Goal: Task Accomplishment & Management: Use online tool/utility

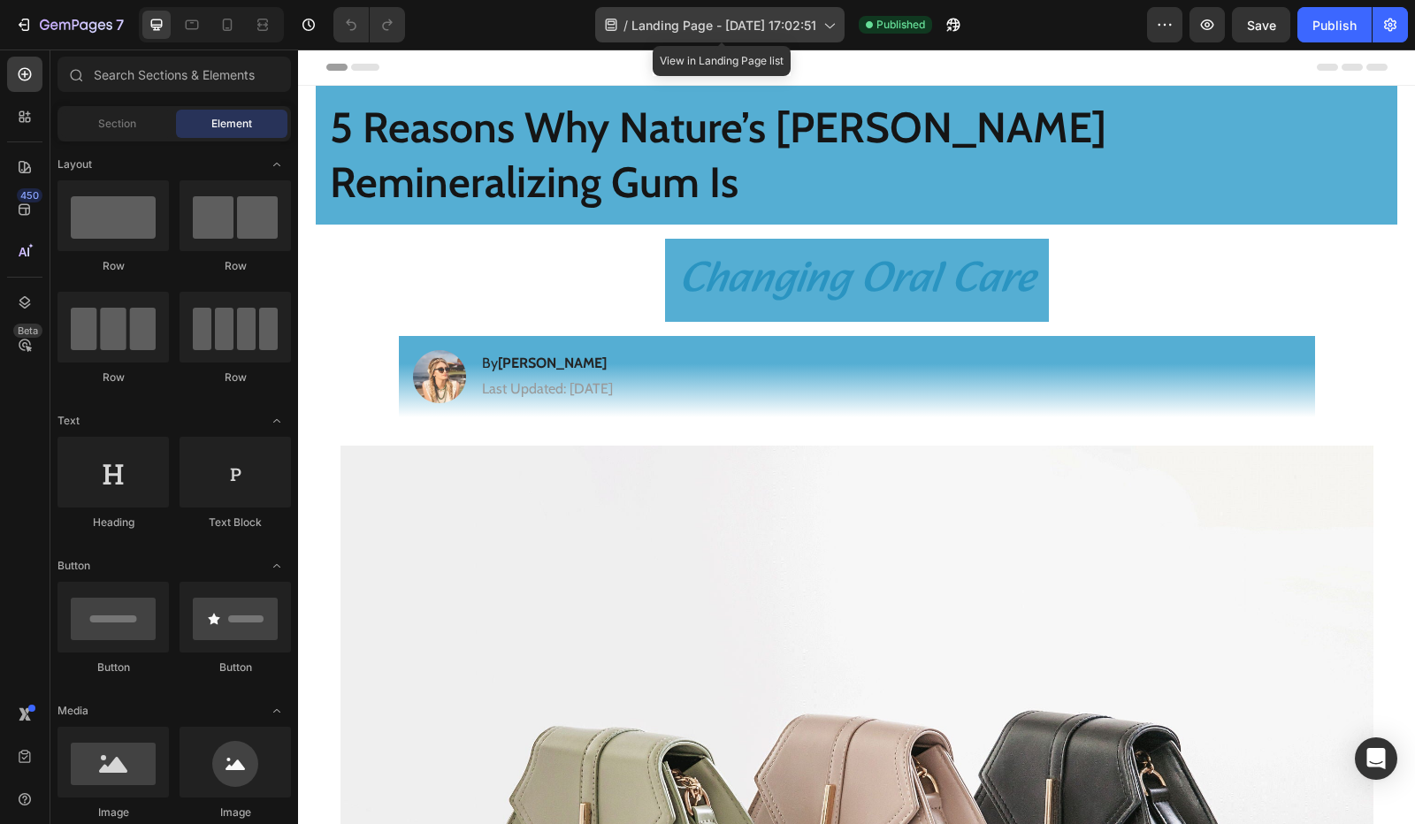
click at [725, 34] on div "/ Landing Page - Aug 26, 17:02:51" at bounding box center [719, 24] width 249 height 35
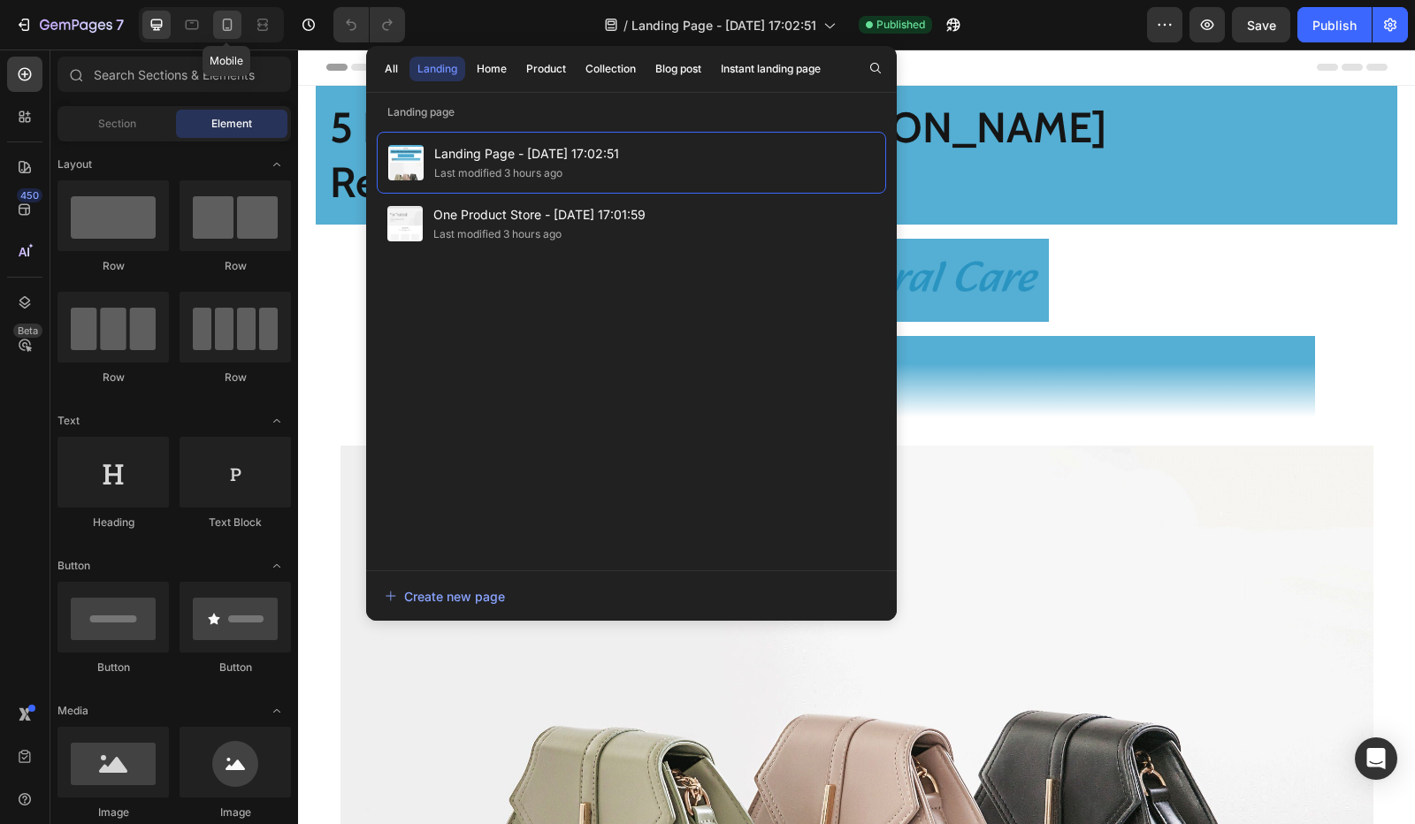
click at [233, 24] on icon at bounding box center [227, 25] width 18 height 18
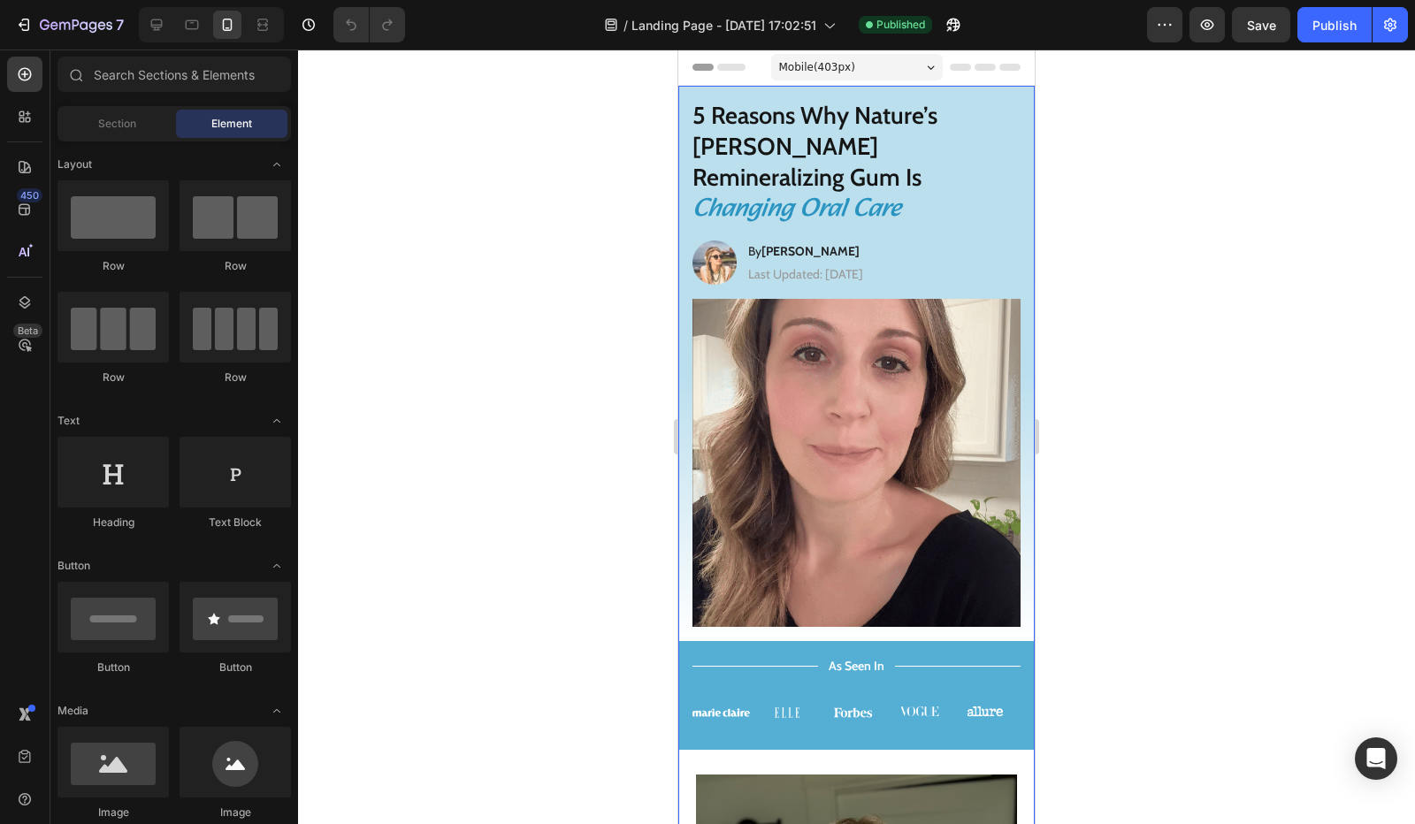
click at [827, 193] on h1 "Changing Oral Care" at bounding box center [856, 210] width 356 height 34
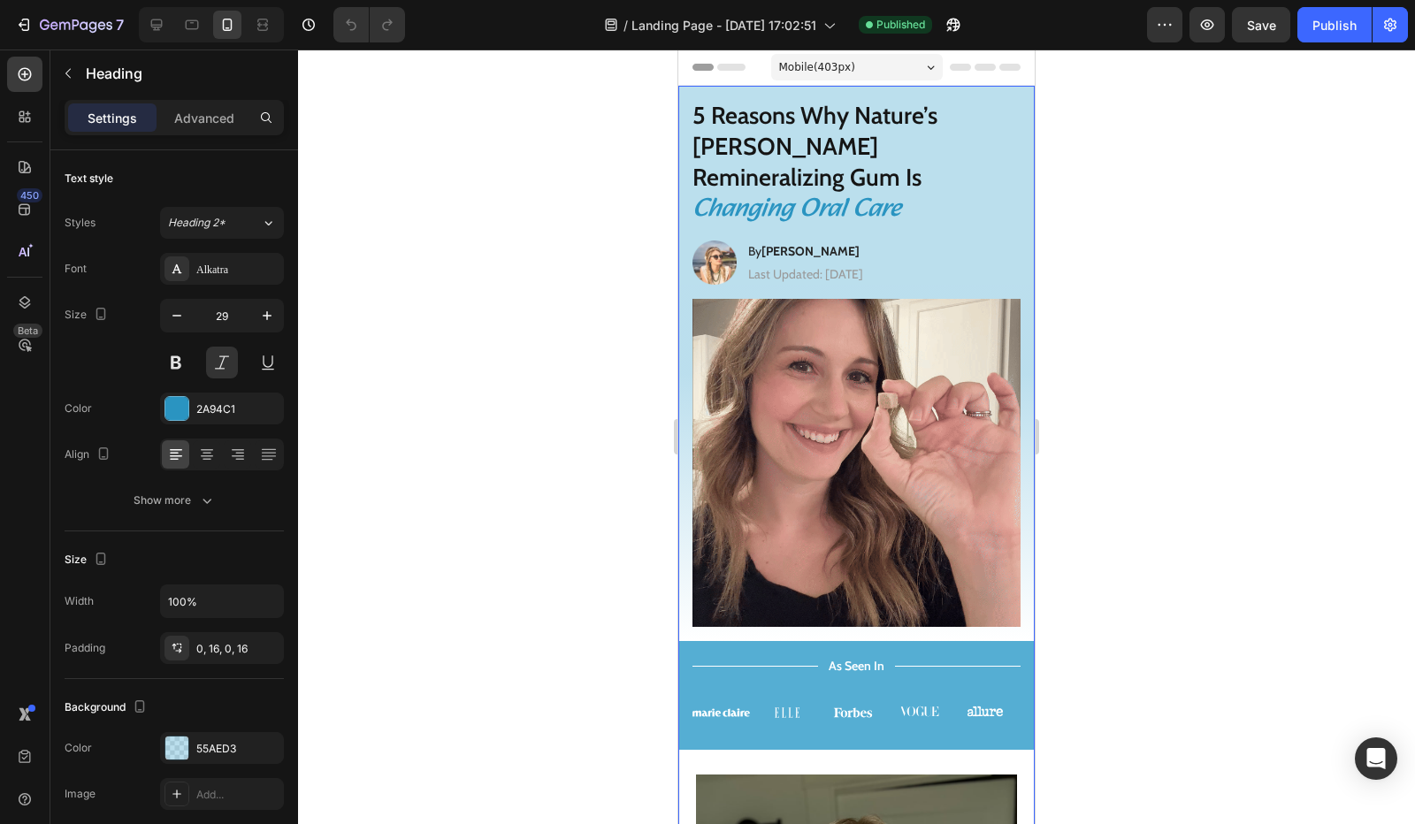
click at [813, 193] on h1 "Changing Oral Care" at bounding box center [856, 210] width 356 height 34
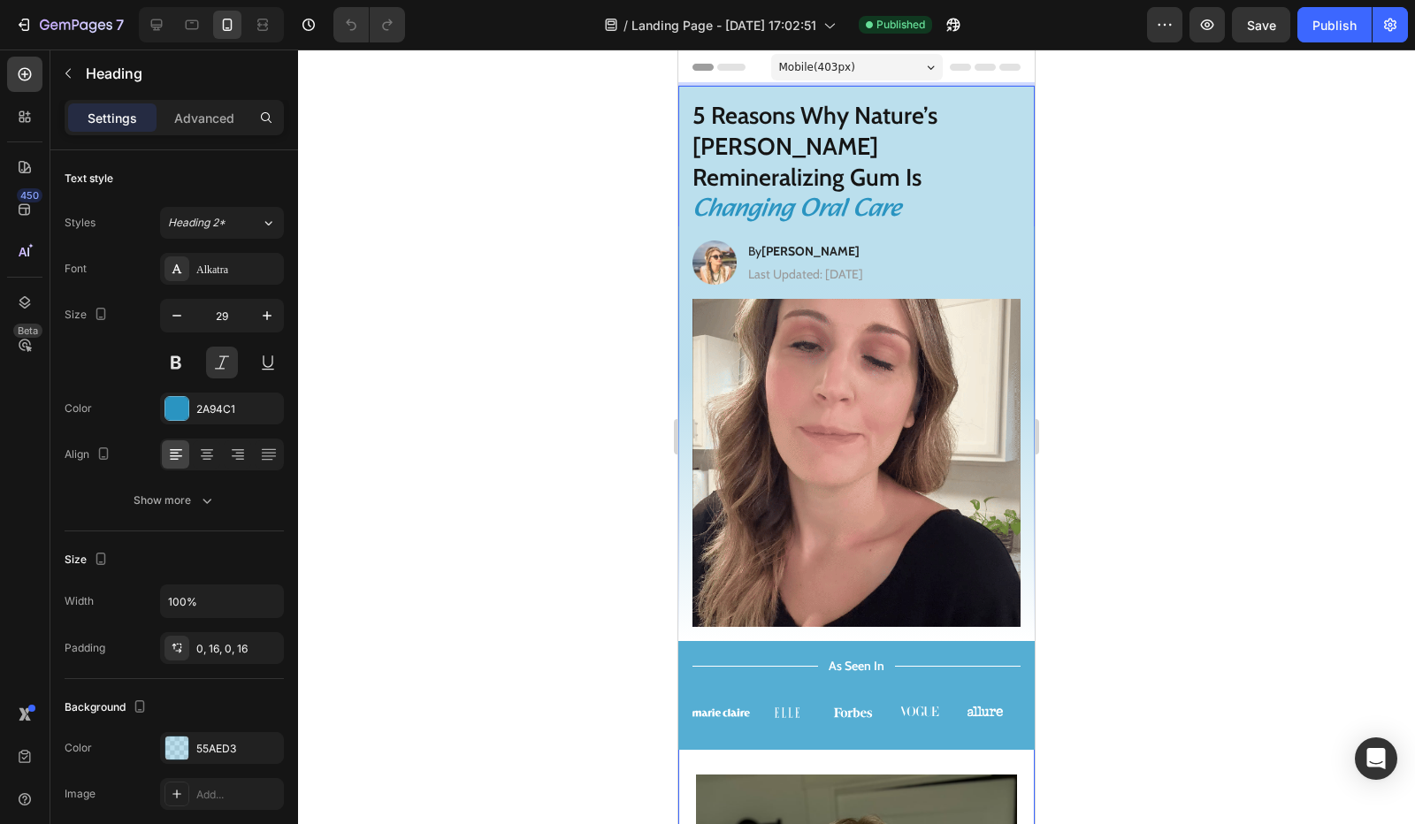
click at [911, 193] on p "Changing Oral Care" at bounding box center [856, 210] width 328 height 34
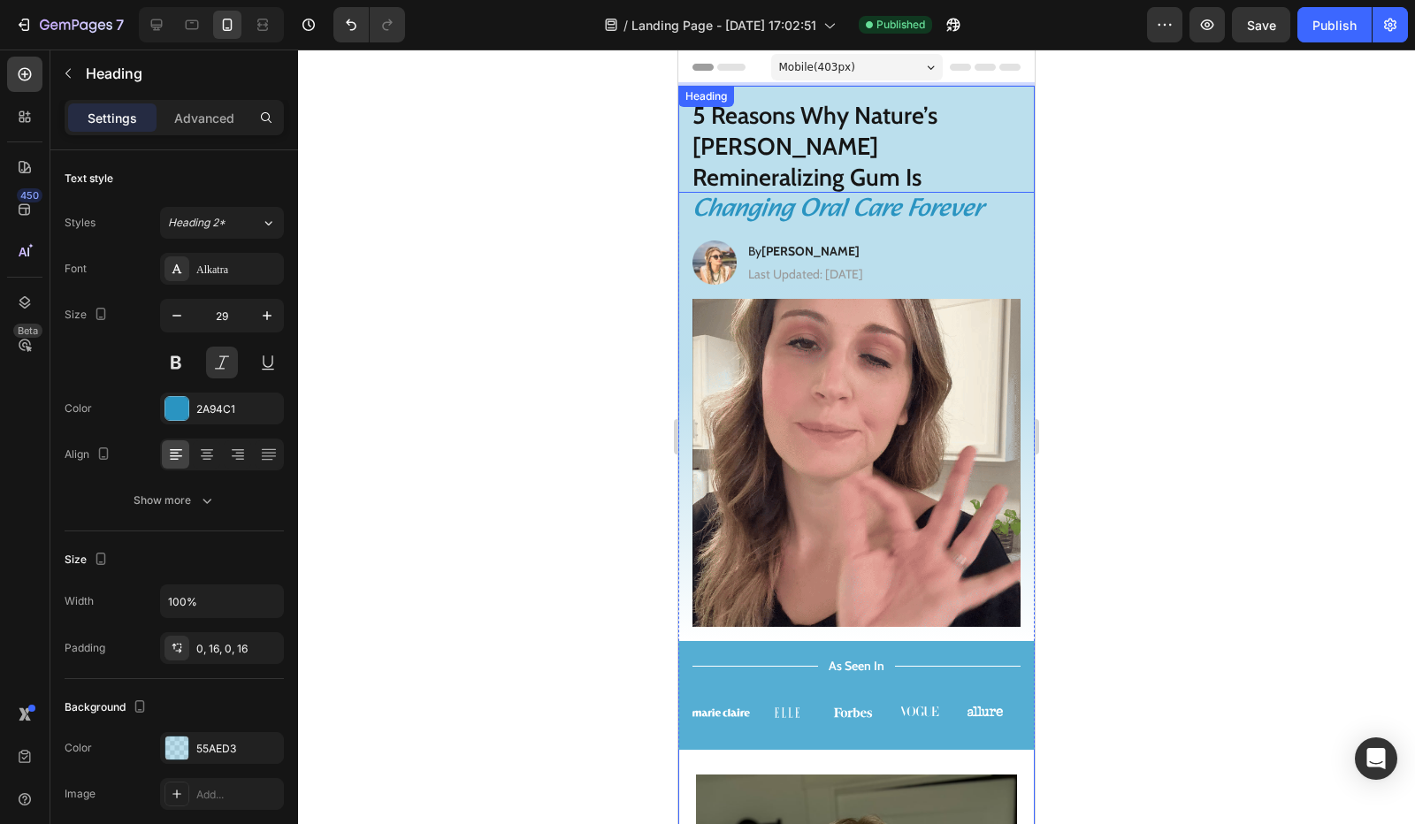
click at [921, 144] on h1 "5 Reasons Why Nature’s [PERSON_NAME] Remineralizing Gum Is" at bounding box center [856, 139] width 356 height 107
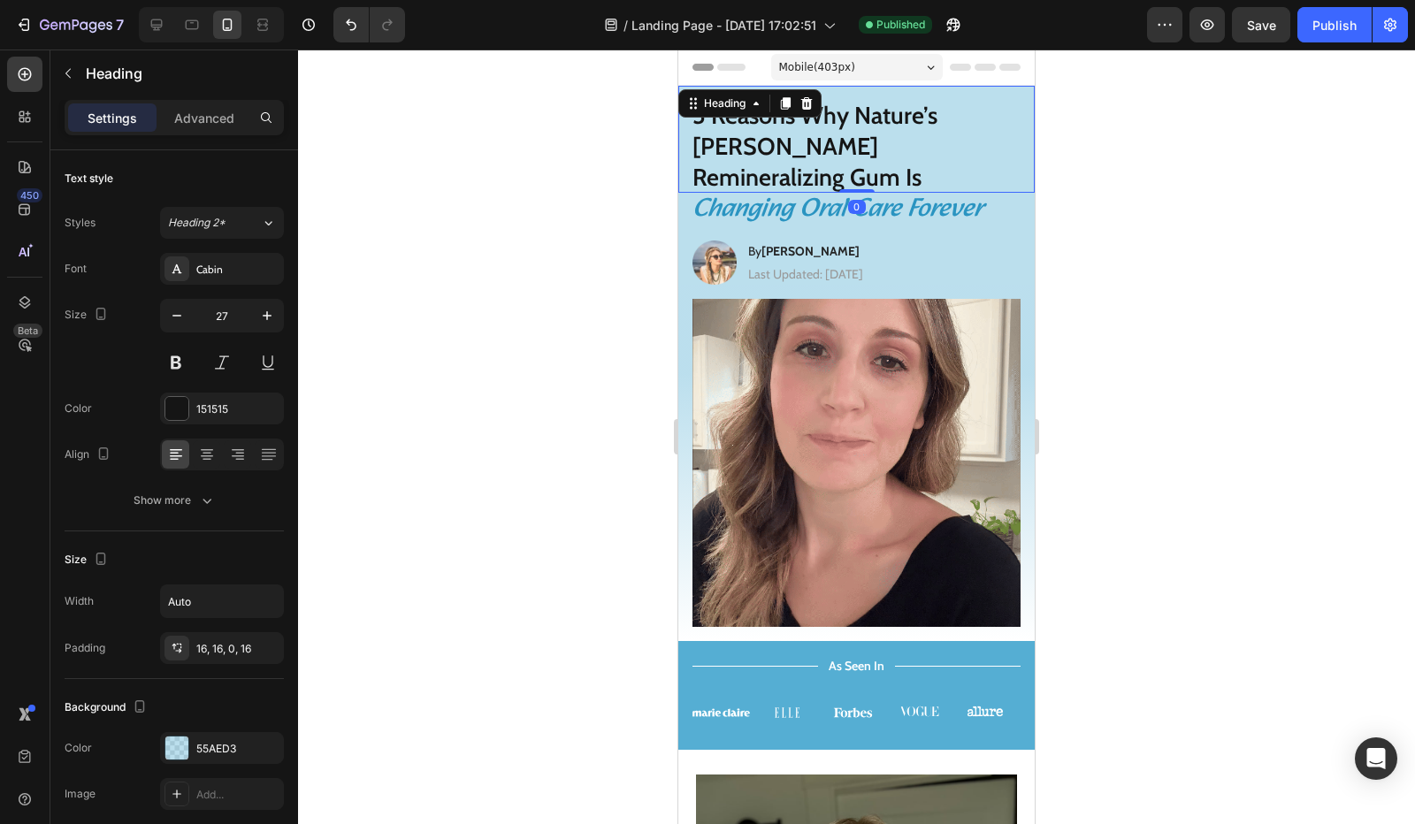
drag, startPoint x: 203, startPoint y: 114, endPoint x: 198, endPoint y: 141, distance: 27.0
click at [203, 114] on p "Advanced" at bounding box center [204, 118] width 60 height 19
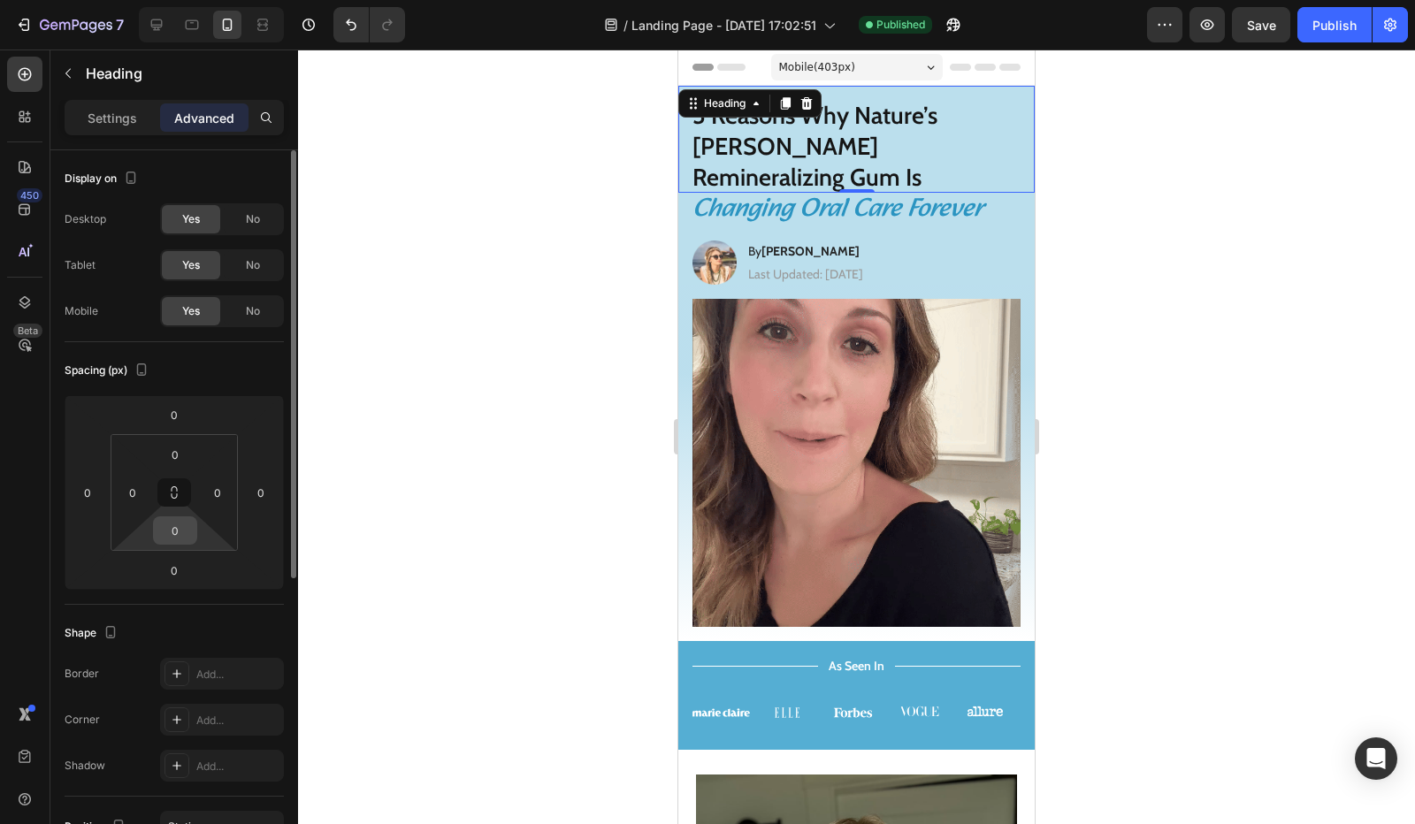
click at [177, 529] on input "0" at bounding box center [174, 530] width 35 height 27
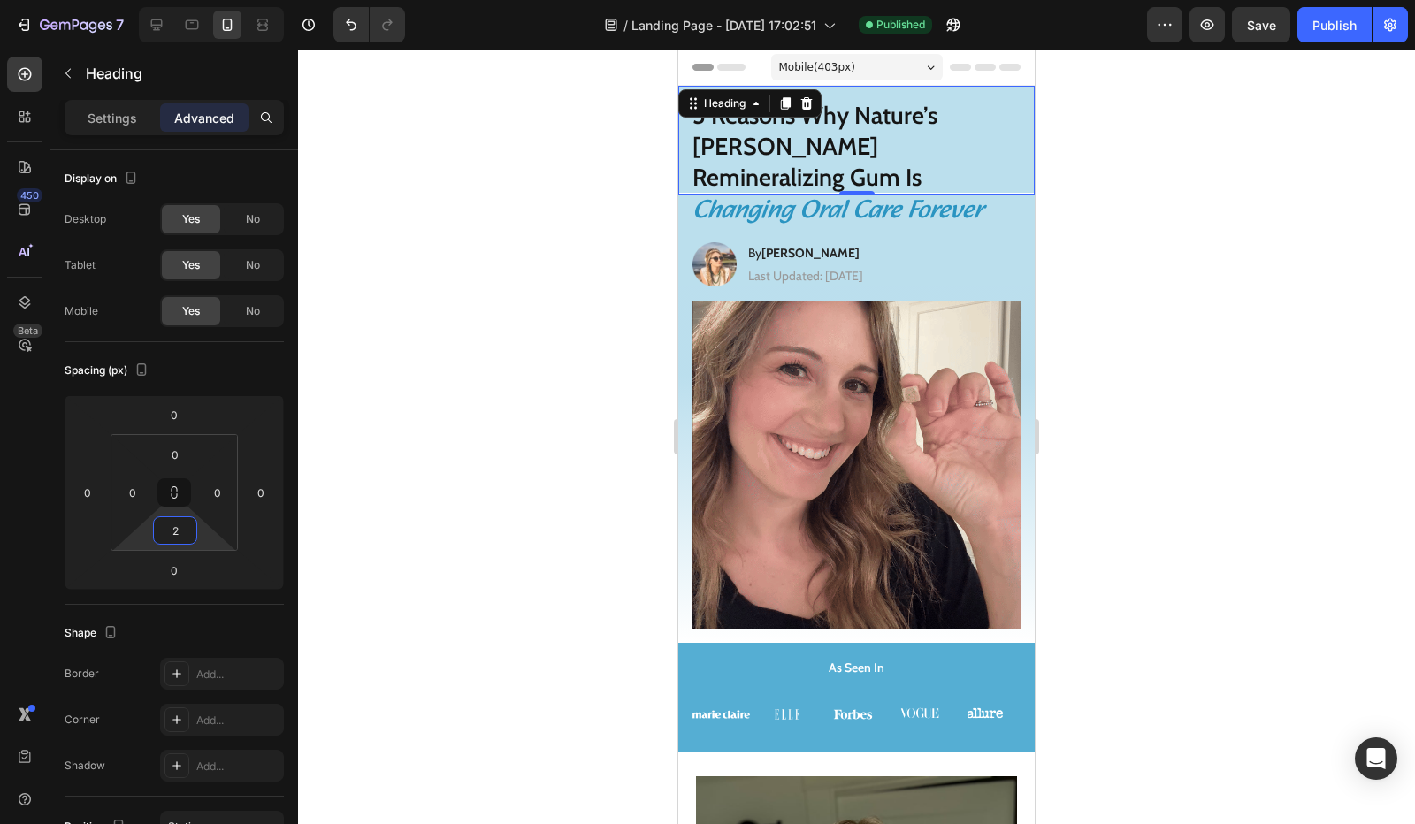
type input "2"
click at [1317, 21] on div "Publish" at bounding box center [1334, 25] width 44 height 19
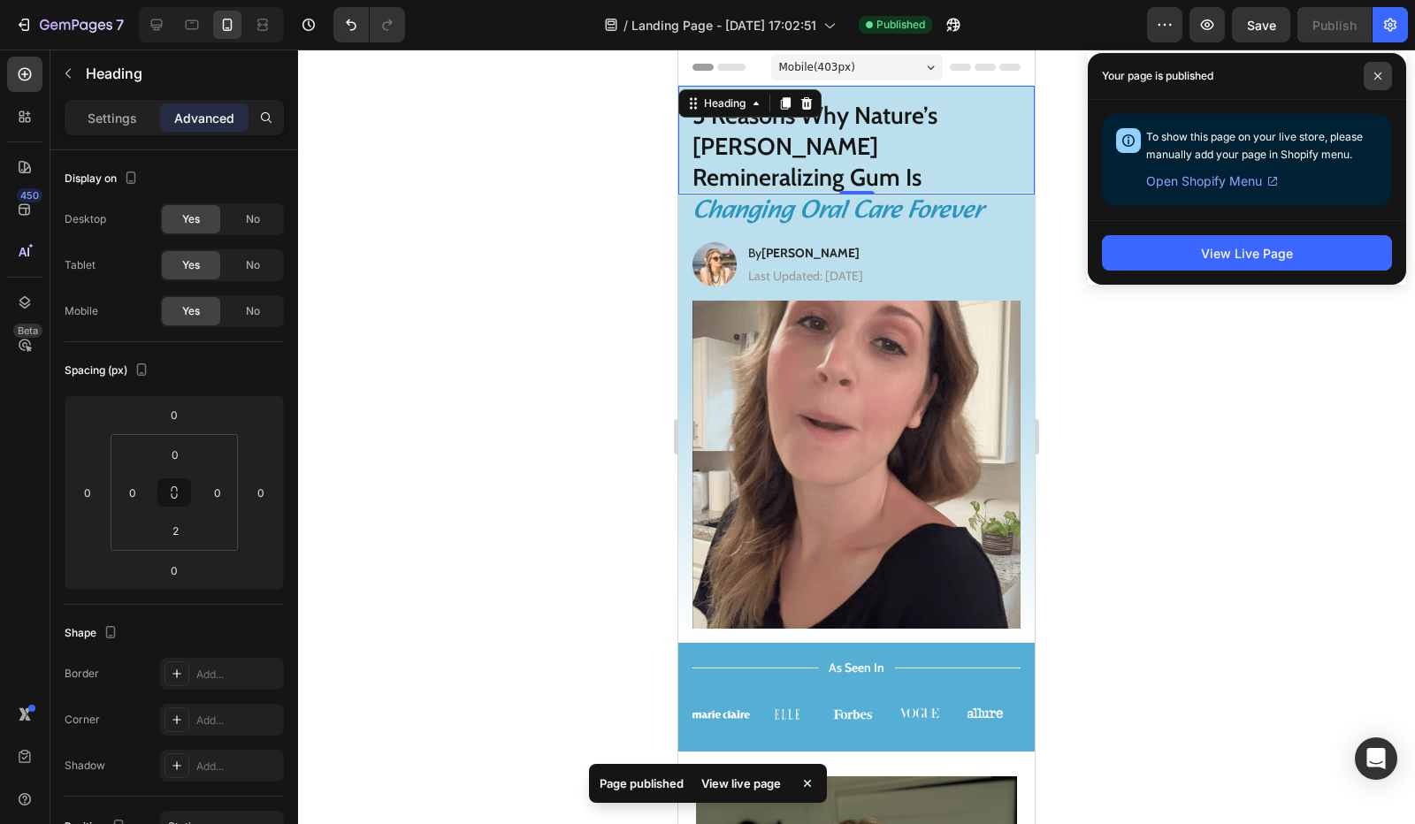
click at [1386, 80] on span at bounding box center [1377, 76] width 28 height 28
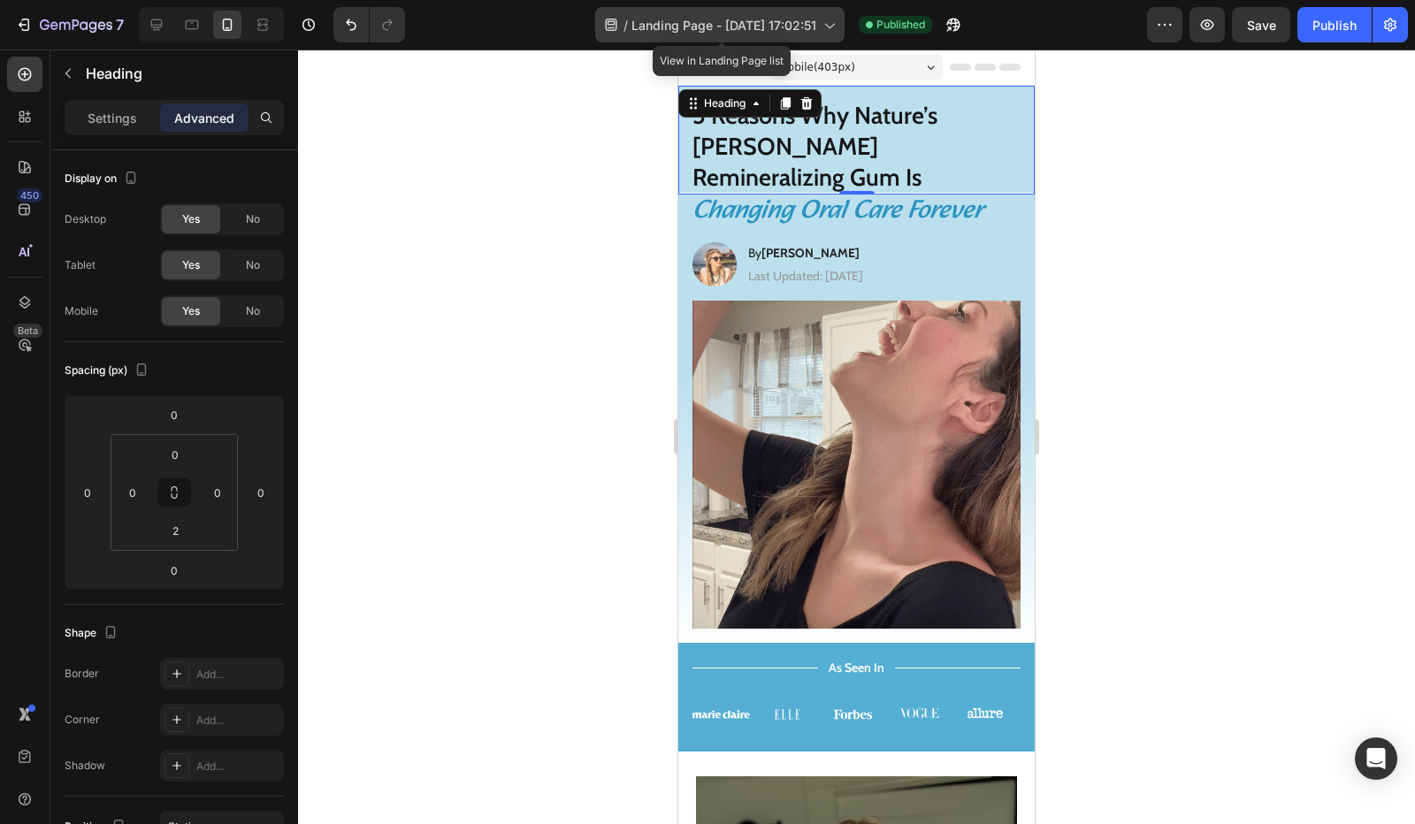
click at [825, 29] on icon at bounding box center [829, 25] width 18 height 18
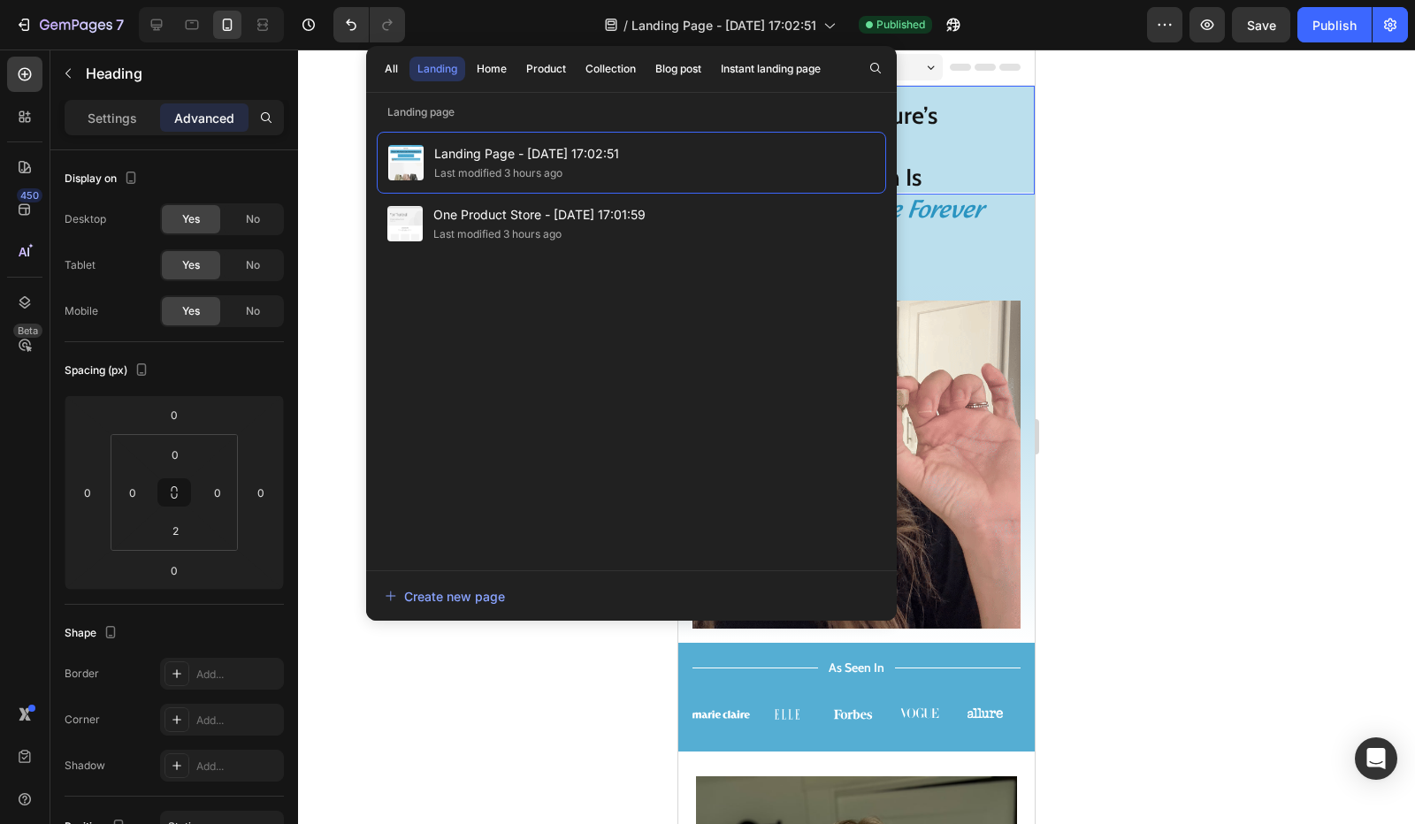
click at [1177, 171] on div at bounding box center [856, 437] width 1117 height 774
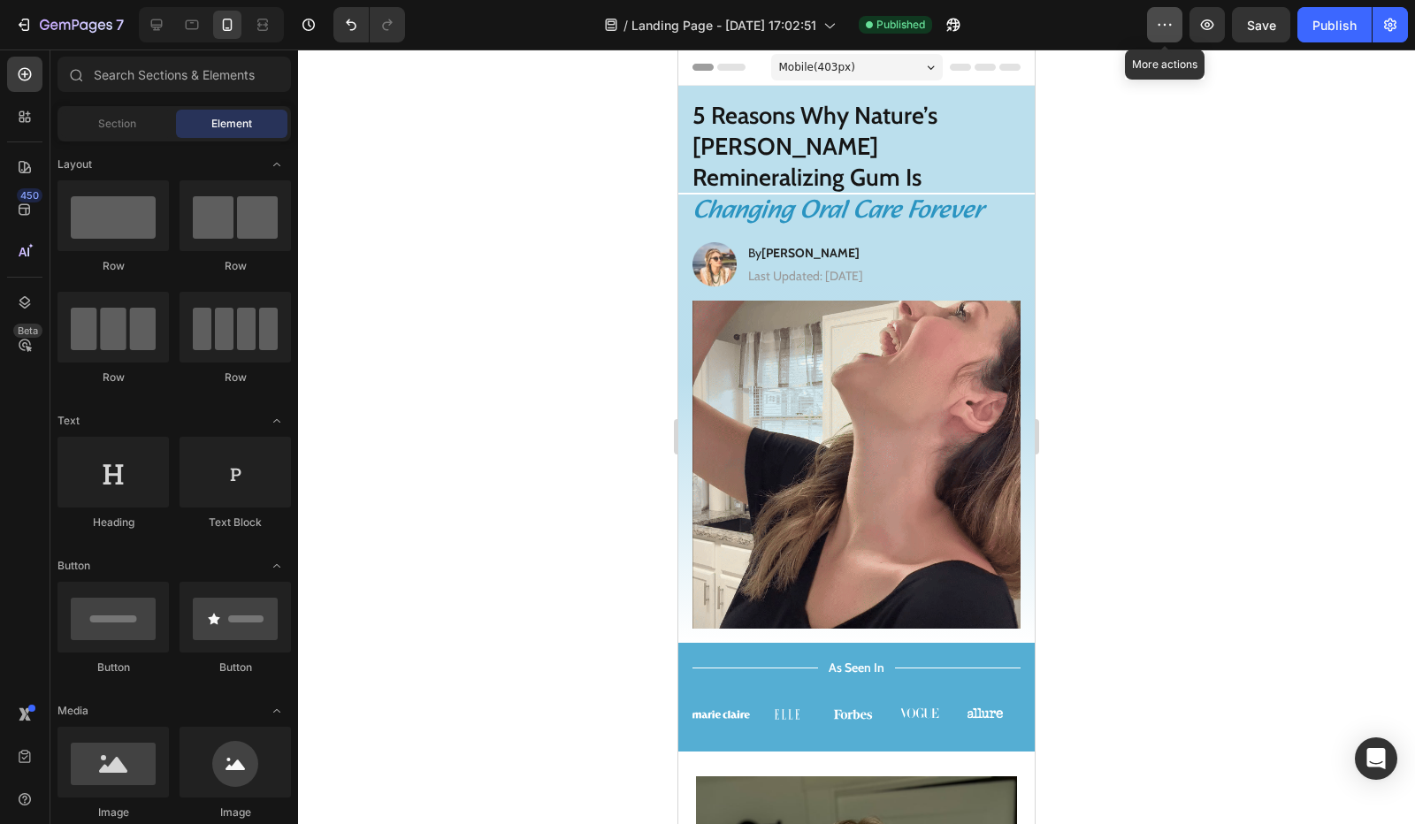
click at [1155, 27] on button "button" at bounding box center [1164, 24] width 35 height 35
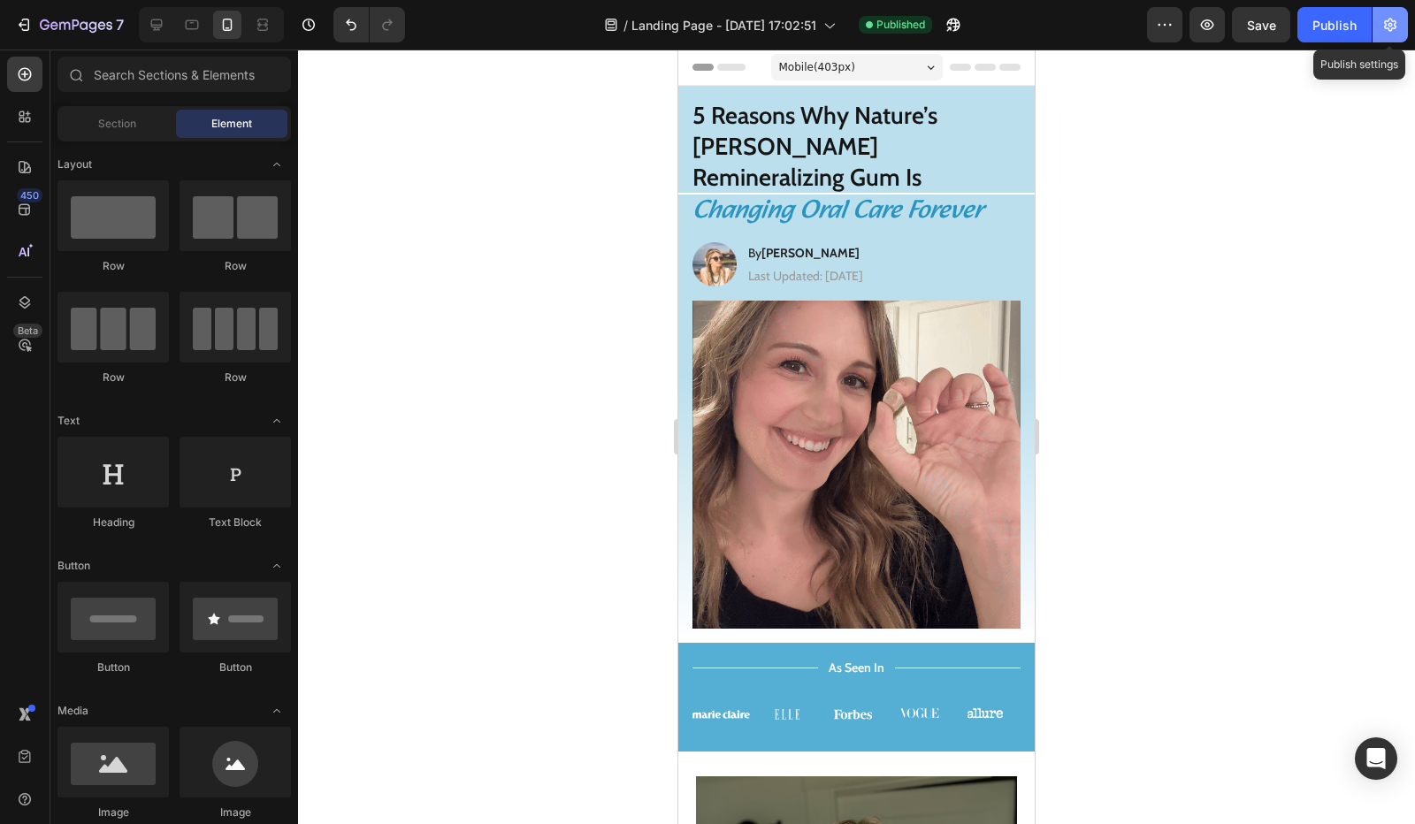
click at [1401, 10] on button "button" at bounding box center [1389, 24] width 35 height 35
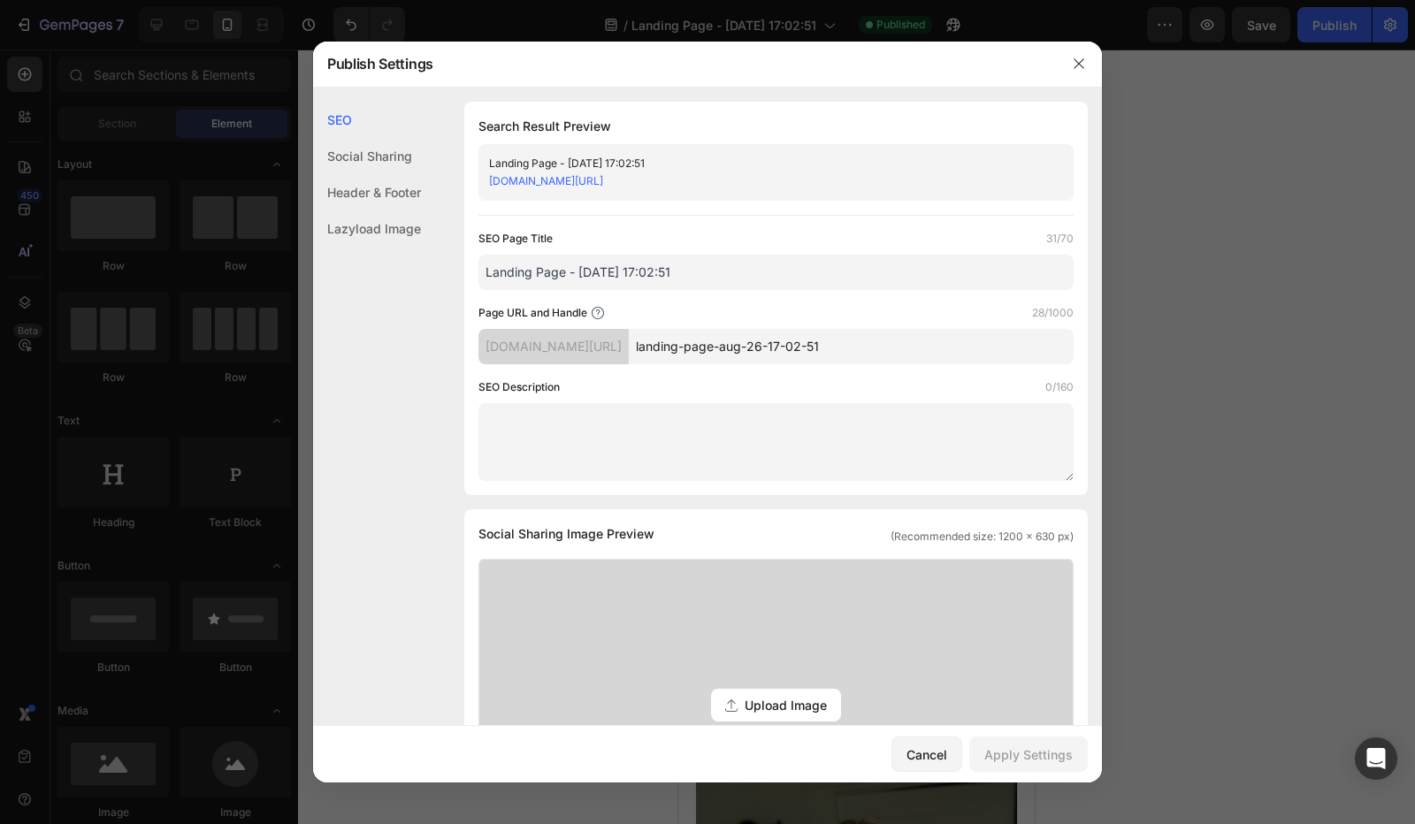
click at [790, 337] on input "landing-page-aug-26-17-02-51" at bounding box center [851, 346] width 445 height 35
type input "5-reasons-why"
click at [1052, 759] on div "Apply Settings" at bounding box center [1028, 754] width 88 height 19
click at [1072, 49] on div at bounding box center [1079, 64] width 46 height 46
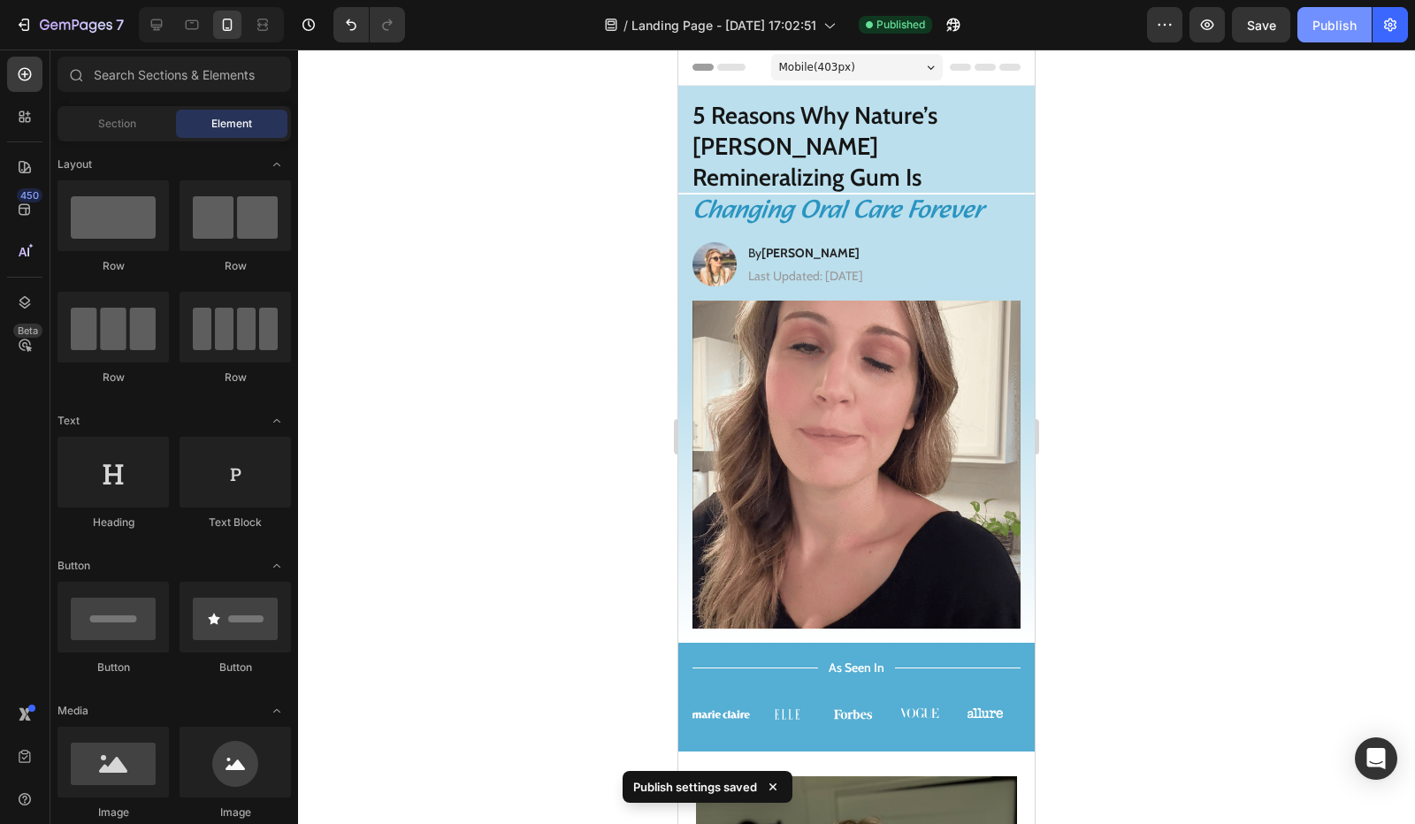
click at [1330, 19] on div "Publish" at bounding box center [1334, 25] width 44 height 19
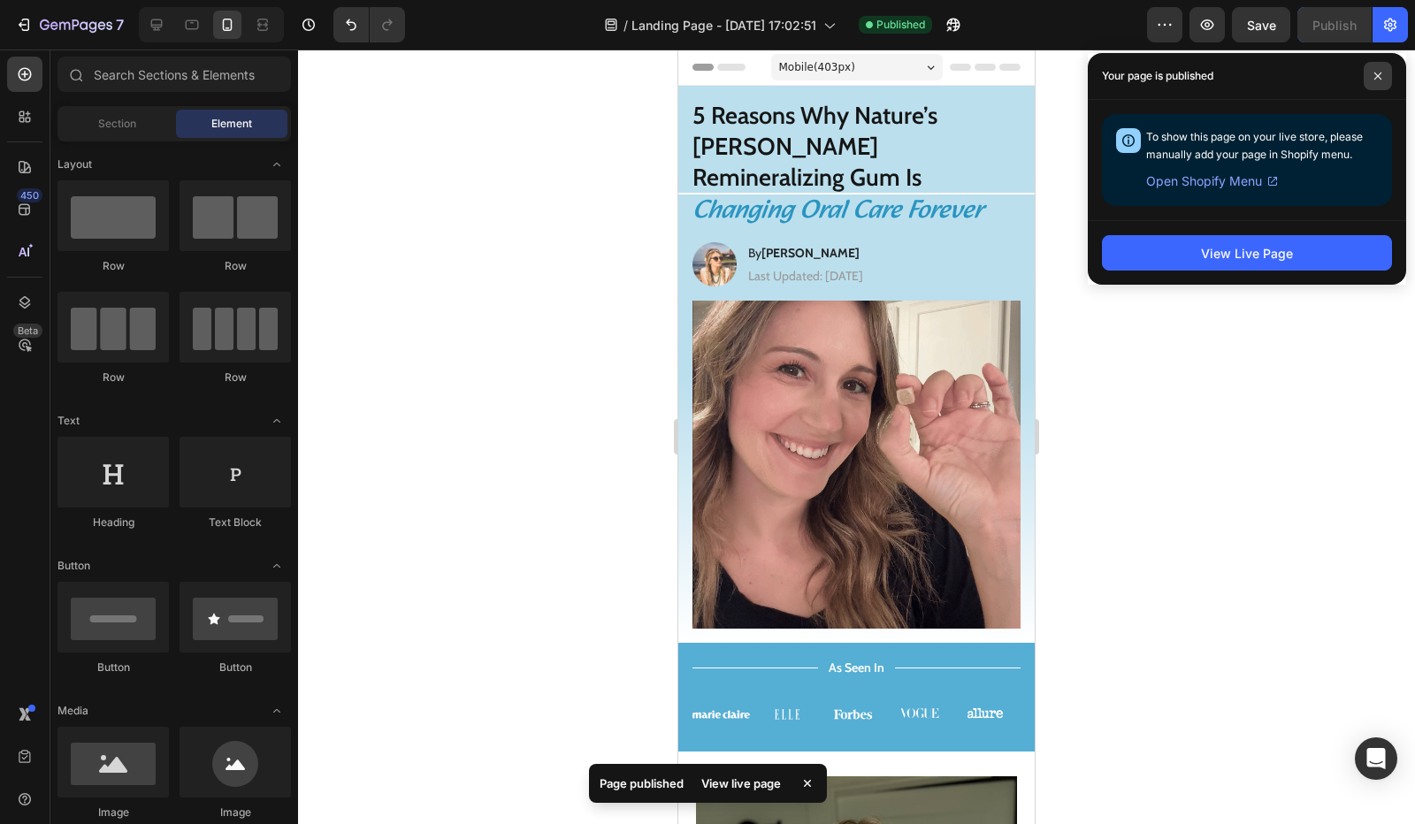
click at [1384, 81] on span at bounding box center [1377, 76] width 28 height 28
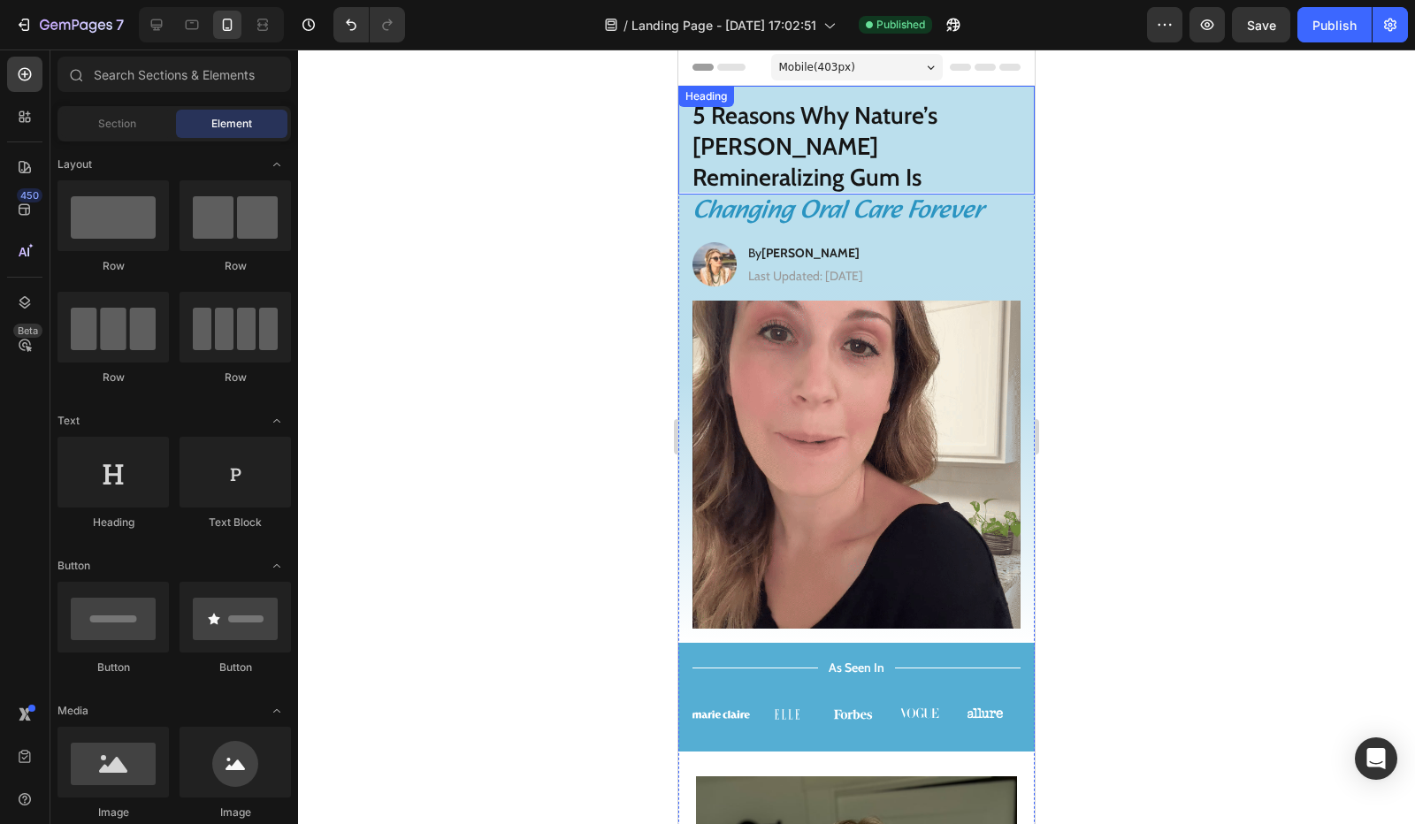
click at [964, 147] on h1 "5 Reasons Why Nature’s [PERSON_NAME] Remineralizing Gum Is" at bounding box center [856, 139] width 356 height 107
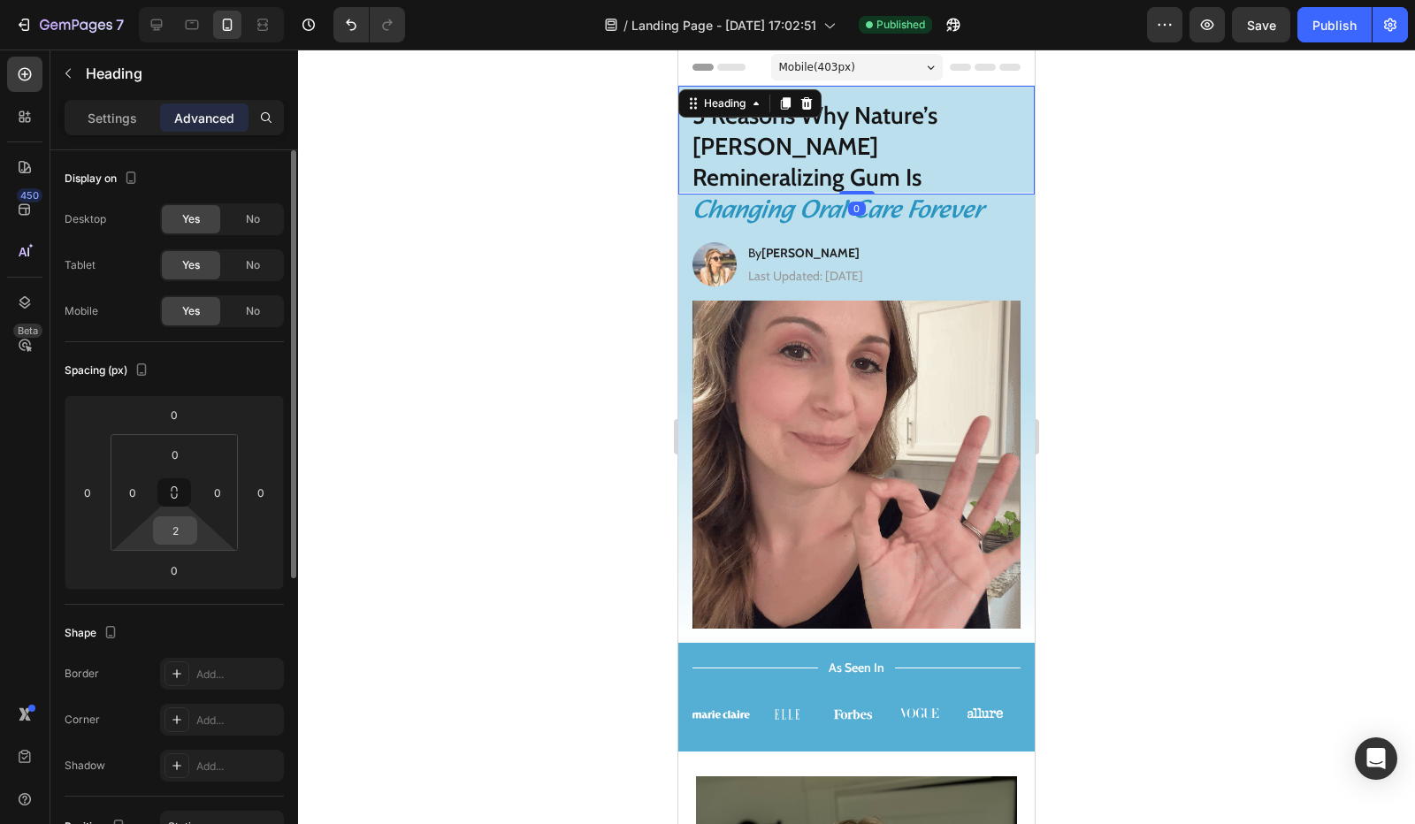
click at [177, 532] on input "2" at bounding box center [174, 530] width 35 height 27
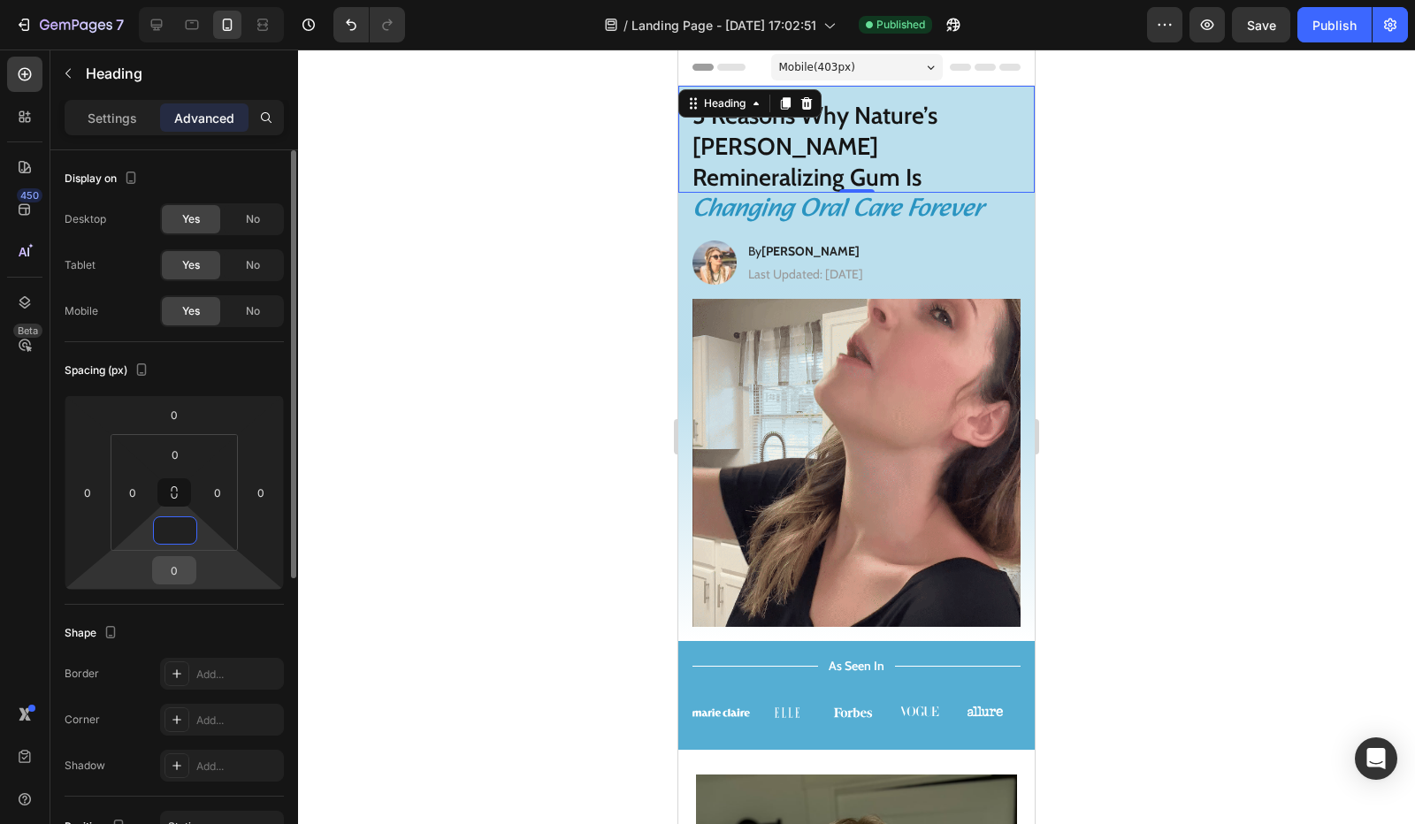
type input "0"
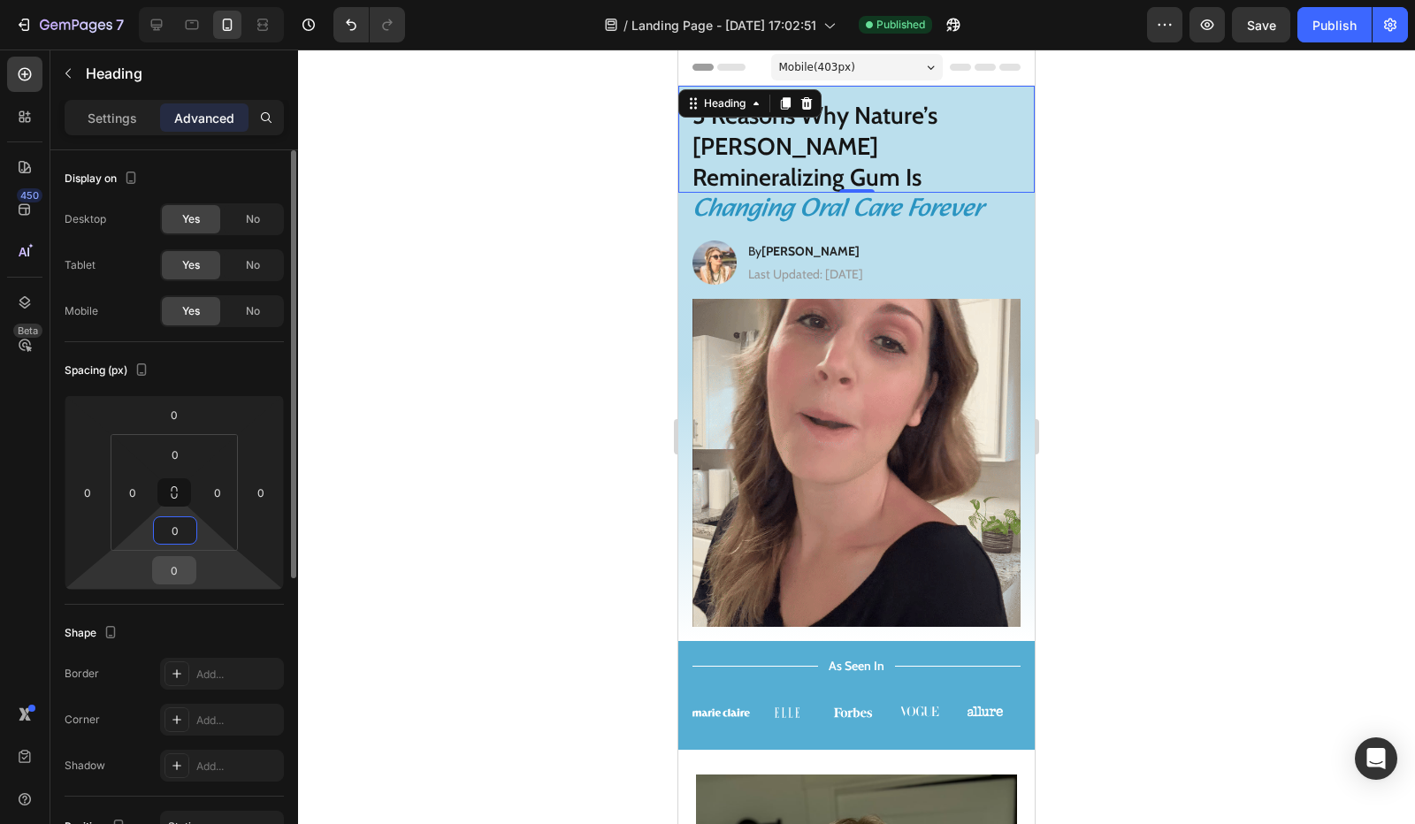
click at [179, 566] on input "0" at bounding box center [173, 570] width 35 height 27
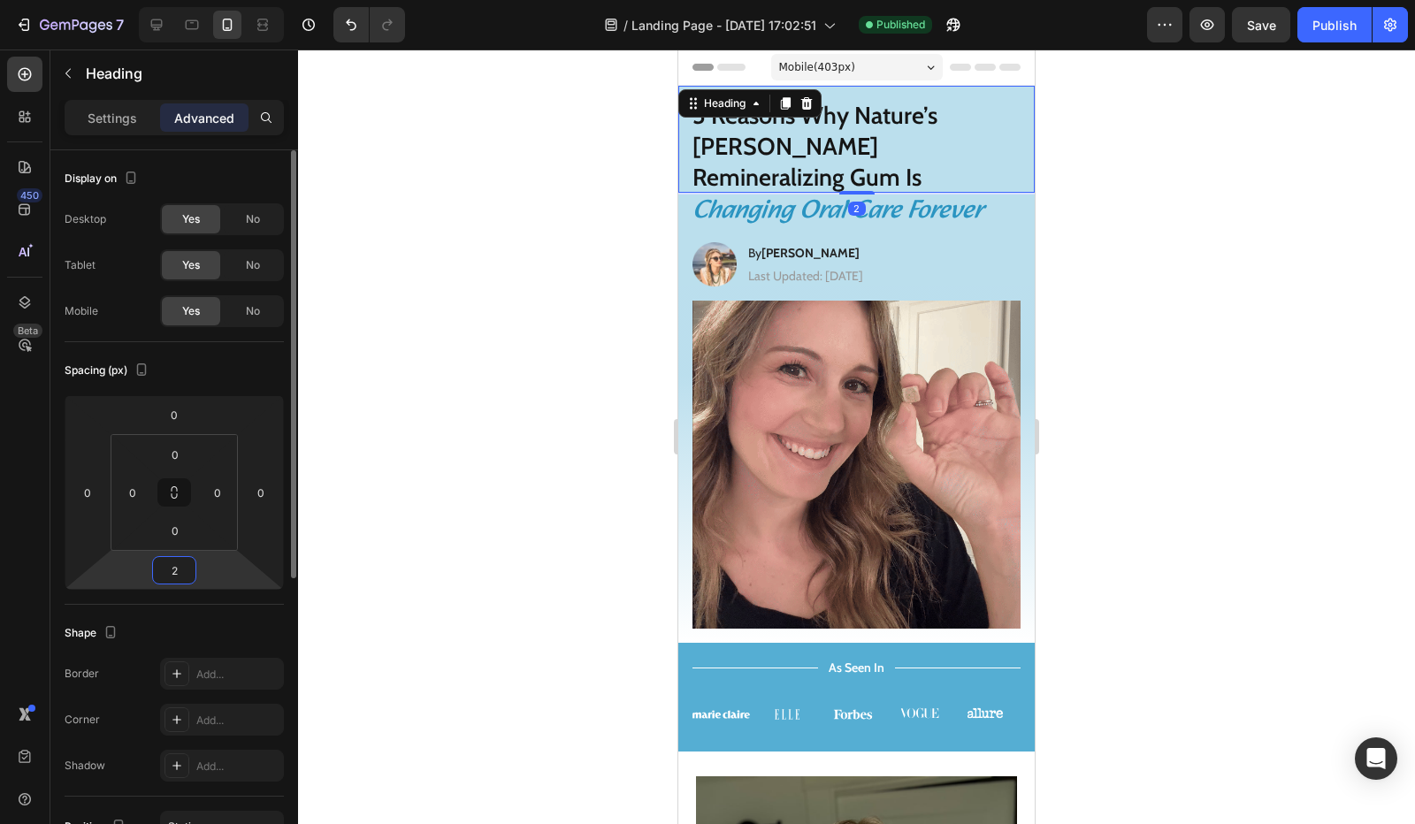
type input "2"
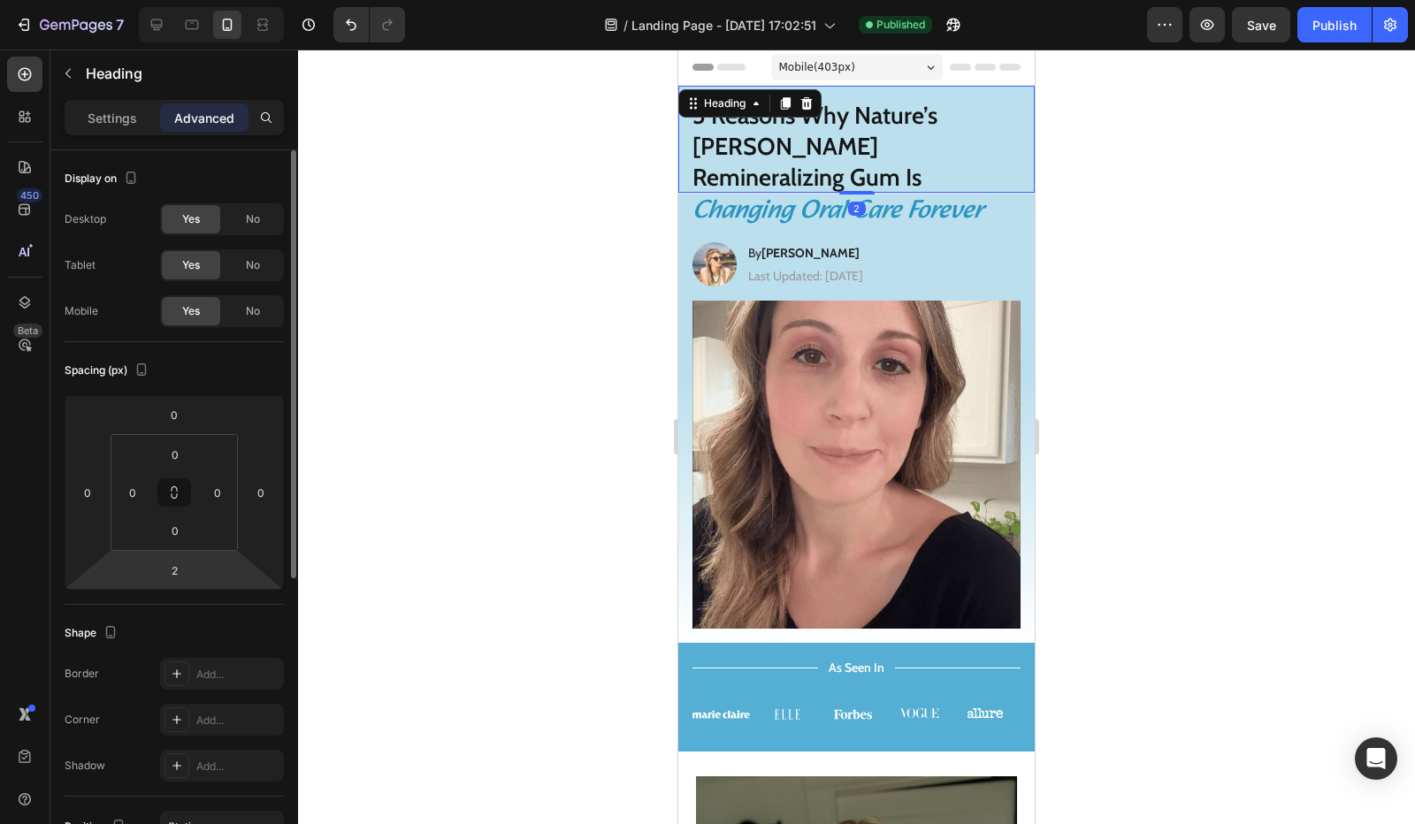
click at [106, 610] on div "Shape Border Add... Corner Add... Shadow Add..." at bounding box center [174, 701] width 219 height 192
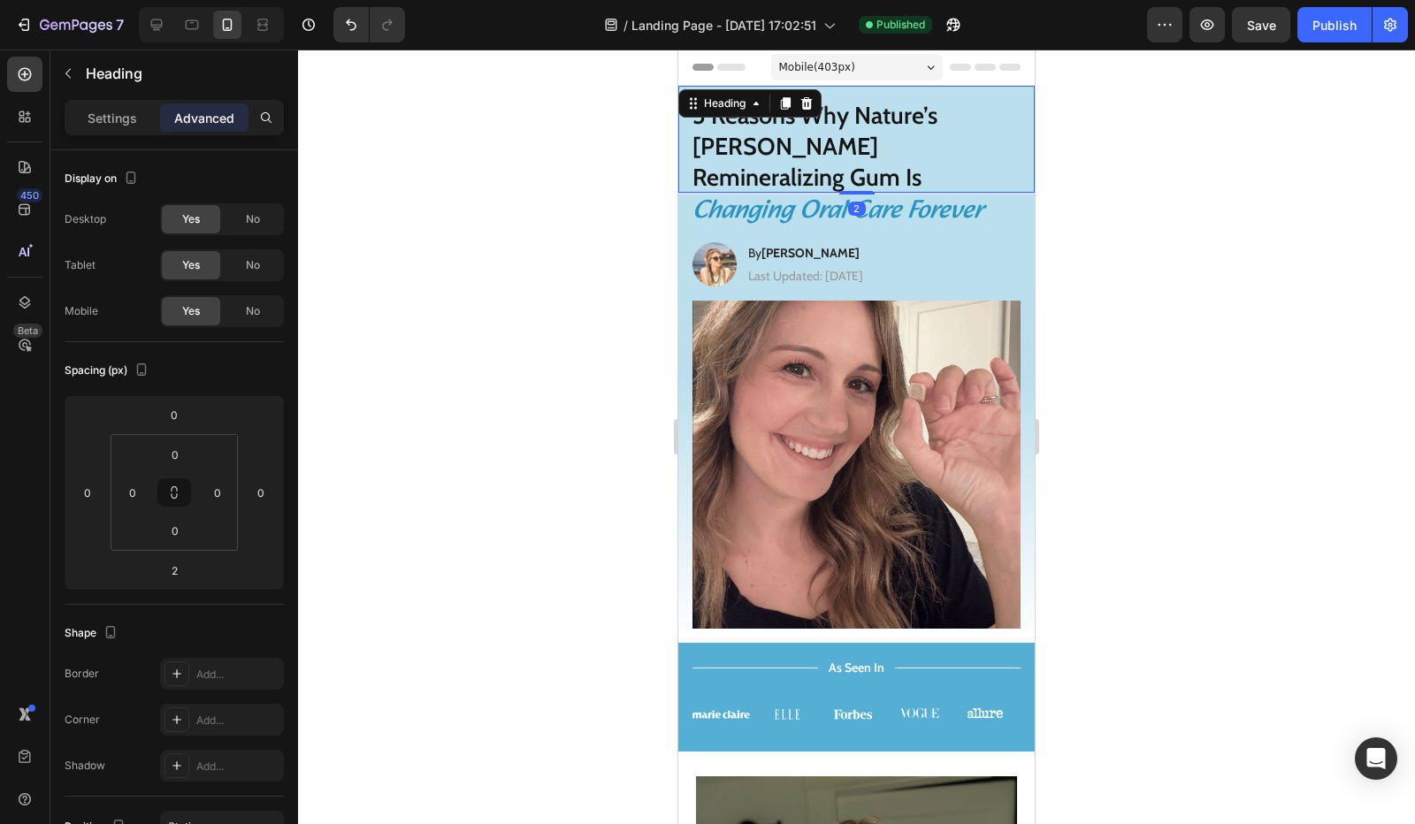
click at [1144, 213] on div at bounding box center [856, 437] width 1117 height 774
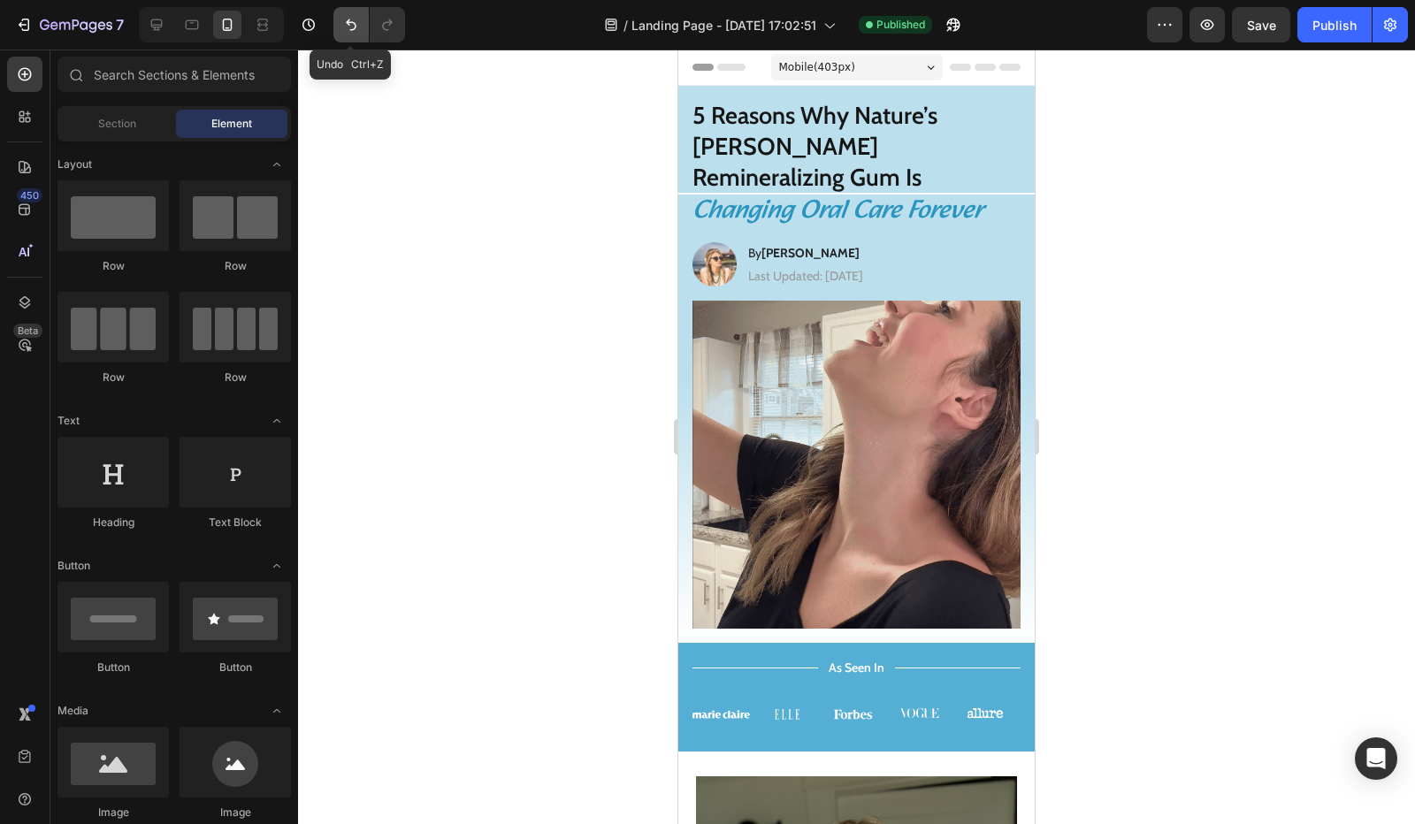
click at [350, 33] on icon "Undo/Redo" at bounding box center [351, 25] width 18 height 18
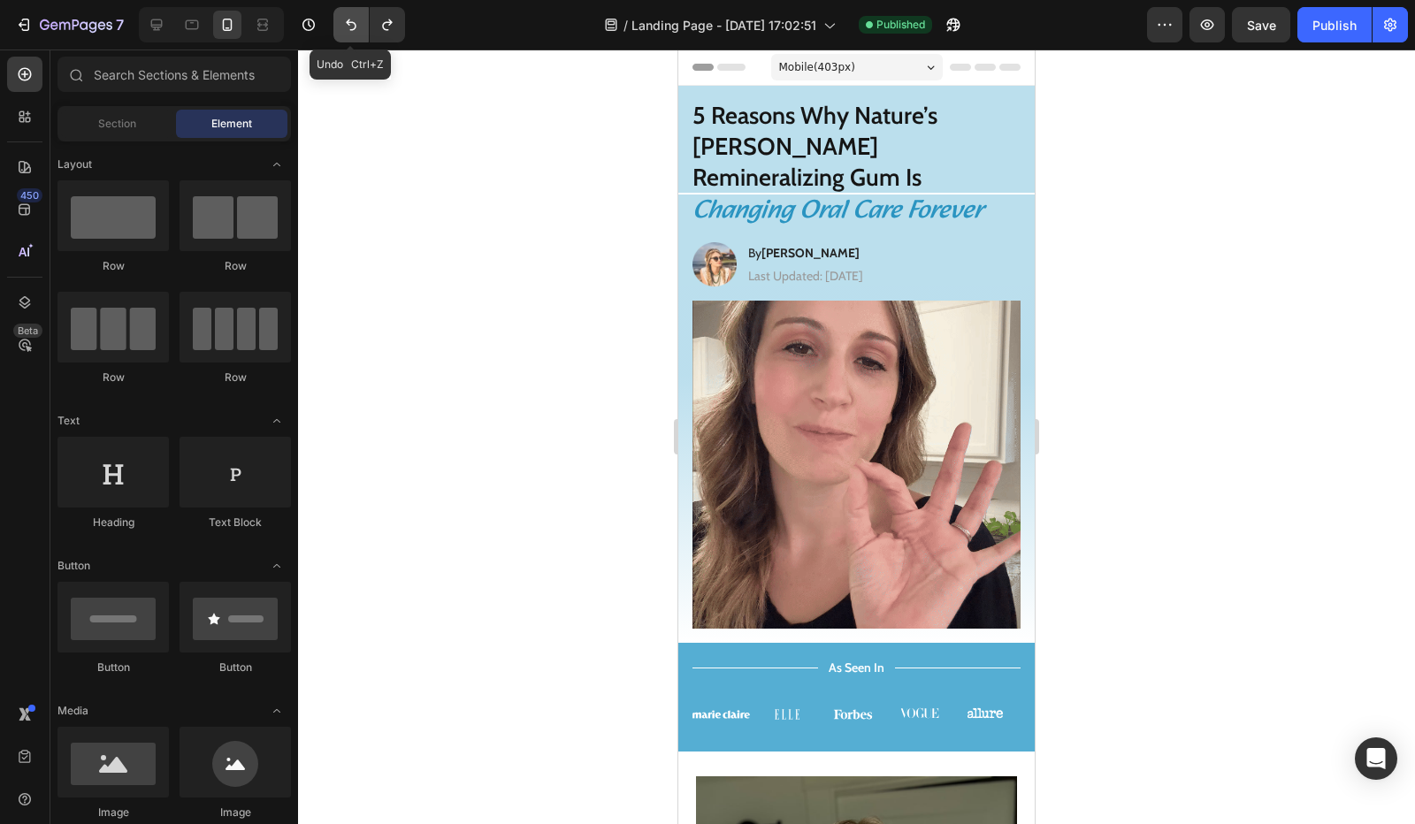
click at [347, 22] on icon "Undo/Redo" at bounding box center [351, 24] width 11 height 11
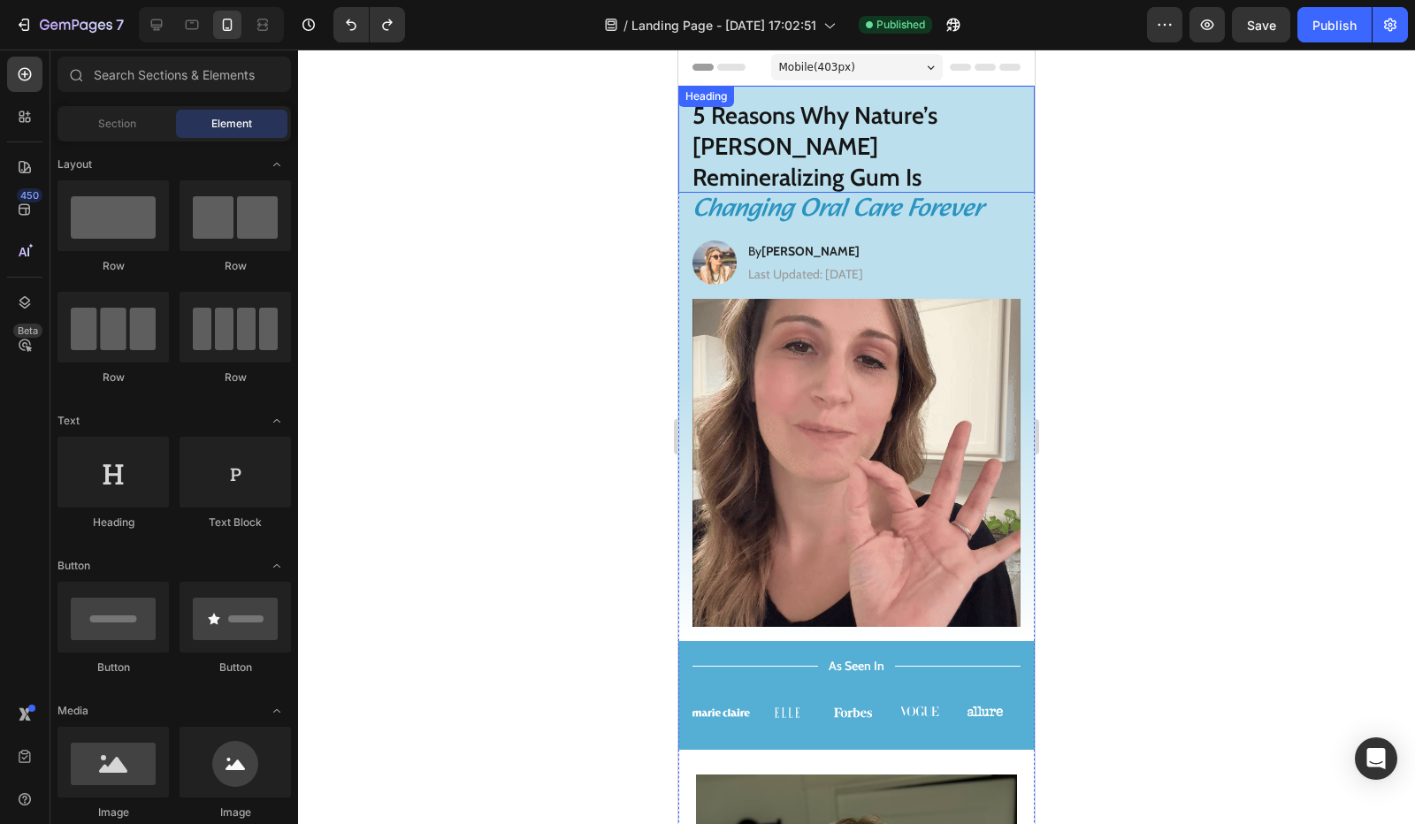
click at [705, 193] on p "Changing Oral Care Forever" at bounding box center [856, 210] width 328 height 34
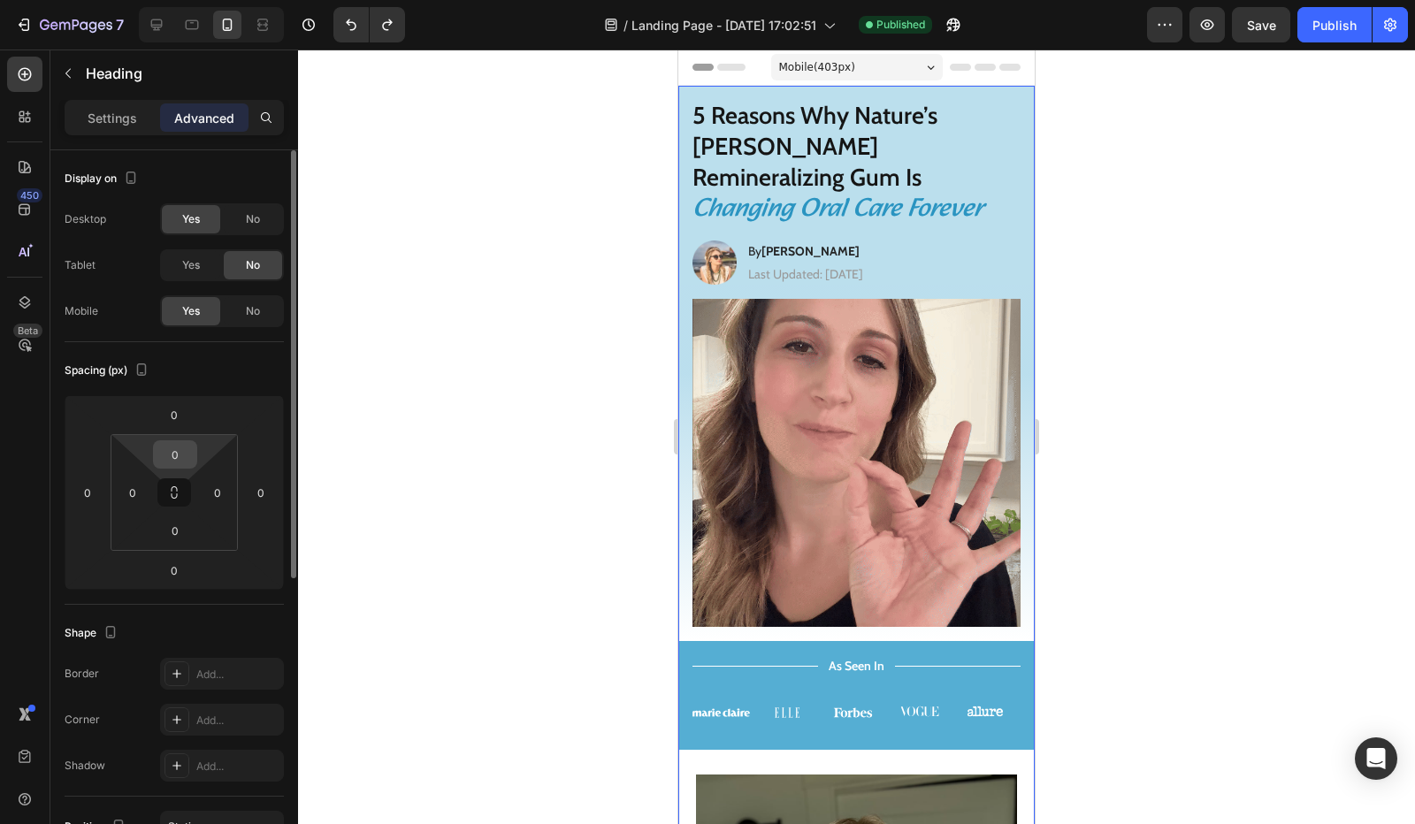
click at [182, 455] on input "0" at bounding box center [174, 454] width 35 height 27
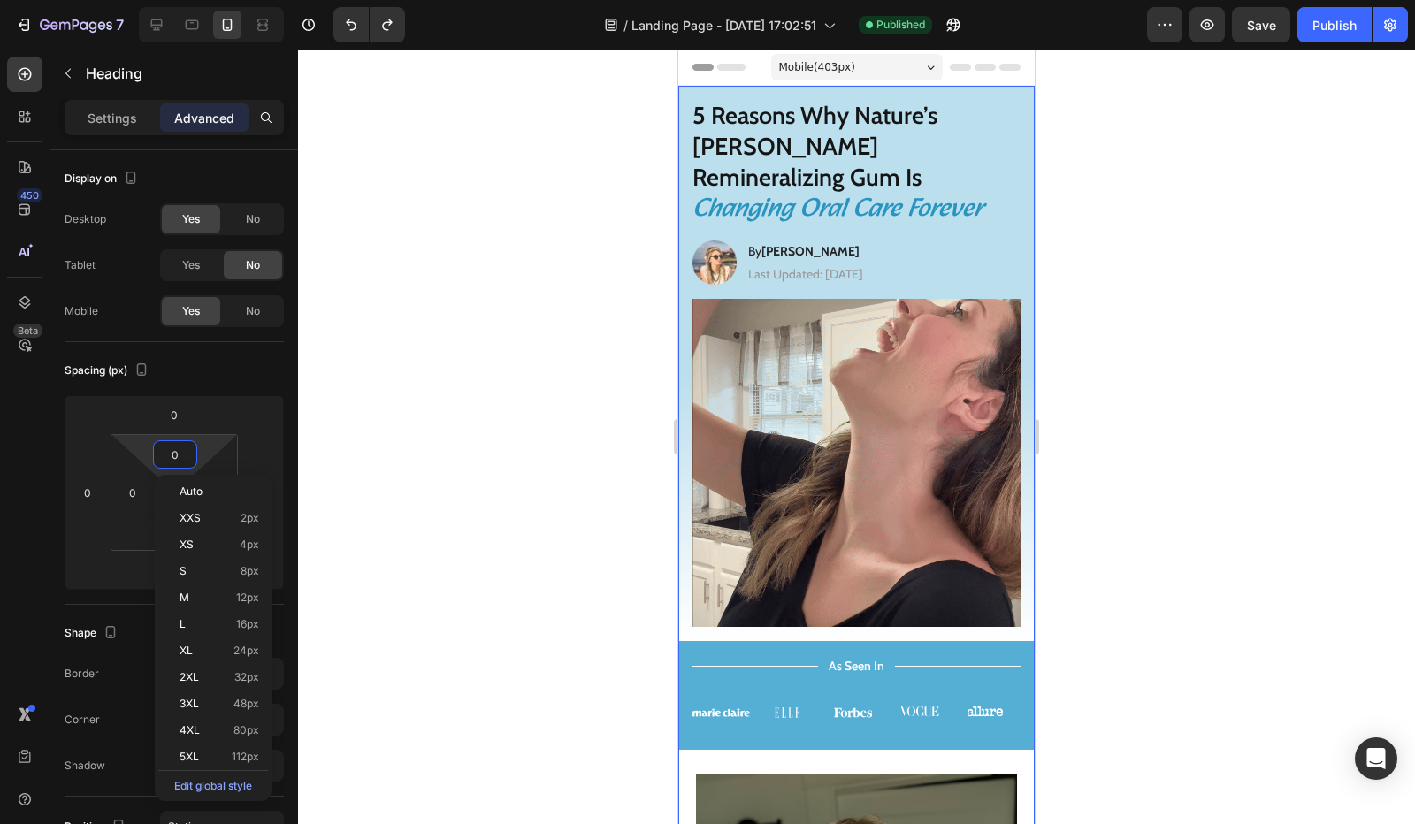
type input "2"
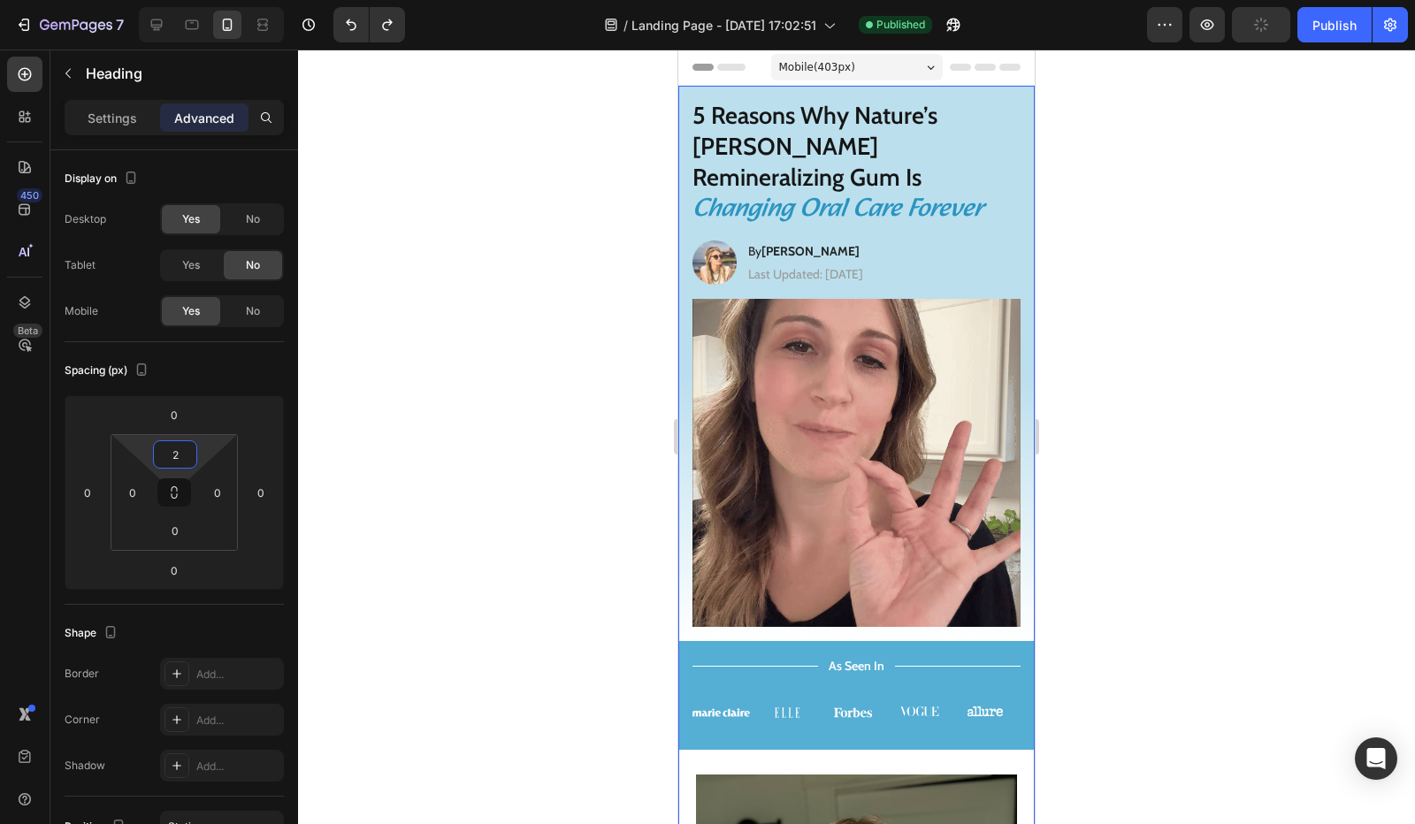
click at [473, 387] on div at bounding box center [856, 437] width 1117 height 774
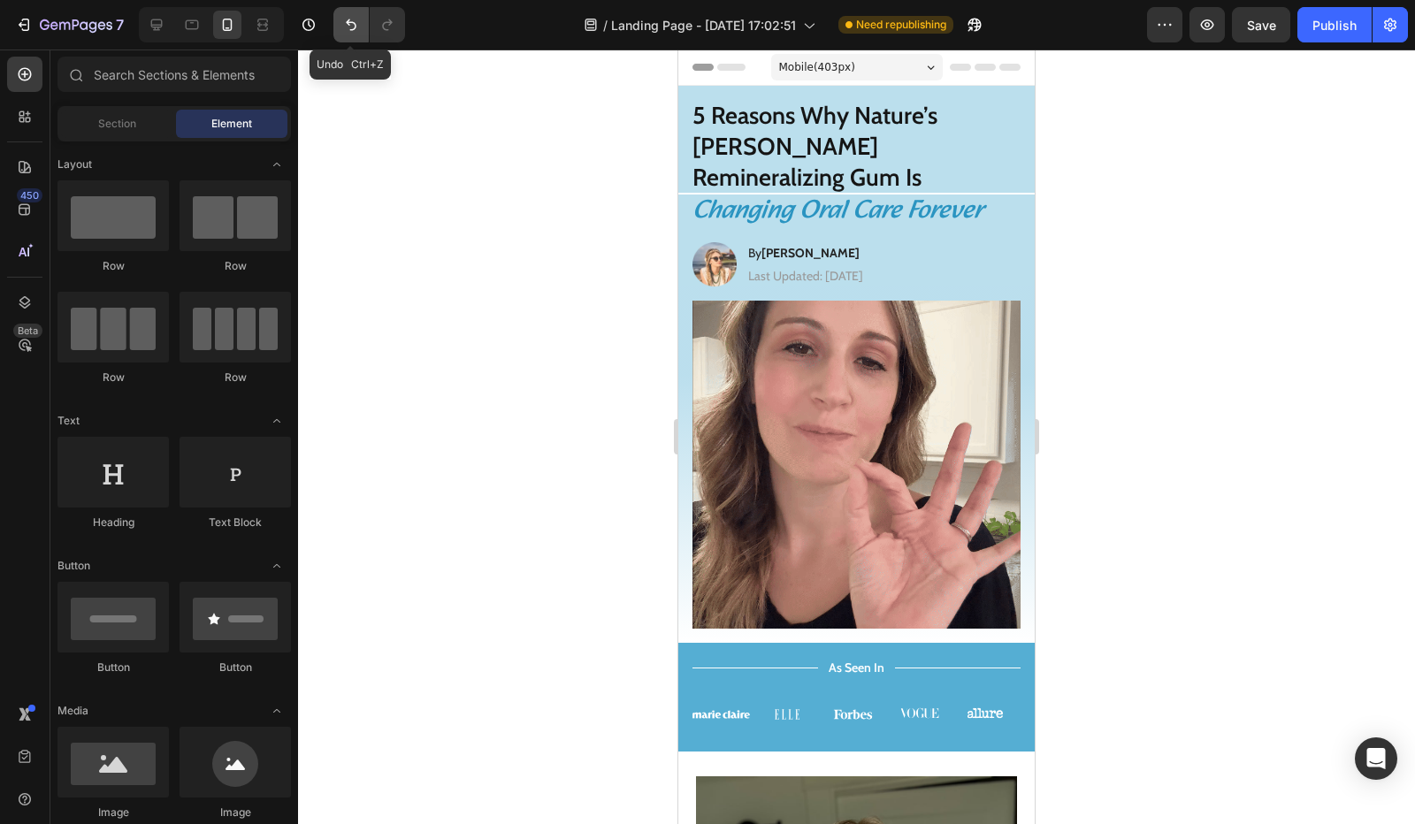
click at [342, 30] on icon "Undo/Redo" at bounding box center [351, 25] width 18 height 18
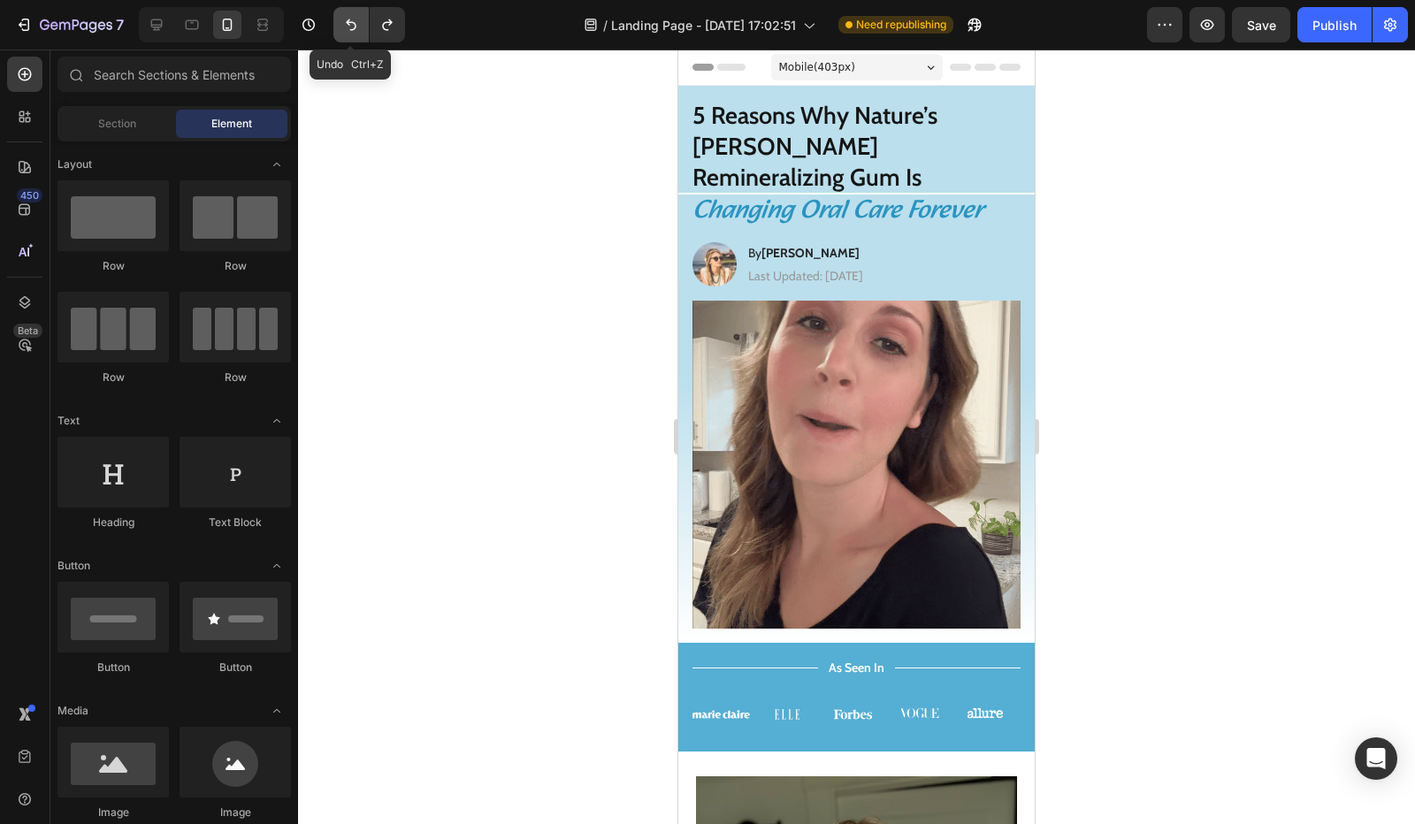
click at [348, 26] on icon "Undo/Redo" at bounding box center [351, 24] width 11 height 11
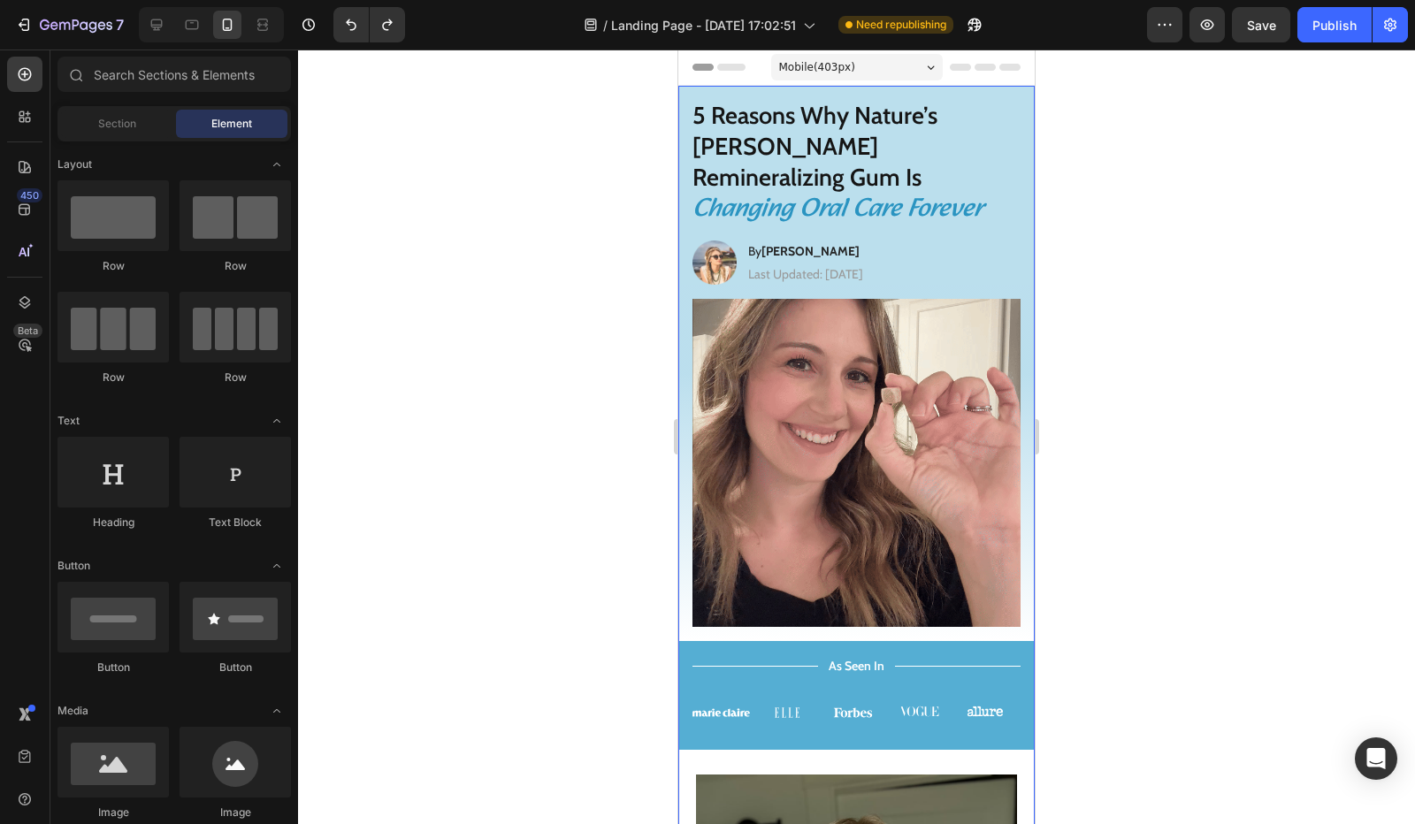
click at [757, 193] on p "Changing Oral Care Forever" at bounding box center [856, 210] width 328 height 34
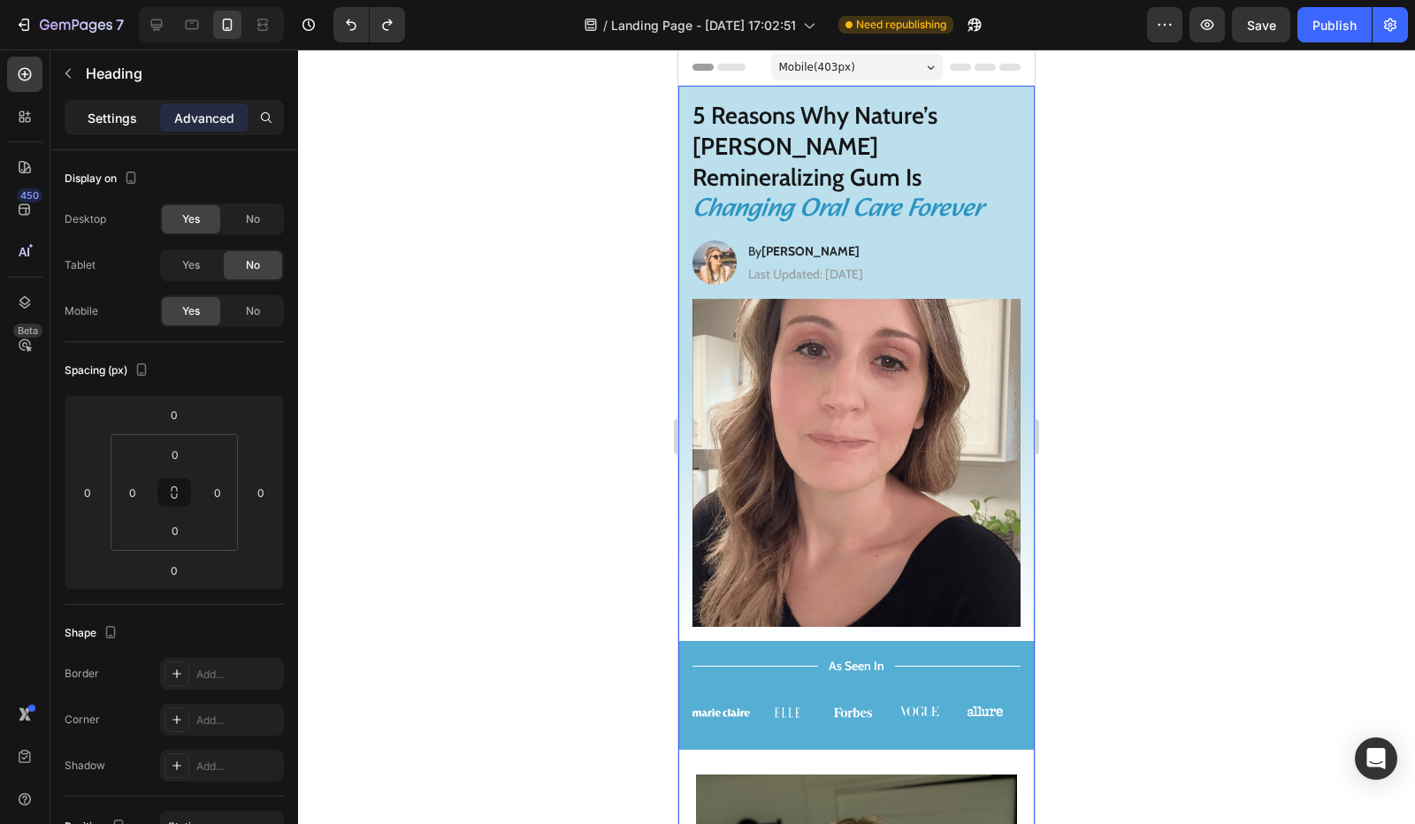
click at [107, 109] on p "Settings" at bounding box center [113, 118] width 50 height 19
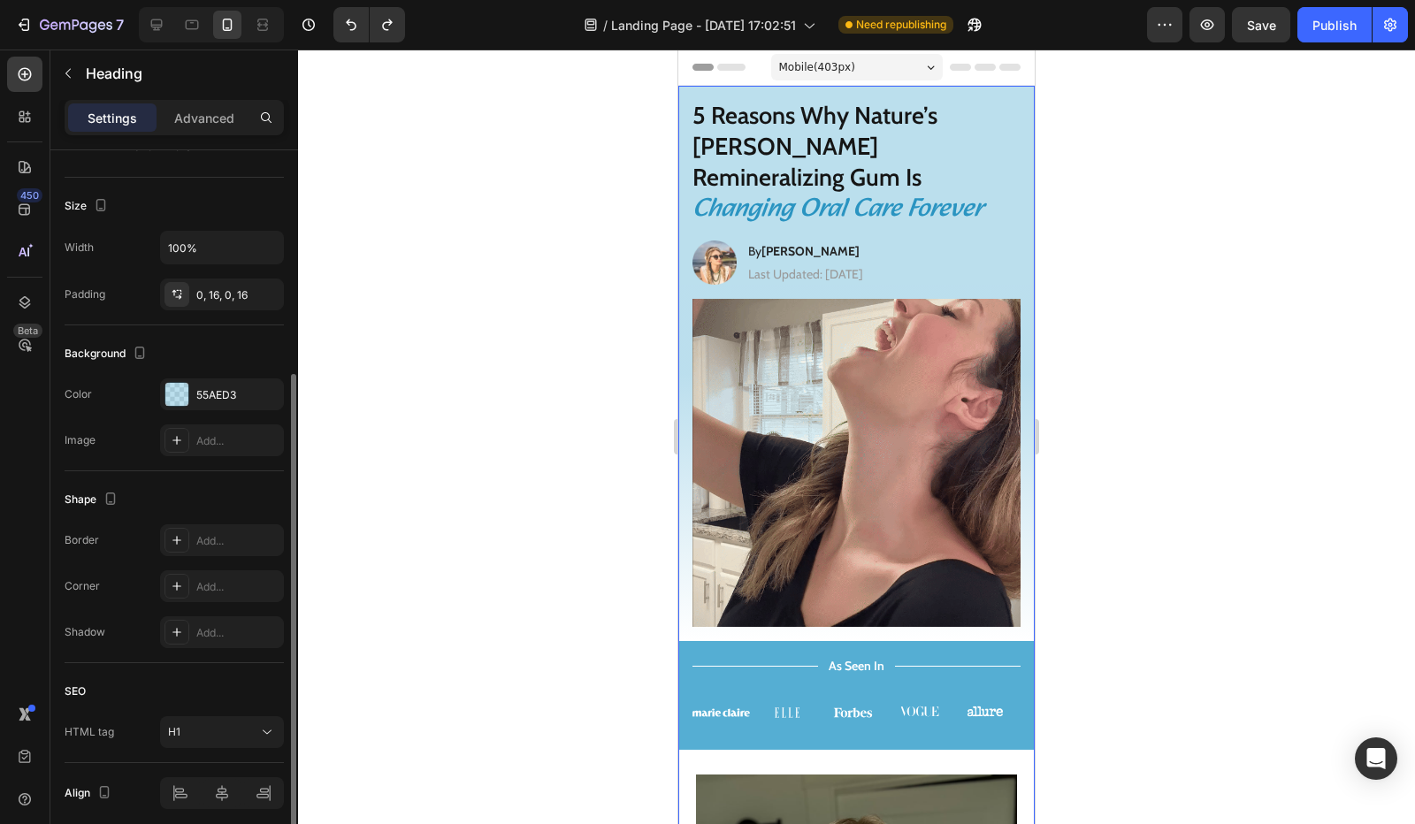
scroll to position [421, 0]
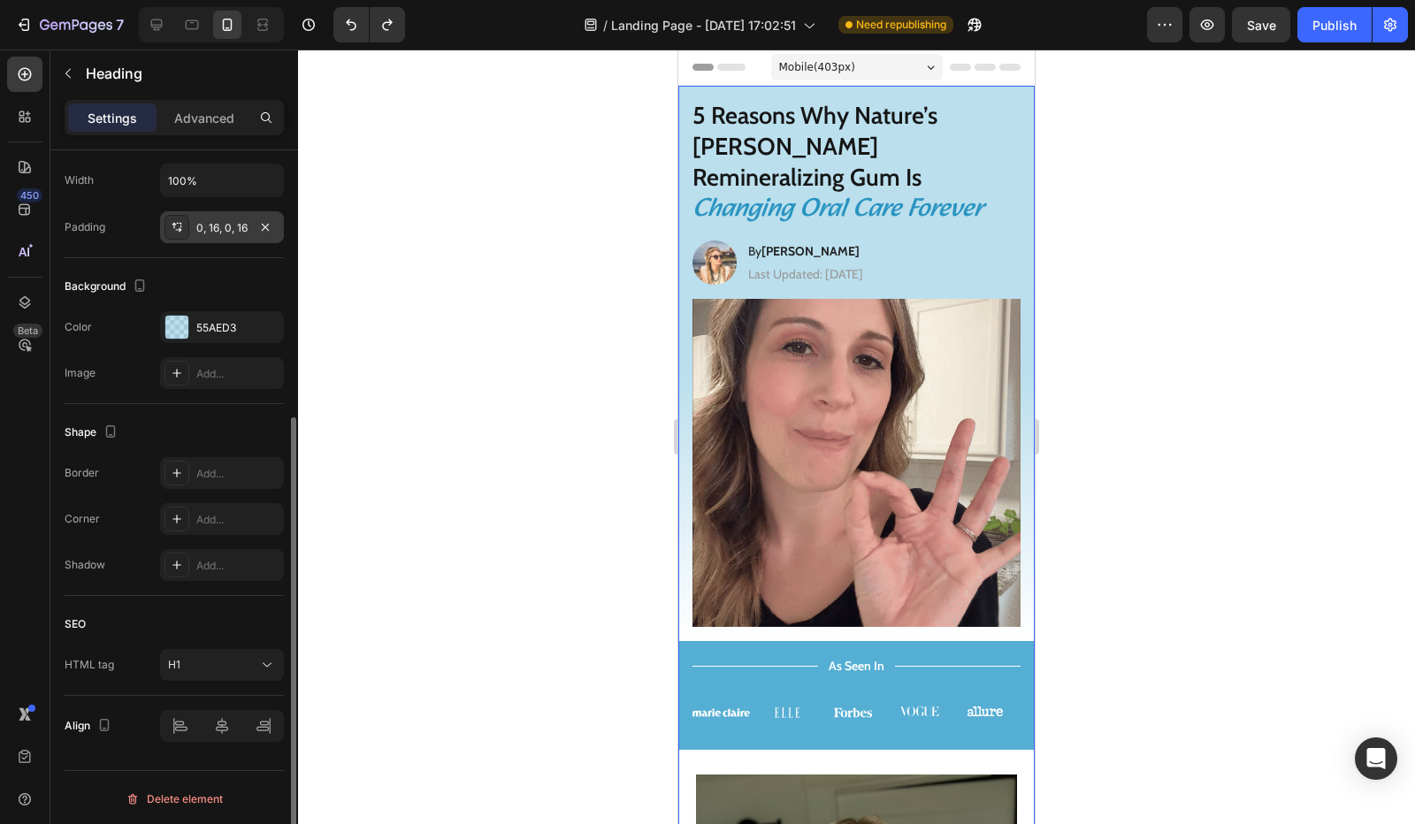
click at [221, 220] on div "0, 16, 0, 16" at bounding box center [221, 228] width 51 height 16
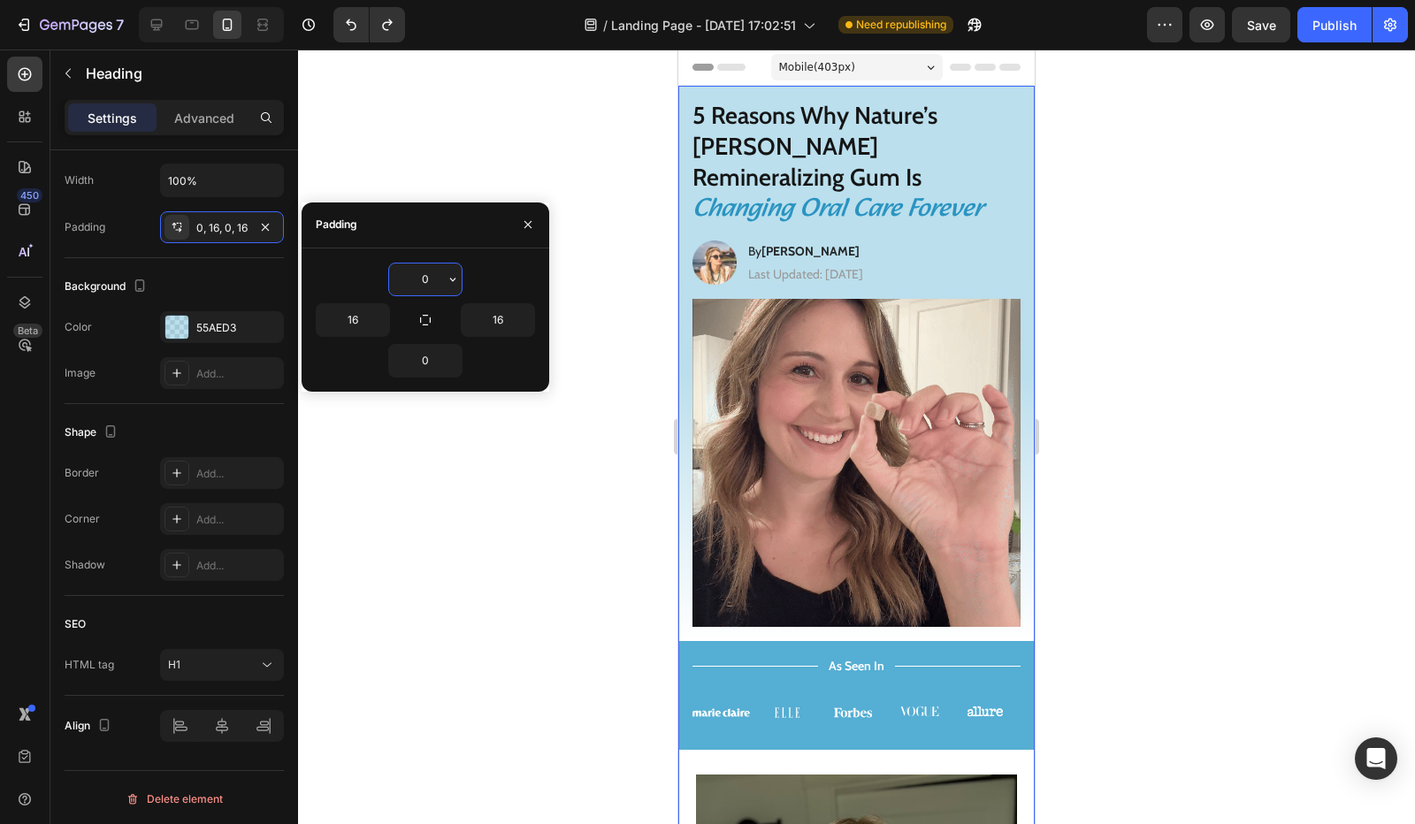
click at [419, 277] on input "0" at bounding box center [425, 279] width 72 height 32
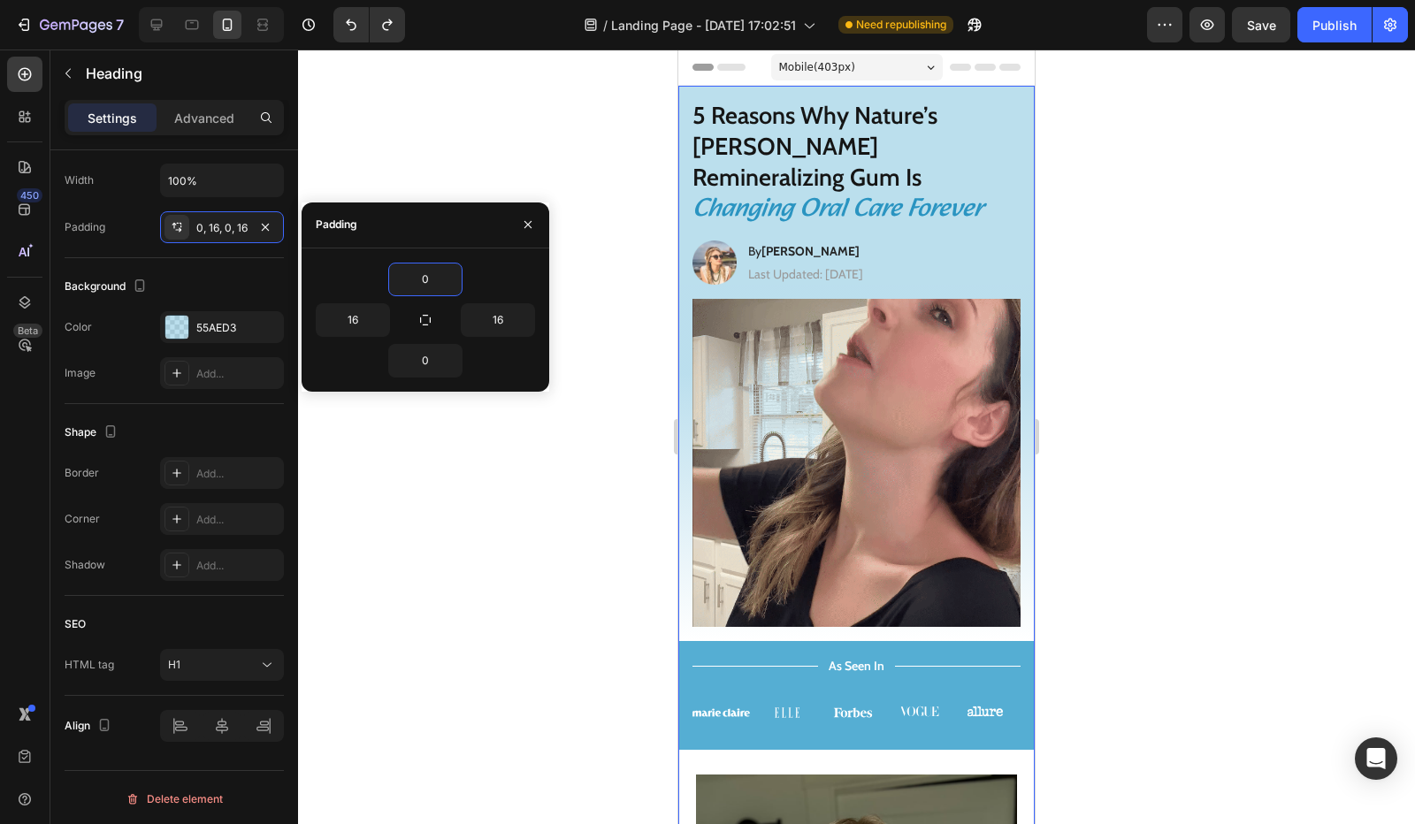
type input "w"
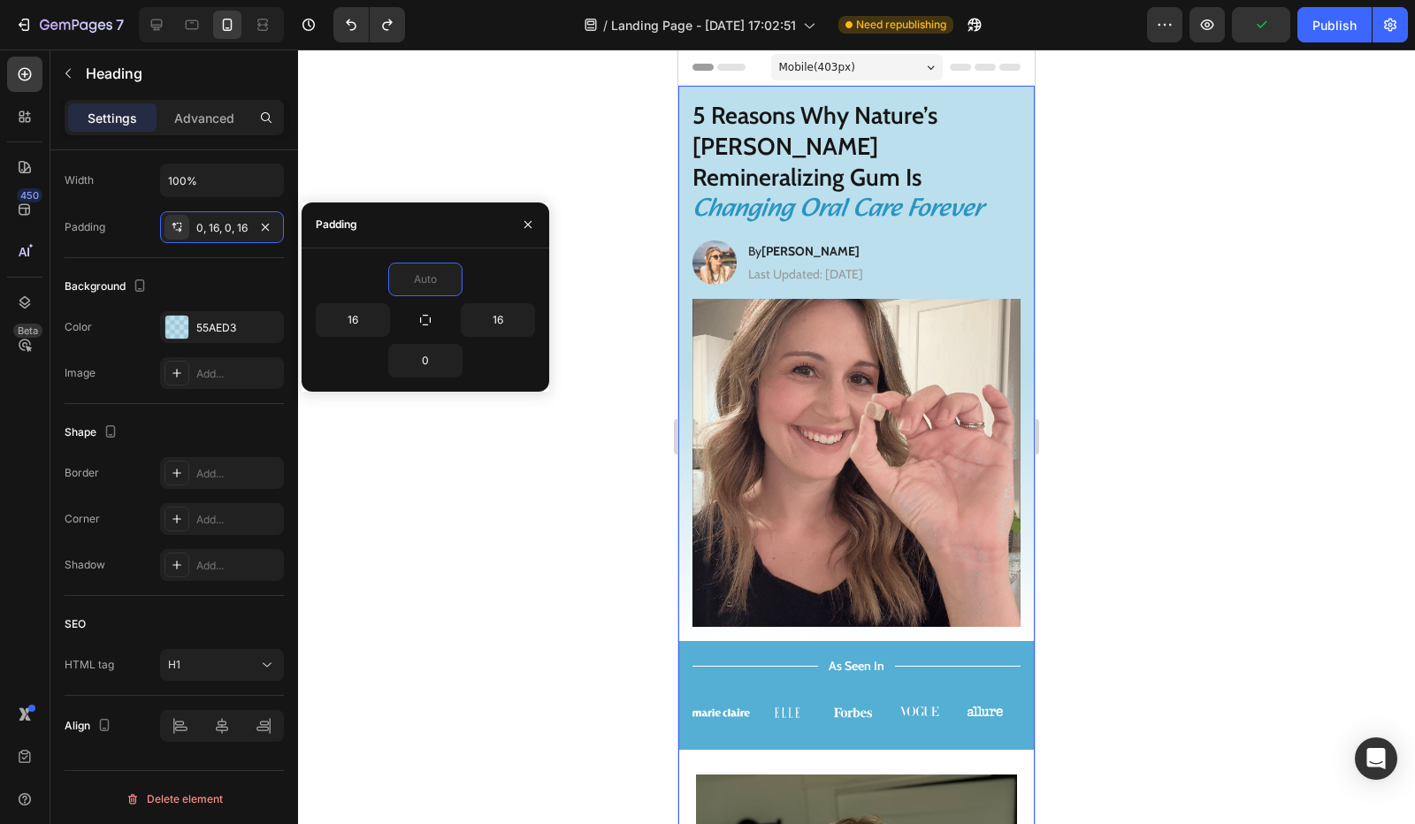
type input "2"
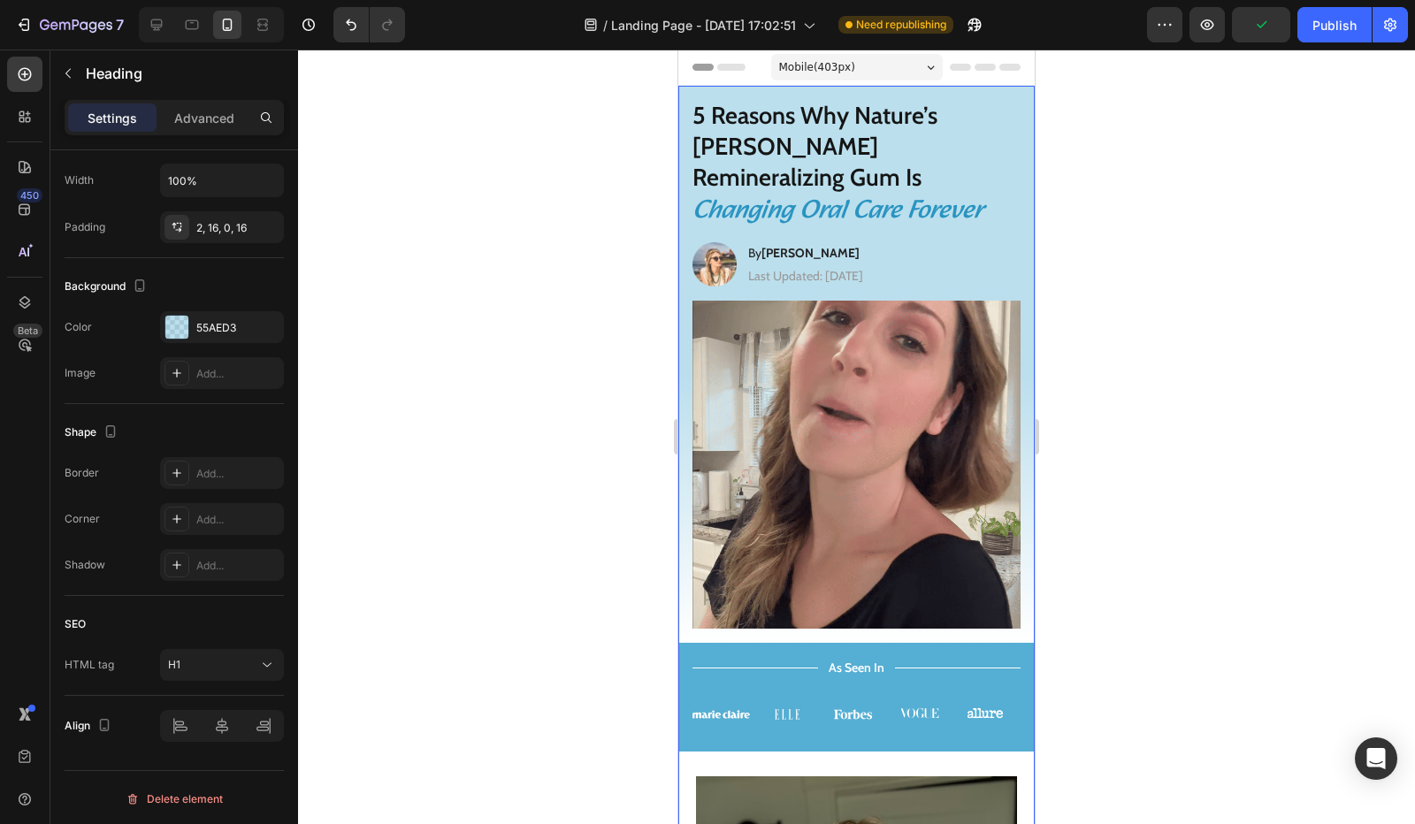
click at [470, 172] on div at bounding box center [856, 437] width 1117 height 774
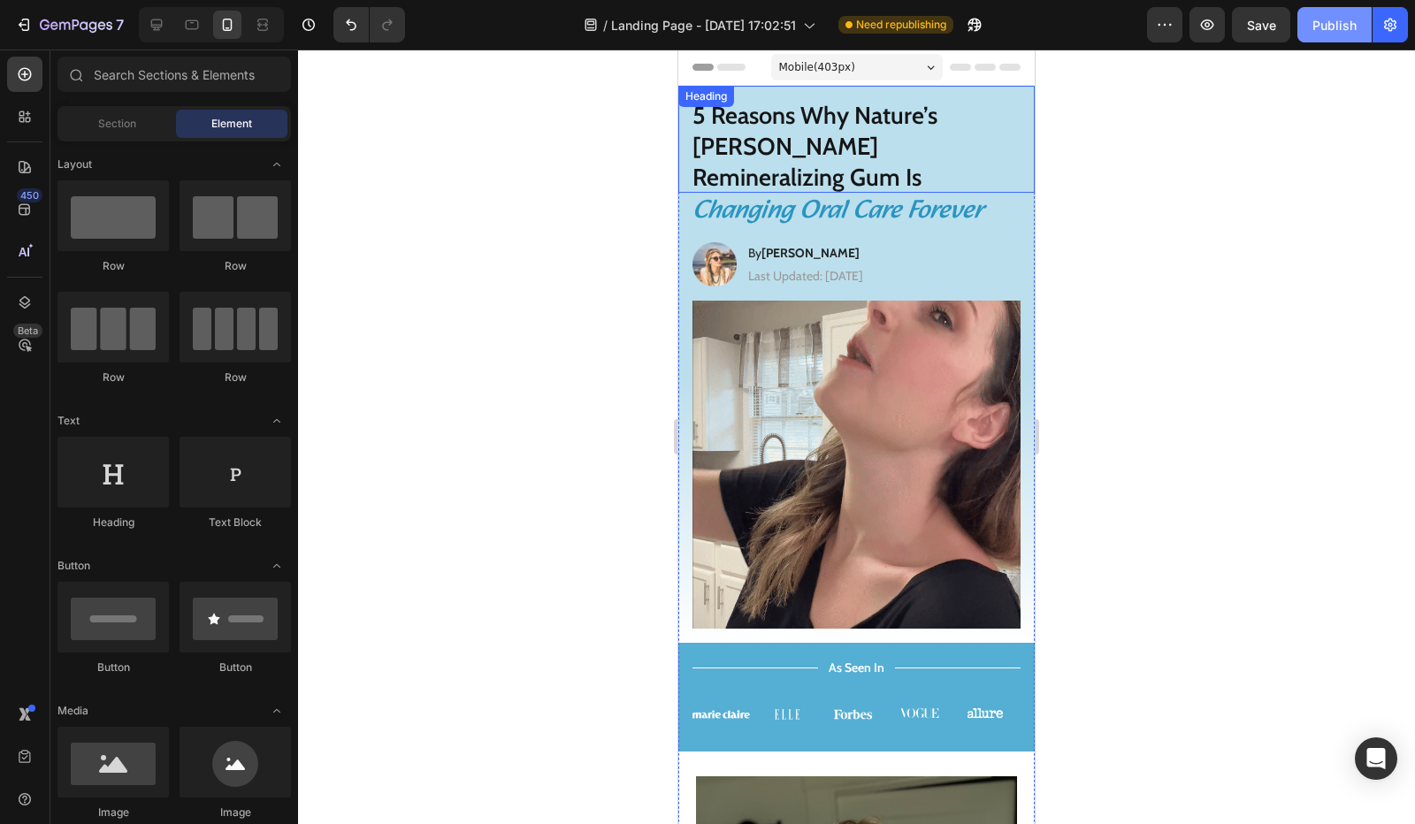
click at [1317, 23] on div "Publish" at bounding box center [1334, 25] width 44 height 19
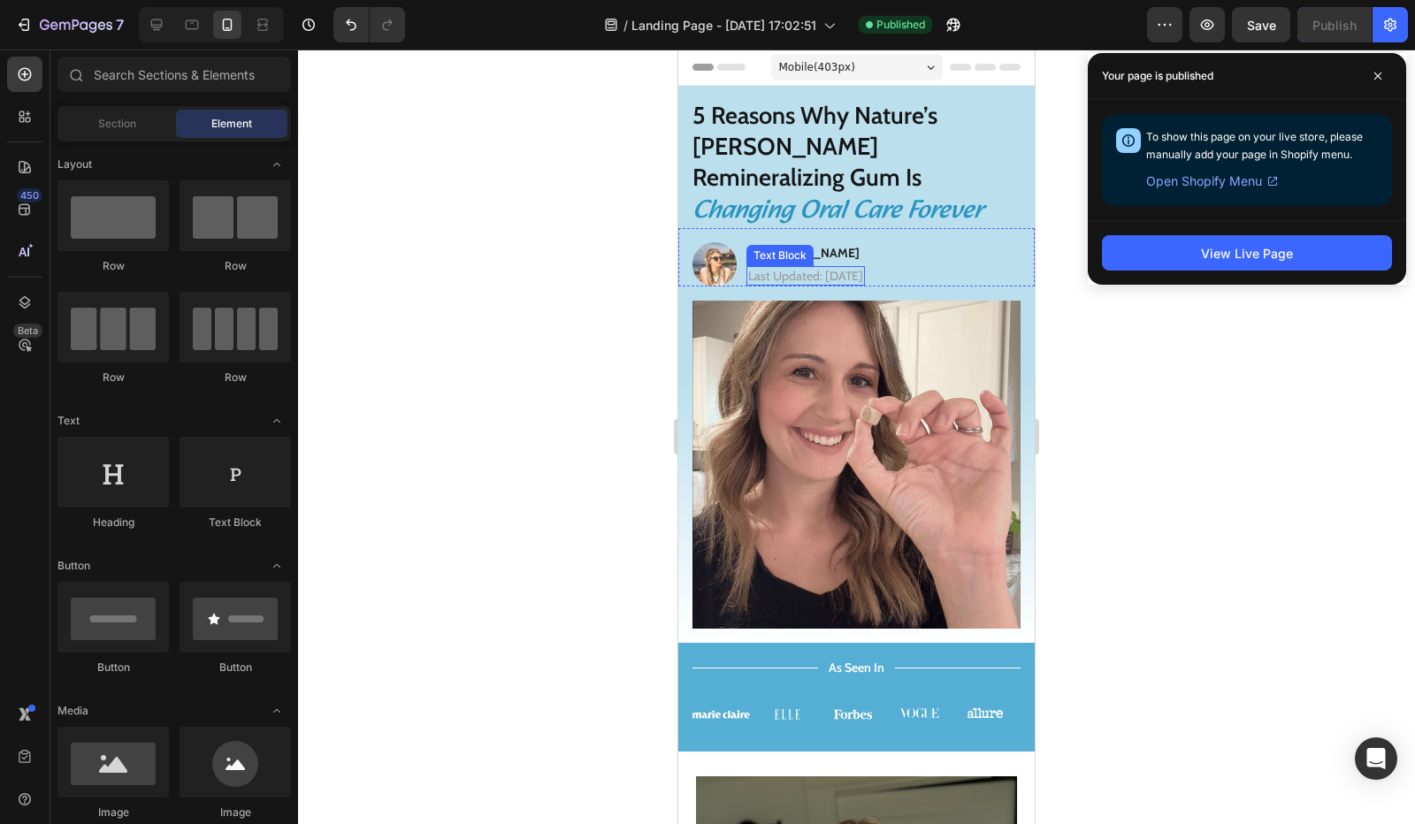
click at [863, 268] on p "Last Updated: [DATE]" at bounding box center [805, 276] width 115 height 16
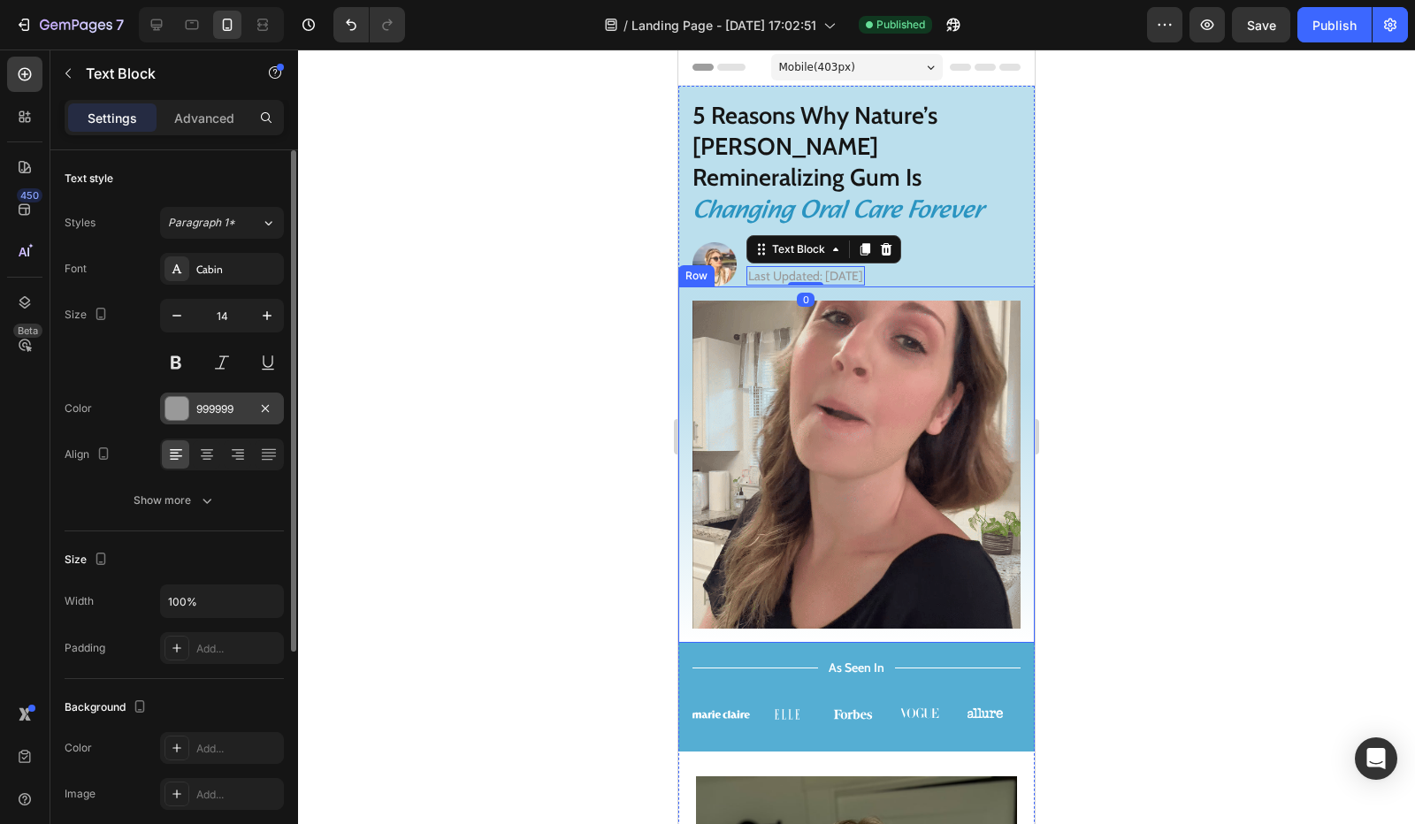
click at [201, 402] on div "999999" at bounding box center [221, 409] width 51 height 16
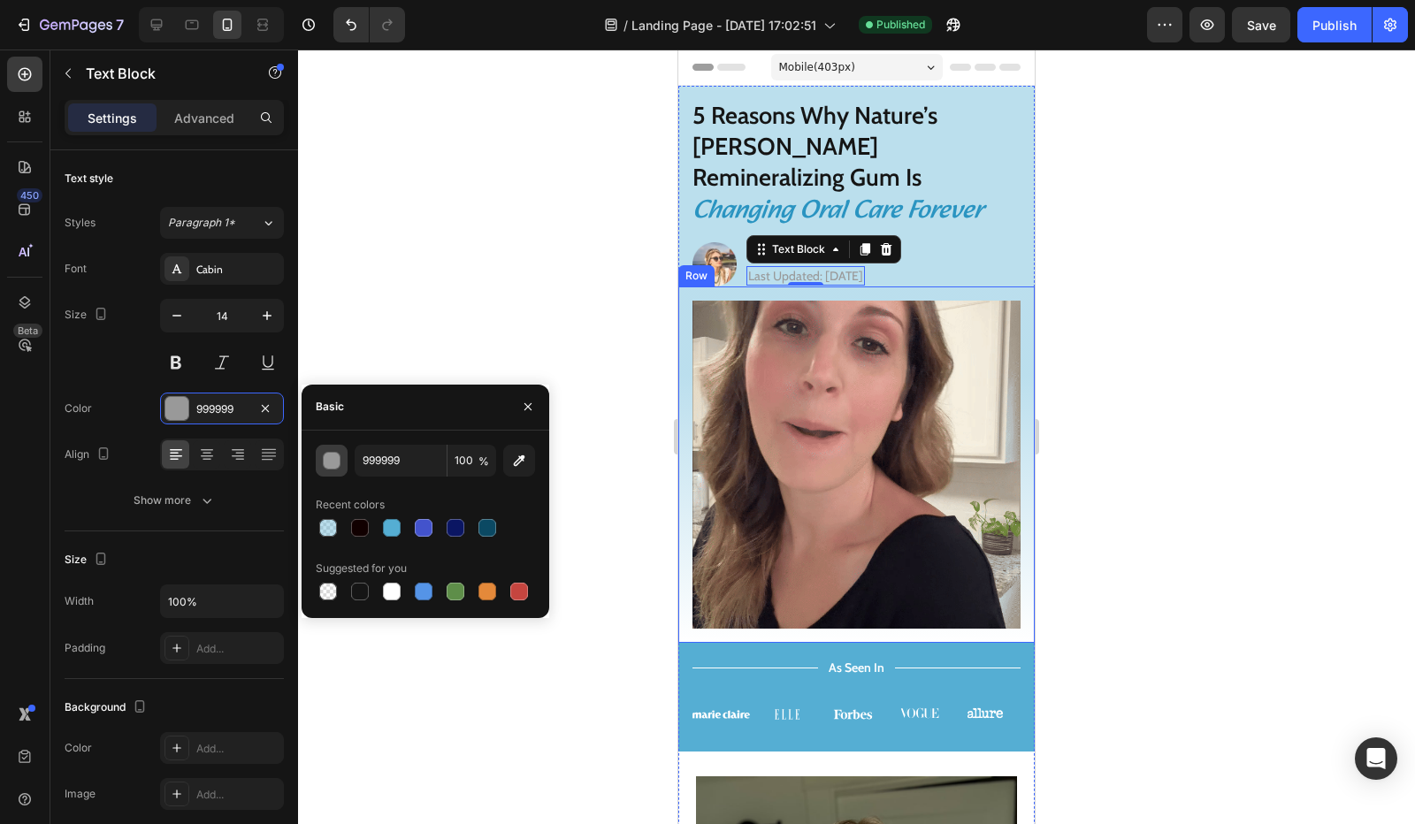
click at [332, 466] on div "button" at bounding box center [333, 462] width 18 height 18
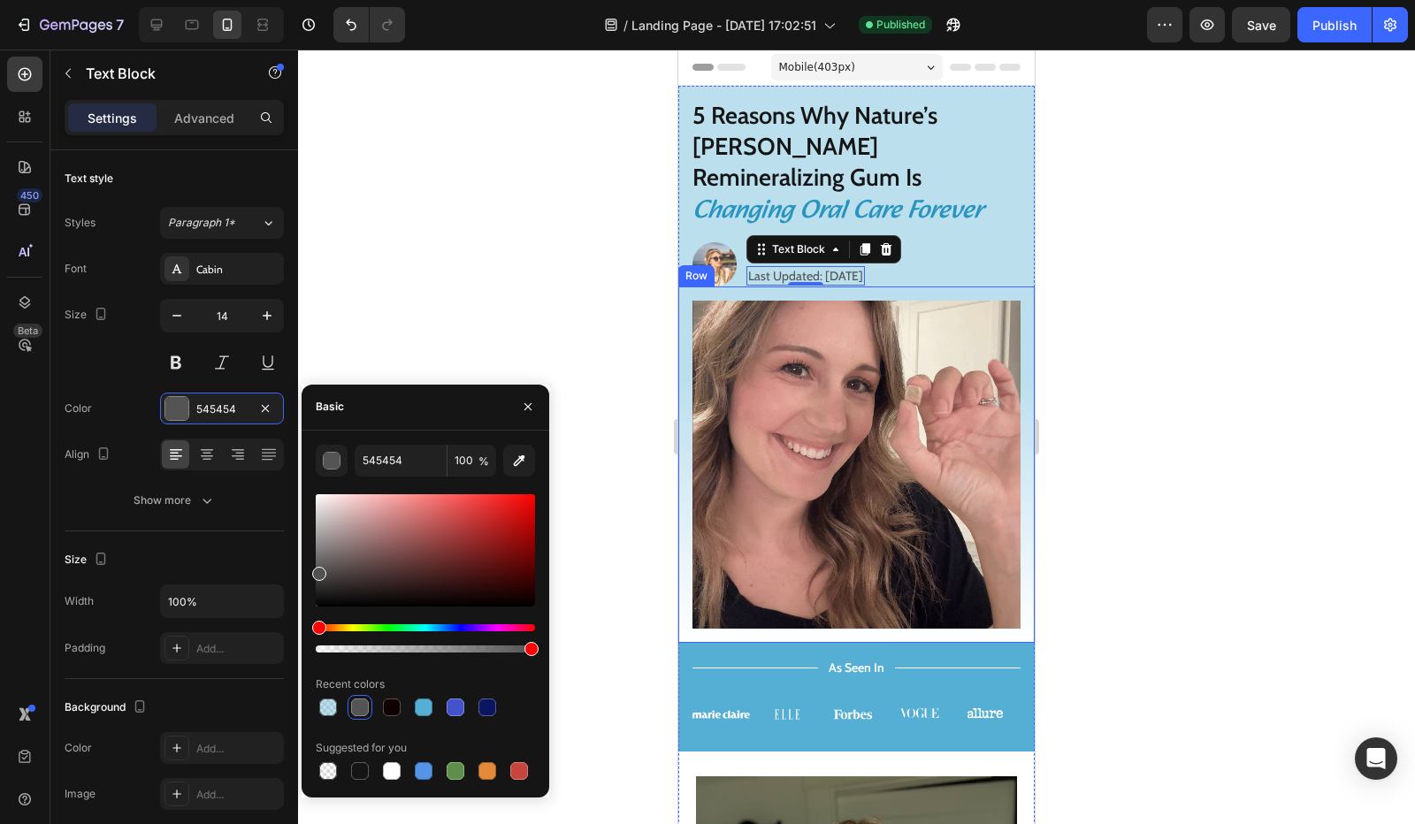
type input "515151"
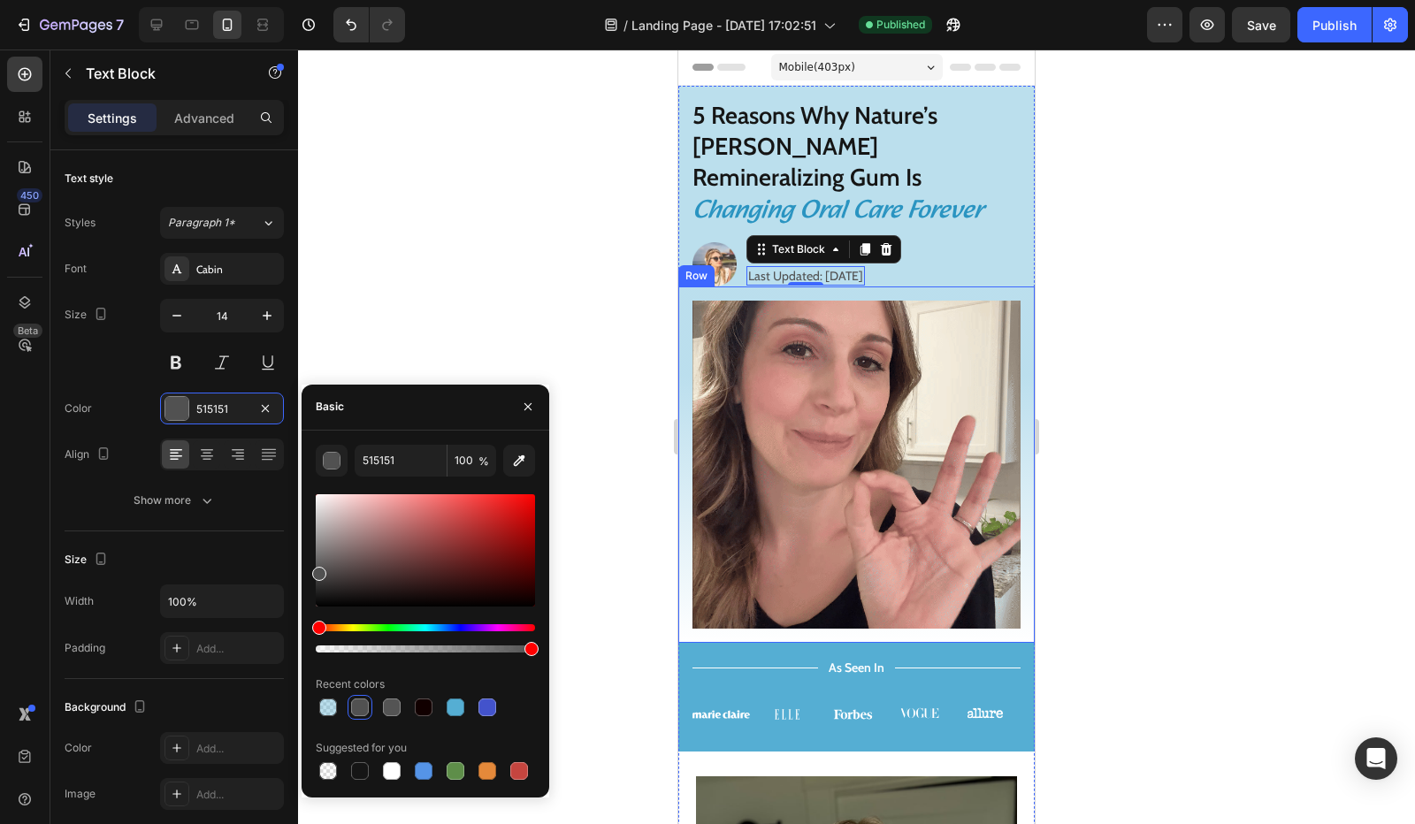
drag, startPoint x: 321, startPoint y: 542, endPoint x: 315, endPoint y: 569, distance: 28.1
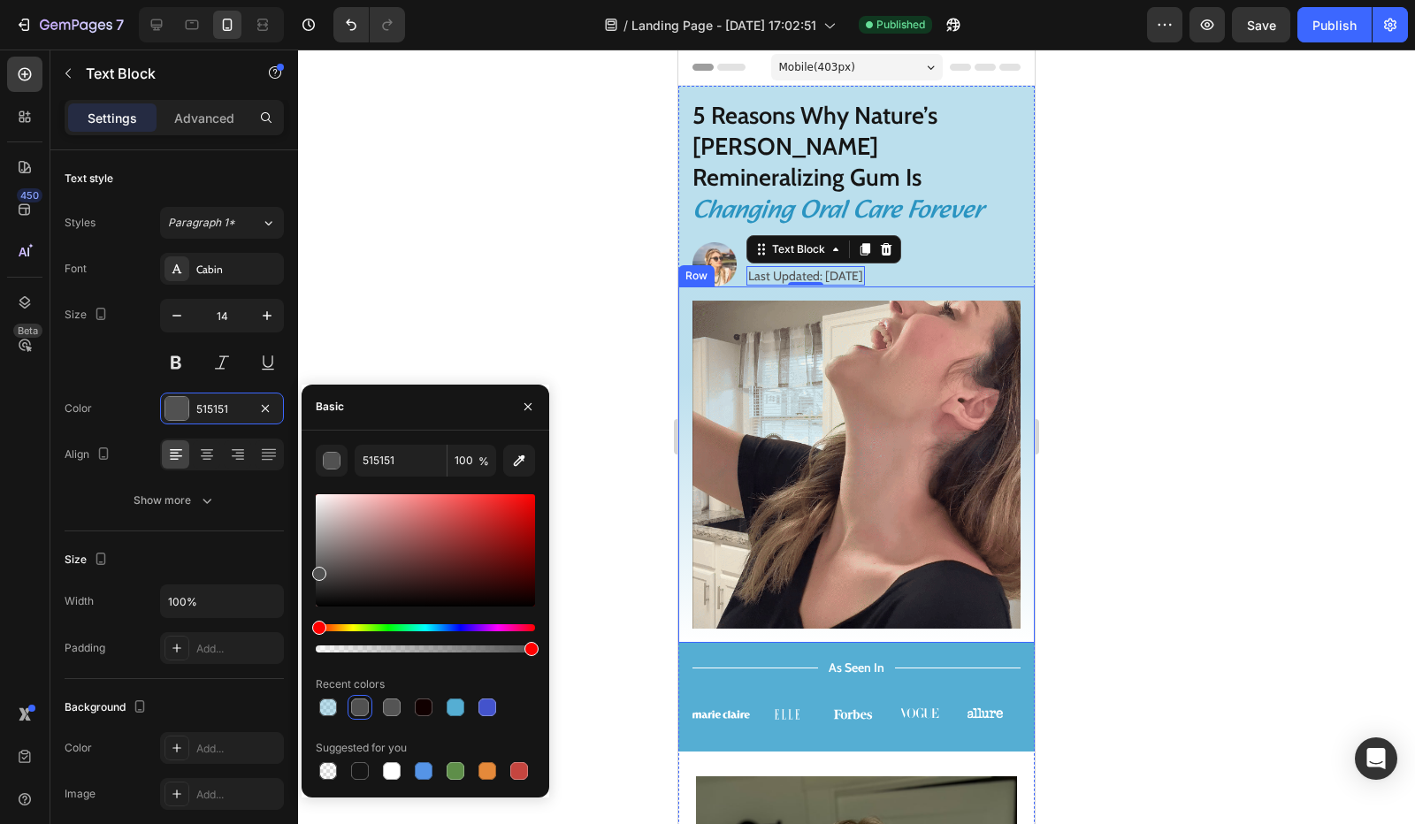
click at [315, 569] on div at bounding box center [319, 574] width 14 height 14
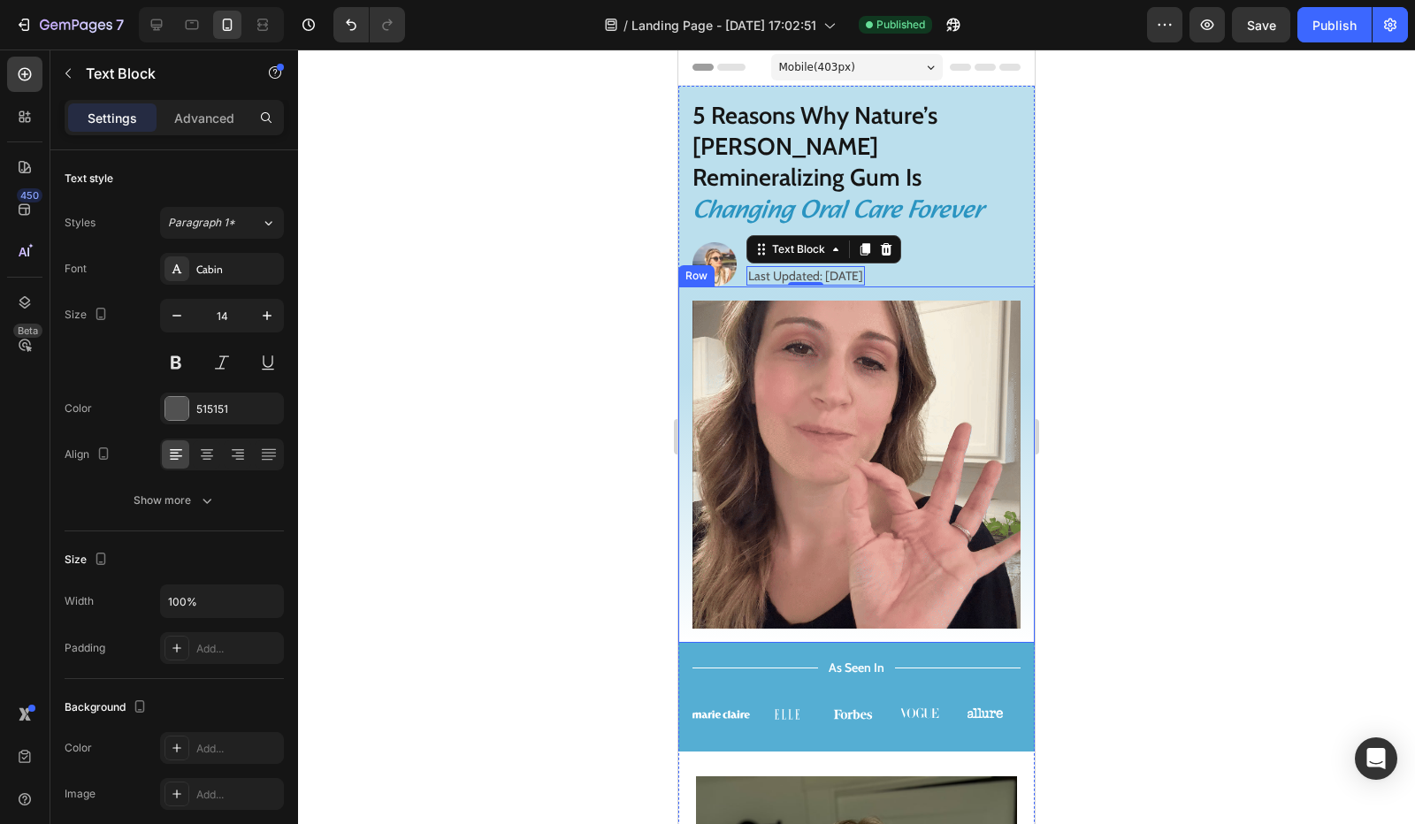
click at [398, 312] on div at bounding box center [856, 437] width 1117 height 774
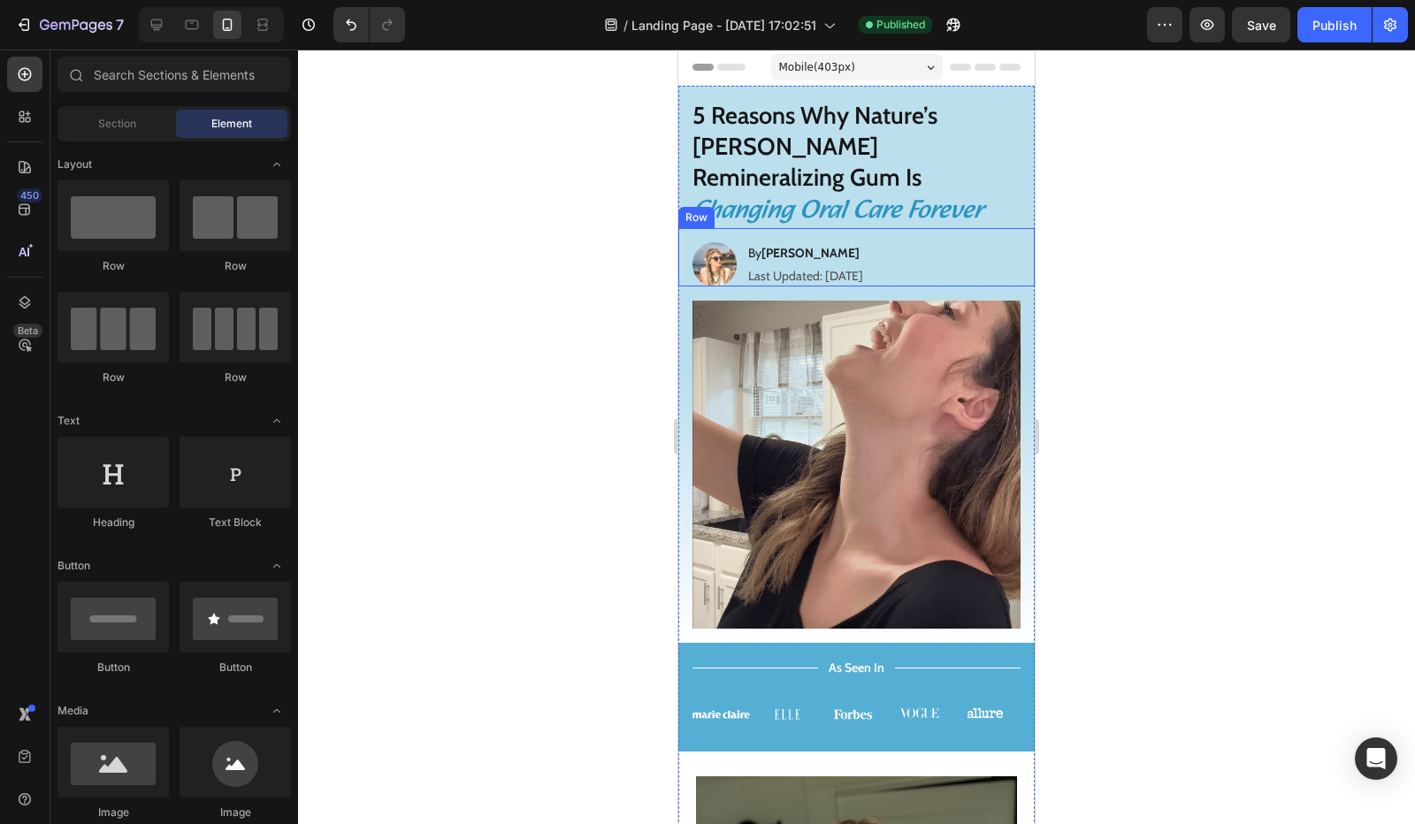
click at [965, 228] on div "Image By Jessica M. Heading Last Updated: August 25th 2025 Text Block Row" at bounding box center [856, 257] width 356 height 58
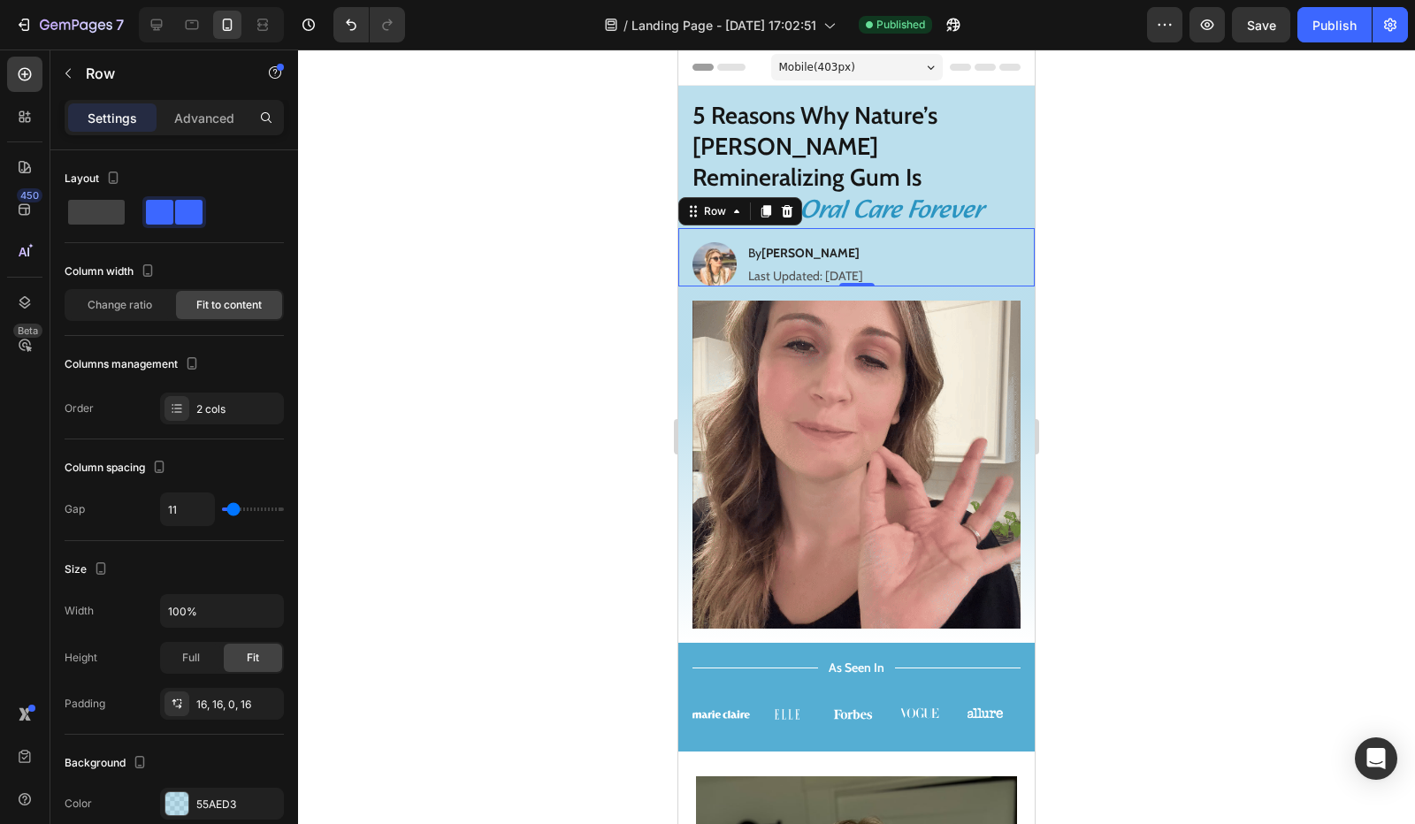
click at [972, 228] on div "Image By Jessica M. Heading Last Updated: August 25th 2025 Text Block Row 0" at bounding box center [856, 257] width 356 height 58
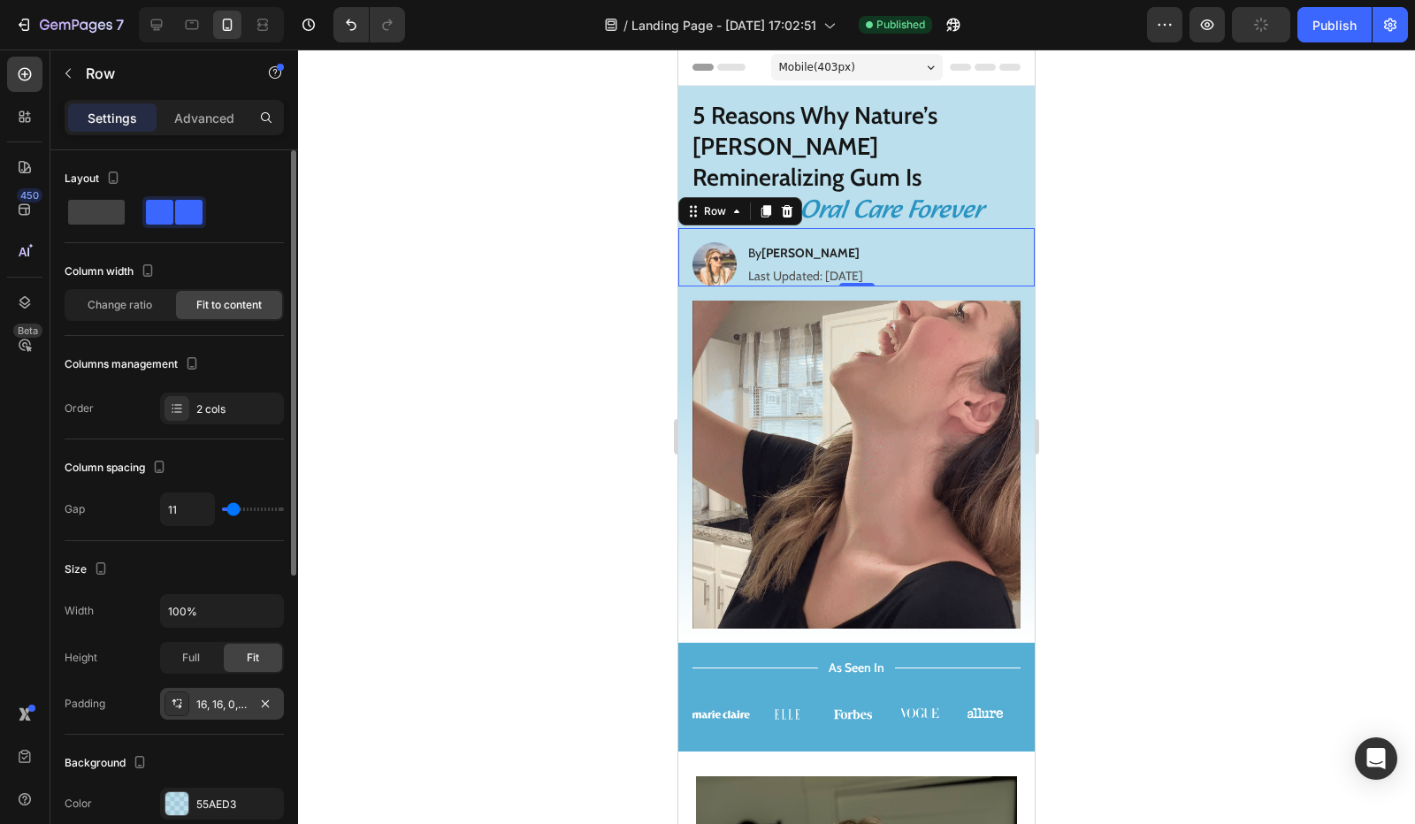
scroll to position [265, 0]
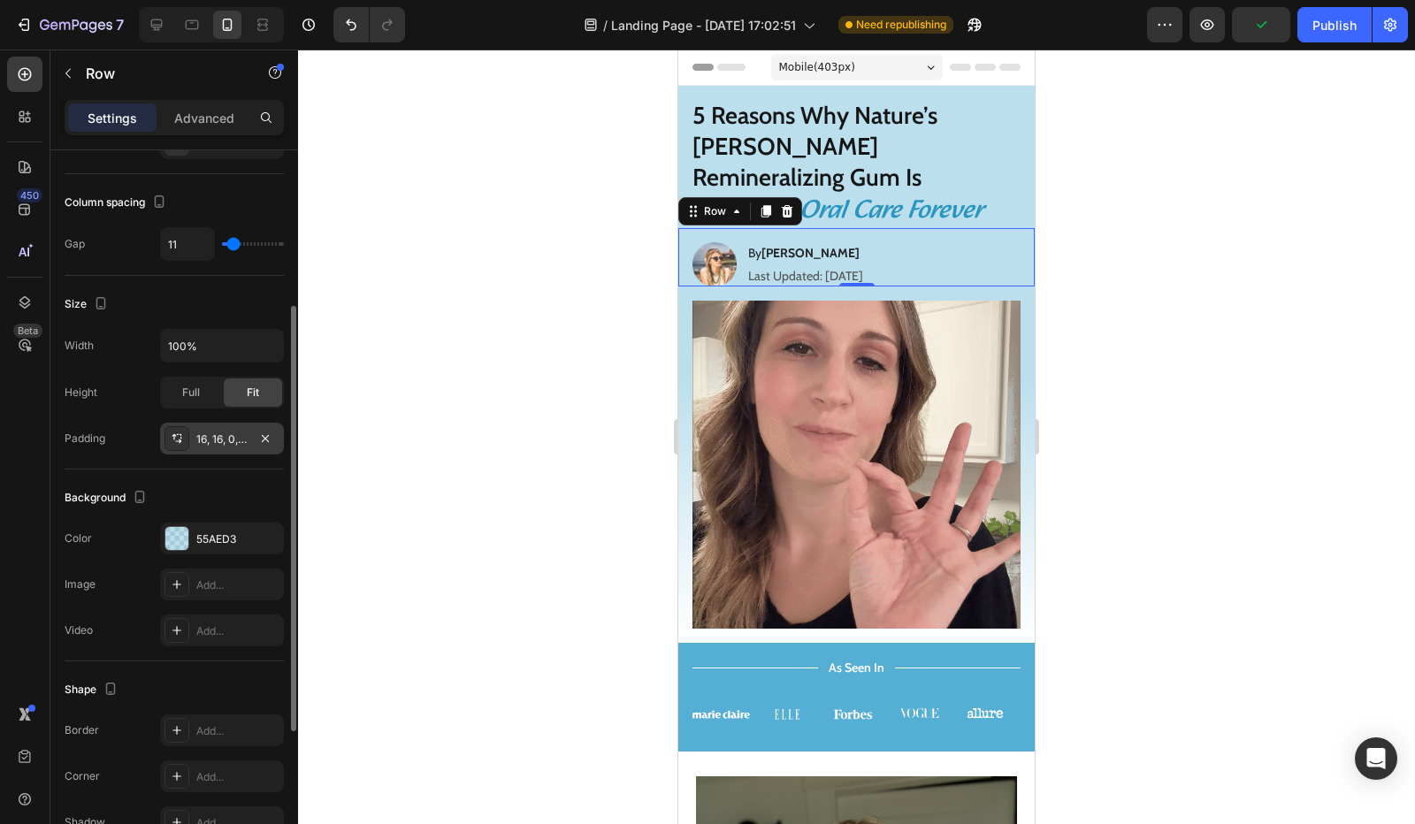
click at [209, 436] on div "16, 16, 0, 16" at bounding box center [221, 439] width 51 height 16
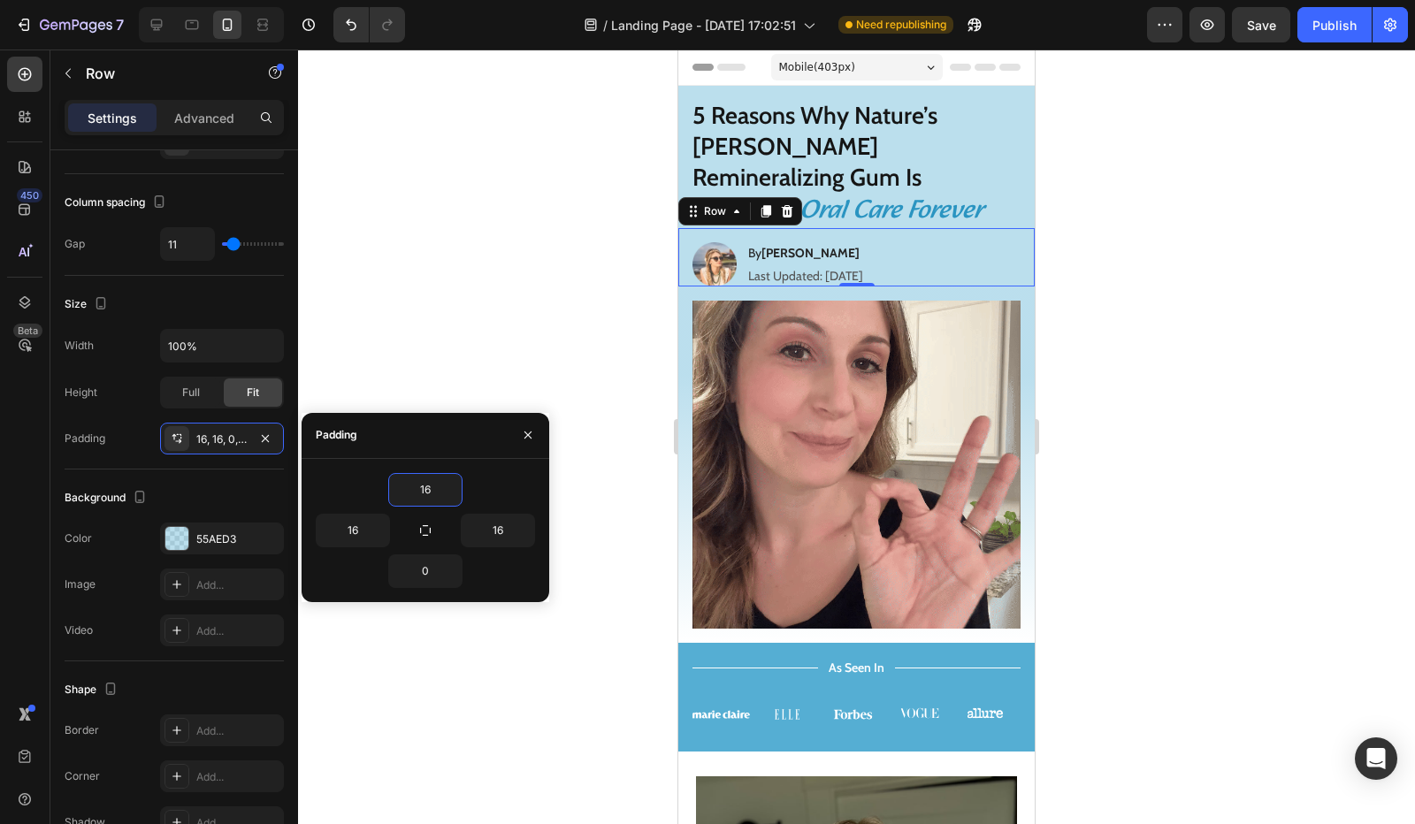
type input "0"
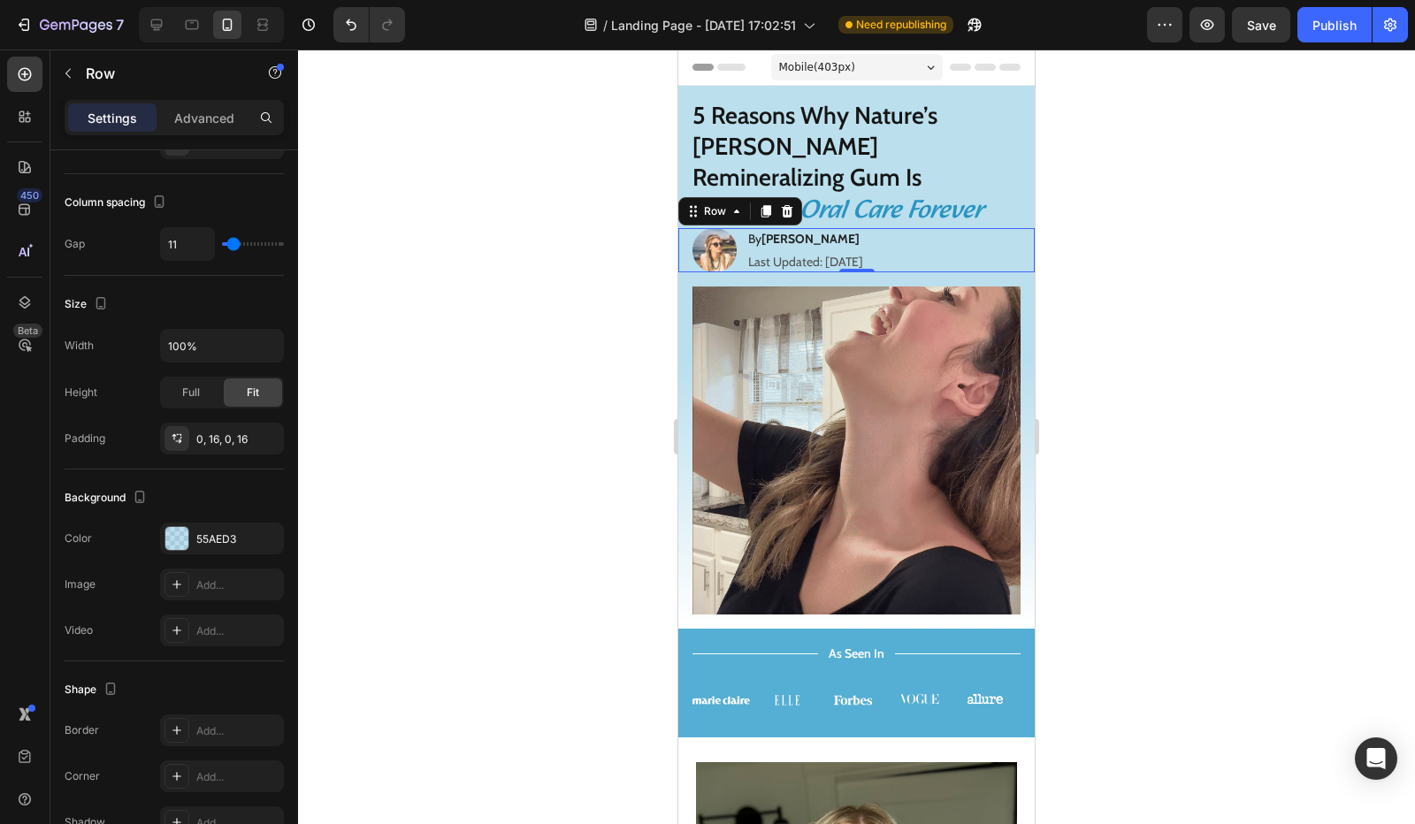
click at [1156, 248] on div at bounding box center [856, 437] width 1117 height 774
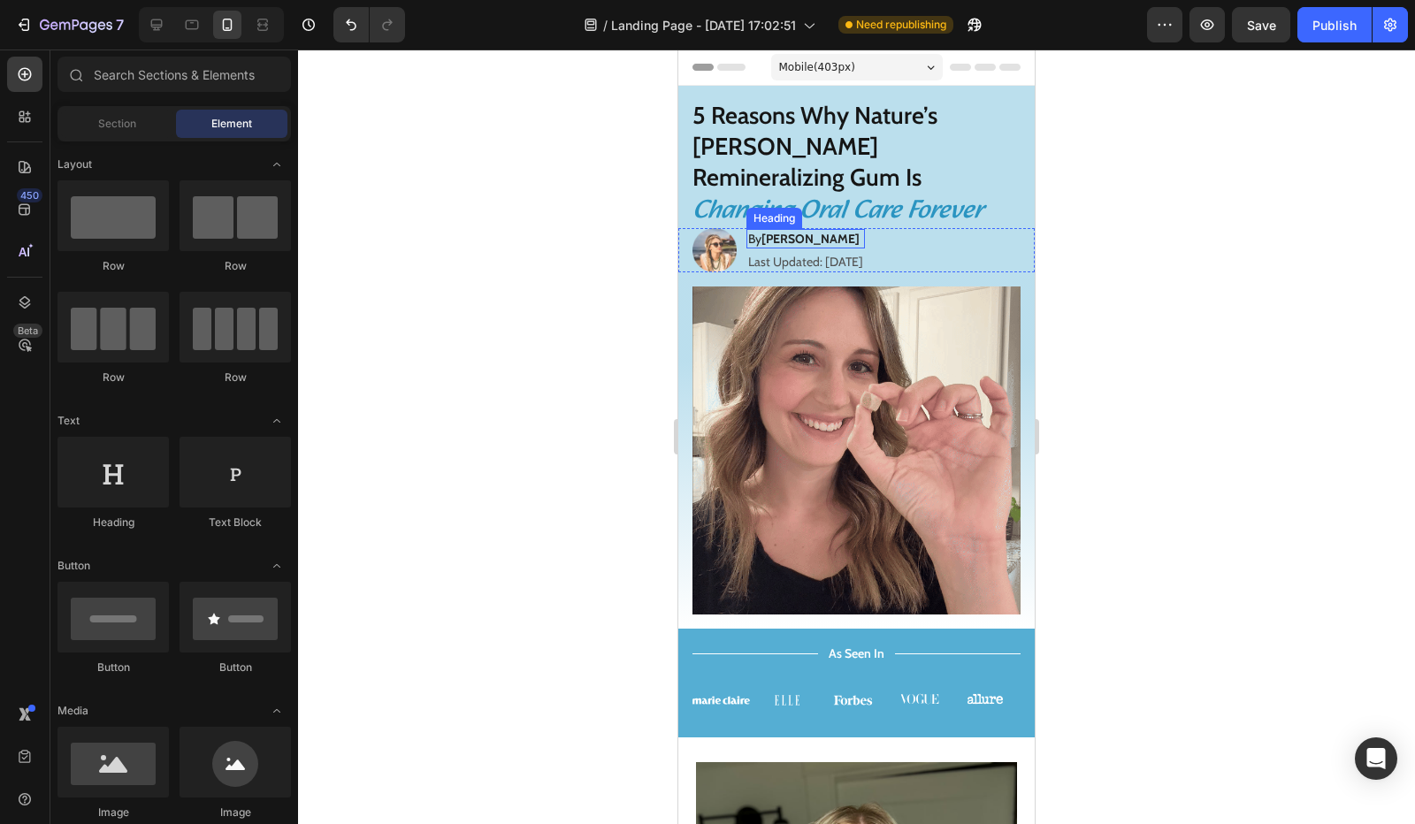
click at [845, 229] on h2 "By Jessica M." at bounding box center [805, 238] width 118 height 19
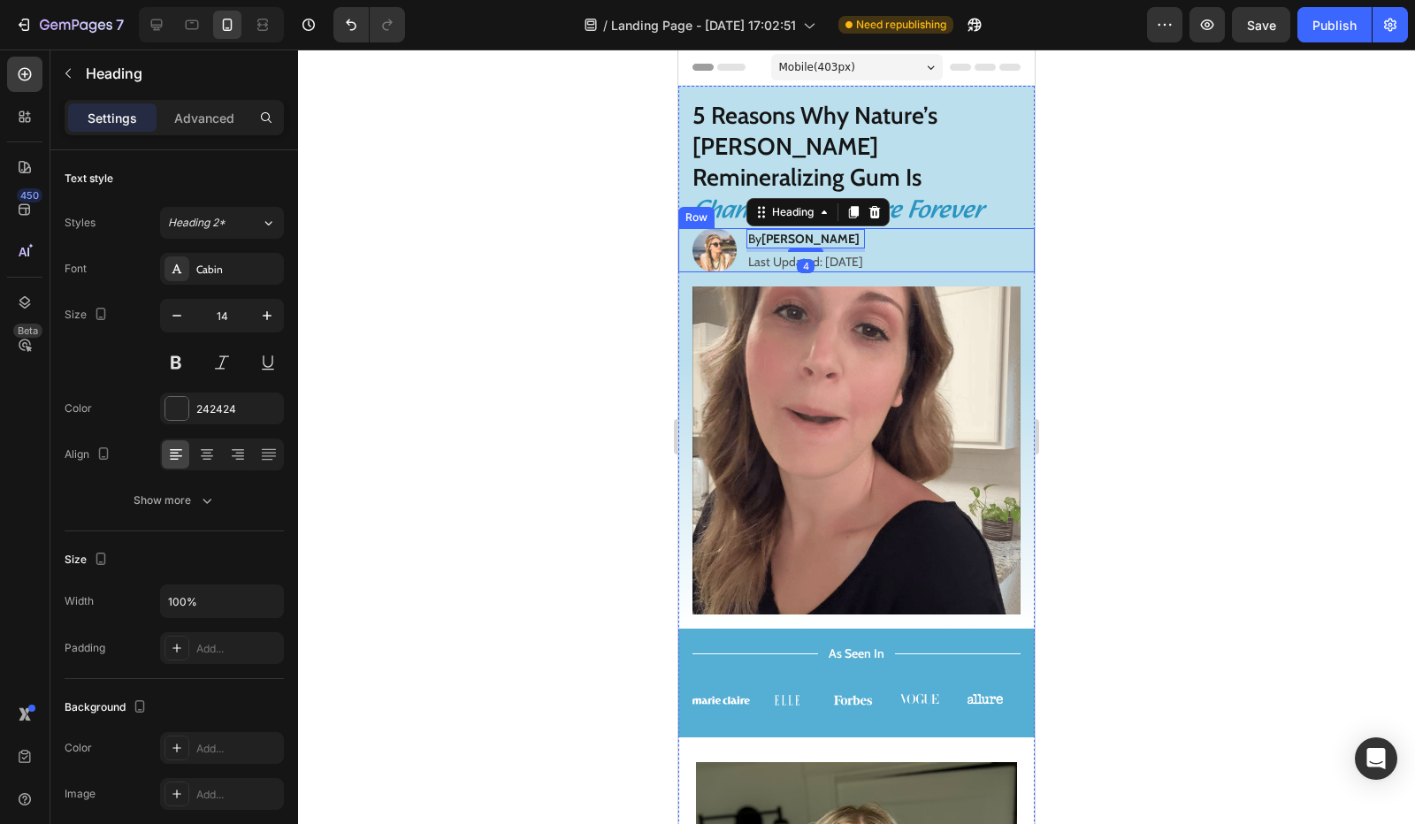
click at [964, 228] on div "Image By Jessica M. Heading 4 Last Updated: August 25th 2025 Text Block Row" at bounding box center [856, 250] width 356 height 44
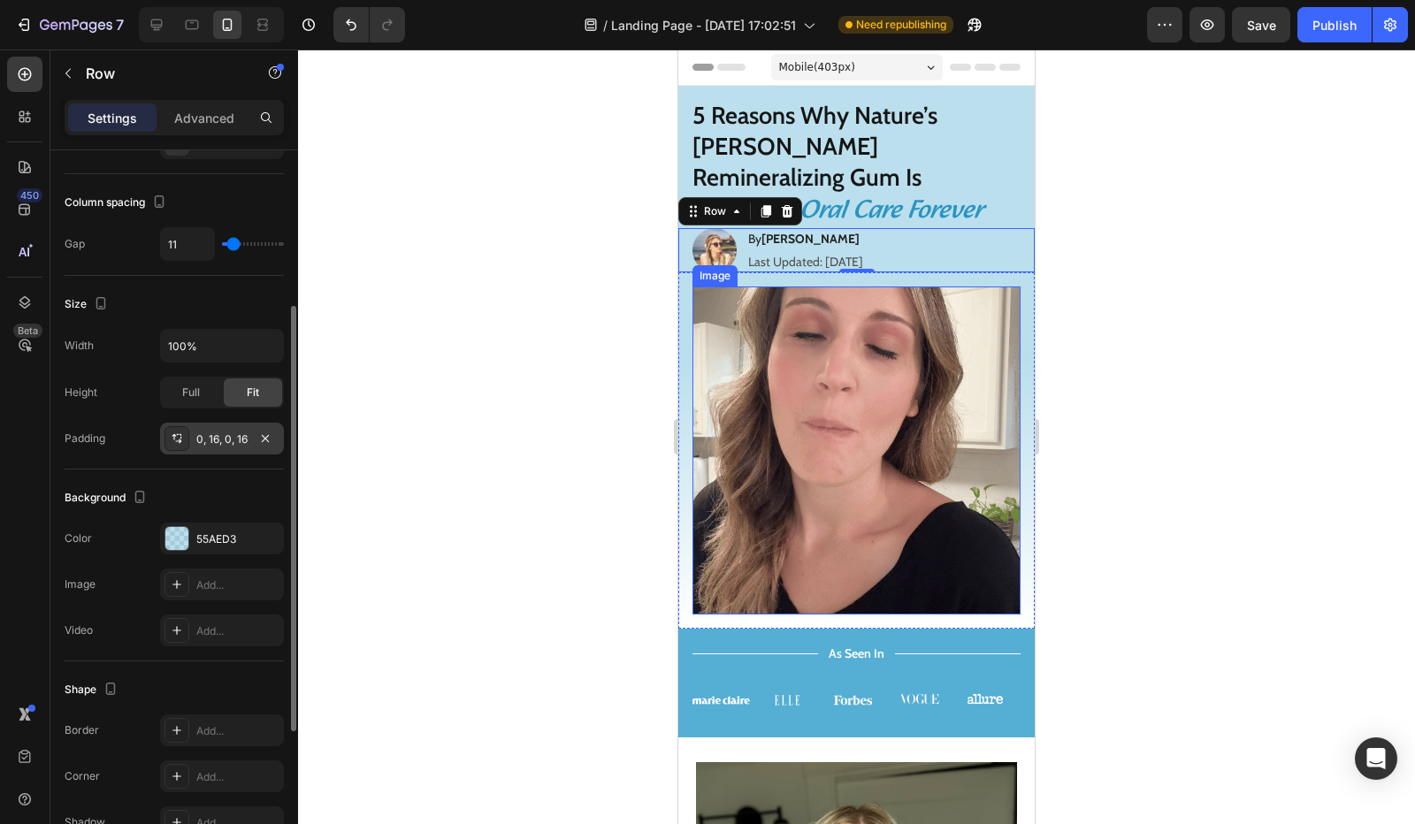
click at [200, 433] on div "0, 16, 0, 16" at bounding box center [221, 439] width 51 height 16
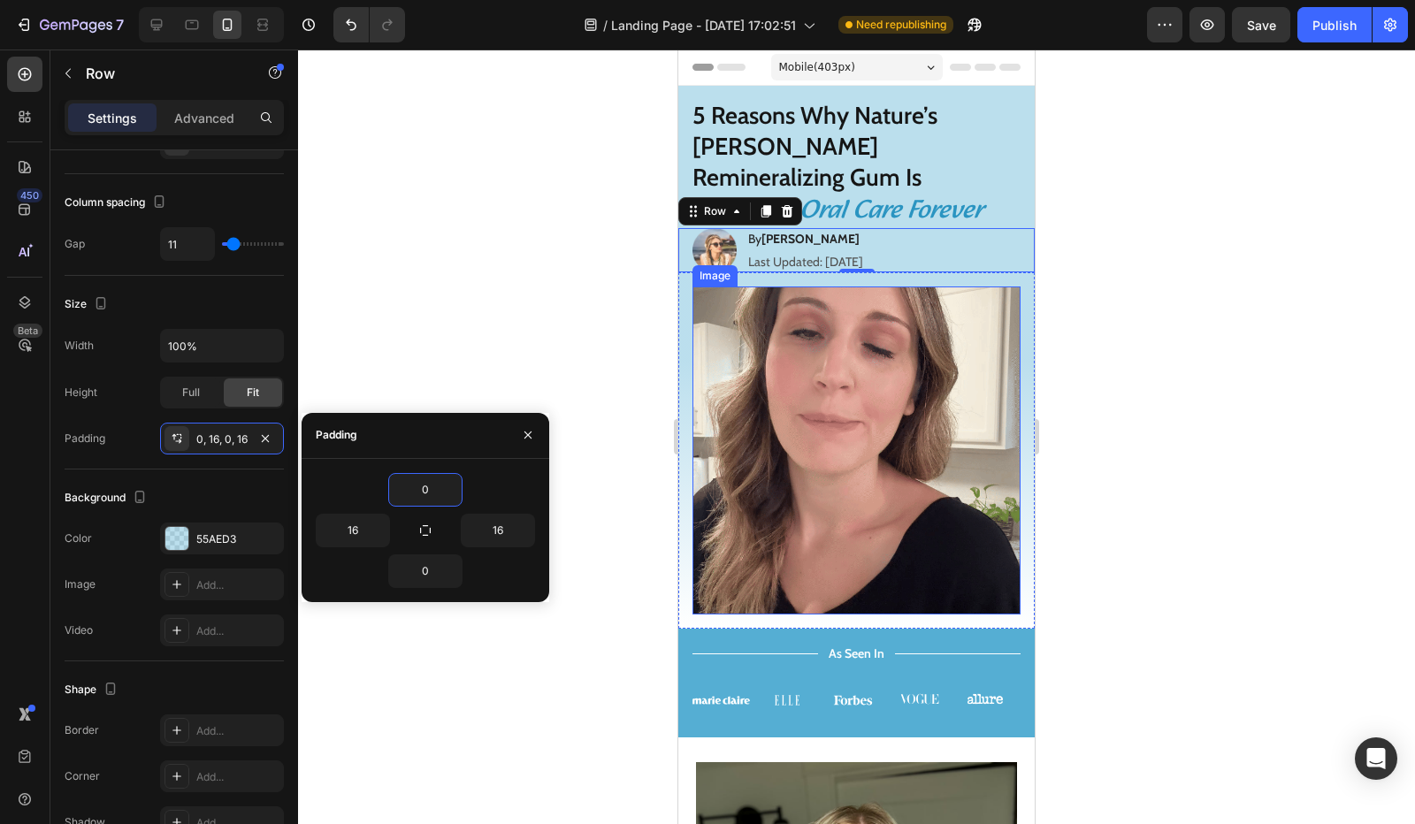
type input "4"
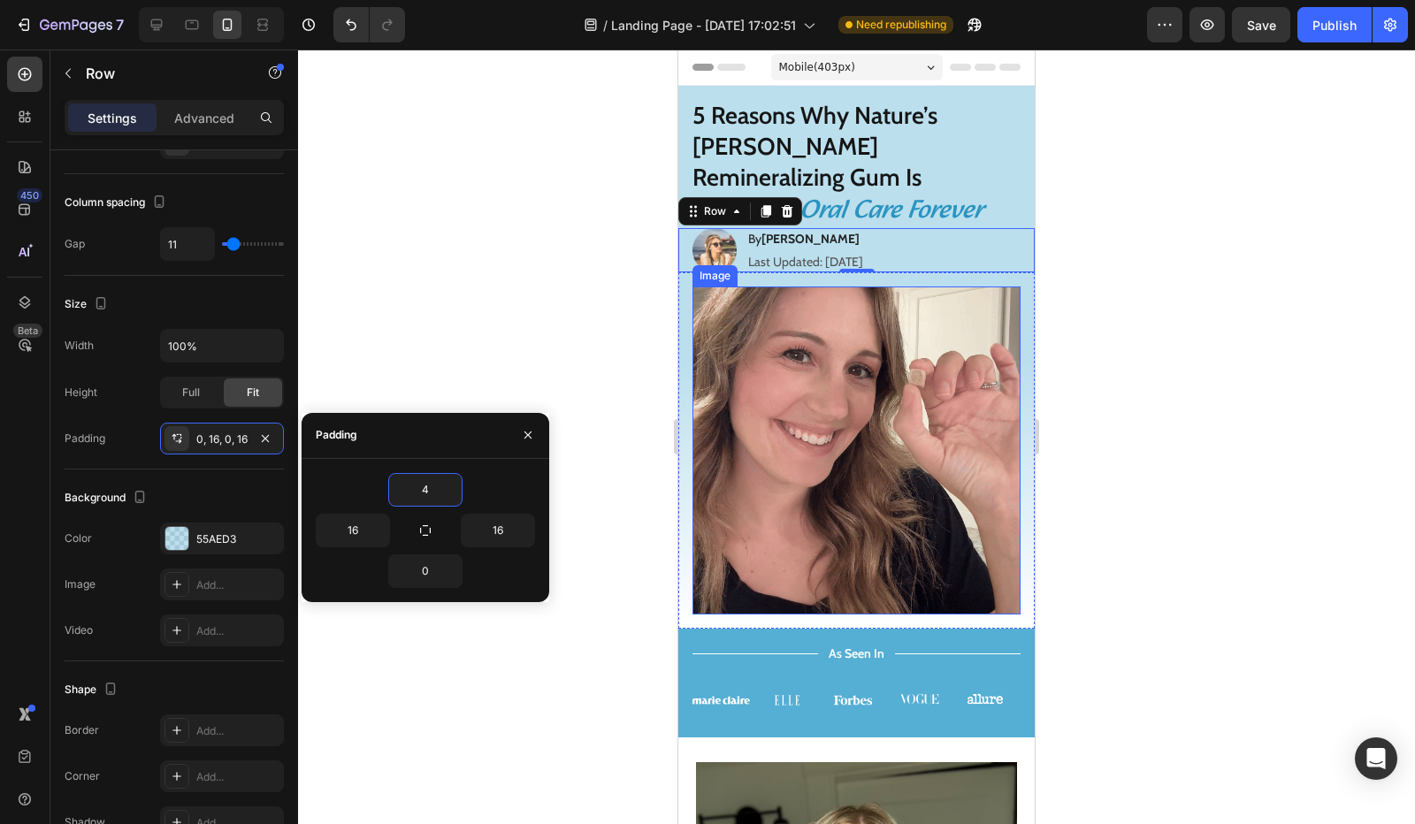
click at [489, 317] on div at bounding box center [856, 437] width 1117 height 774
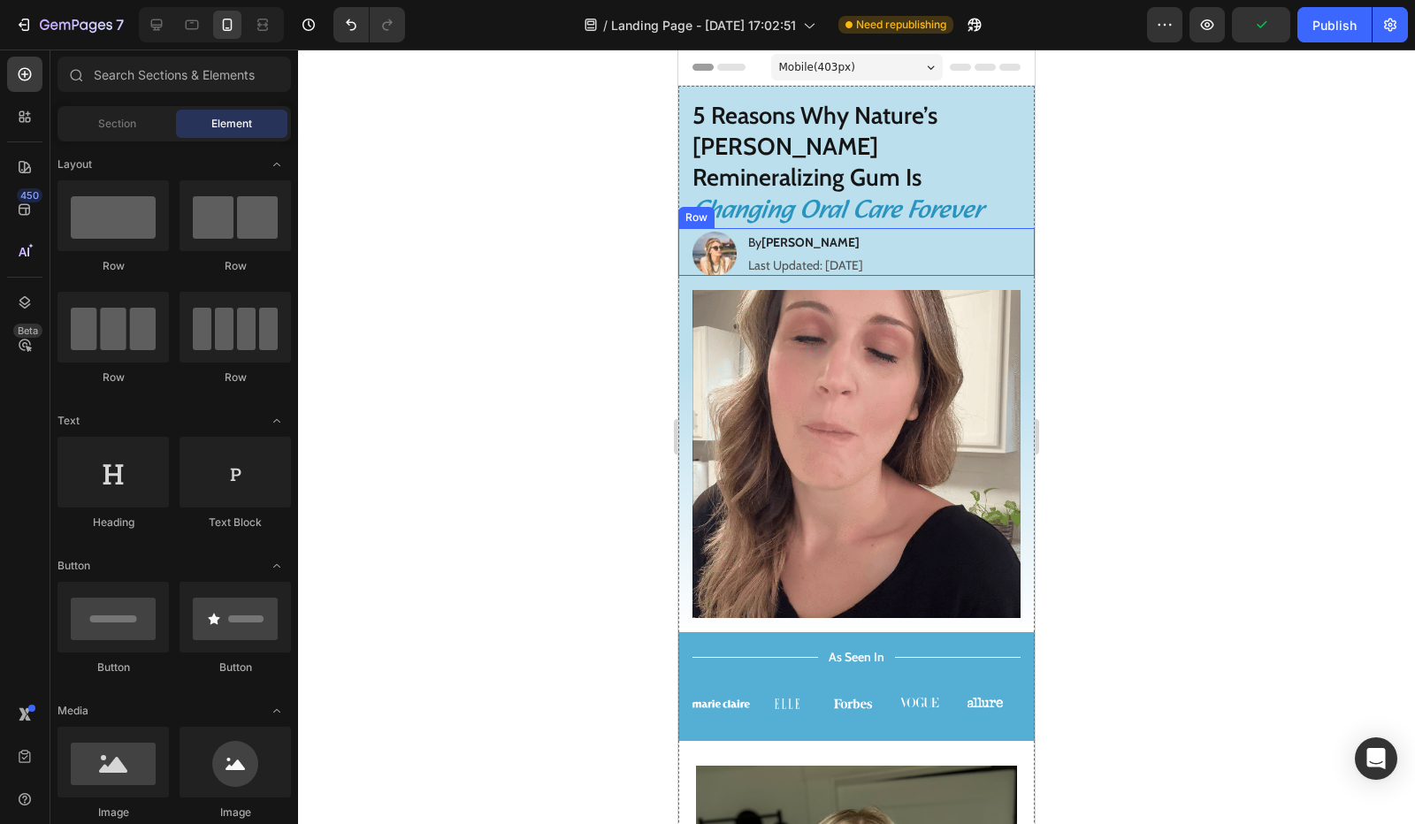
click at [810, 234] on strong "[PERSON_NAME]" at bounding box center [810, 242] width 98 height 16
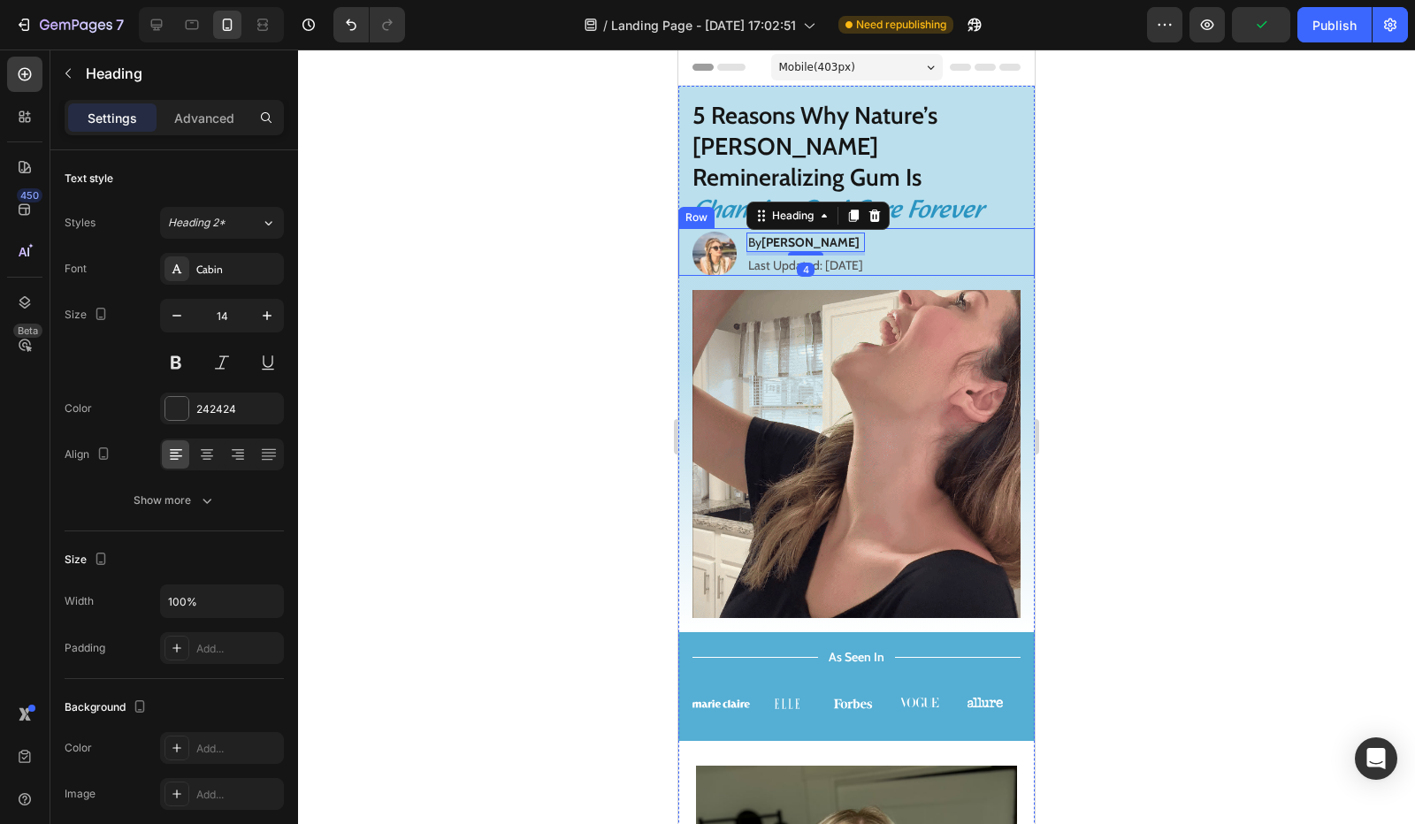
click at [957, 228] on div "Image By Jessica M. Heading 4 Last Updated: August 25th 2025 Text Block Row" at bounding box center [856, 252] width 356 height 48
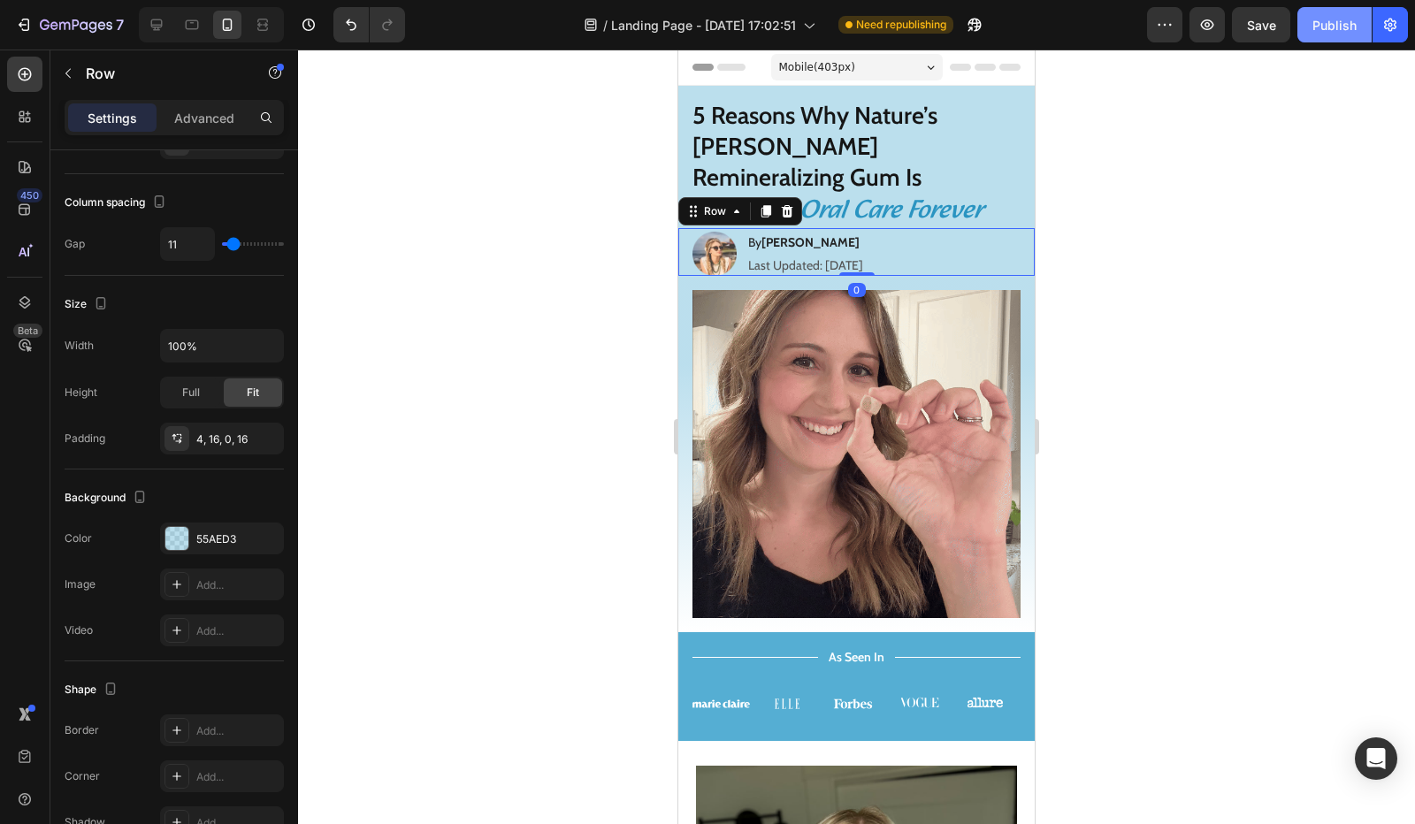
click at [1316, 27] on div "Publish" at bounding box center [1334, 25] width 44 height 19
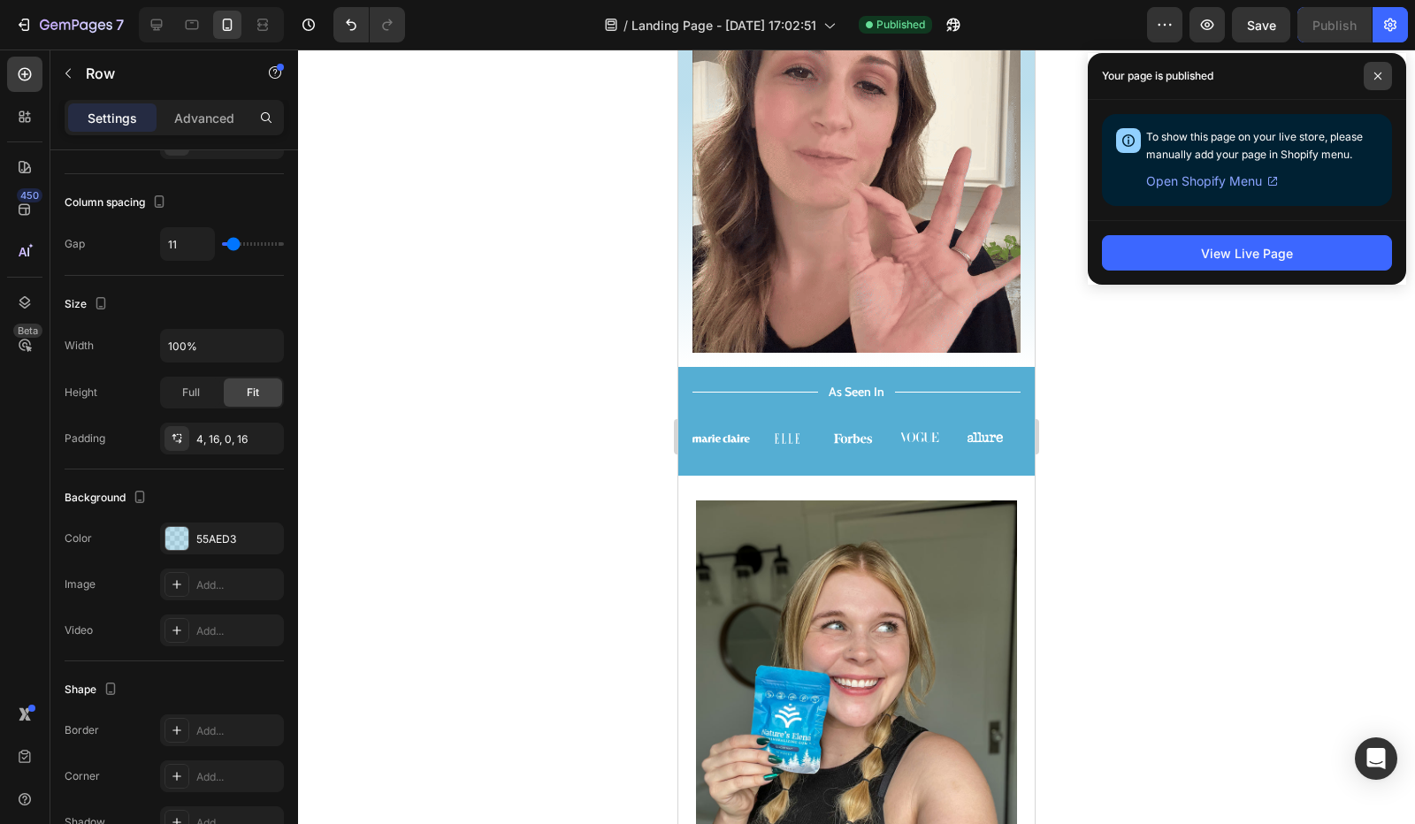
click at [1387, 72] on span at bounding box center [1377, 76] width 28 height 28
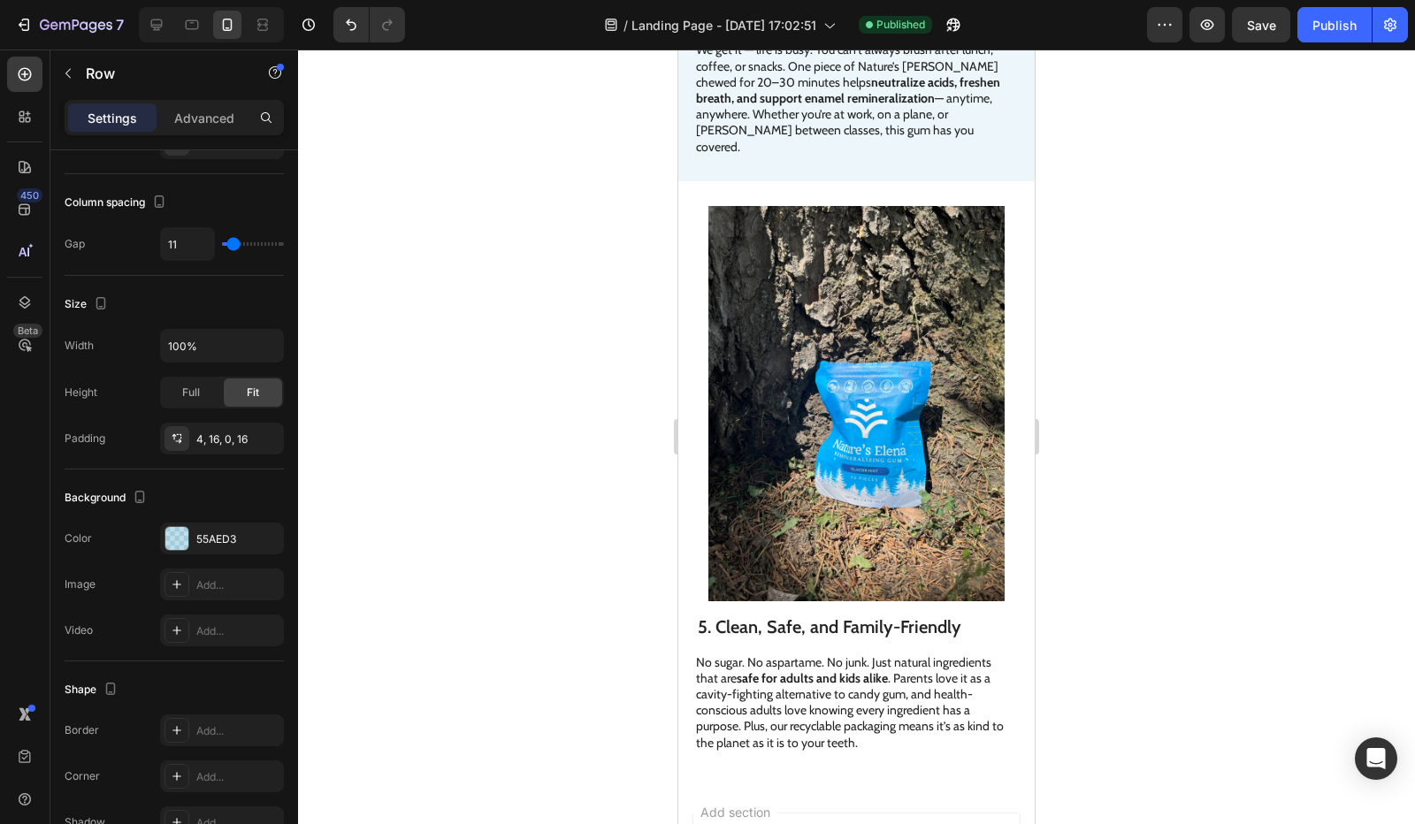
scroll to position [3284, 0]
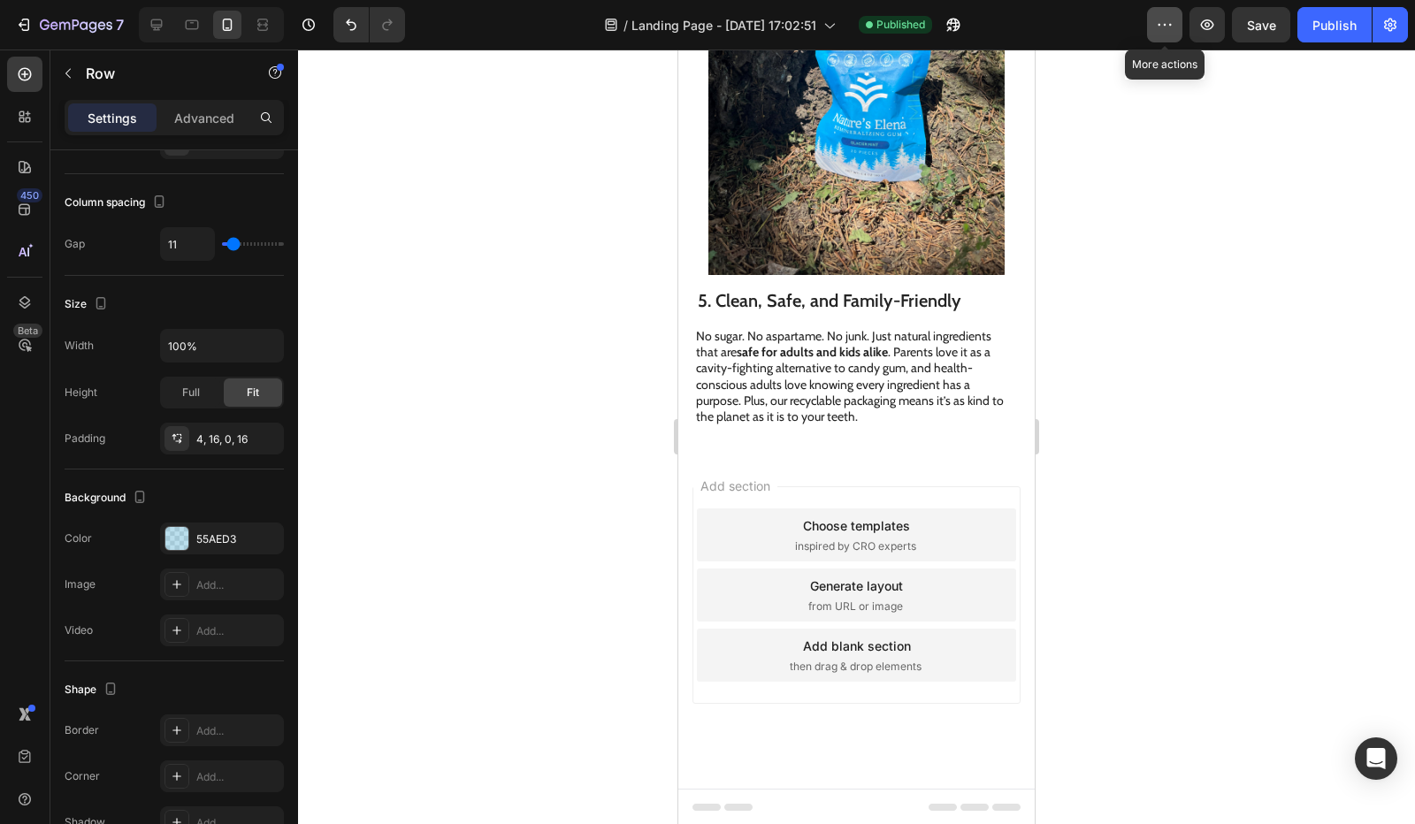
click at [1170, 29] on icon "button" at bounding box center [1164, 25] width 18 height 18
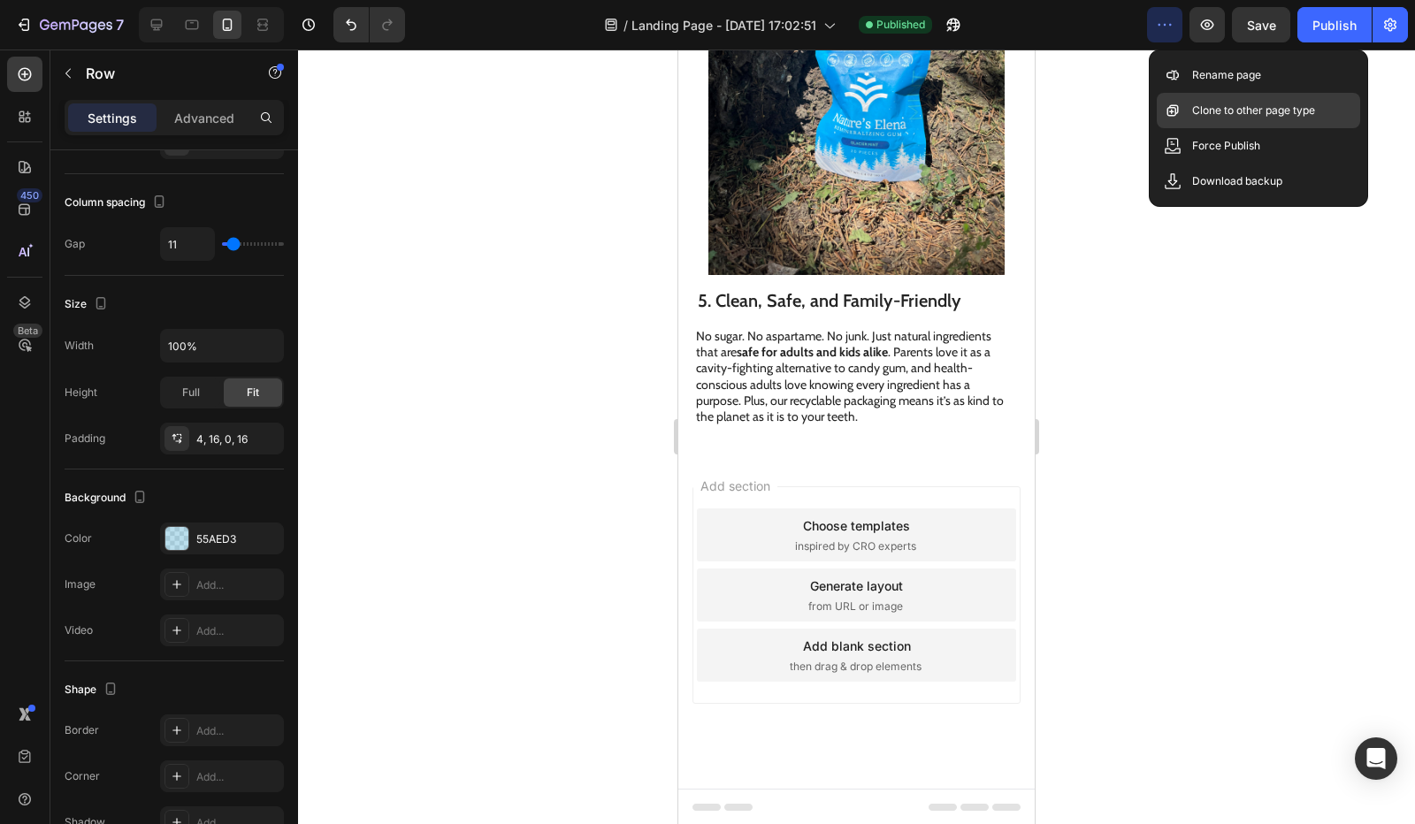
click at [1233, 105] on p "Clone to other page type" at bounding box center [1253, 111] width 123 height 18
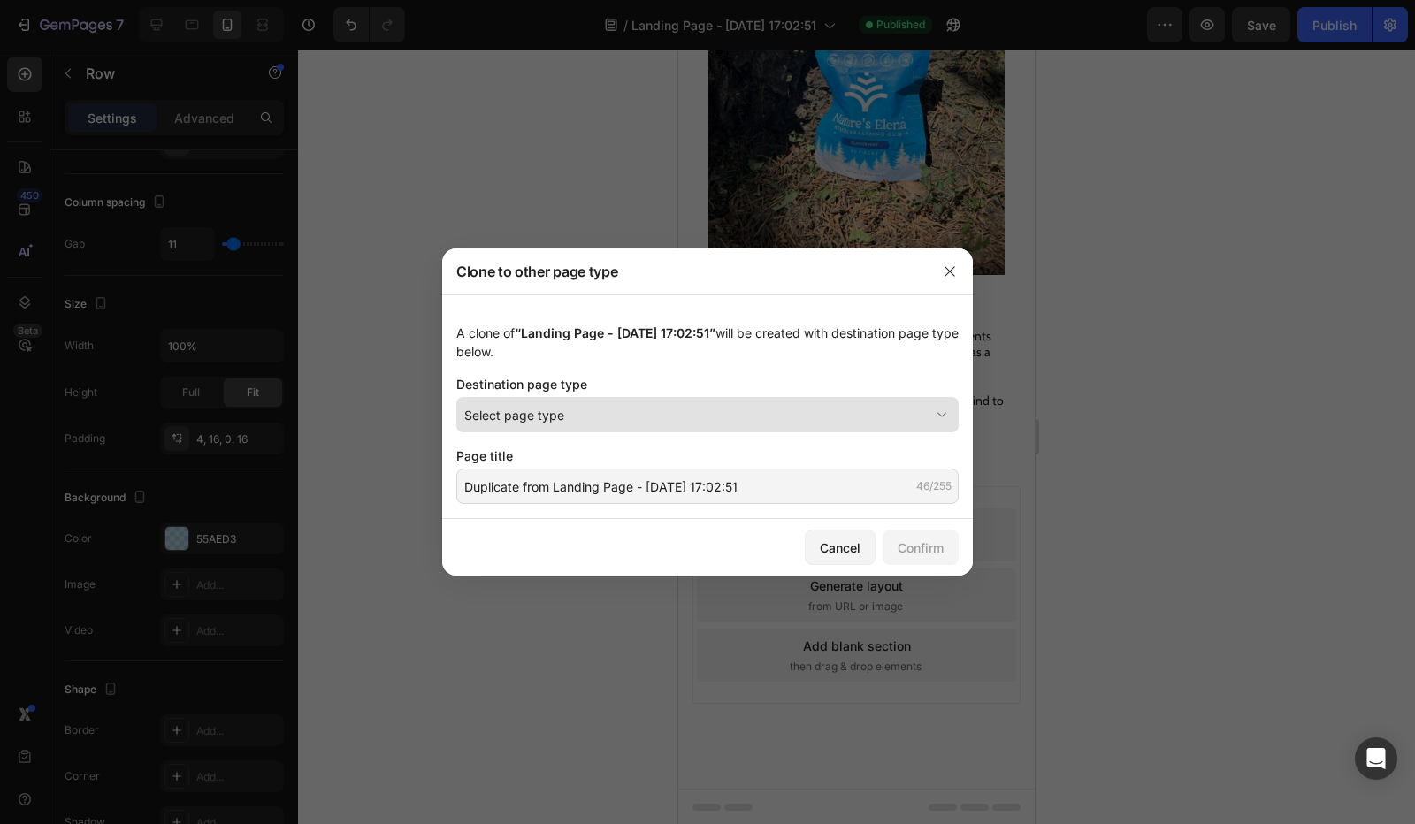
click at [598, 416] on div "Select page type" at bounding box center [696, 415] width 465 height 19
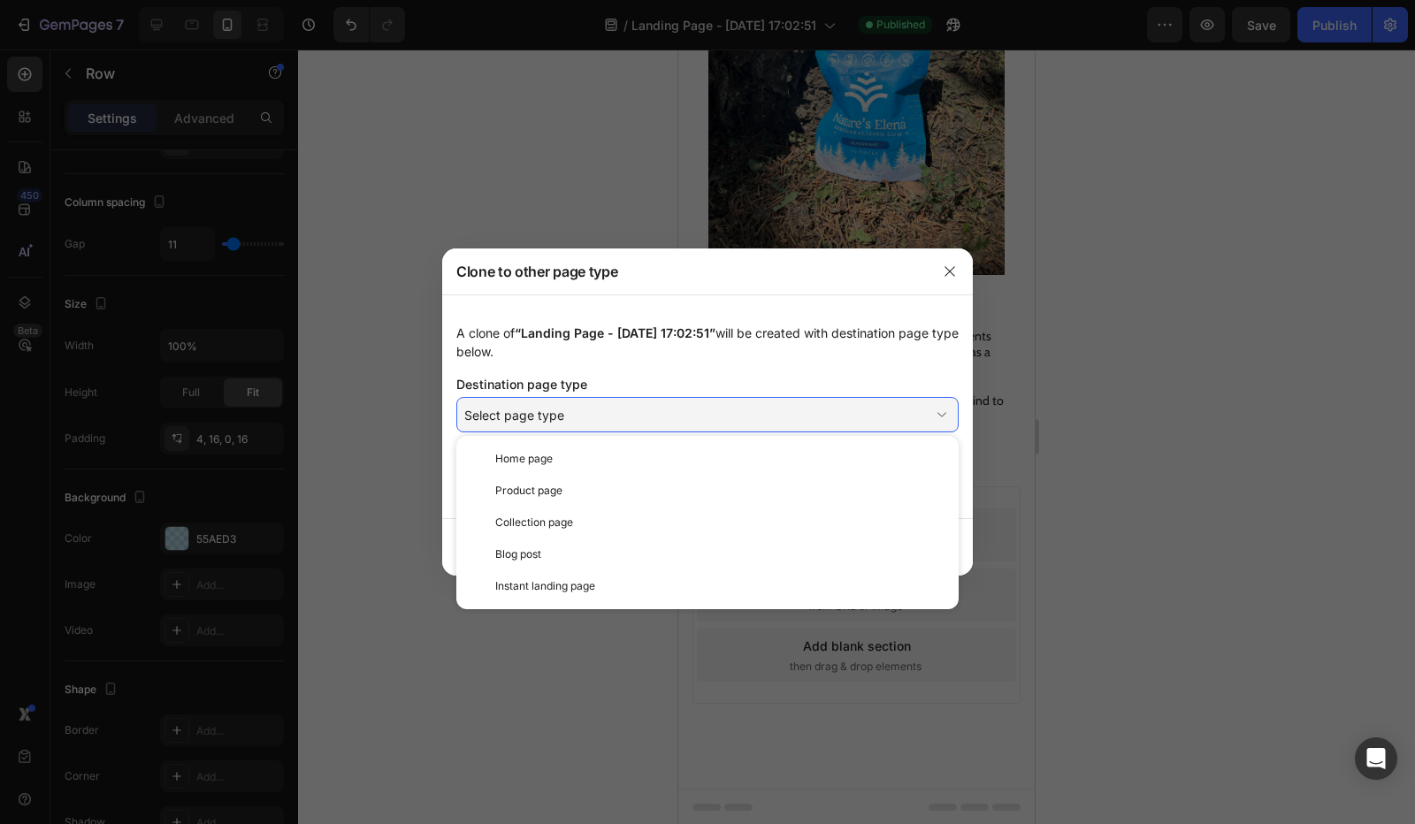
drag, startPoint x: 683, startPoint y: 335, endPoint x: 650, endPoint y: 382, distance: 57.1
click at [683, 337] on span "“Landing Page - Aug 26, 17:02:51”" at bounding box center [615, 332] width 201 height 15
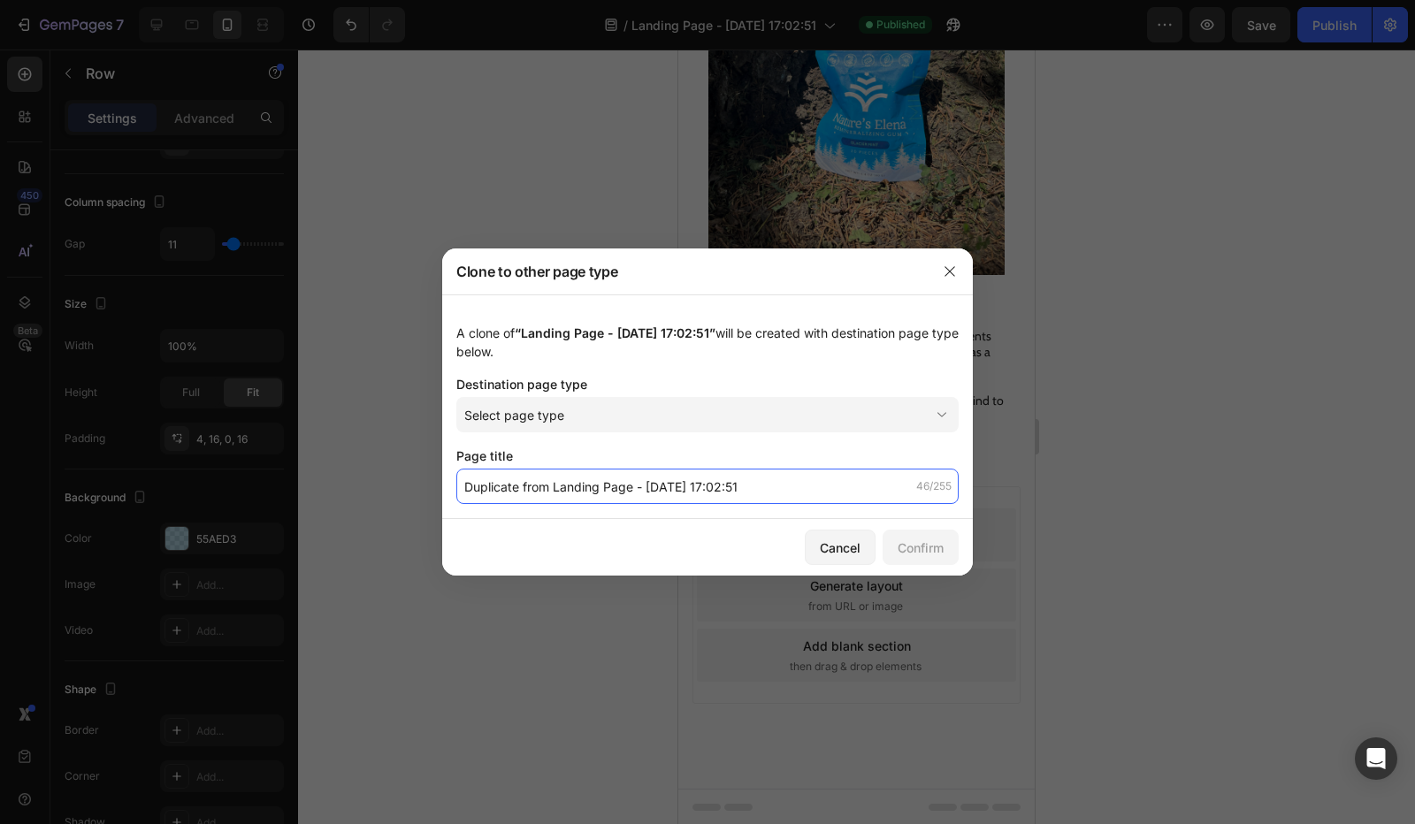
click at [605, 486] on input "Duplicate from Landing Page - Aug 26, 17:02:51" at bounding box center [707, 486] width 502 height 35
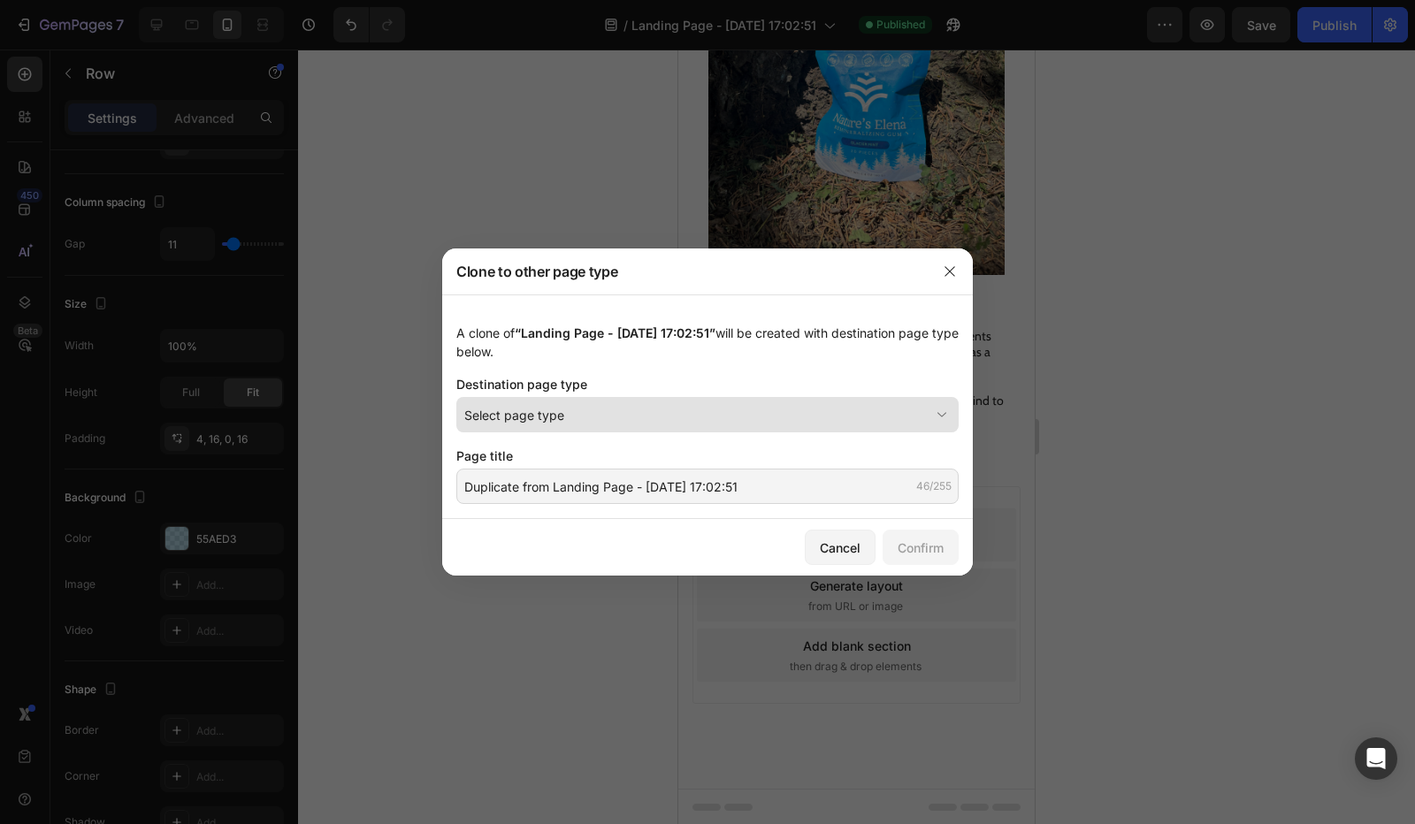
click at [592, 413] on div "Select page type" at bounding box center [696, 415] width 465 height 19
drag, startPoint x: 741, startPoint y: 370, endPoint x: 788, endPoint y: 351, distance: 50.7
click at [741, 370] on div "A clone of “Landing Page - Aug 26, 17:02:51” will be created with destination p…" at bounding box center [707, 406] width 530 height 225
click at [950, 272] on icon "button" at bounding box center [949, 271] width 14 height 14
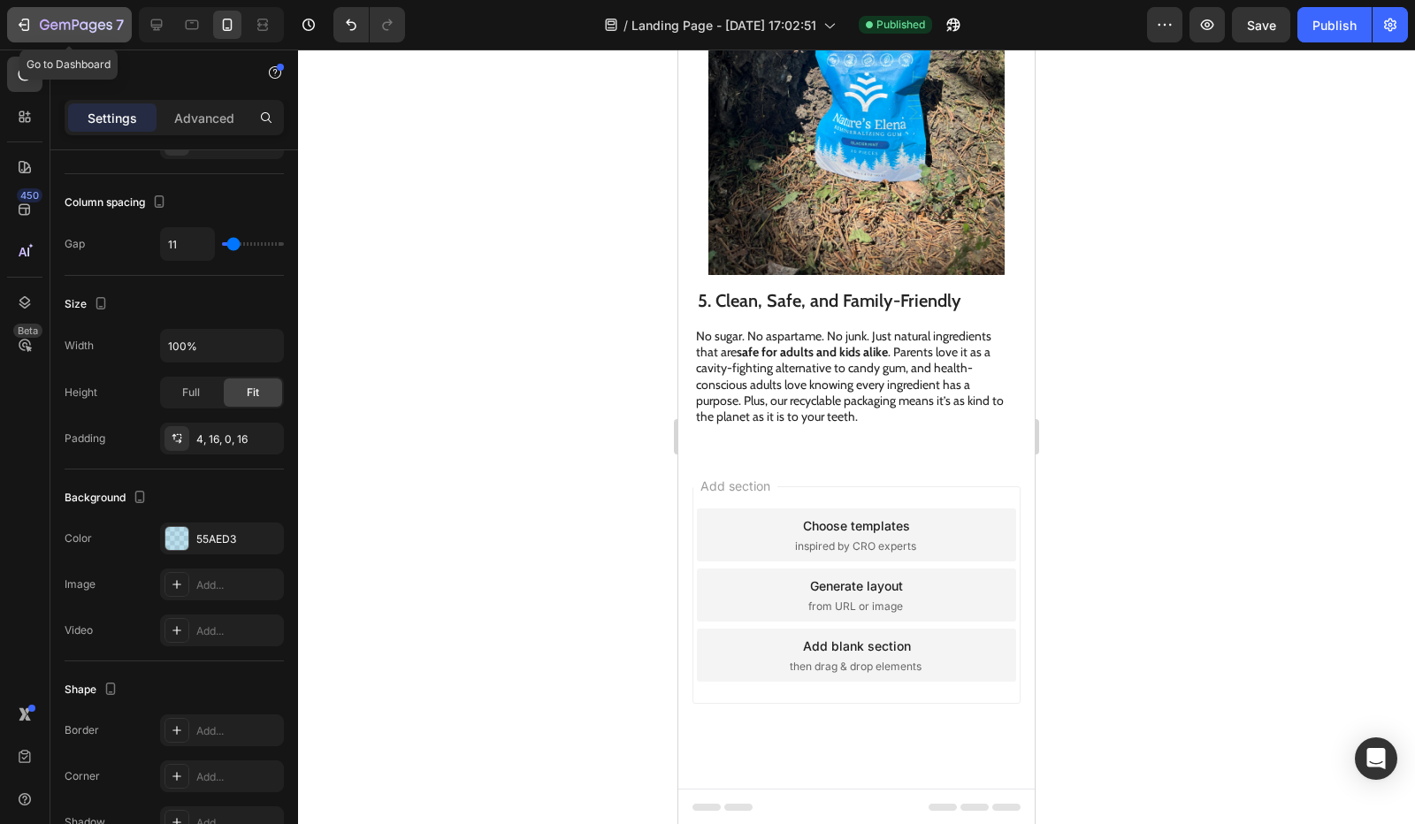
click at [22, 29] on icon "button" at bounding box center [26, 25] width 8 height 12
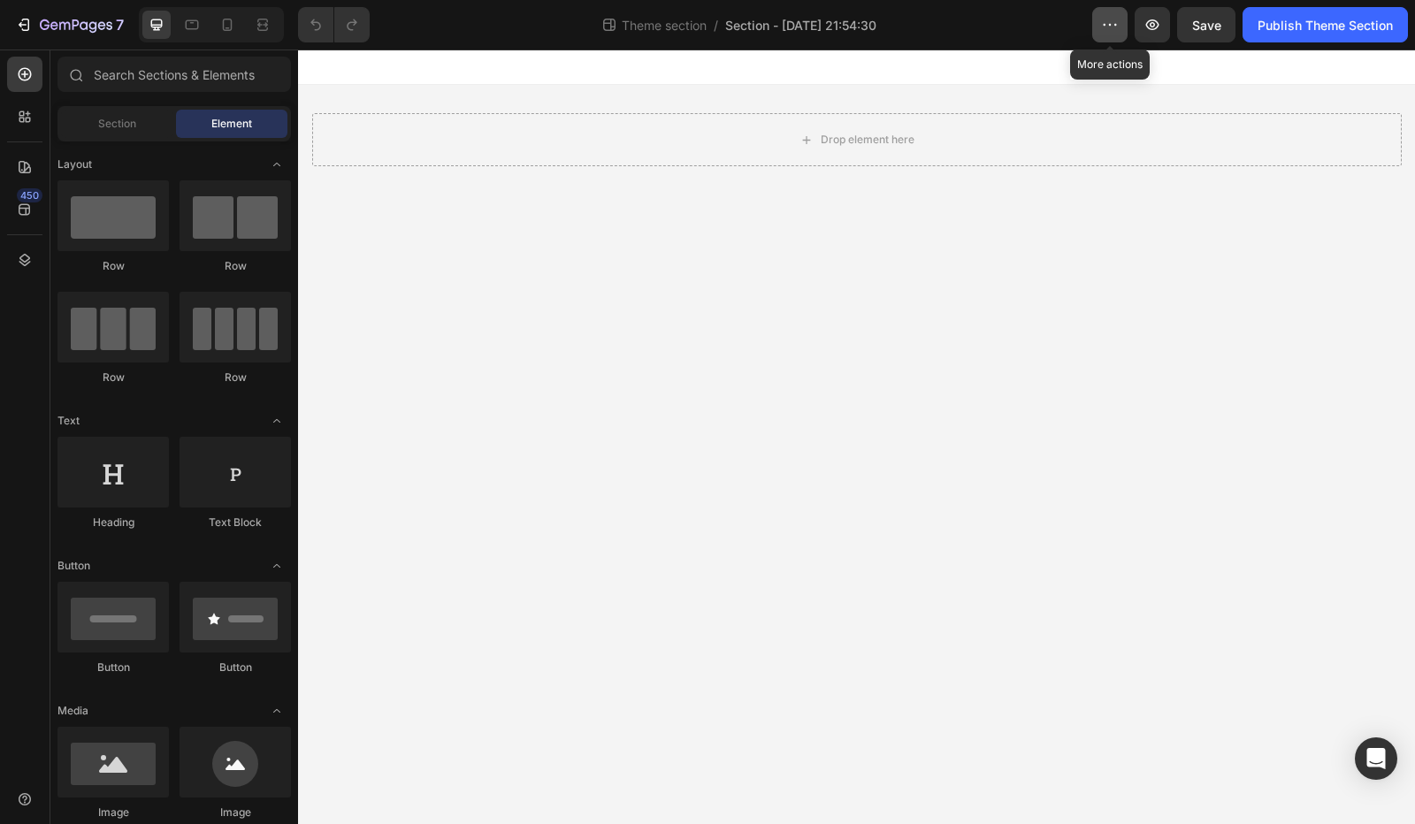
click at [1101, 22] on icon "button" at bounding box center [1110, 25] width 18 height 18
click at [1023, 30] on div "Theme section / Section - Aug 26 21:54:30" at bounding box center [738, 24] width 708 height 35
click at [51, 38] on button "7" at bounding box center [69, 24] width 125 height 35
click at [34, 115] on div at bounding box center [24, 116] width 35 height 35
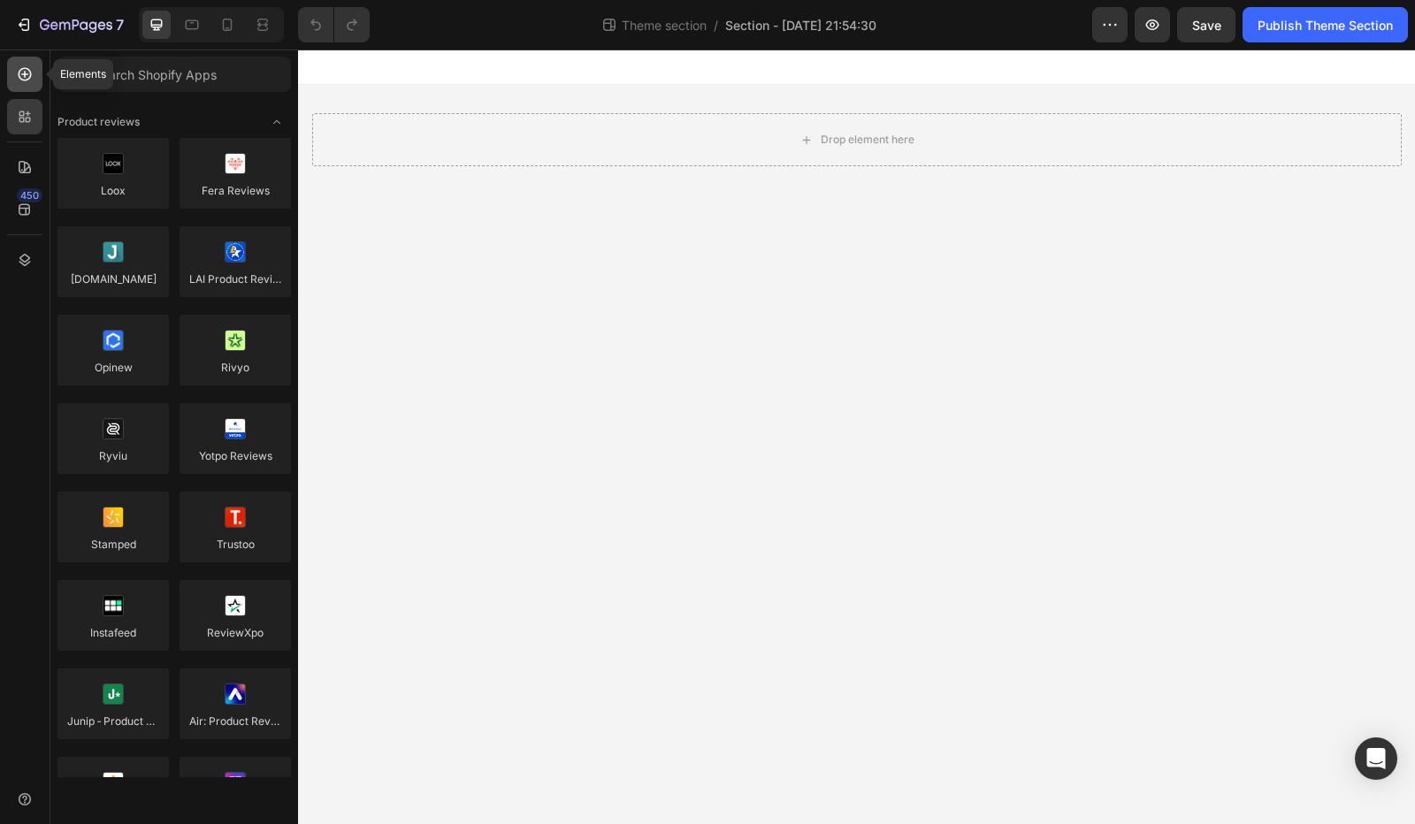
click at [30, 88] on div at bounding box center [24, 74] width 35 height 35
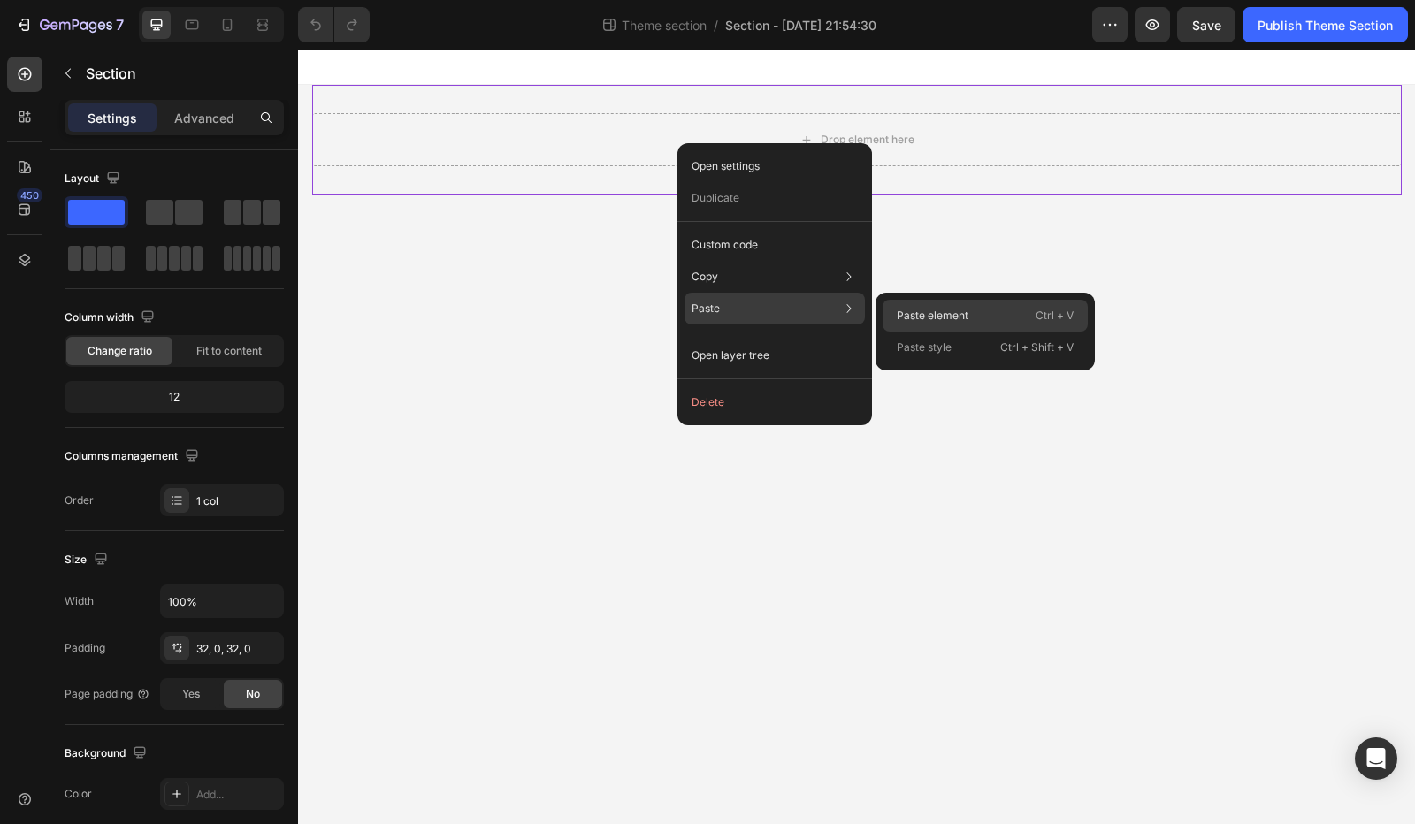
click at [985, 332] on div "Paste element Ctrl + V" at bounding box center [984, 348] width 205 height 32
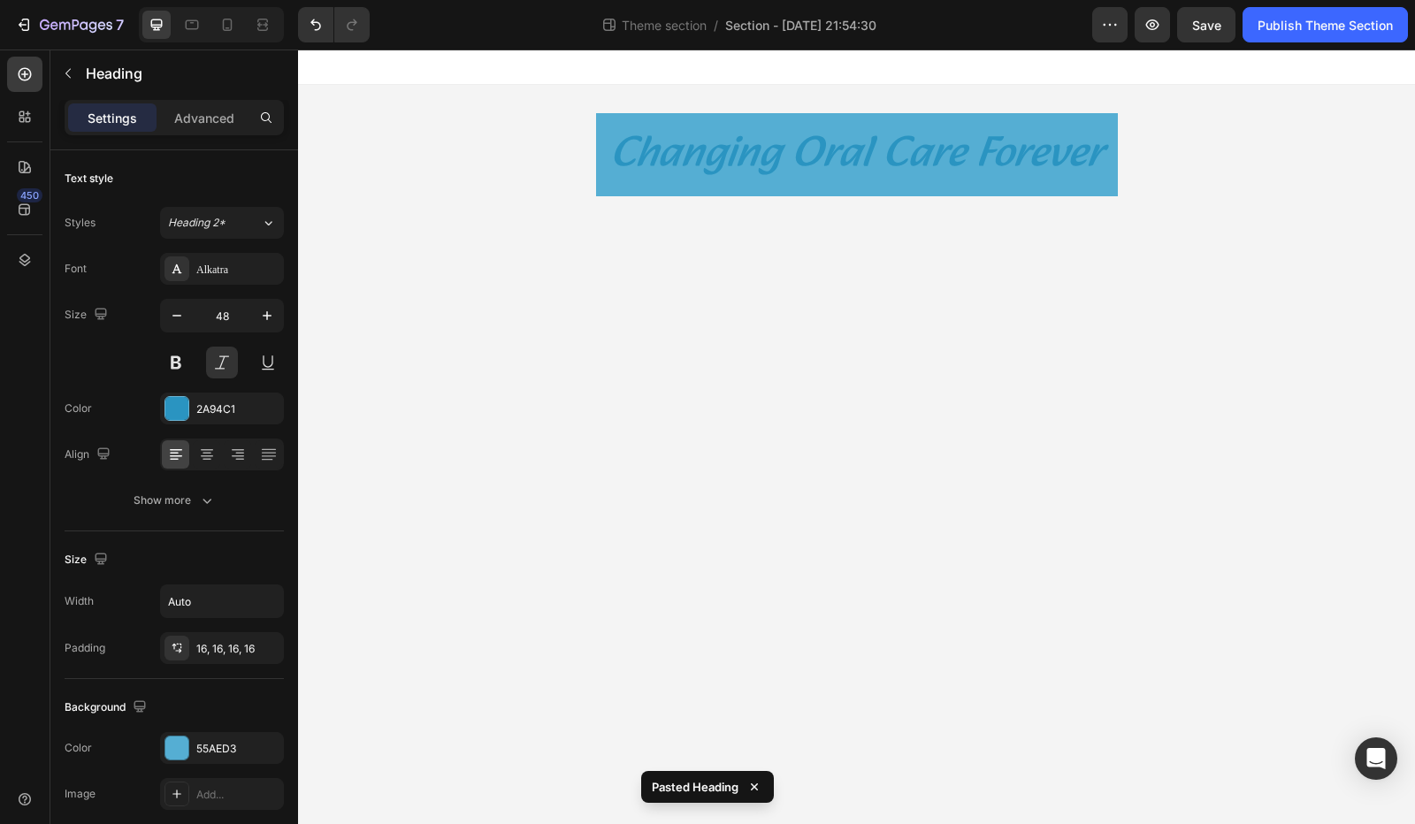
click at [1063, 285] on body "Changing Oral Care Forever Heading Root Drag & drop element from sidebar or Exp…" at bounding box center [856, 437] width 1117 height 774
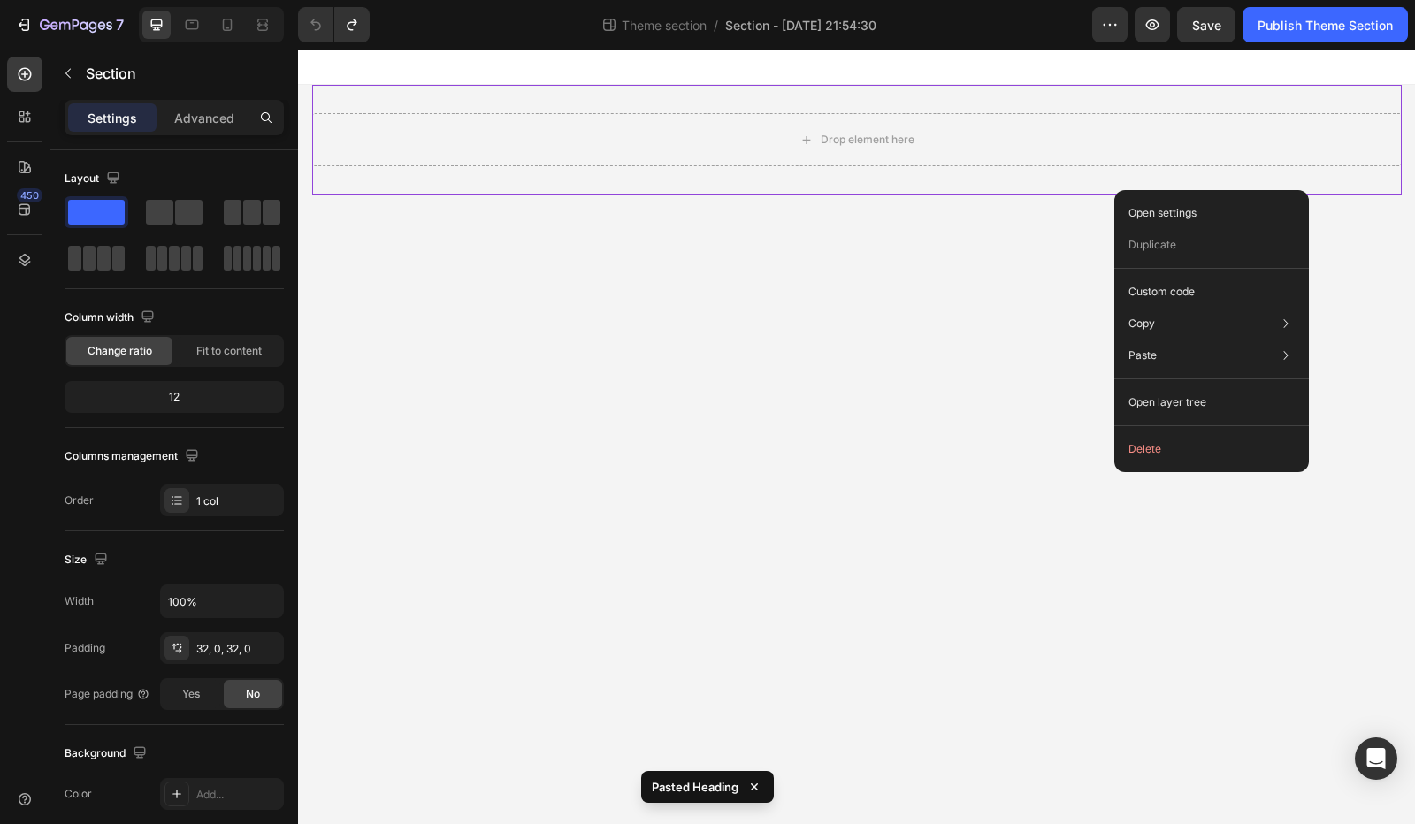
drag, startPoint x: 1109, startPoint y: 179, endPoint x: 1430, endPoint y: 248, distance: 328.2
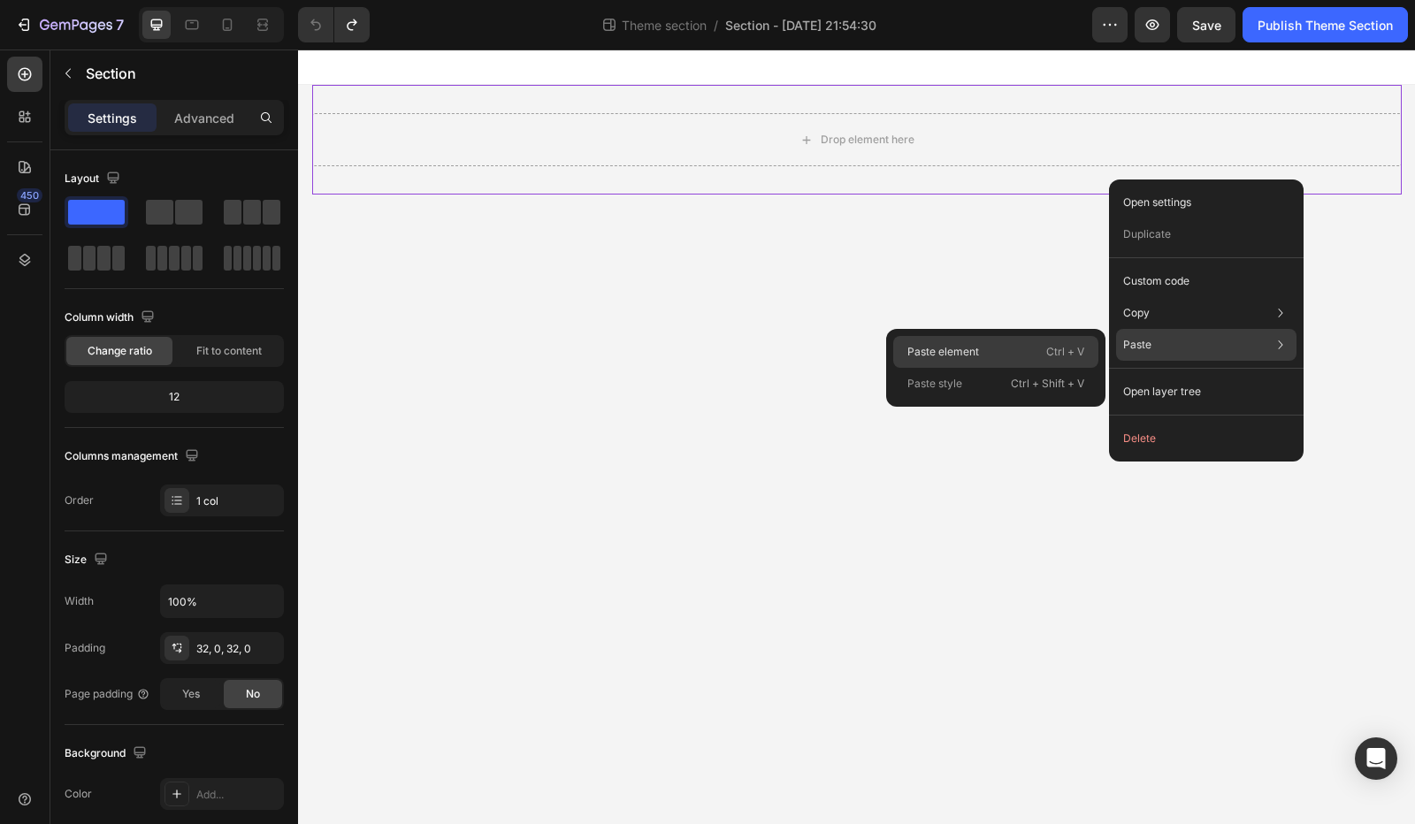
click at [1056, 368] on div "Paste element Ctrl + V" at bounding box center [995, 384] width 205 height 32
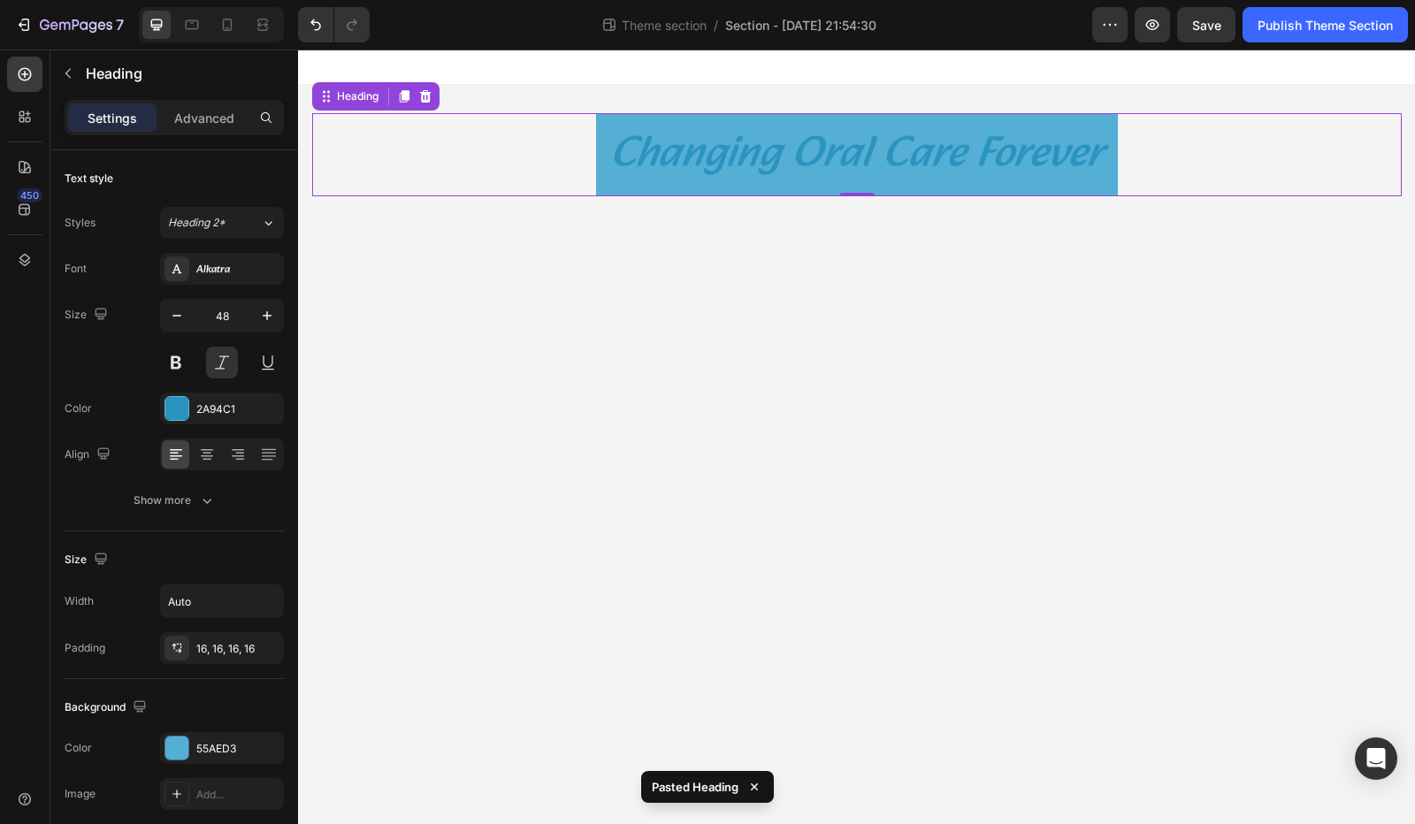
click at [439, 100] on div "Heading" at bounding box center [375, 96] width 127 height 28
click at [430, 101] on icon at bounding box center [424, 96] width 11 height 12
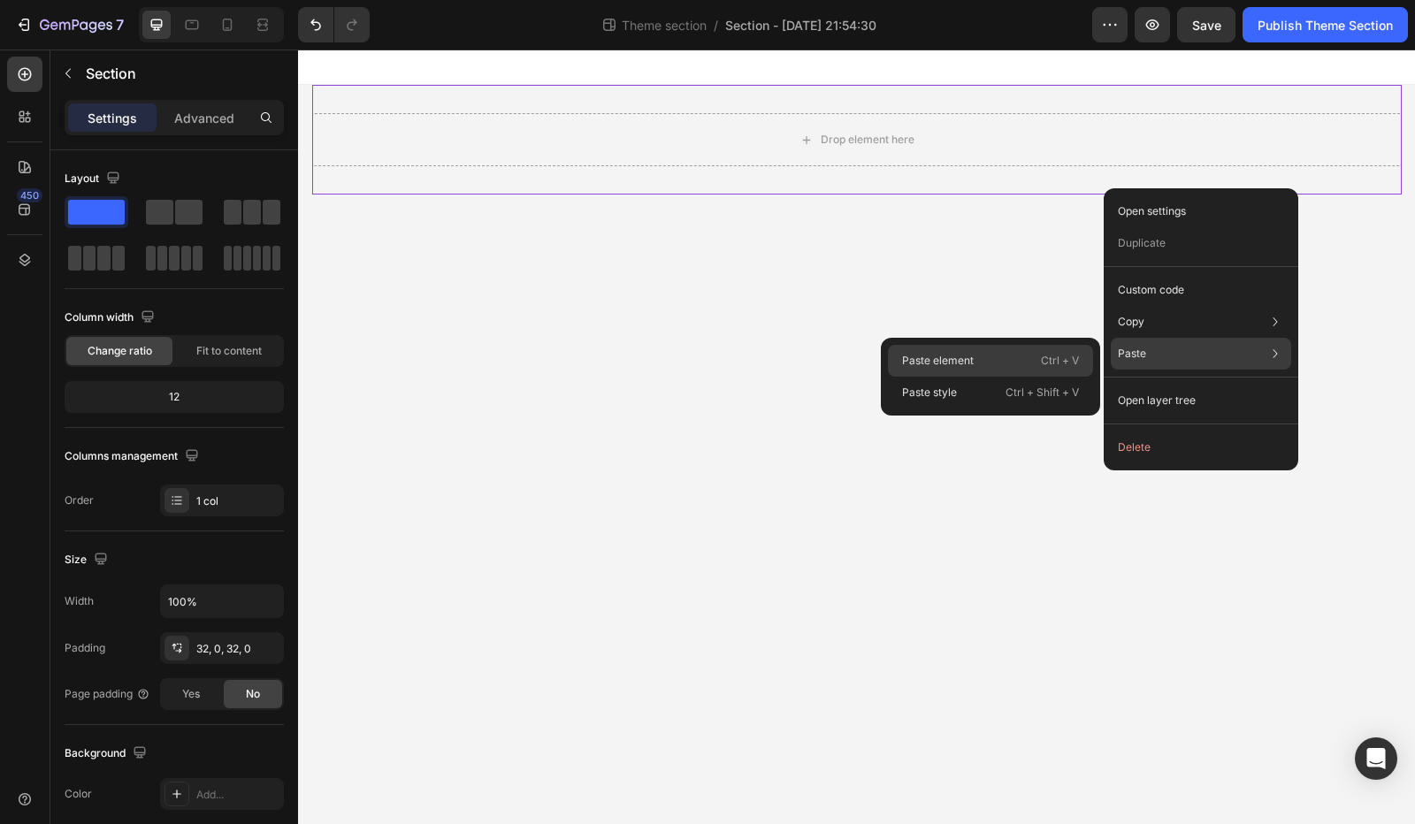
click at [1071, 360] on p "Ctrl + V" at bounding box center [1060, 361] width 38 height 18
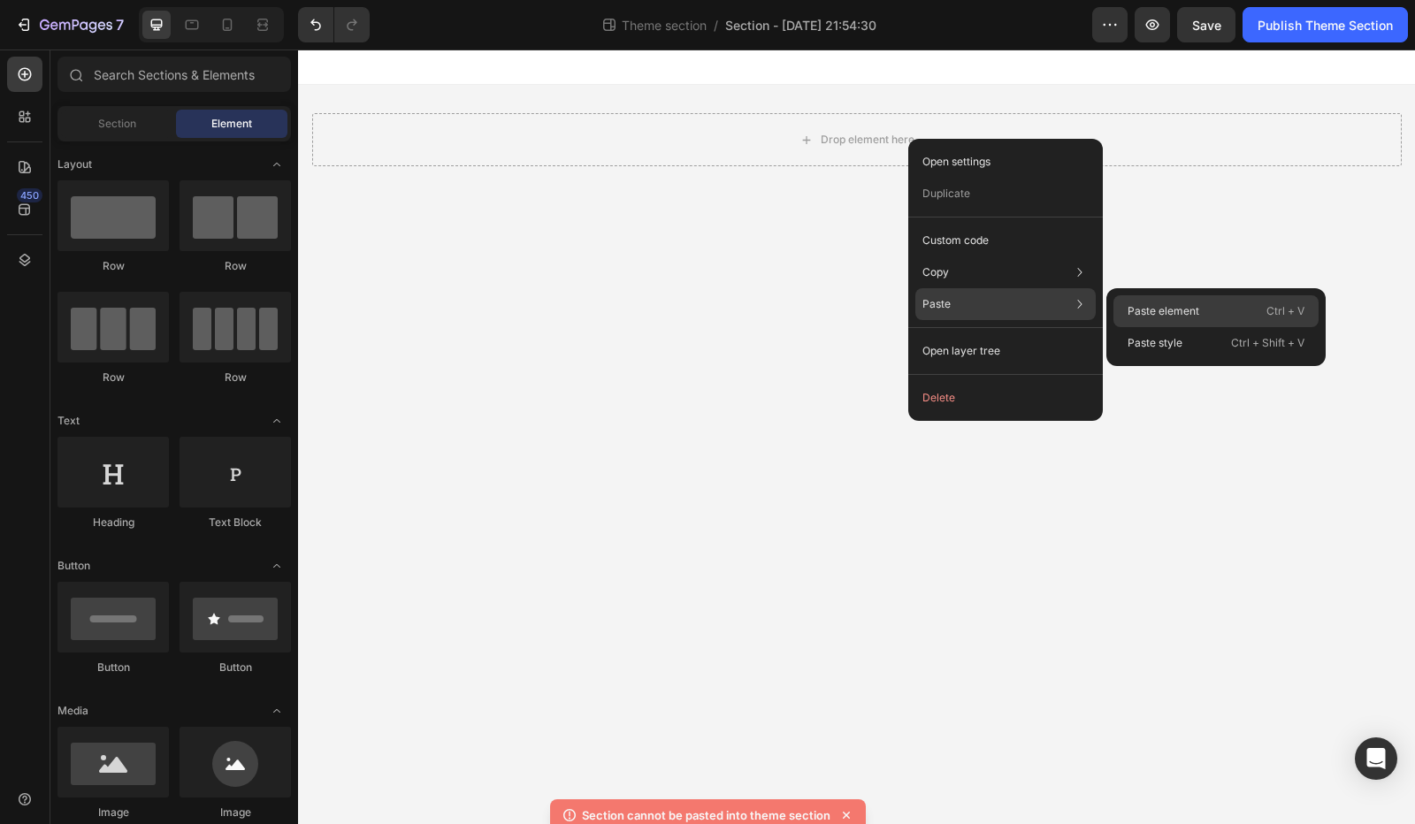
click at [1130, 309] on p "Paste element" at bounding box center [1163, 311] width 72 height 16
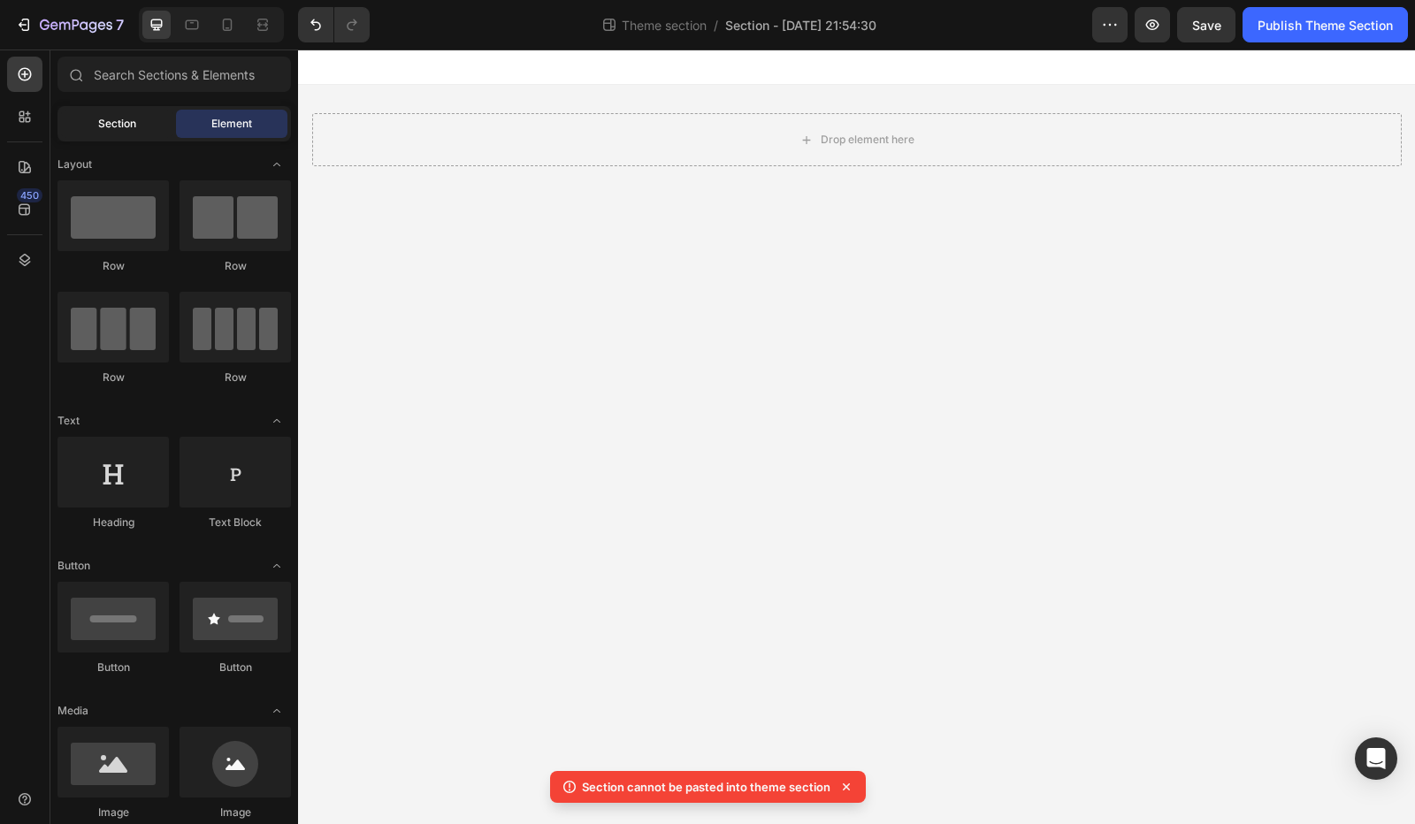
click at [117, 125] on span "Section" at bounding box center [117, 124] width 38 height 16
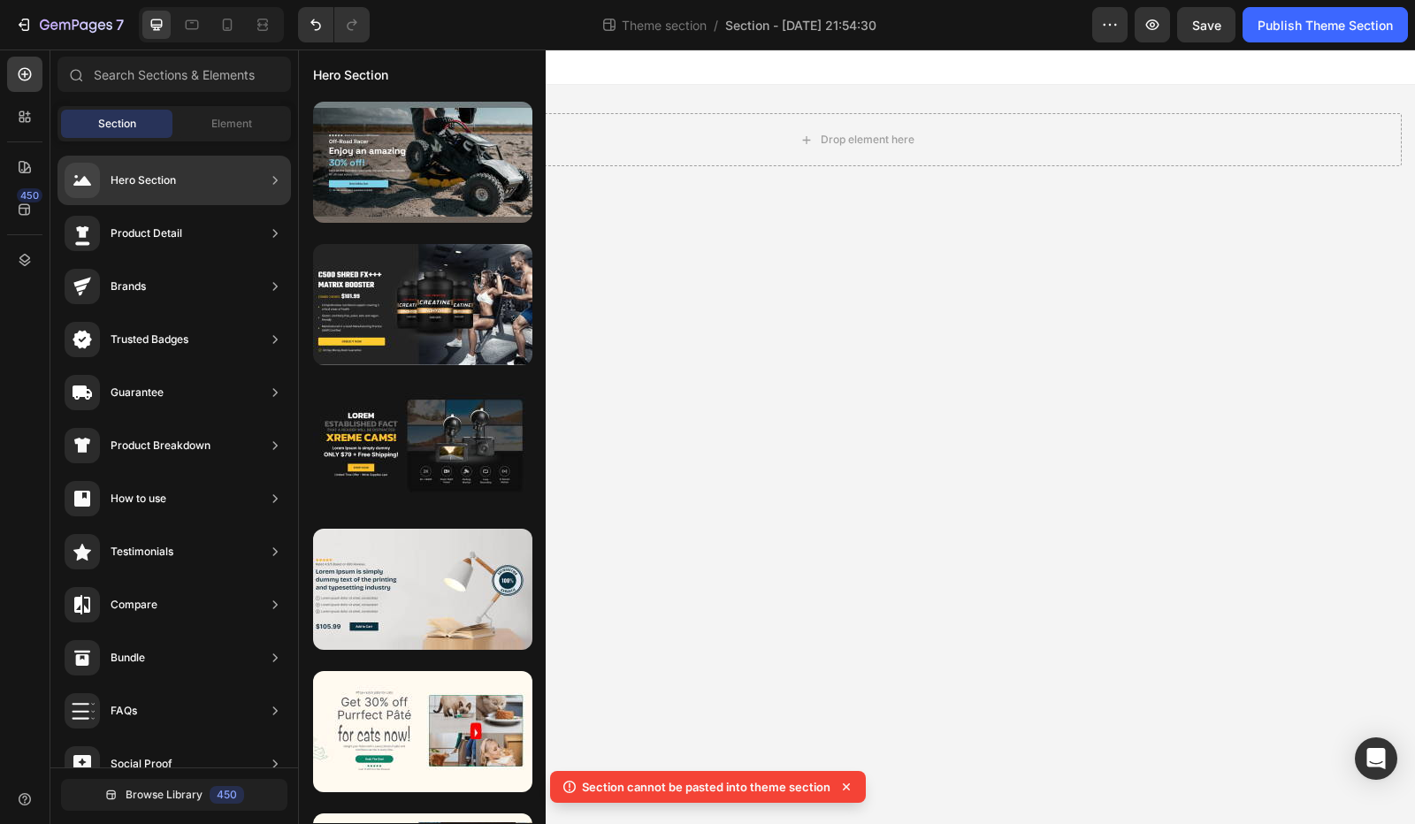
click at [127, 194] on div "Hero Section" at bounding box center [120, 180] width 111 height 35
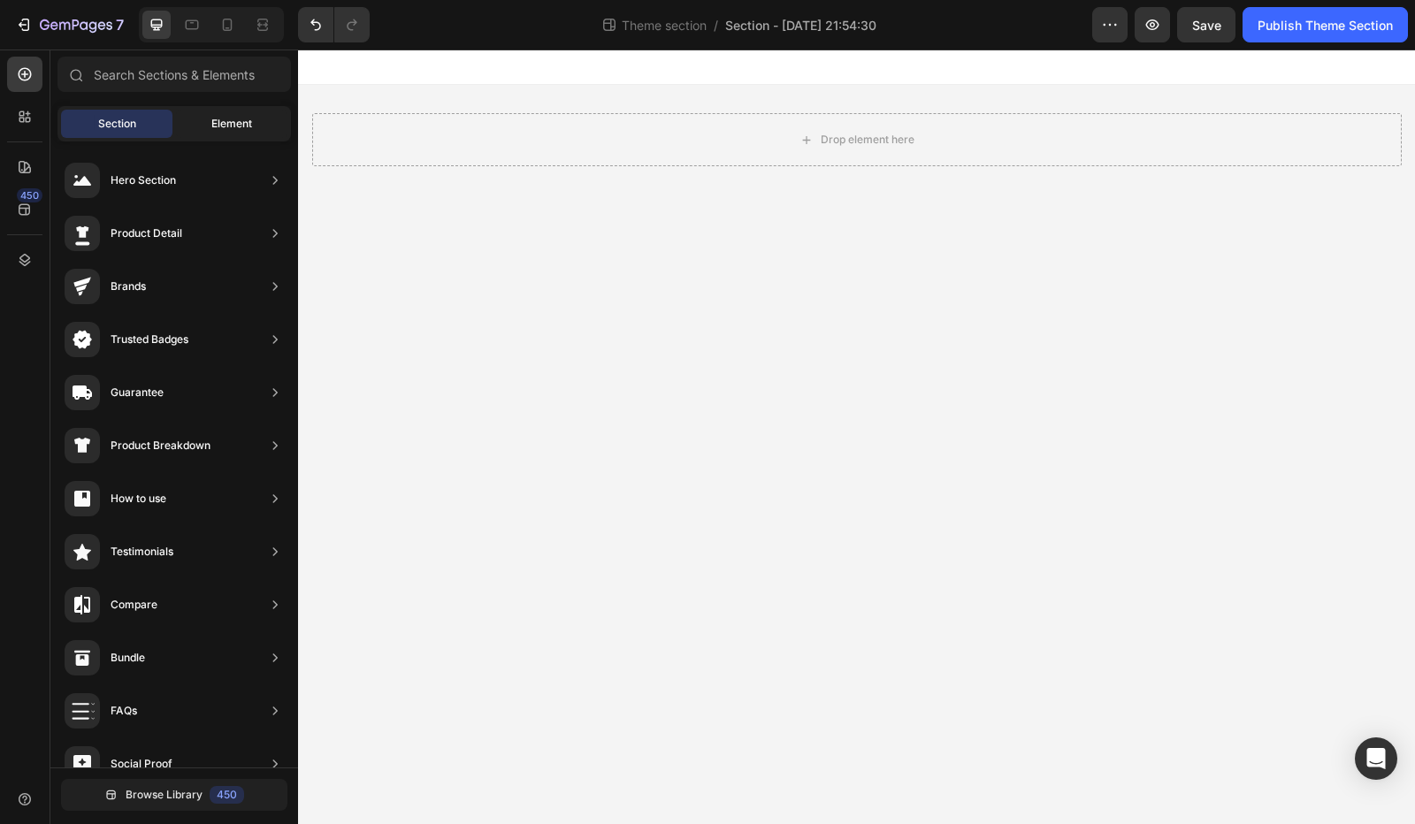
click at [253, 119] on div "Element" at bounding box center [231, 124] width 111 height 28
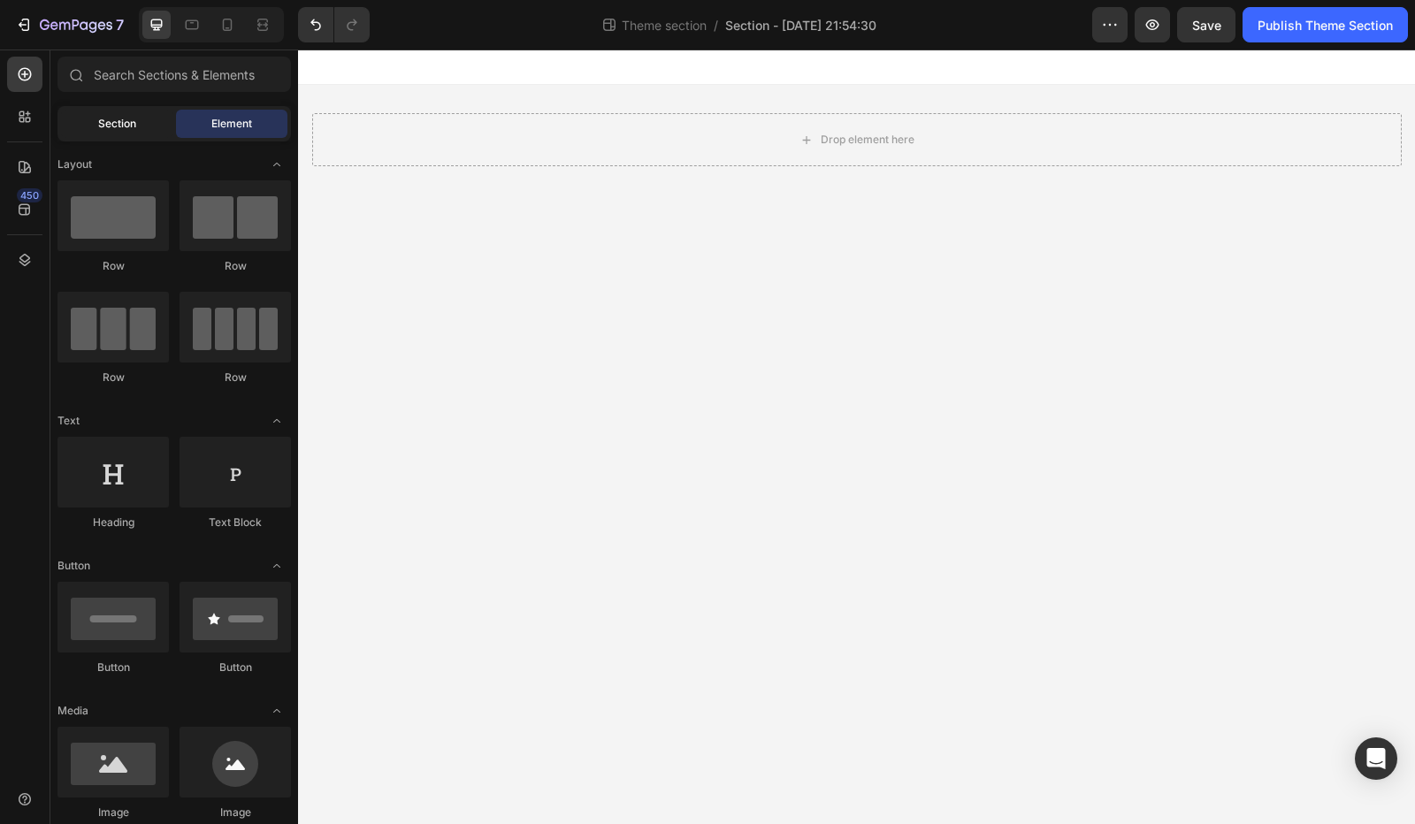
click at [143, 132] on div "Section" at bounding box center [116, 124] width 111 height 28
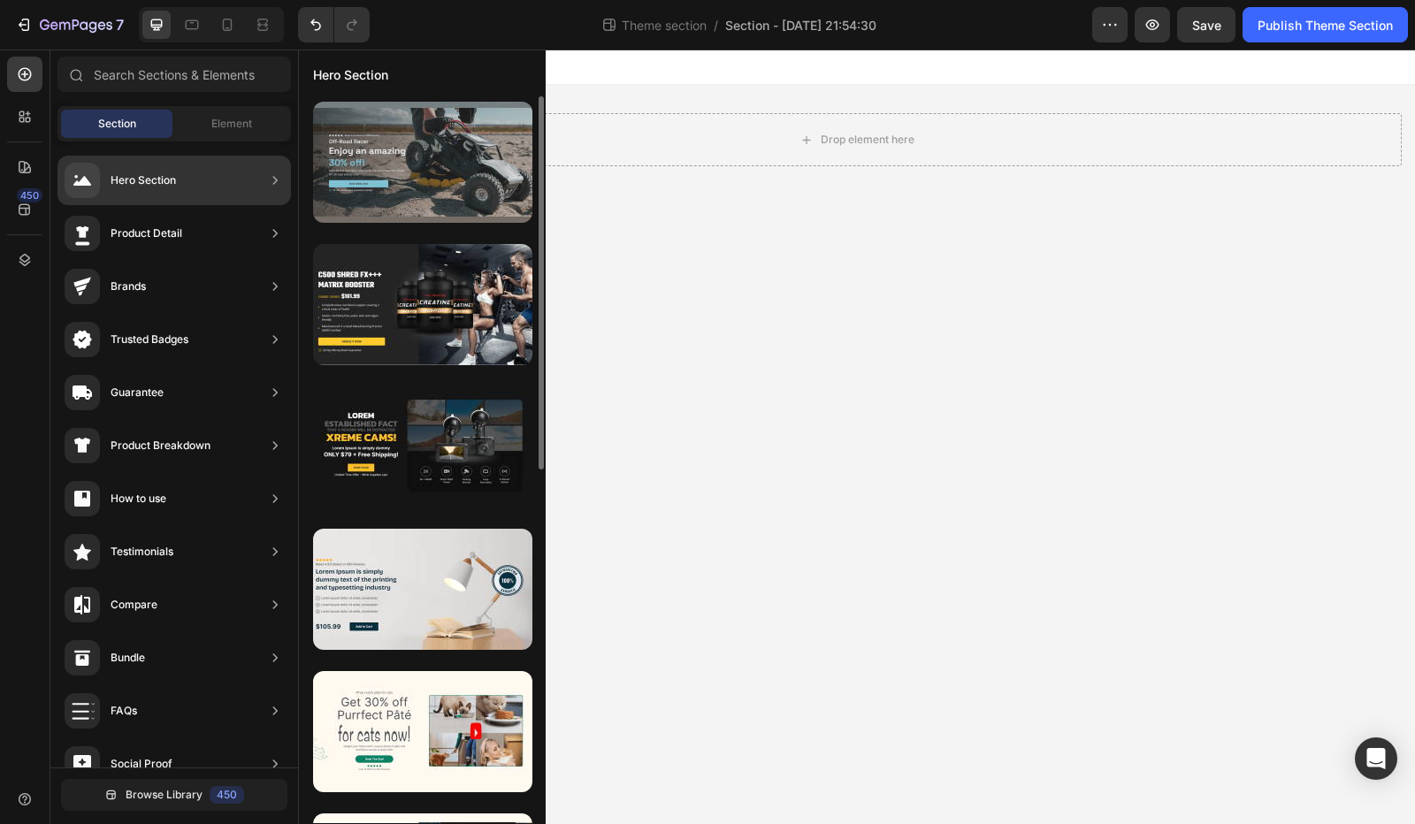
click at [412, 181] on div at bounding box center [422, 162] width 219 height 121
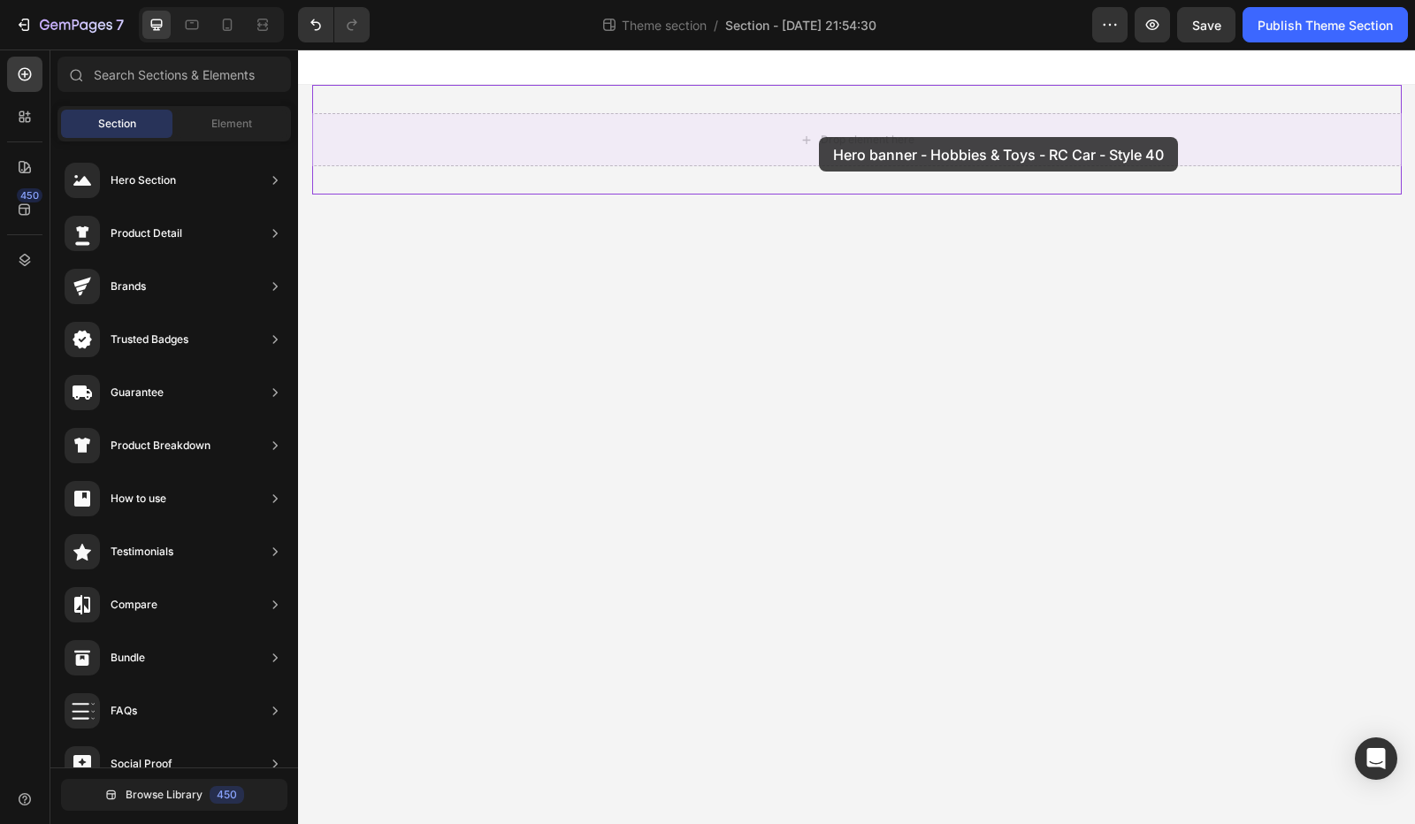
drag, startPoint x: 710, startPoint y: 231, endPoint x: 833, endPoint y: 157, distance: 143.1
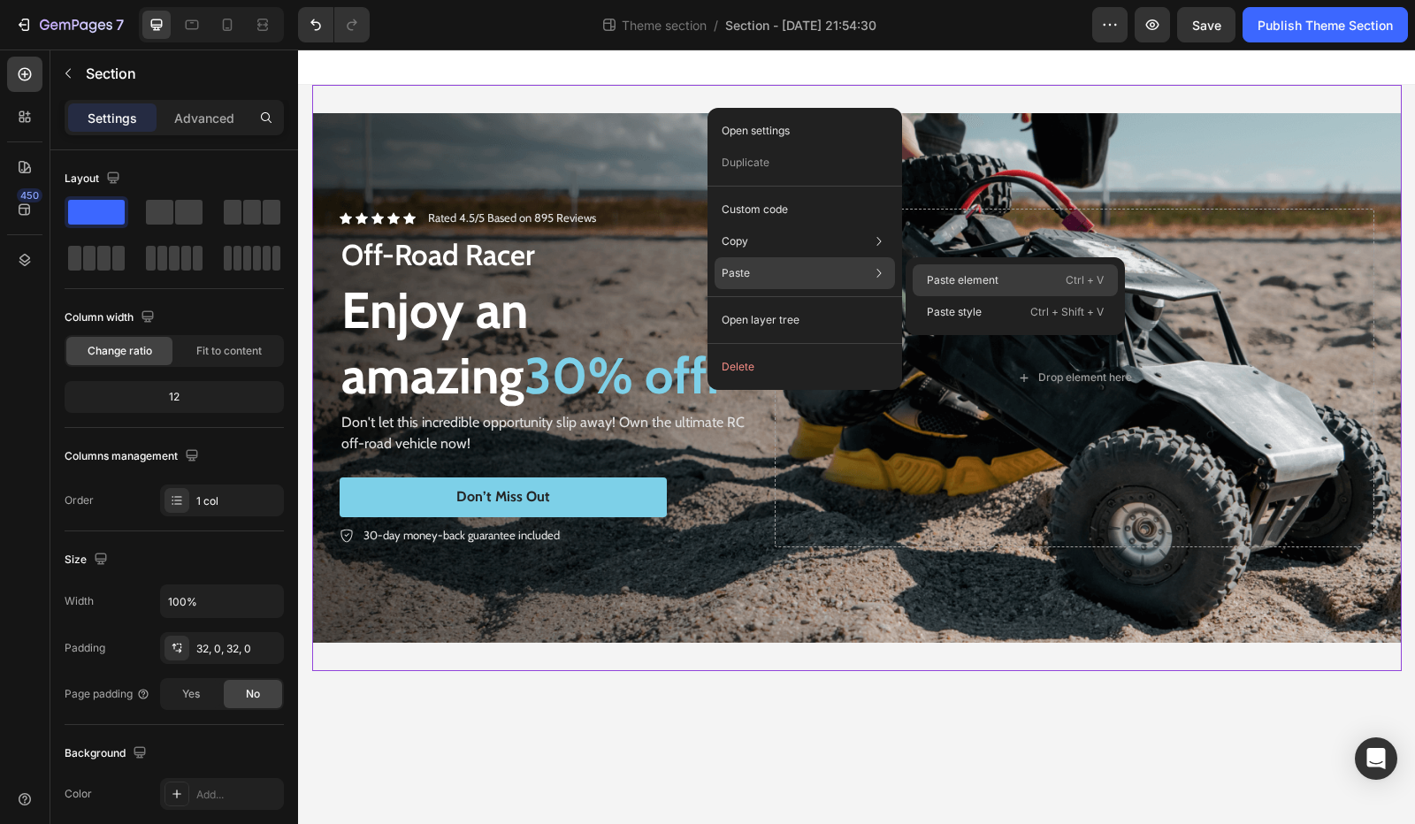
click at [951, 283] on p "Paste element" at bounding box center [963, 280] width 72 height 16
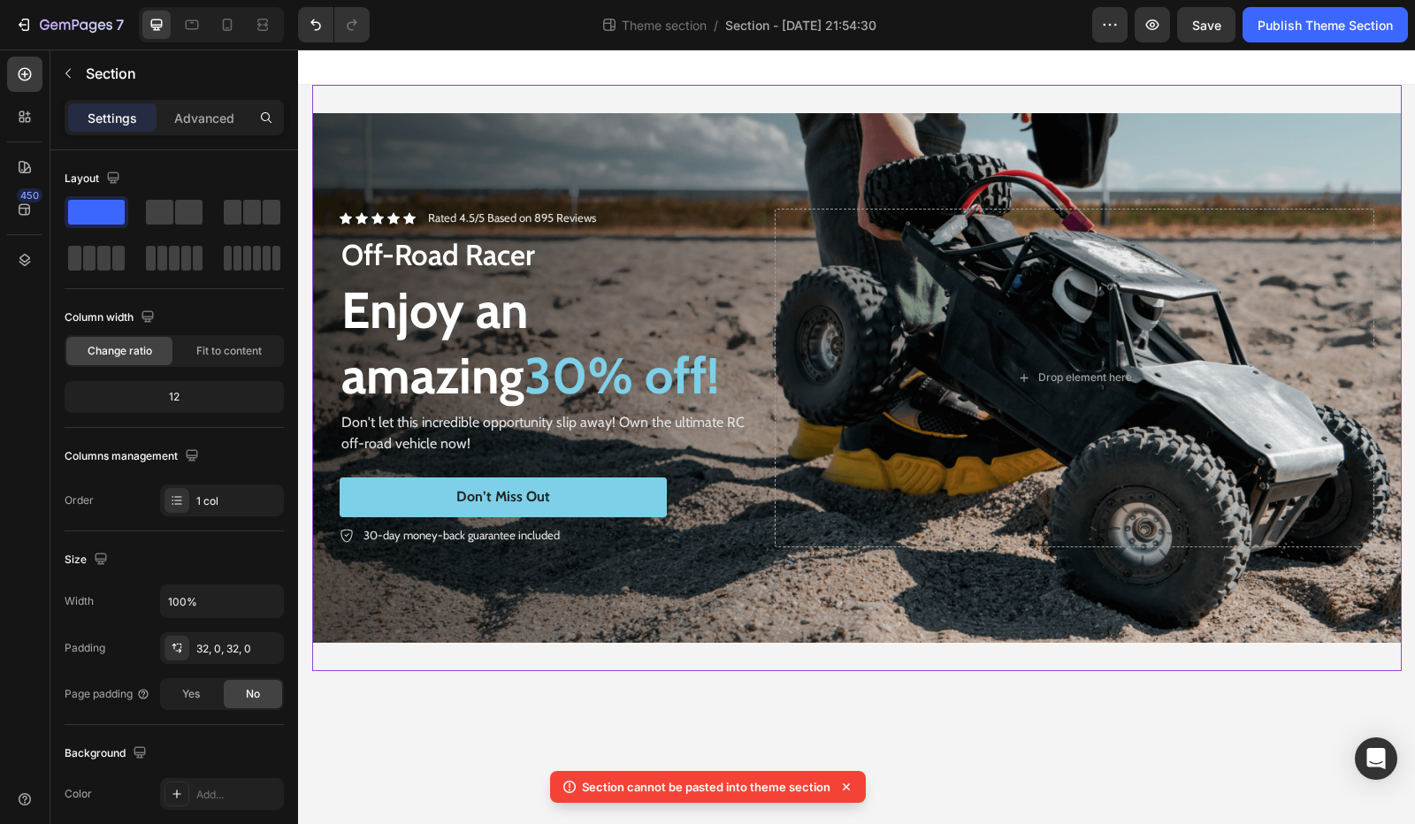
click at [1167, 111] on div "Icon Icon Icon Icon Icon Icon List Rated 4.5/5 Based on 895 Reviews Text Block …" at bounding box center [856, 378] width 1089 height 586
click at [1160, 167] on div "Background Image" at bounding box center [856, 378] width 1089 height 530
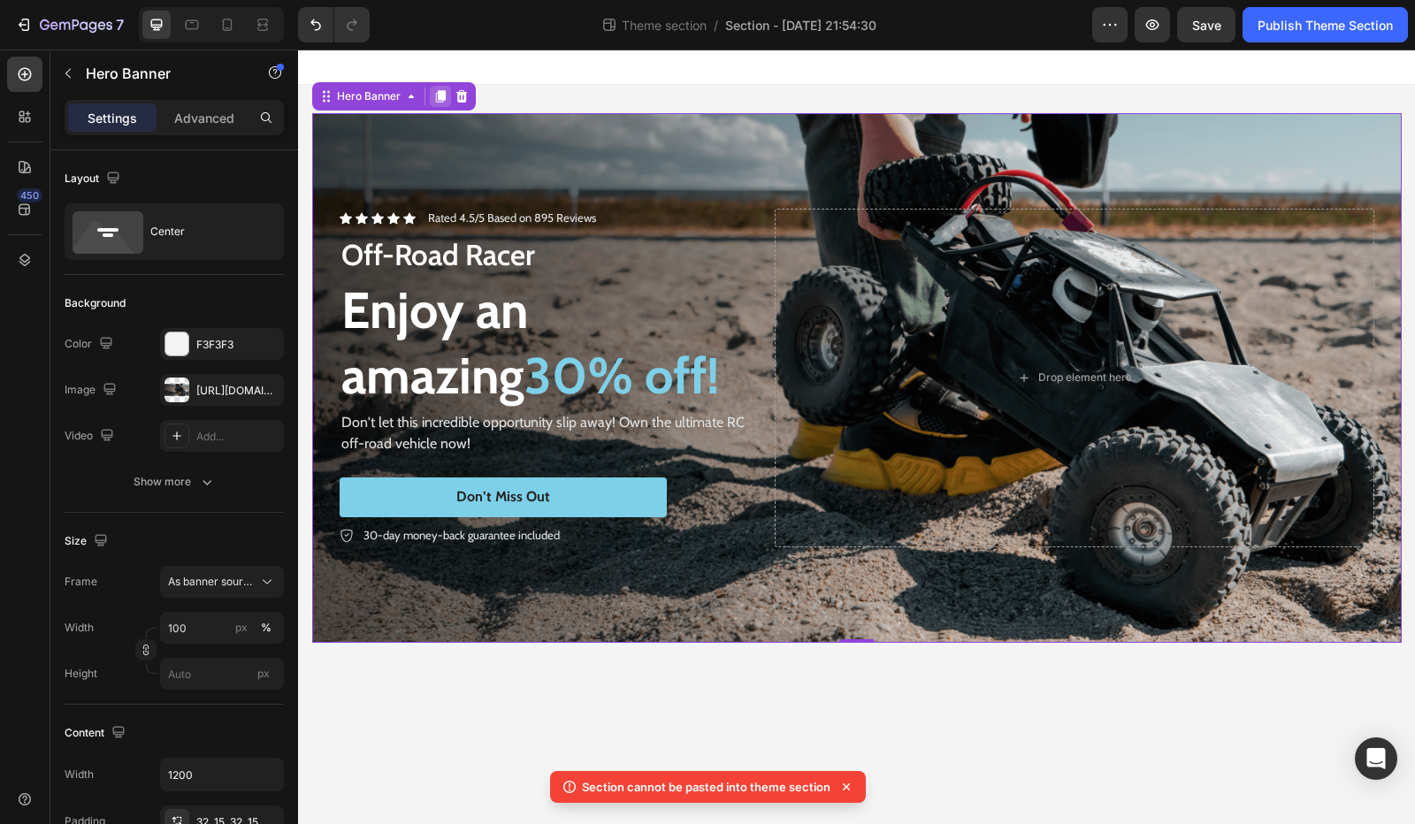
click at [449, 94] on div at bounding box center [440, 96] width 21 height 21
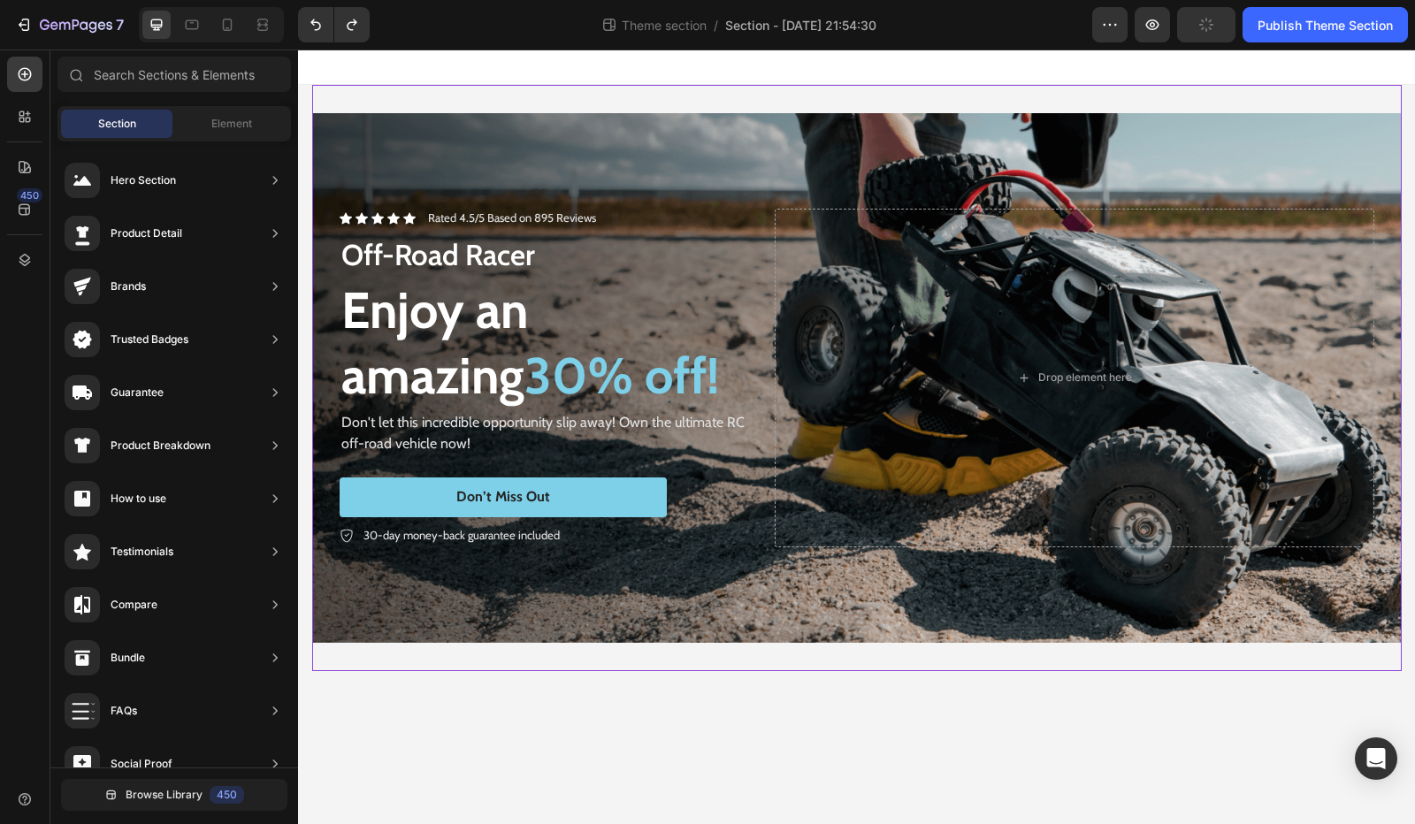
click at [400, 151] on div "Background Image" at bounding box center [856, 378] width 1089 height 530
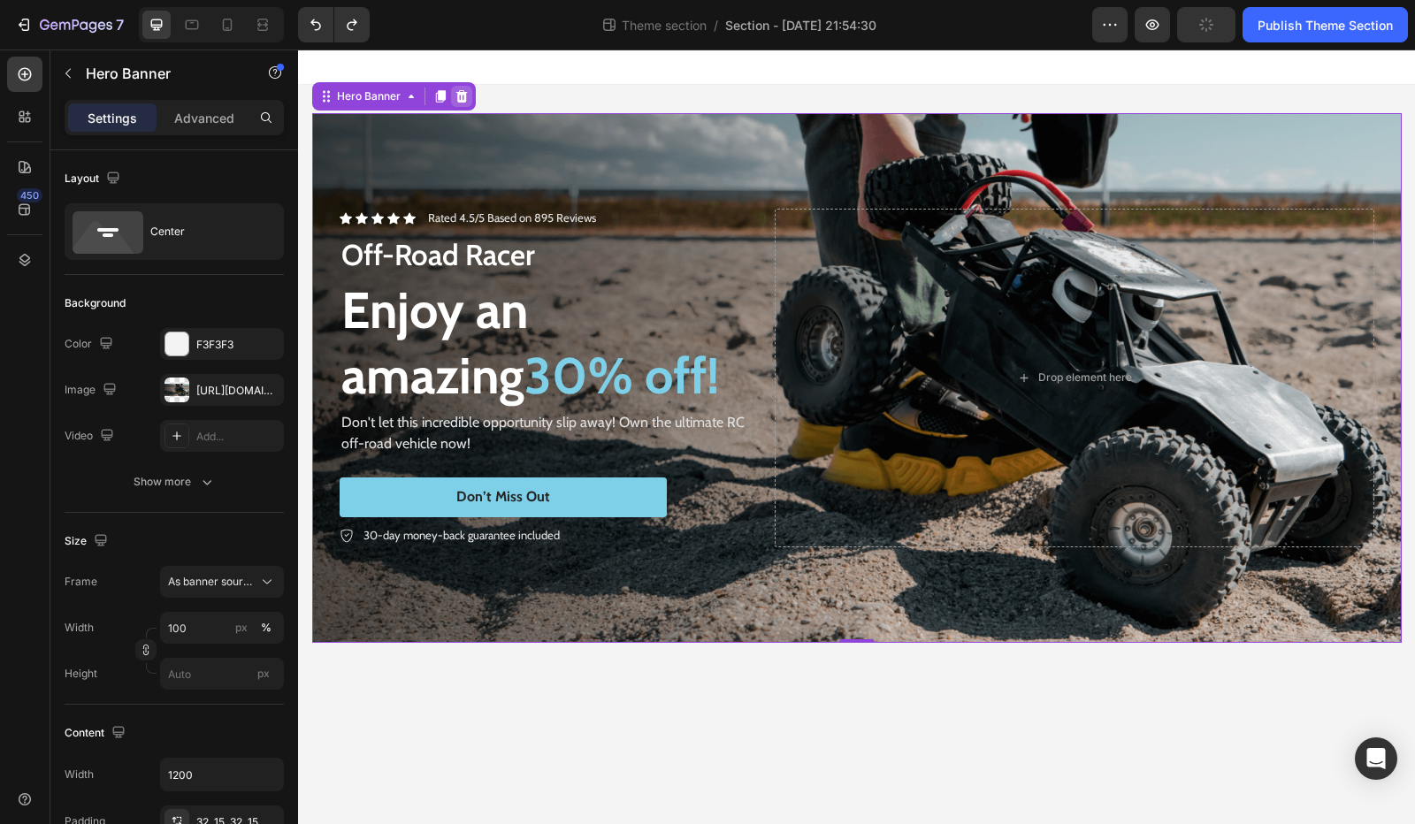
click at [458, 97] on icon at bounding box center [460, 96] width 11 height 12
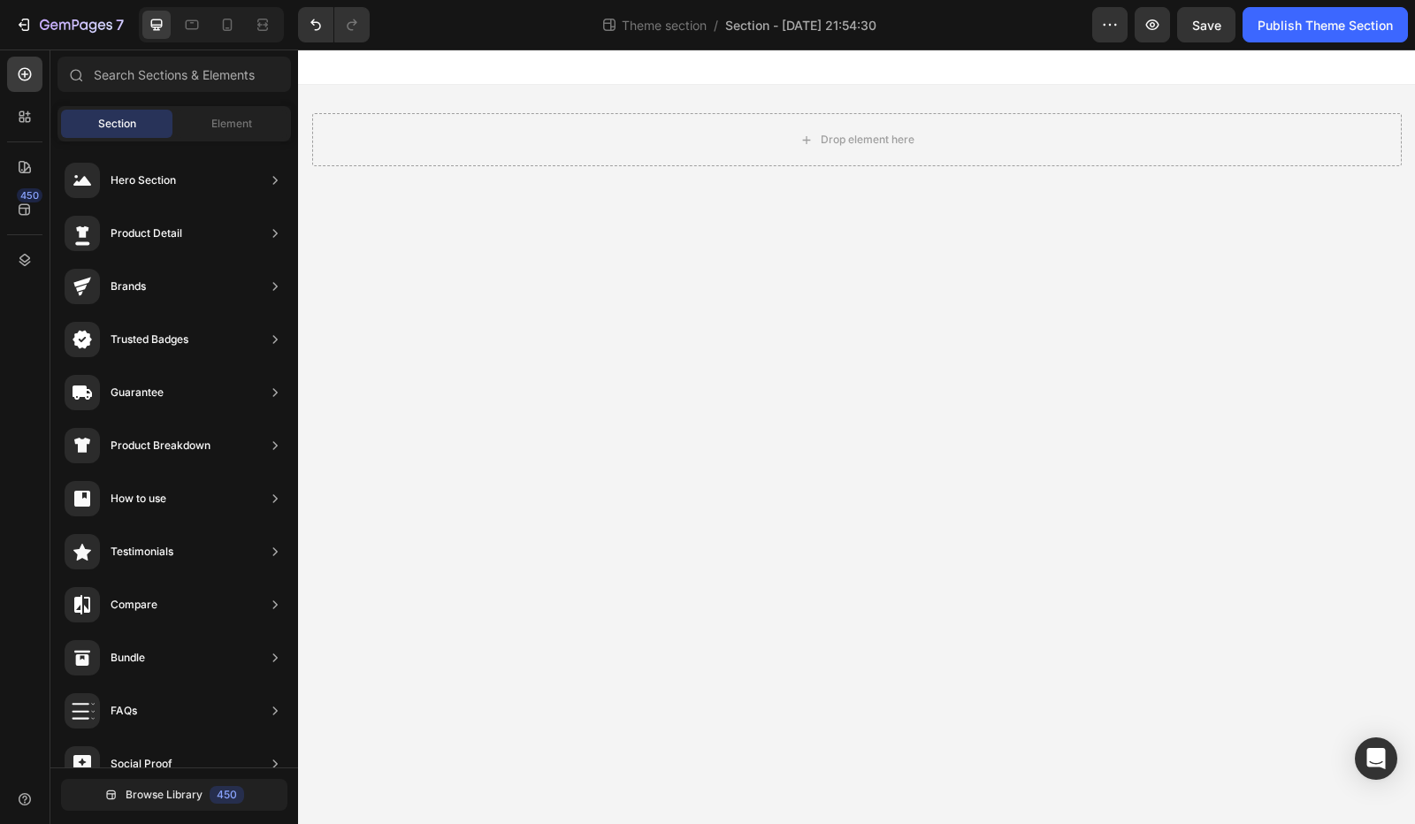
drag, startPoint x: 1278, startPoint y: 298, endPoint x: 736, endPoint y: 291, distance: 542.0
click at [736, 291] on body "Drop element here Row Root Drag & drop element from sidebar or Explore Library …" at bounding box center [856, 437] width 1117 height 774
drag, startPoint x: 785, startPoint y: 300, endPoint x: 691, endPoint y: 217, distance: 125.3
drag, startPoint x: 691, startPoint y: 217, endPoint x: 736, endPoint y: 171, distance: 63.8
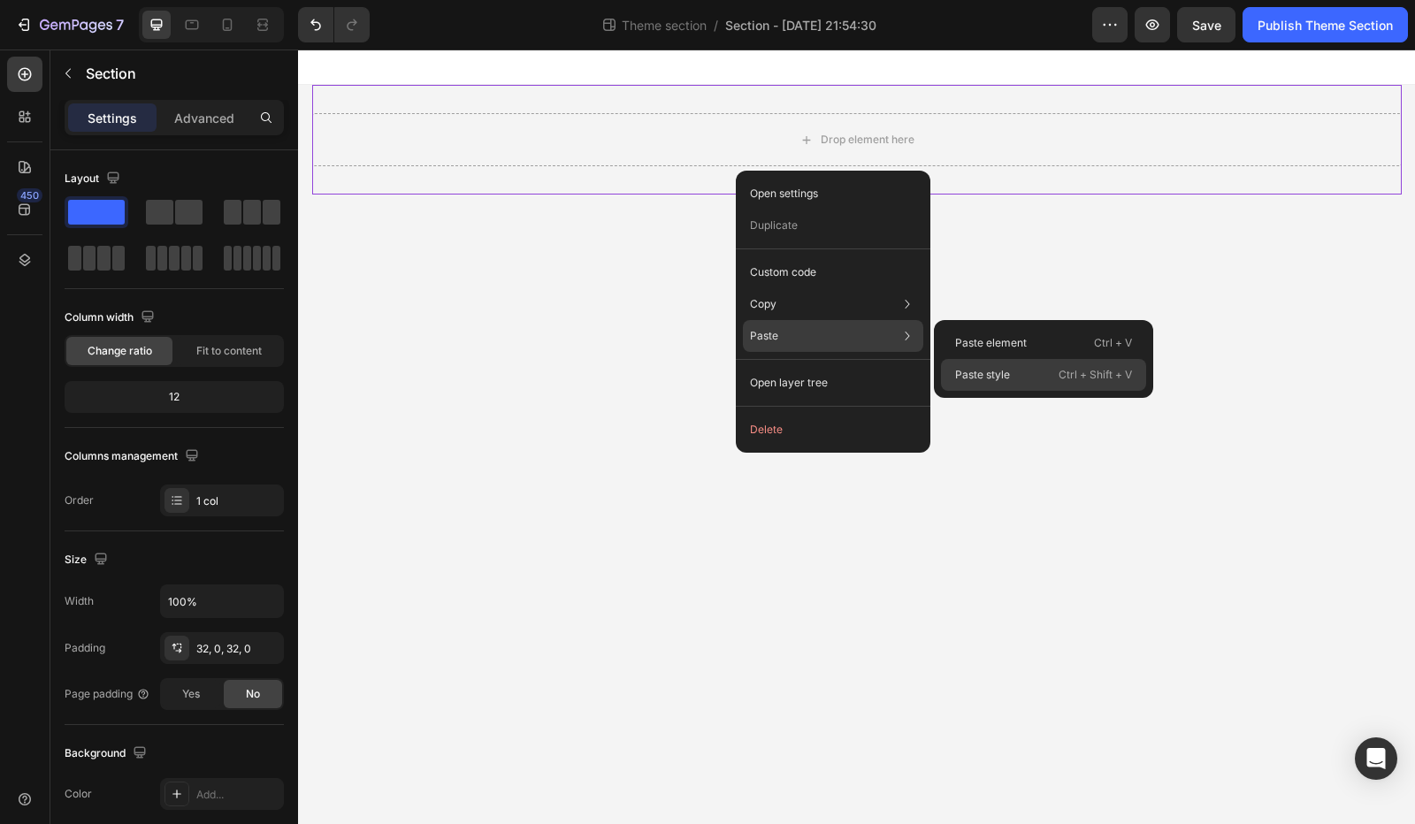
click at [992, 371] on p "Paste style" at bounding box center [982, 375] width 55 height 16
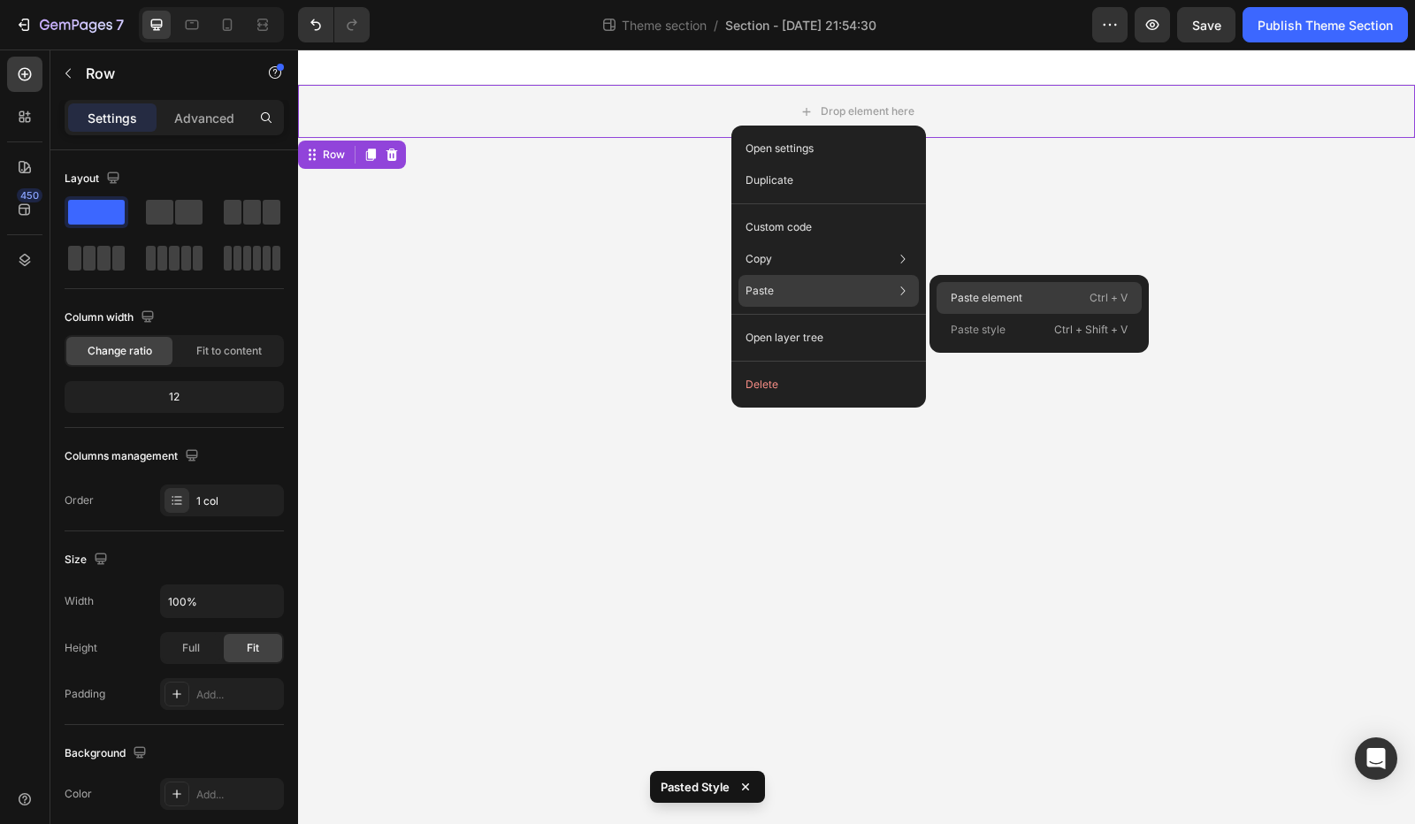
drag, startPoint x: 995, startPoint y: 293, endPoint x: 694, endPoint y: 241, distance: 305.8
click at [995, 293] on p "Paste element" at bounding box center [986, 298] width 72 height 16
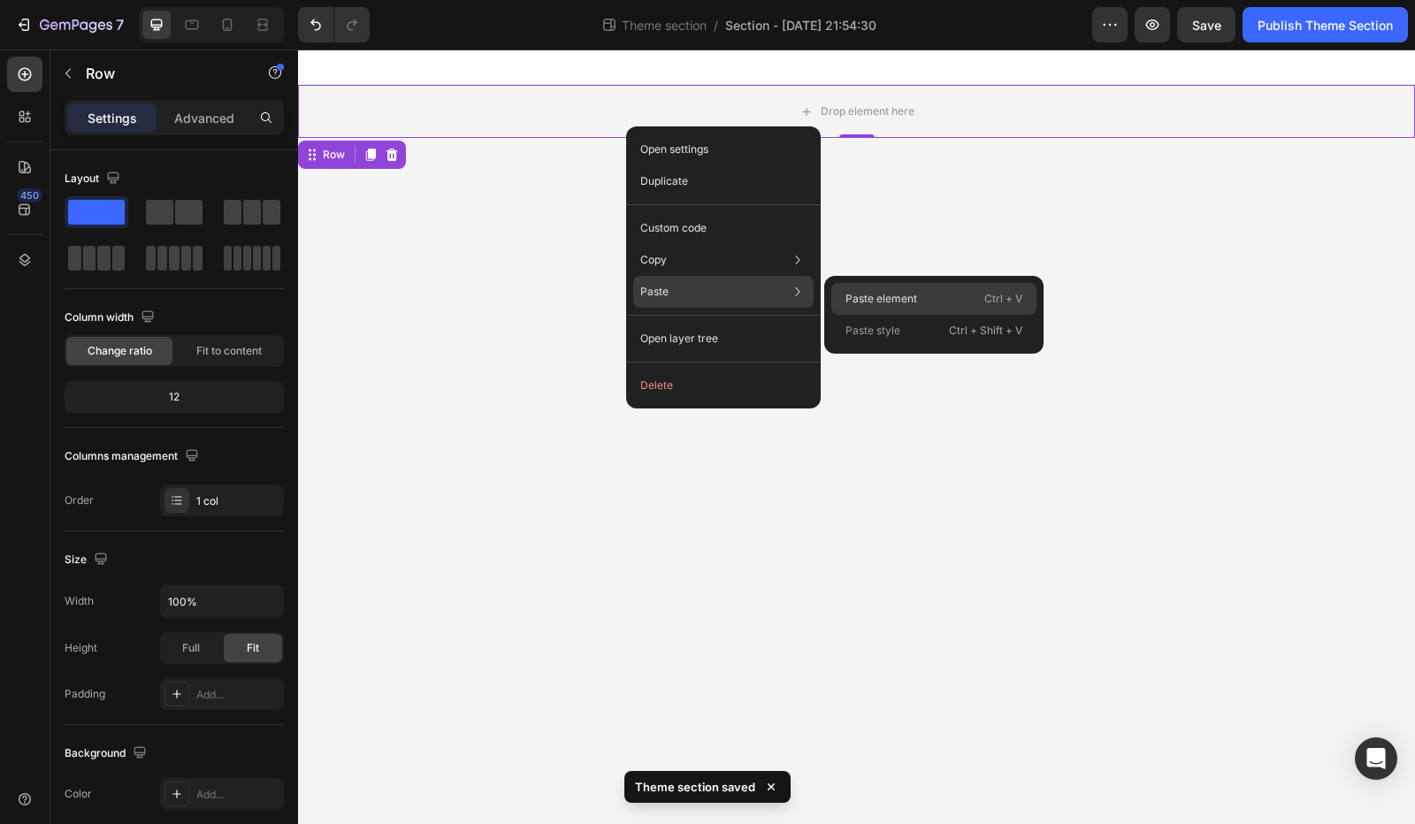
click at [849, 294] on p "Paste element" at bounding box center [881, 299] width 72 height 16
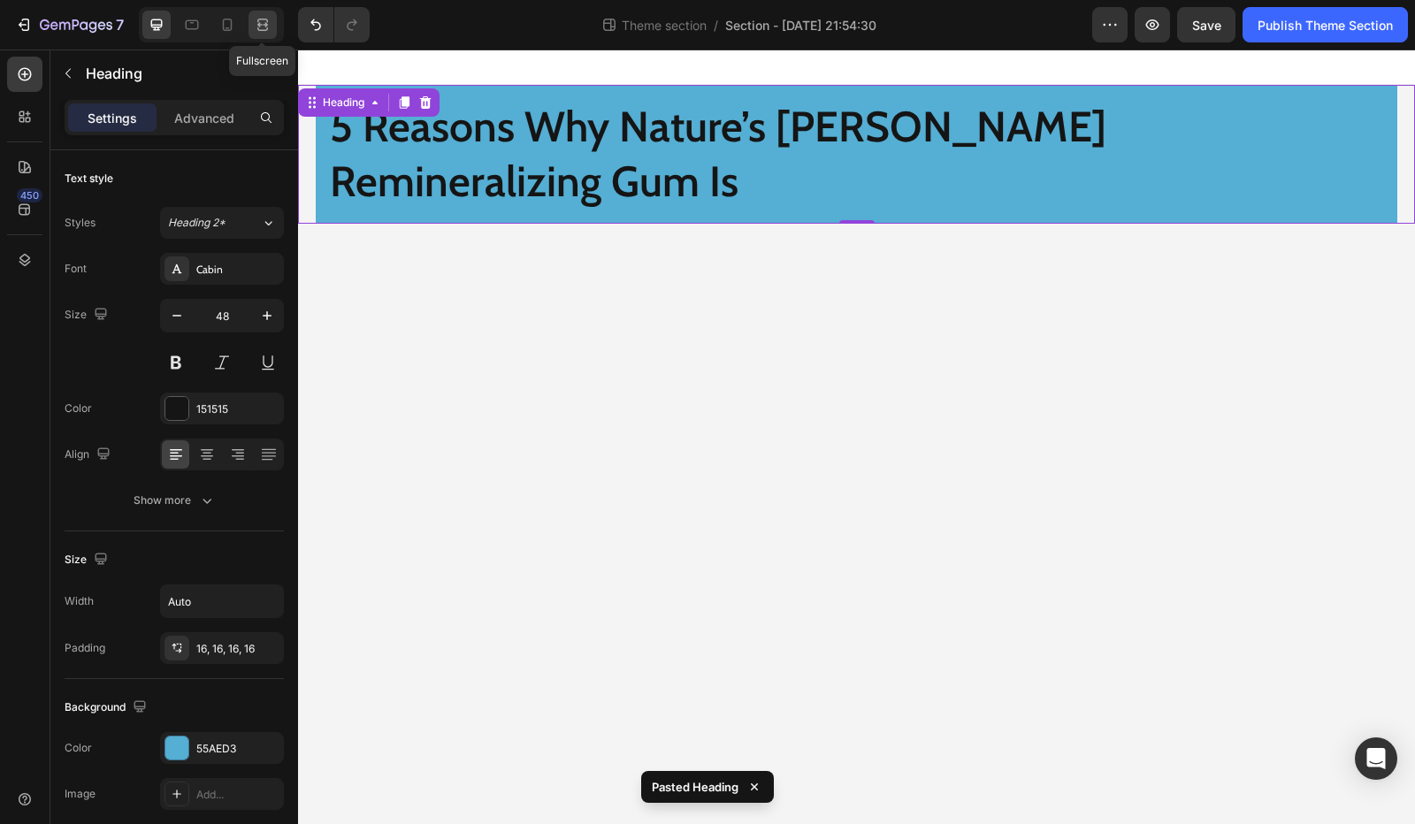
drag, startPoint x: 251, startPoint y: 22, endPoint x: 356, endPoint y: 41, distance: 106.8
click at [251, 22] on div at bounding box center [262, 25] width 28 height 28
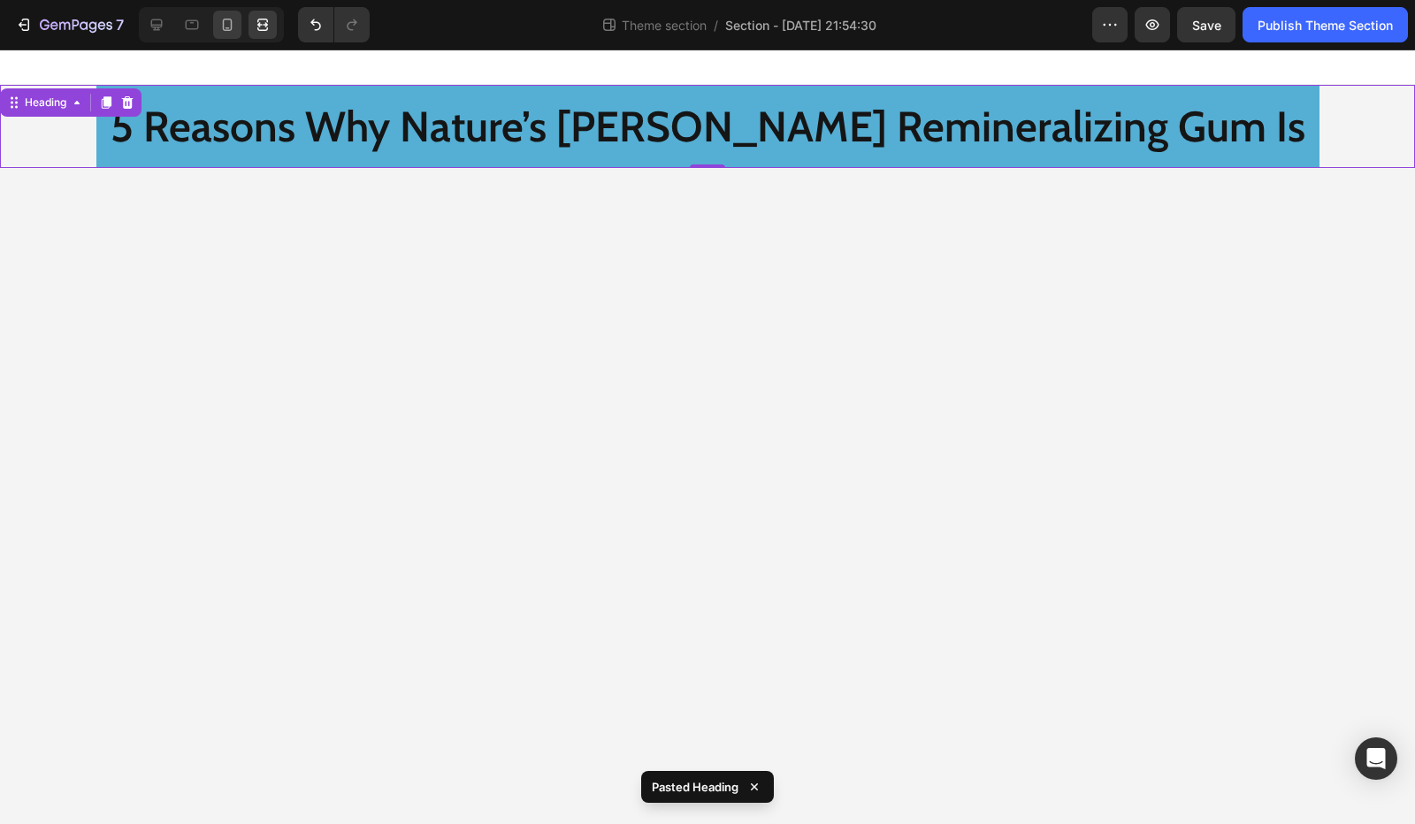
click at [220, 14] on div at bounding box center [227, 25] width 28 height 28
type input "27"
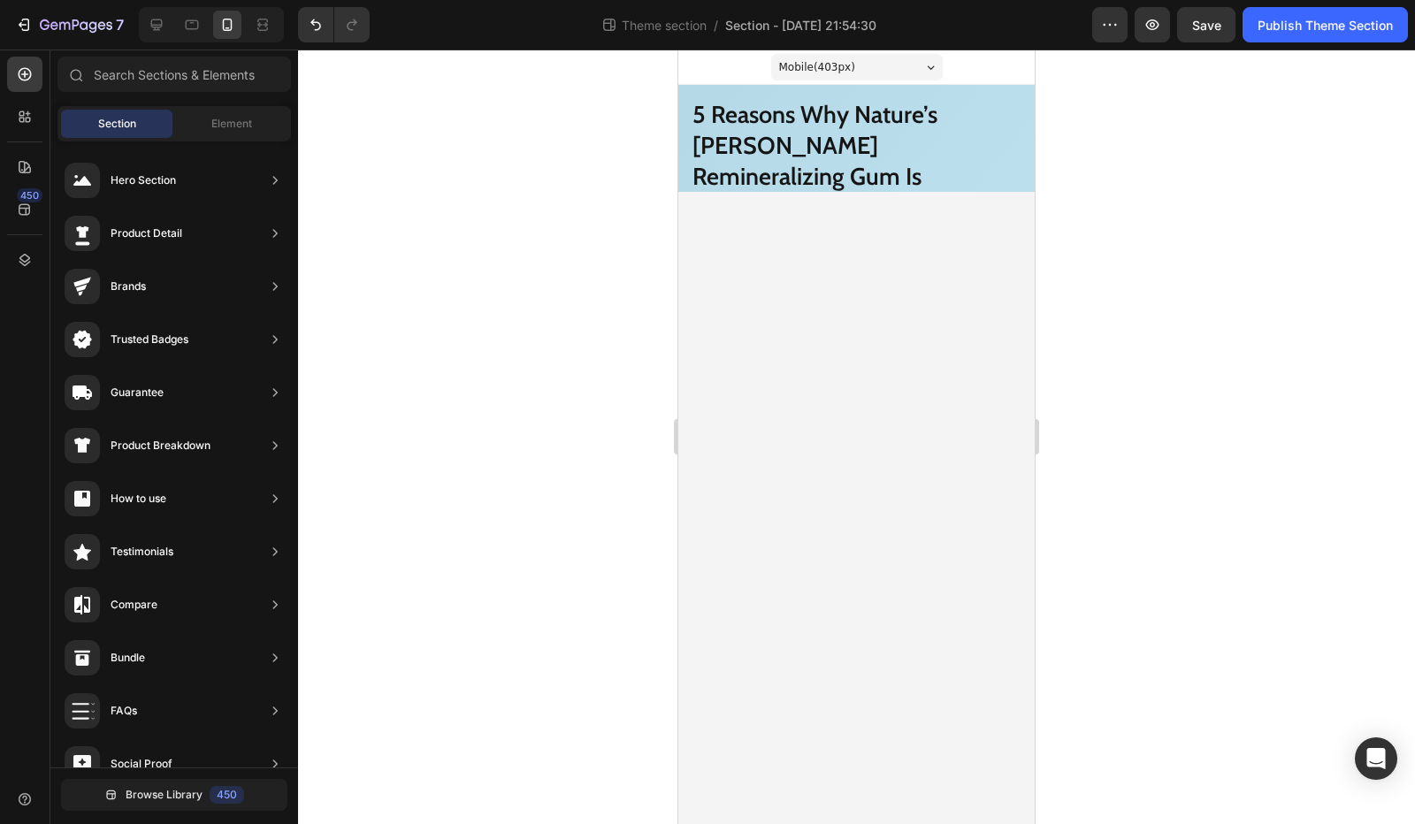
drag, startPoint x: 798, startPoint y: 233, endPoint x: 823, endPoint y: 182, distance: 56.1
click at [820, 187] on body "Mobile ( 403 px) iPhone 13 Mini iPhone 13 Pro iPhone 11 Pro Max iPhone 15 Pro M…" at bounding box center [856, 437] width 356 height 774
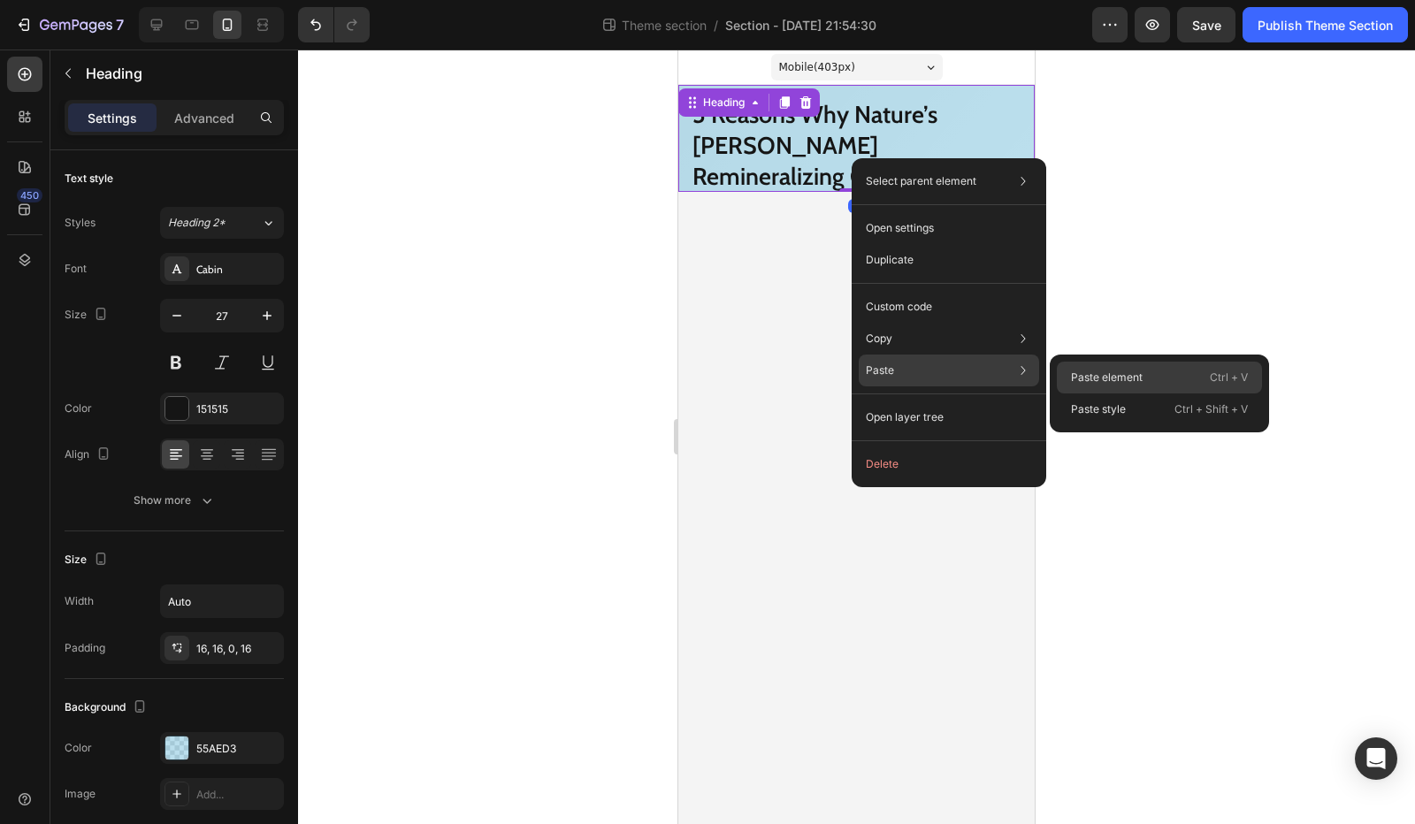
click at [1103, 379] on p "Paste element" at bounding box center [1107, 378] width 72 height 16
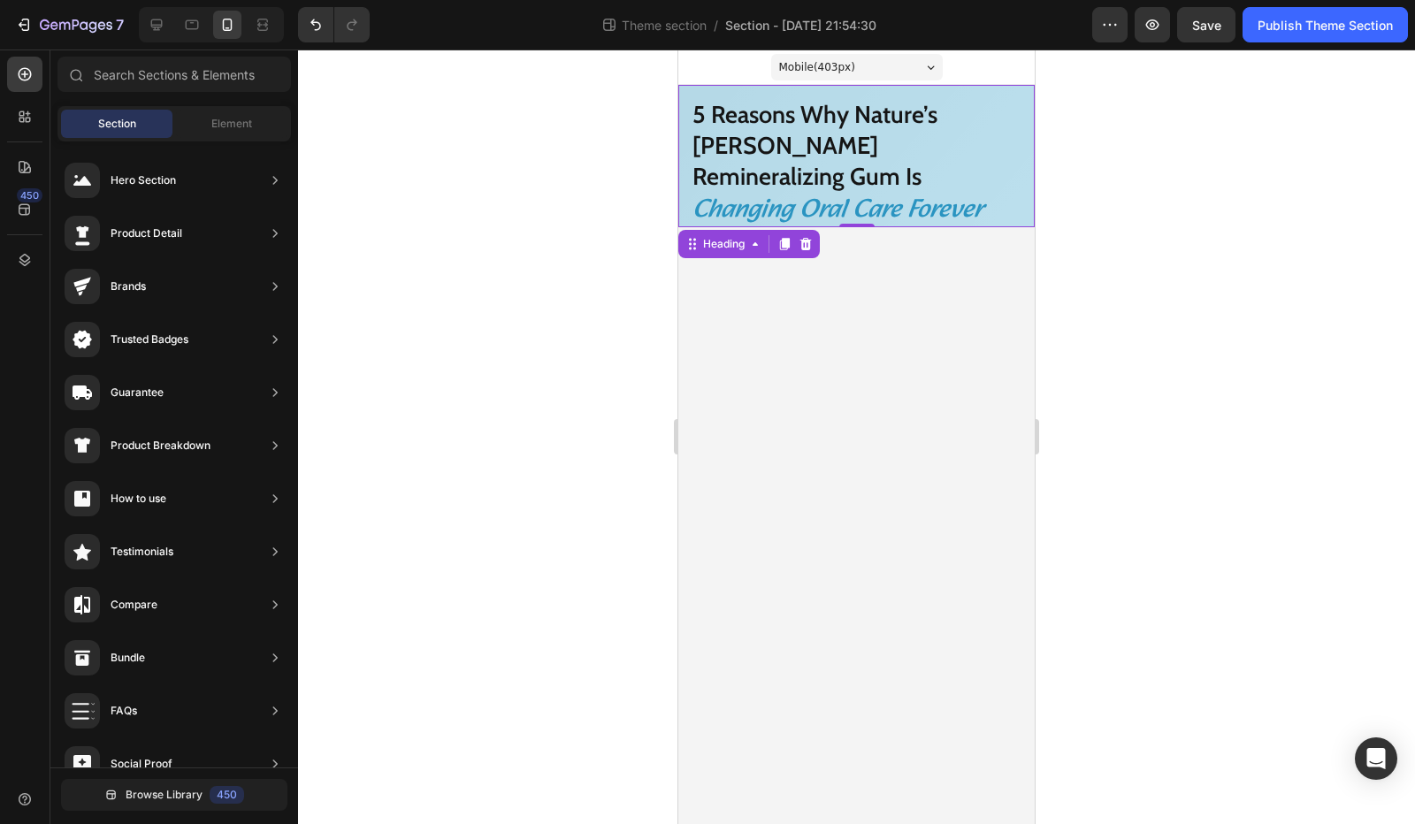
click at [912, 248] on body "Mobile ( 403 px) iPhone 13 Mini iPhone 13 Pro iPhone 11 Pro Max iPhone 15 Pro M…" at bounding box center [856, 437] width 356 height 774
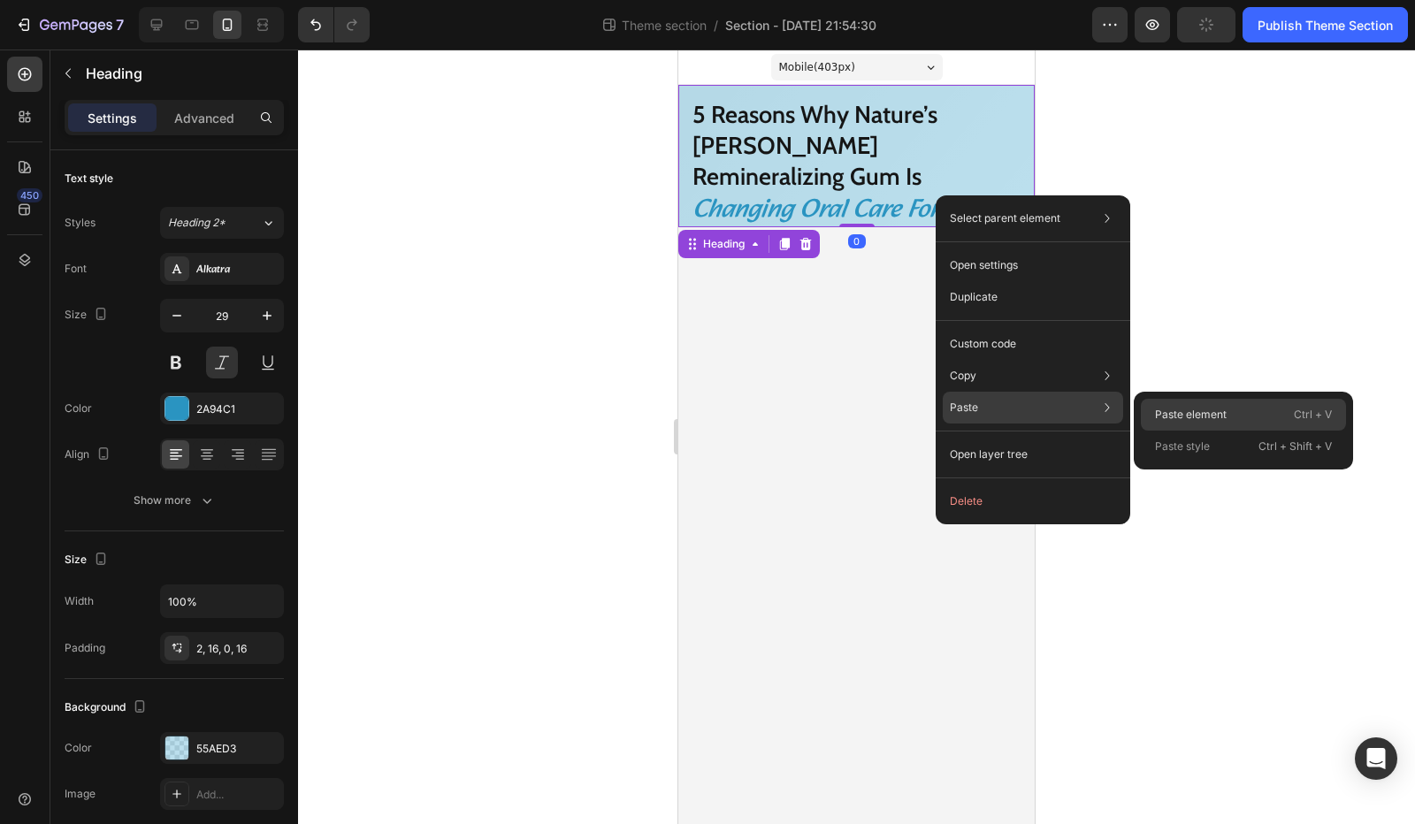
click at [1174, 407] on p "Paste element" at bounding box center [1191, 415] width 72 height 16
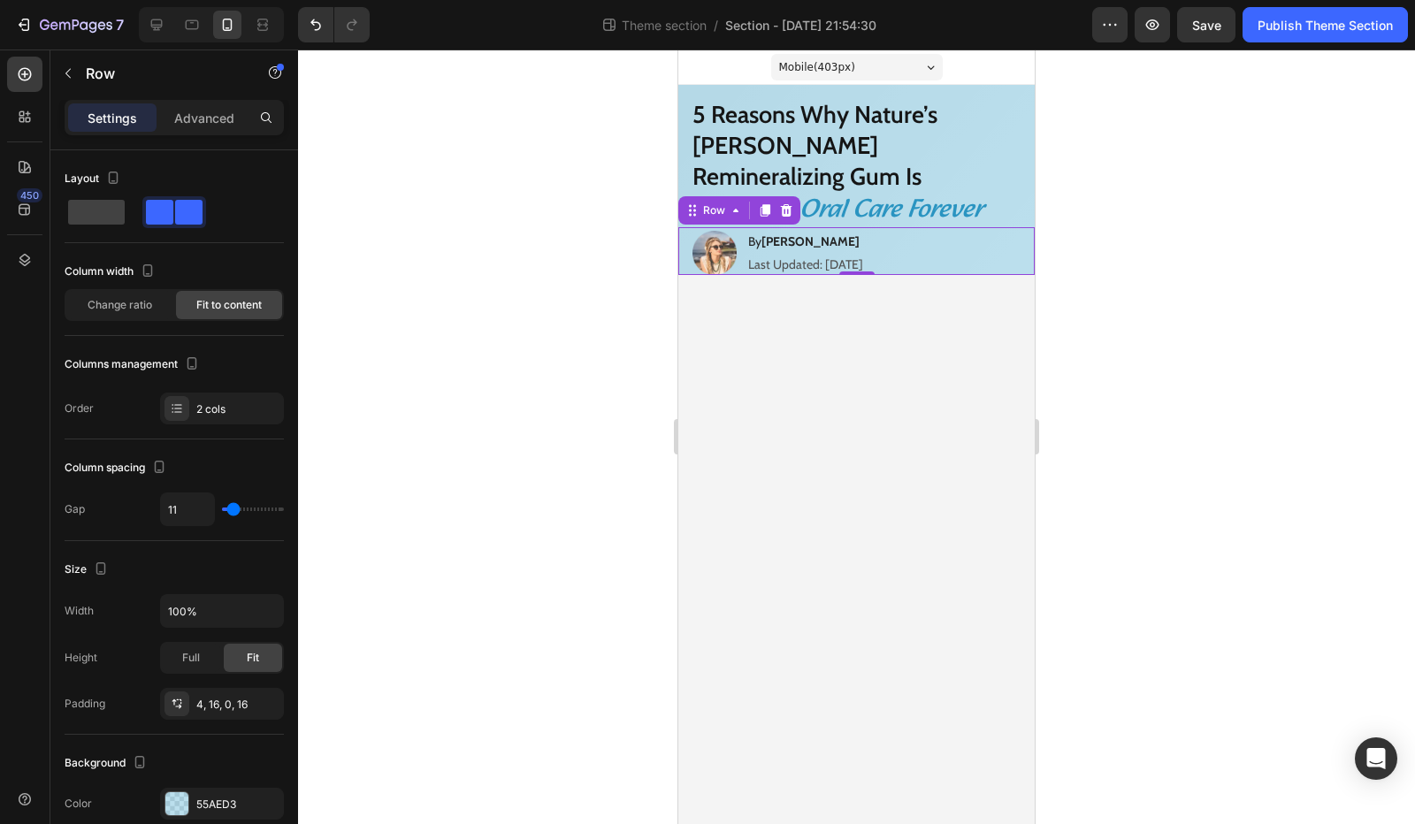
click at [827, 302] on body "Mobile ( 403 px) iPhone 13 Mini iPhone 13 Pro iPhone 11 Pro Max iPhone 15 Pro M…" at bounding box center [856, 437] width 356 height 774
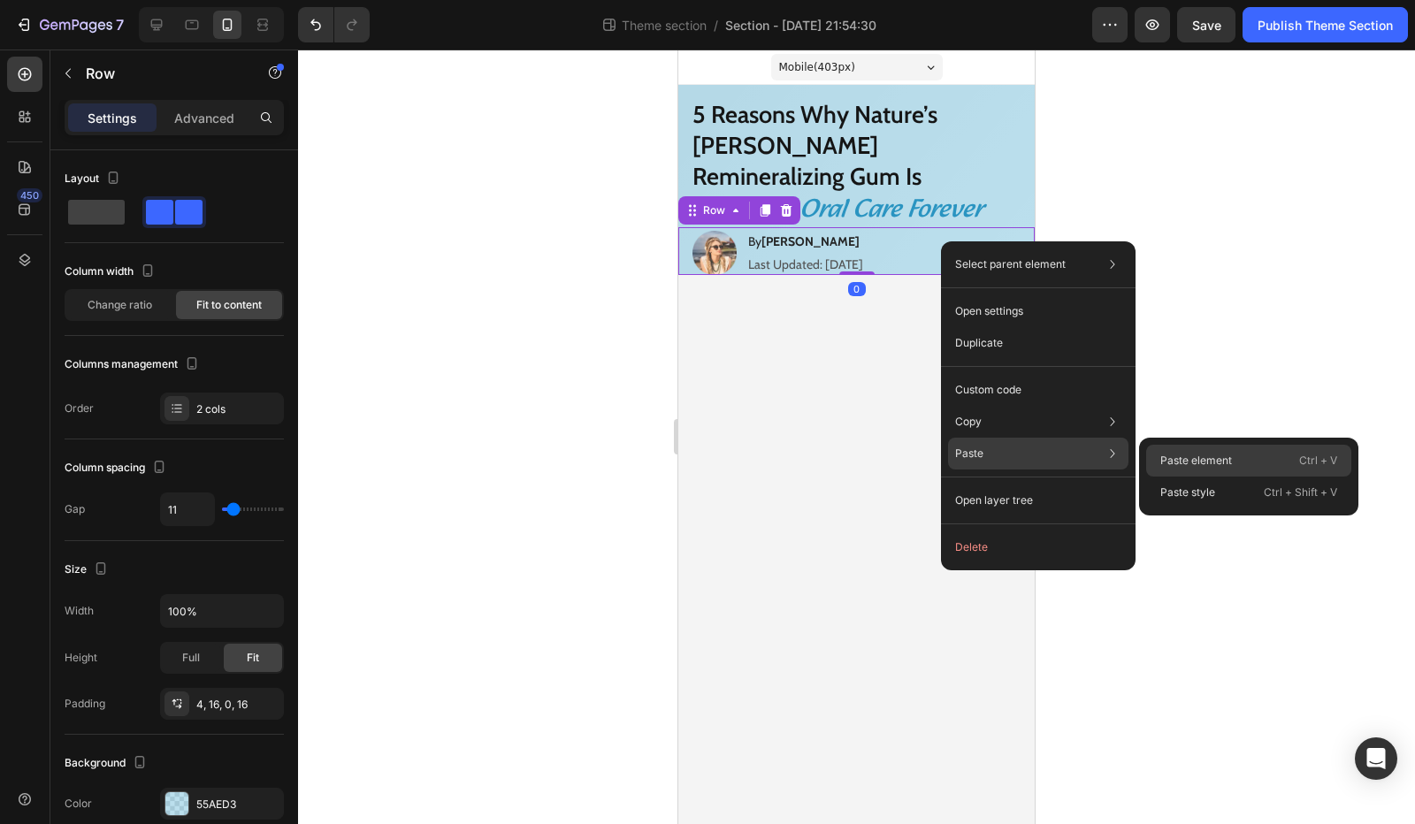
click at [1199, 463] on p "Paste element" at bounding box center [1196, 461] width 72 height 16
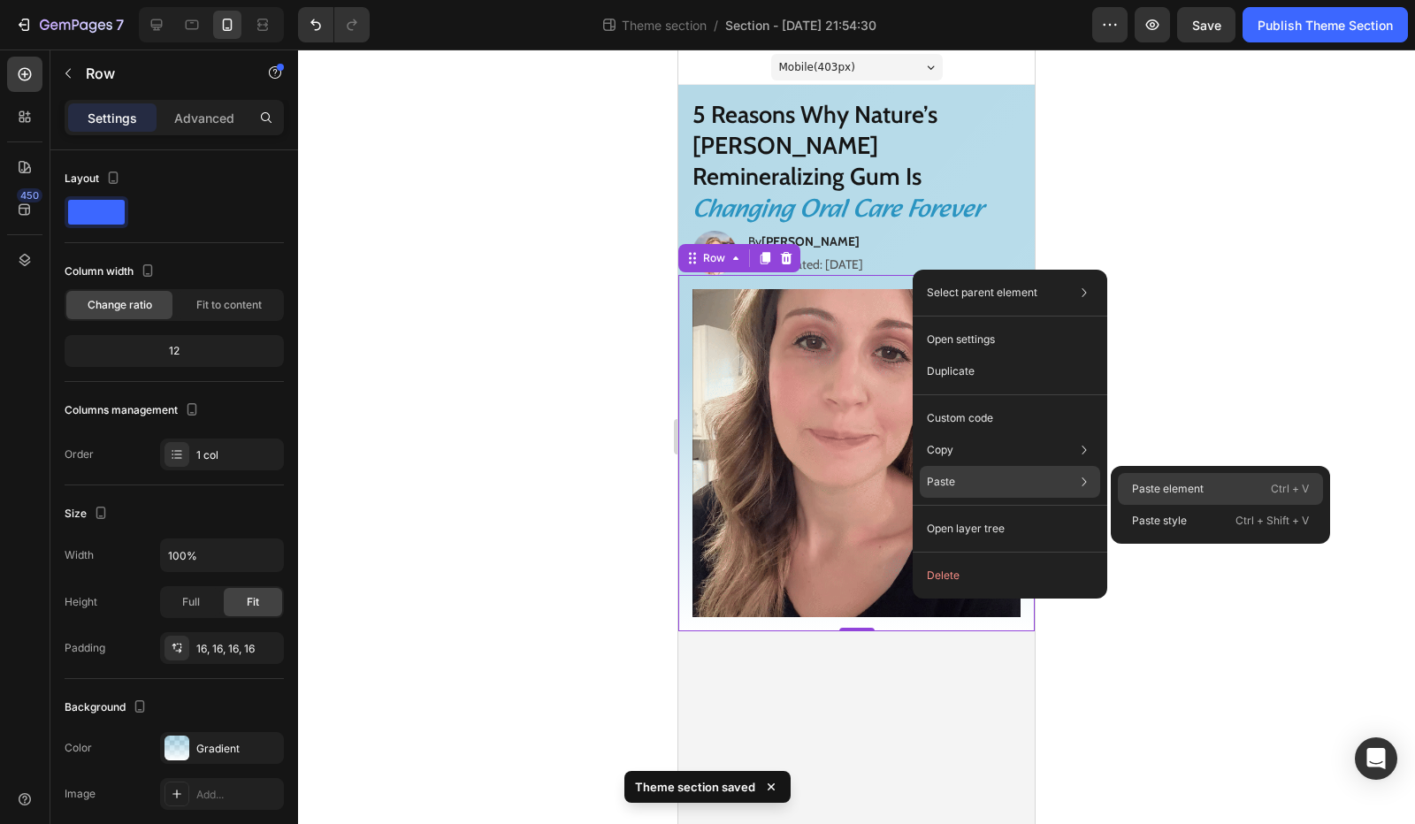
click at [1142, 490] on p "Paste element" at bounding box center [1168, 489] width 72 height 16
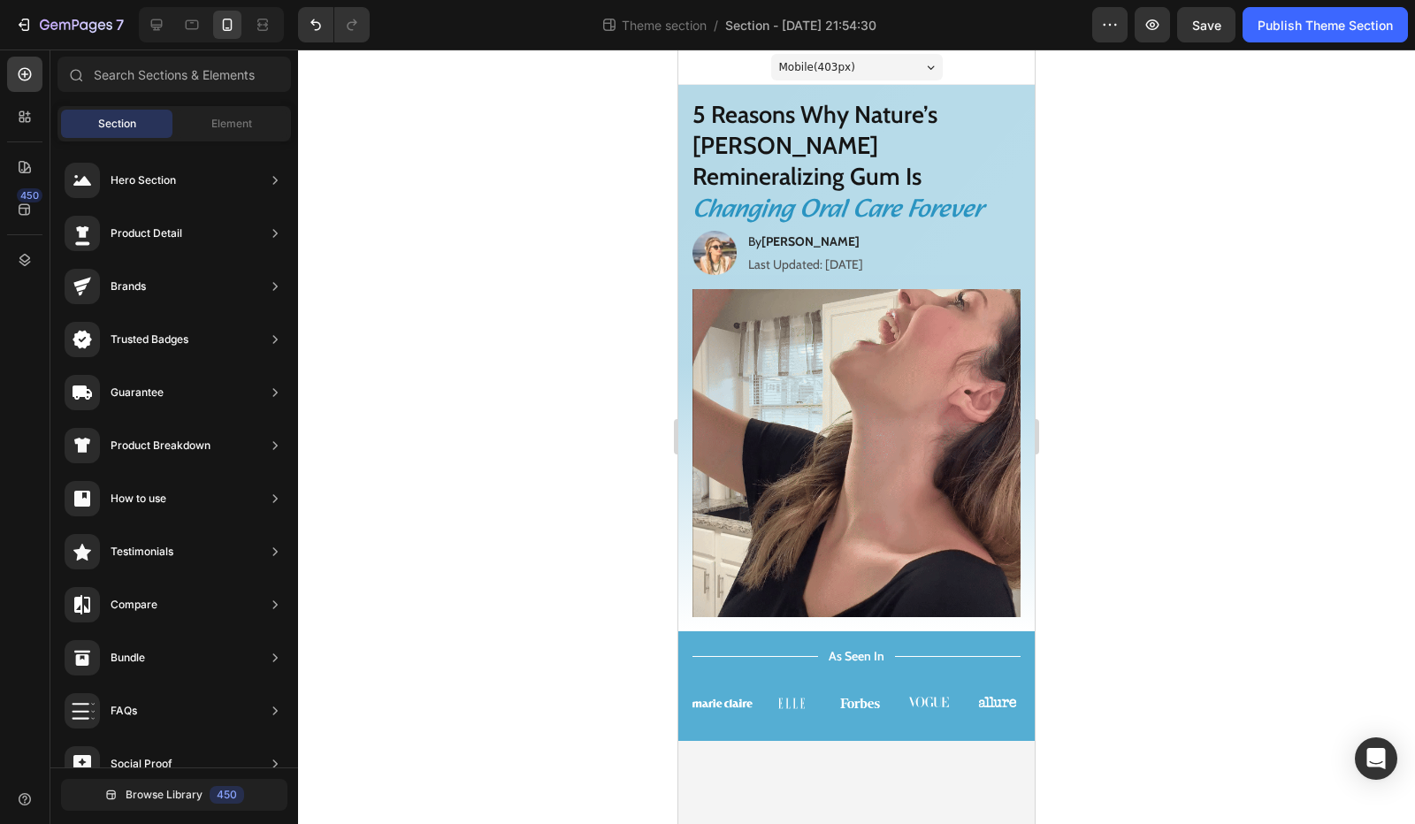
drag, startPoint x: 886, startPoint y: 722, endPoint x: 833, endPoint y: 713, distance: 53.8
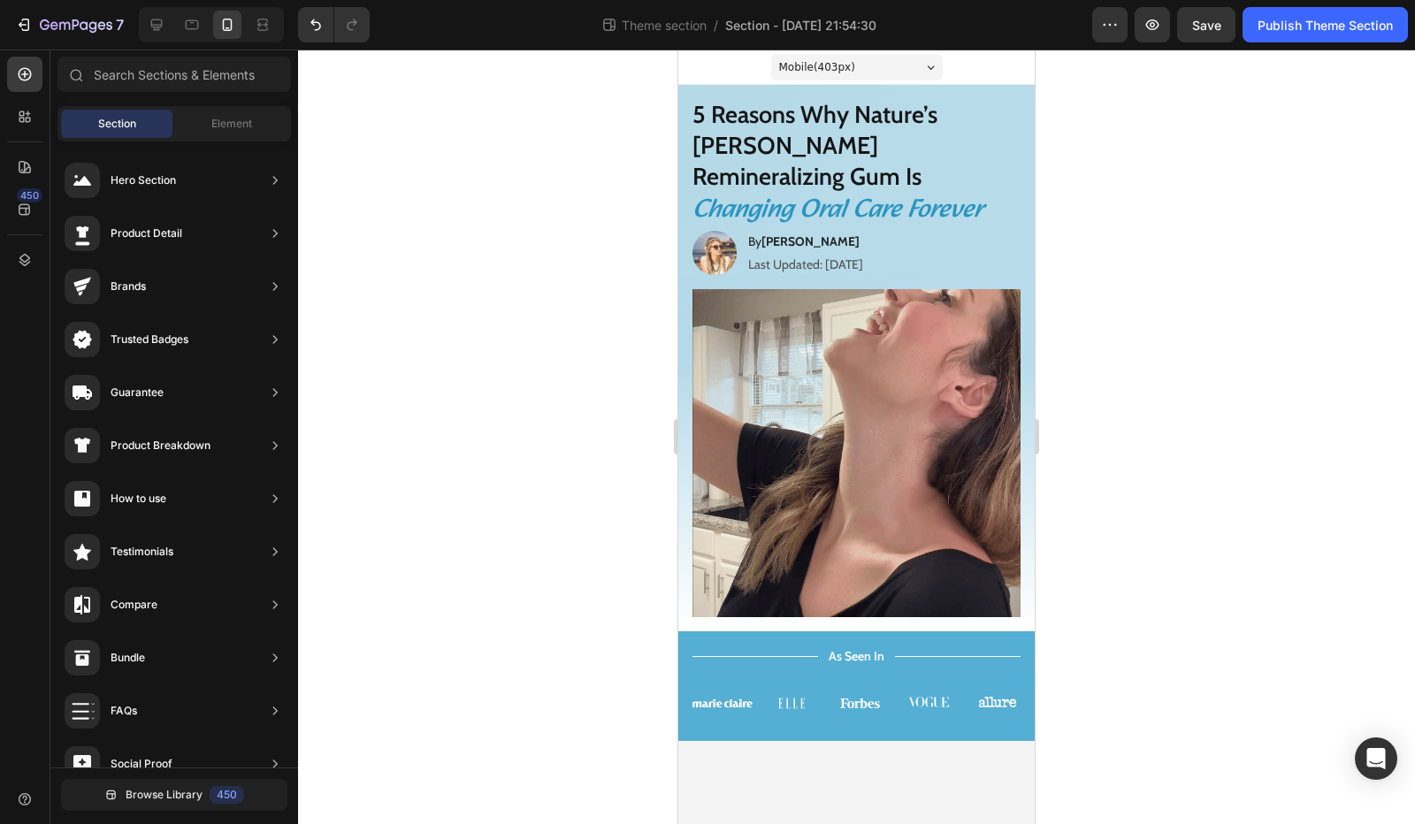
click at [785, 728] on body "Mobile ( 403 px) iPhone 13 Mini iPhone 13 Pro iPhone 11 Pro Max iPhone 15 Pro M…" at bounding box center [856, 437] width 356 height 774
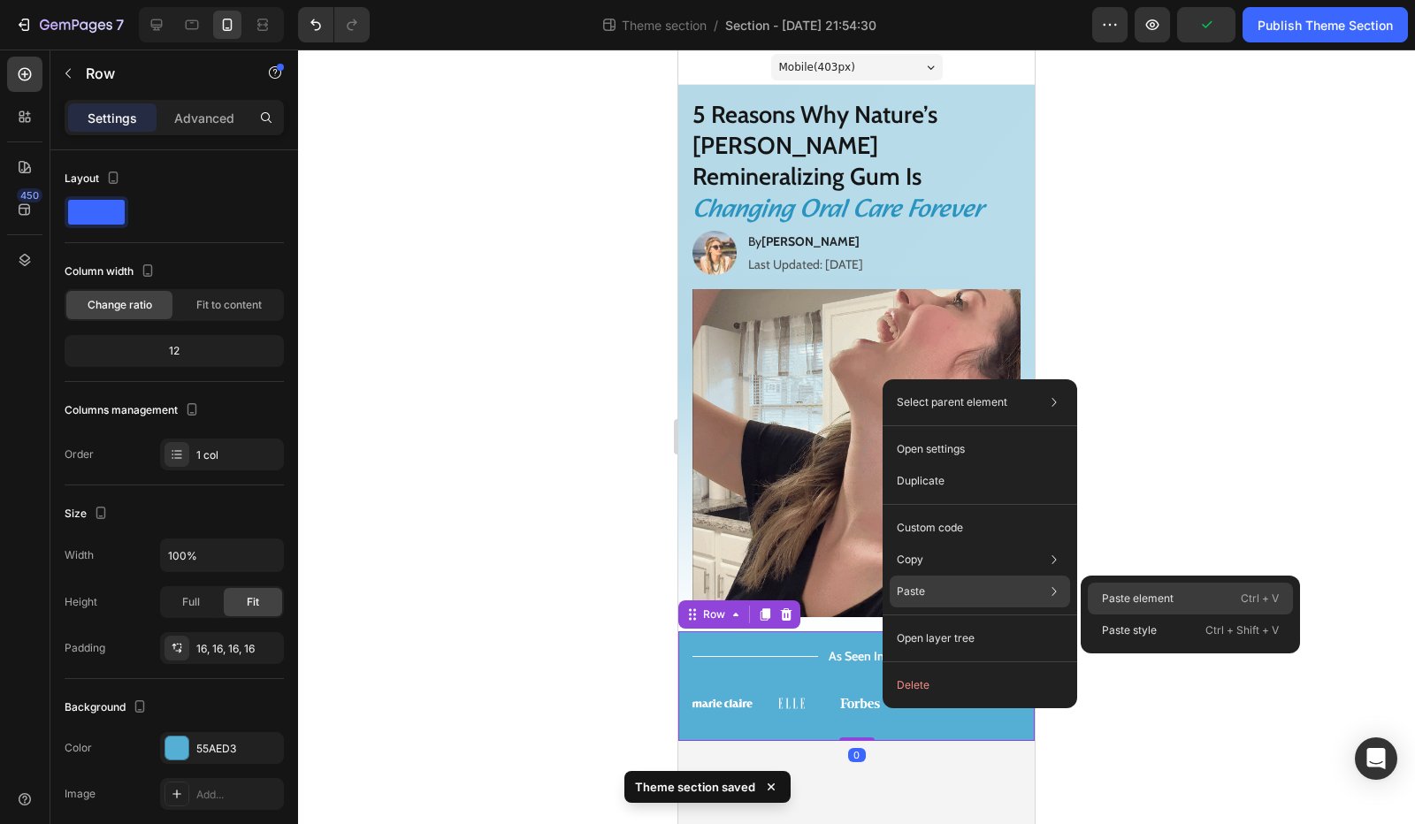
click at [1110, 592] on p "Paste element" at bounding box center [1138, 599] width 72 height 16
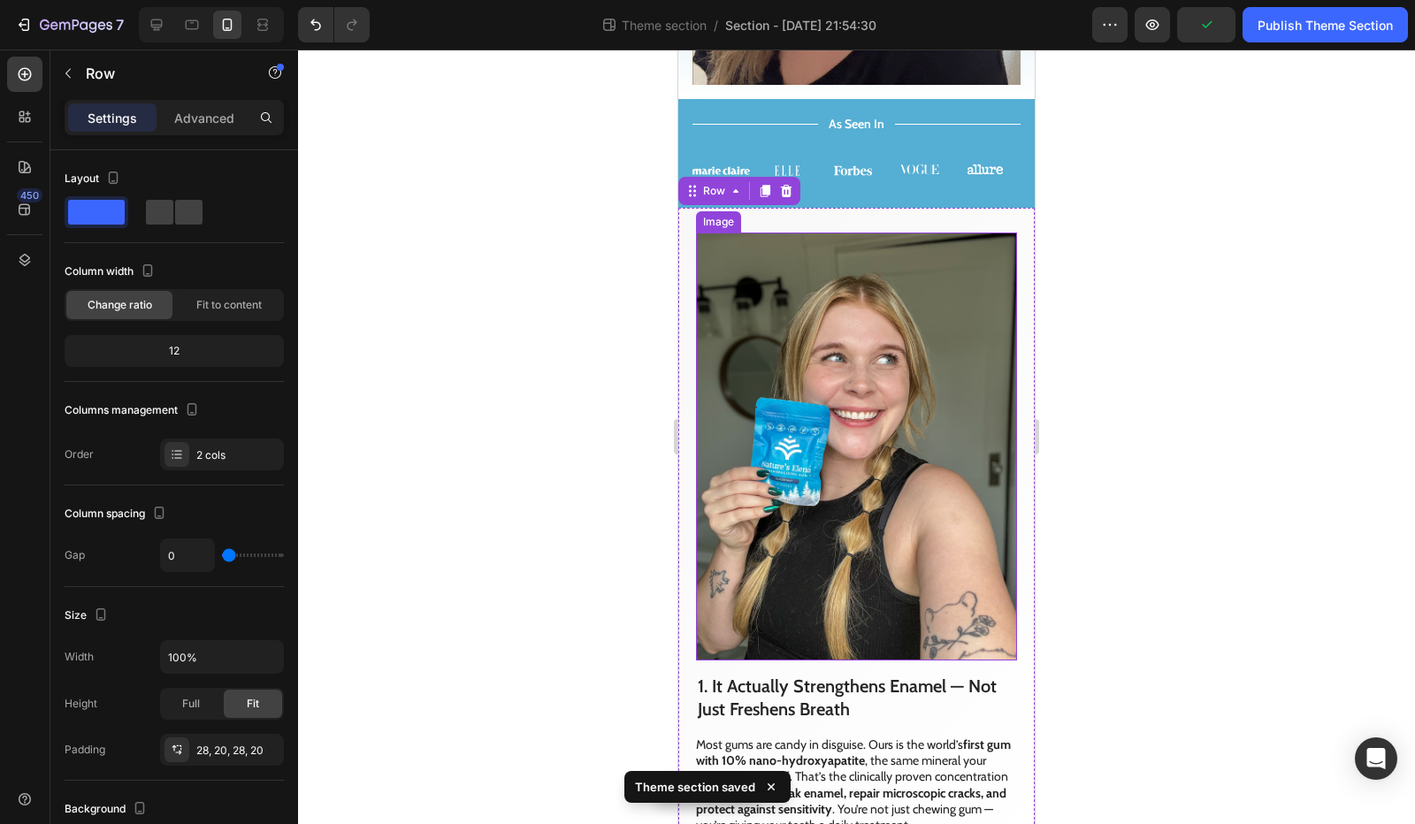
scroll to position [543, 0]
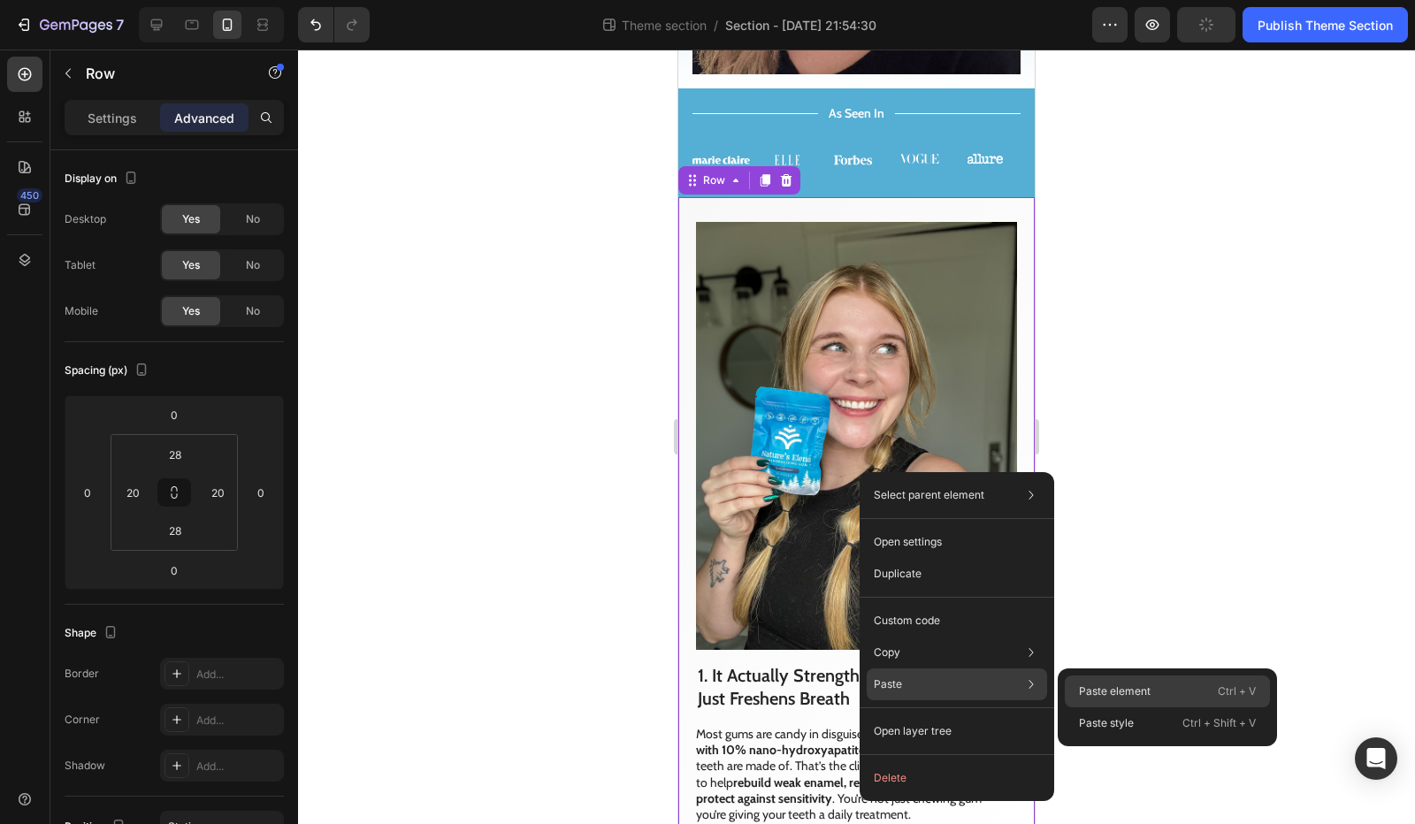
click at [1117, 707] on div "Paste element Ctrl + V" at bounding box center [1166, 723] width 205 height 32
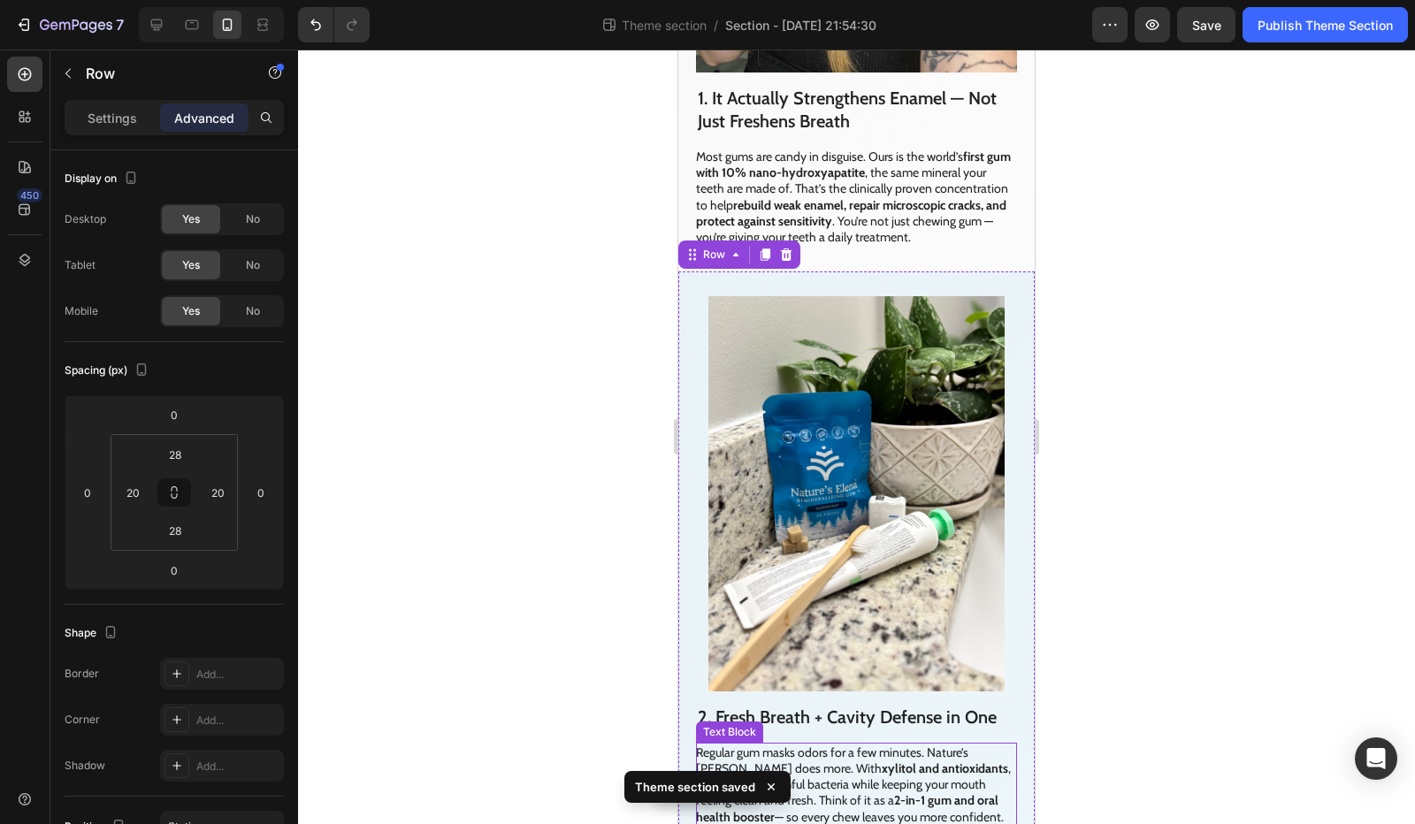
scroll to position [1122, 0]
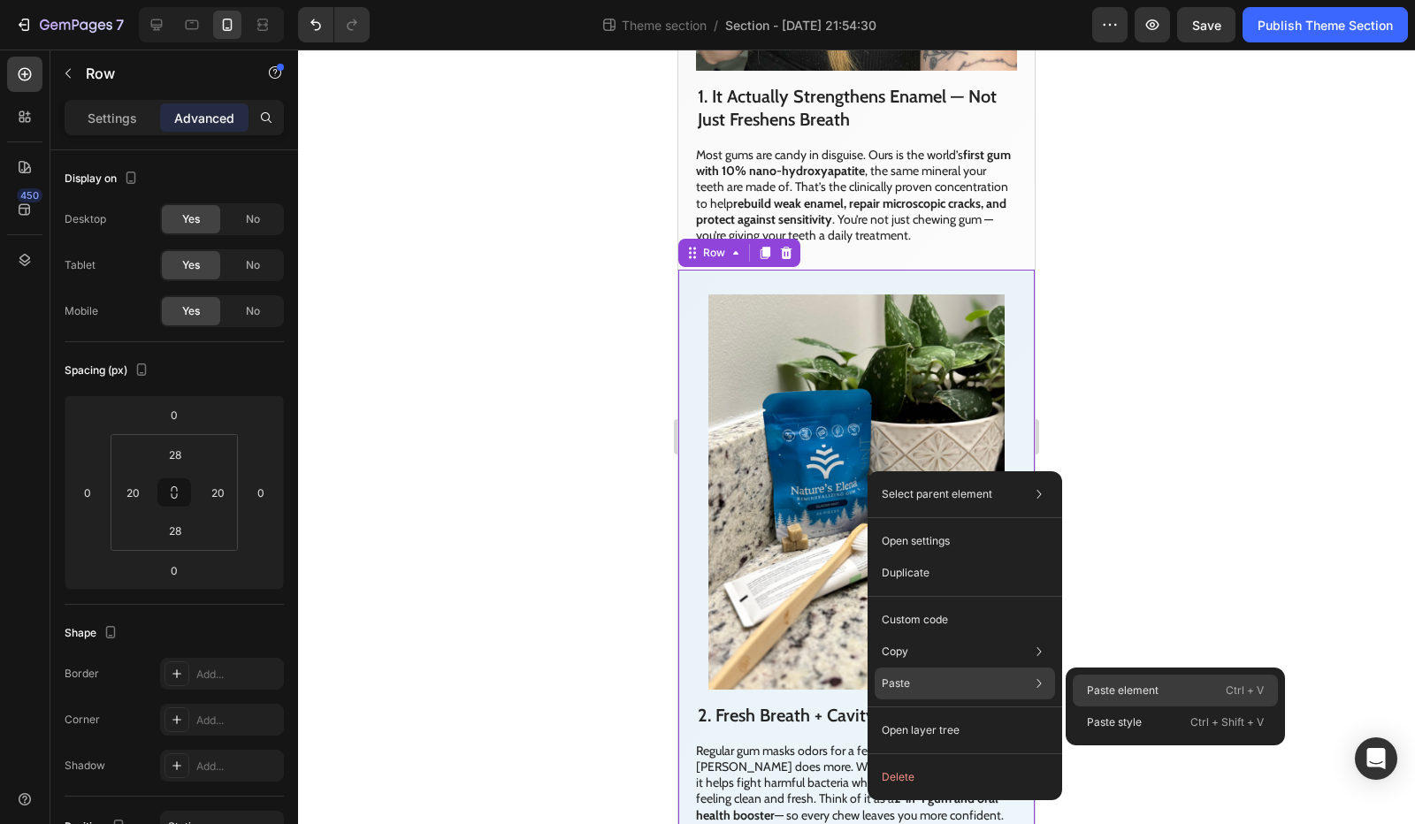
click at [1117, 706] on div "Paste element Ctrl + V" at bounding box center [1174, 722] width 205 height 32
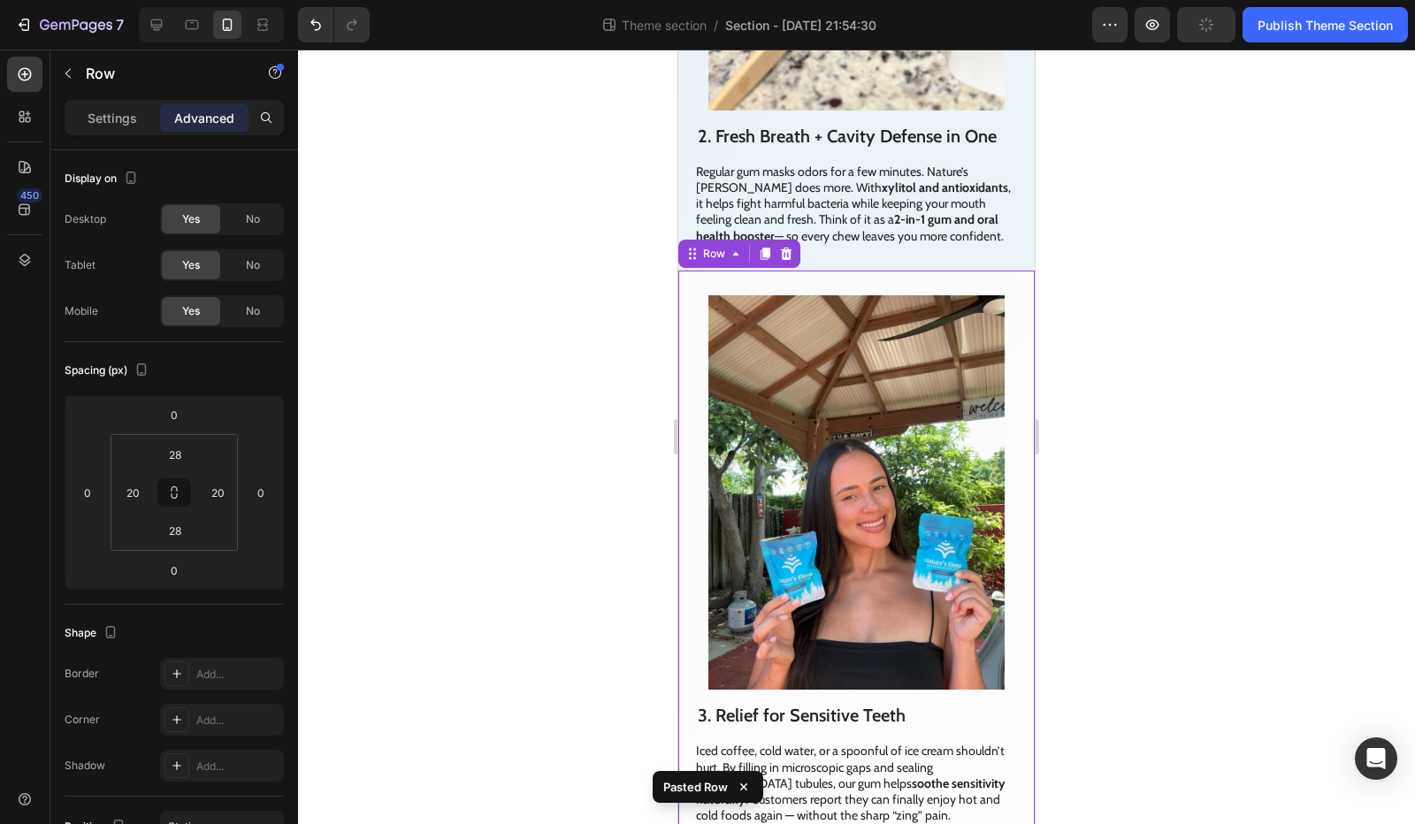
scroll to position [1702, 0]
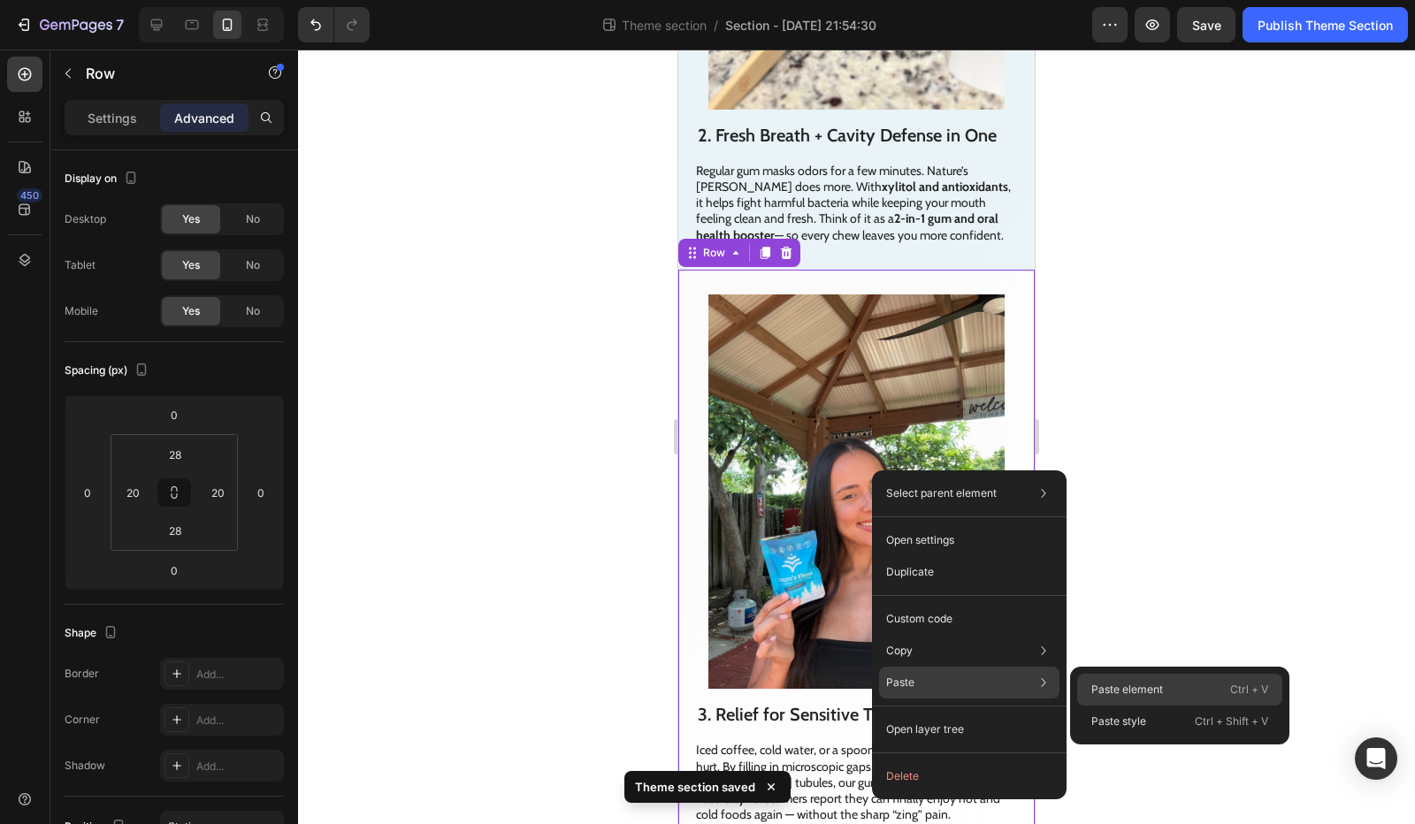
click at [1110, 705] on div "Paste element Ctrl + V" at bounding box center [1179, 721] width 205 height 32
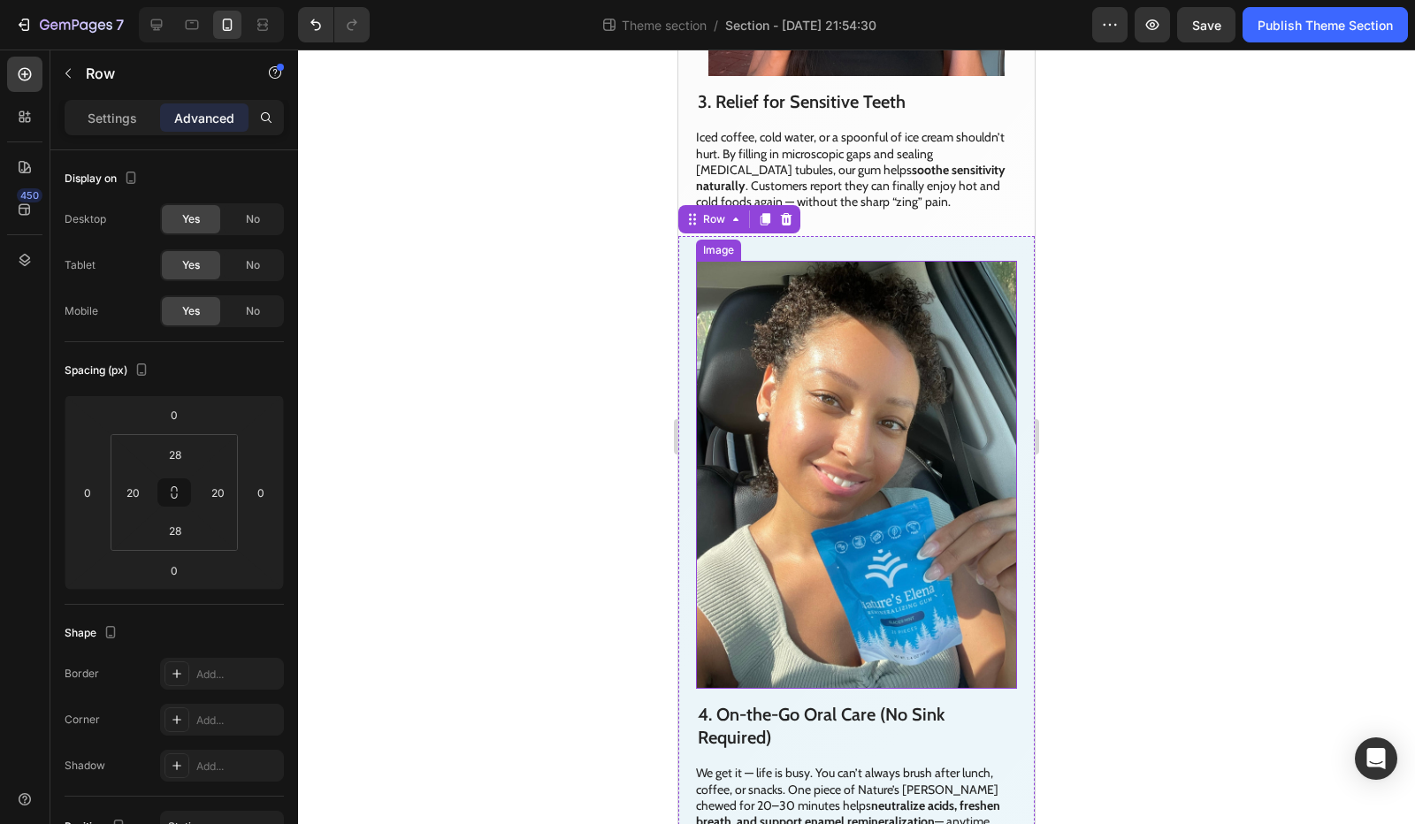
scroll to position [2336, 0]
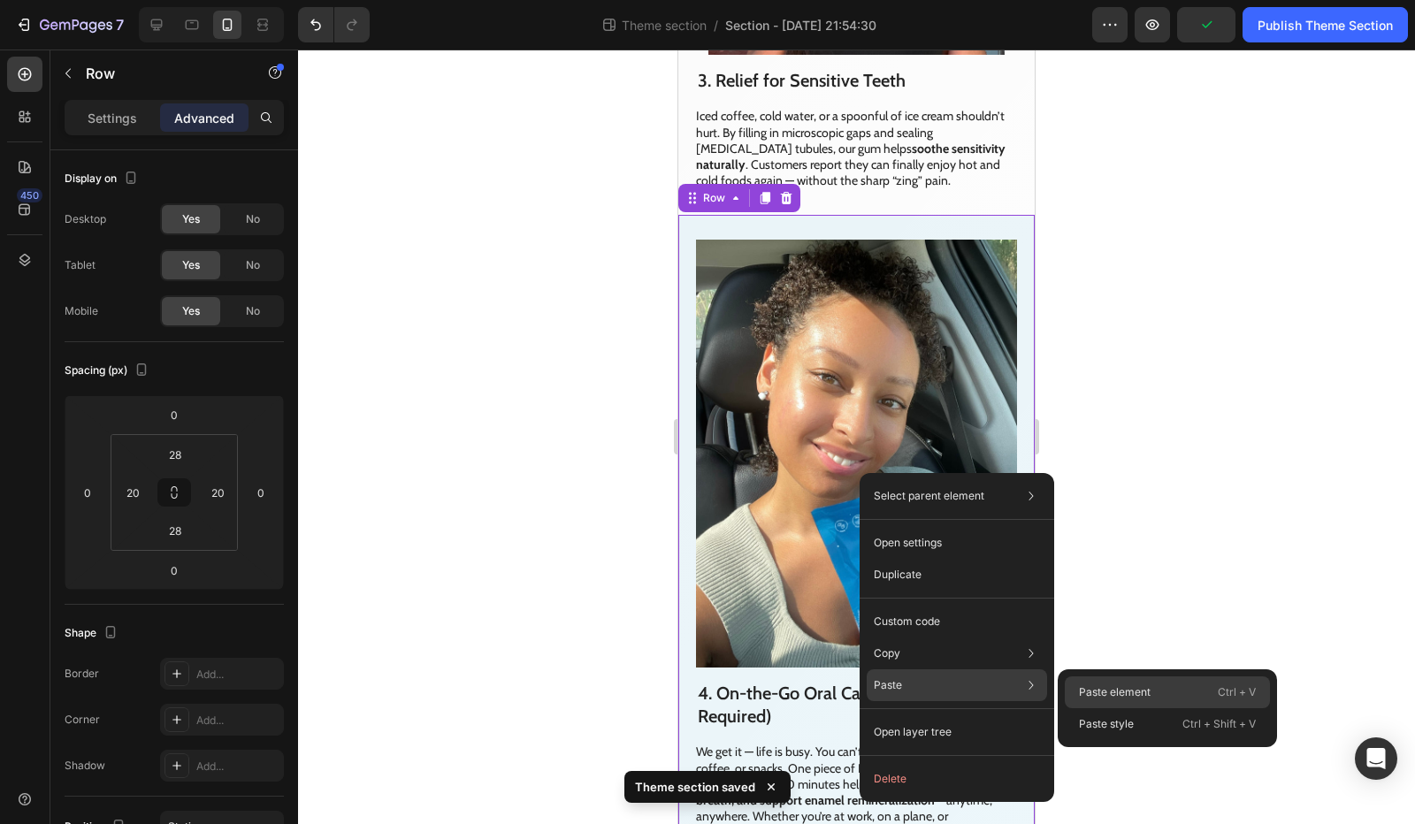
click at [1087, 687] on p "Paste element" at bounding box center [1115, 692] width 72 height 16
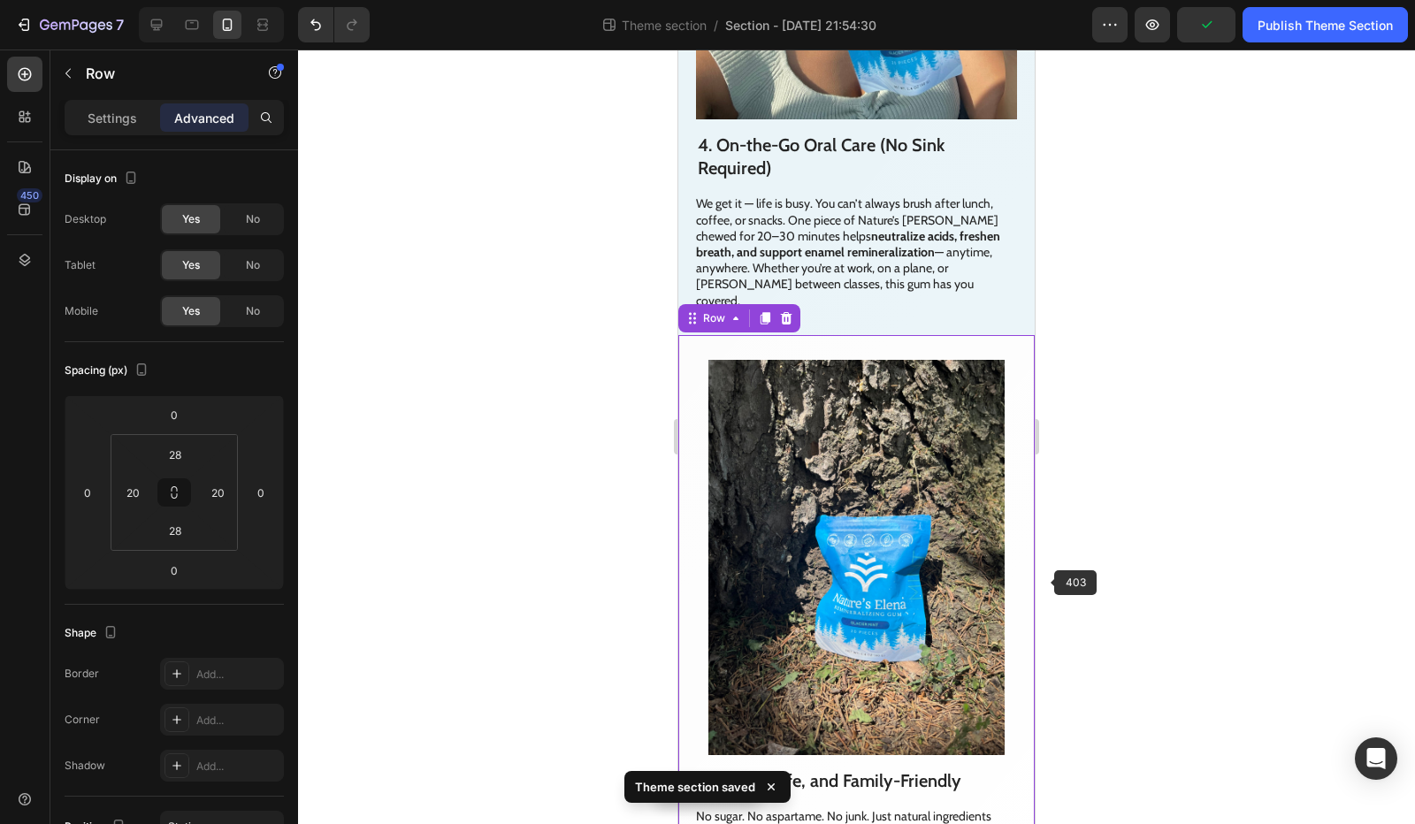
scroll to position [2910, 0]
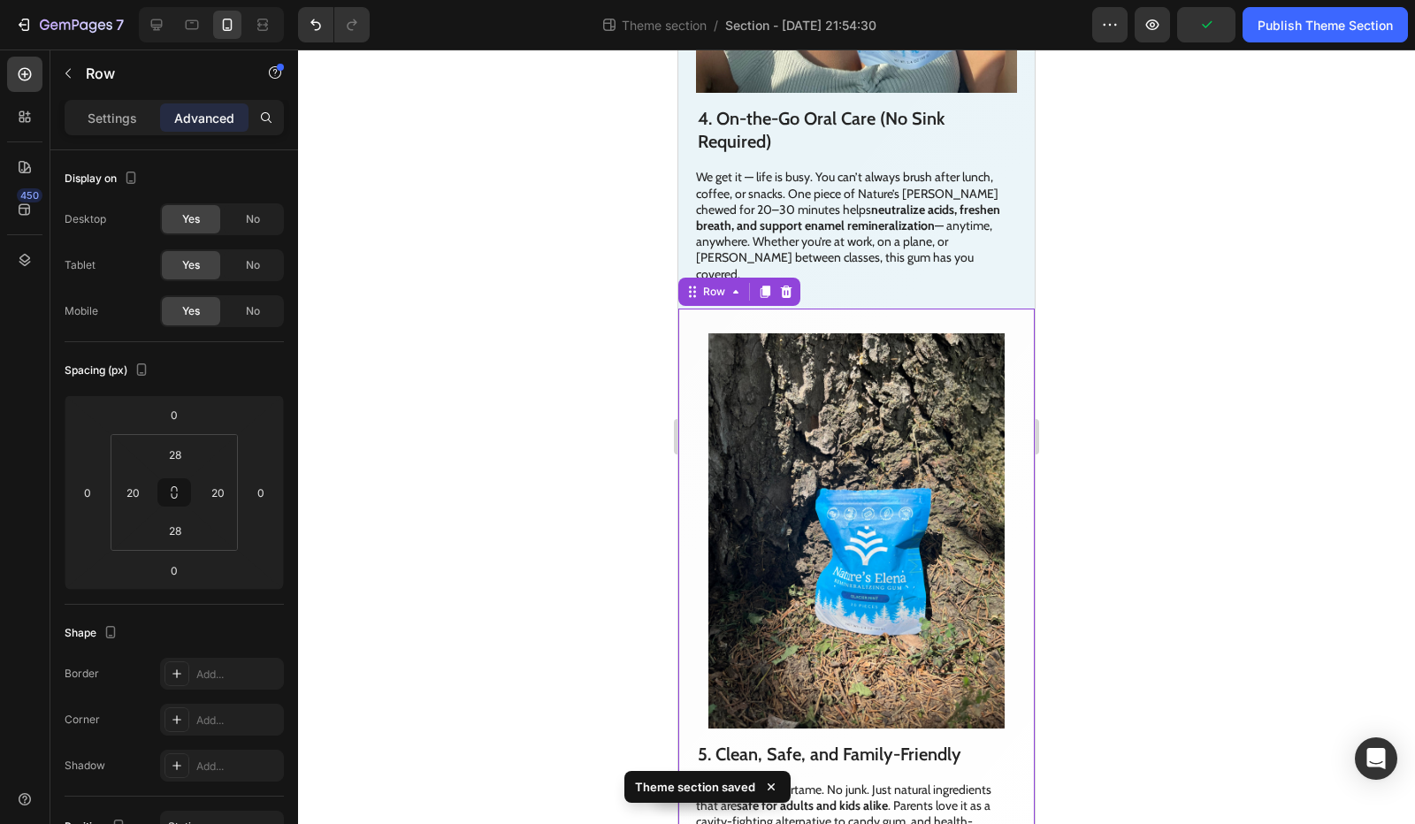
click at [1142, 408] on div at bounding box center [856, 437] width 1117 height 774
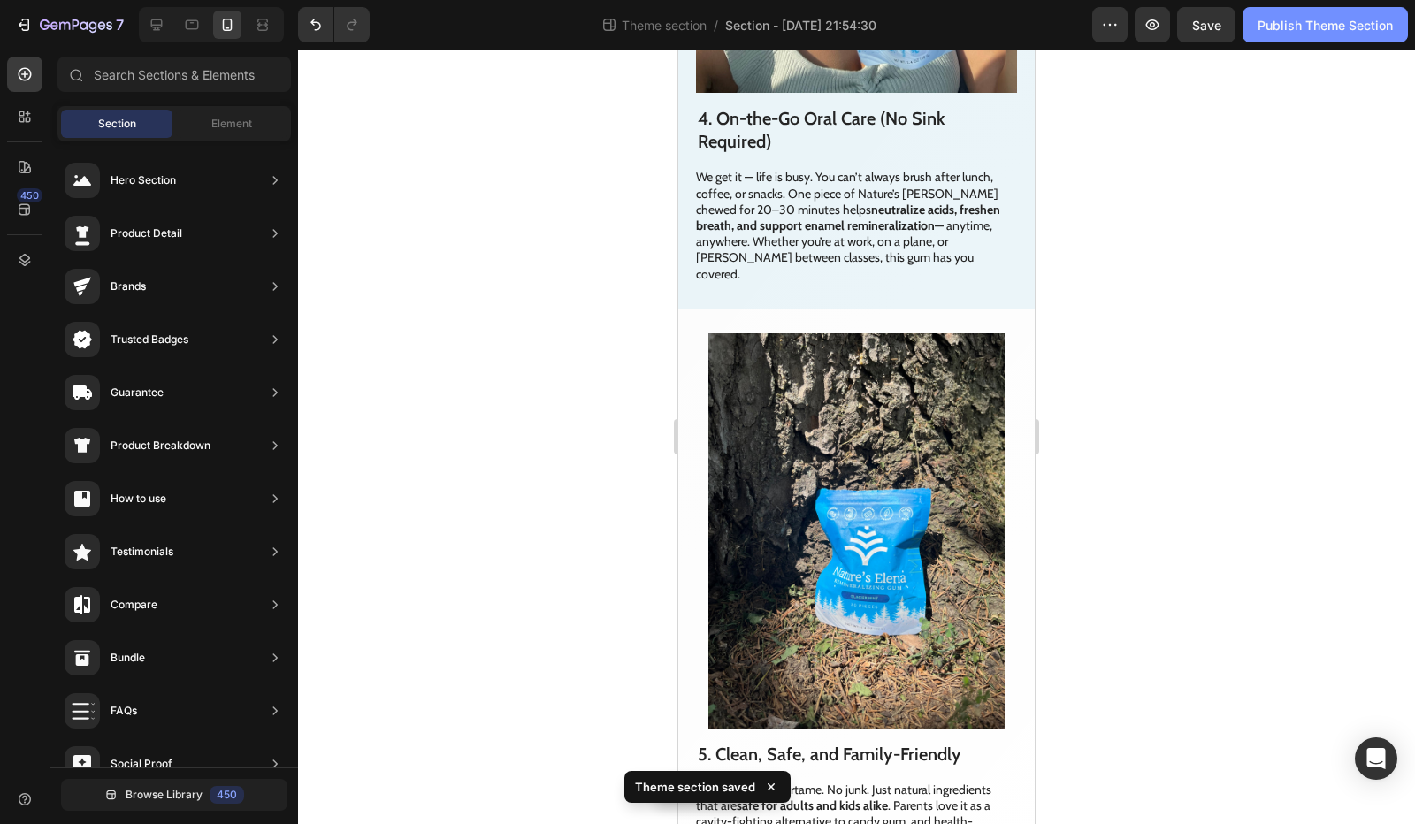
click at [1331, 38] on button "Publish Theme Section" at bounding box center [1324, 24] width 165 height 35
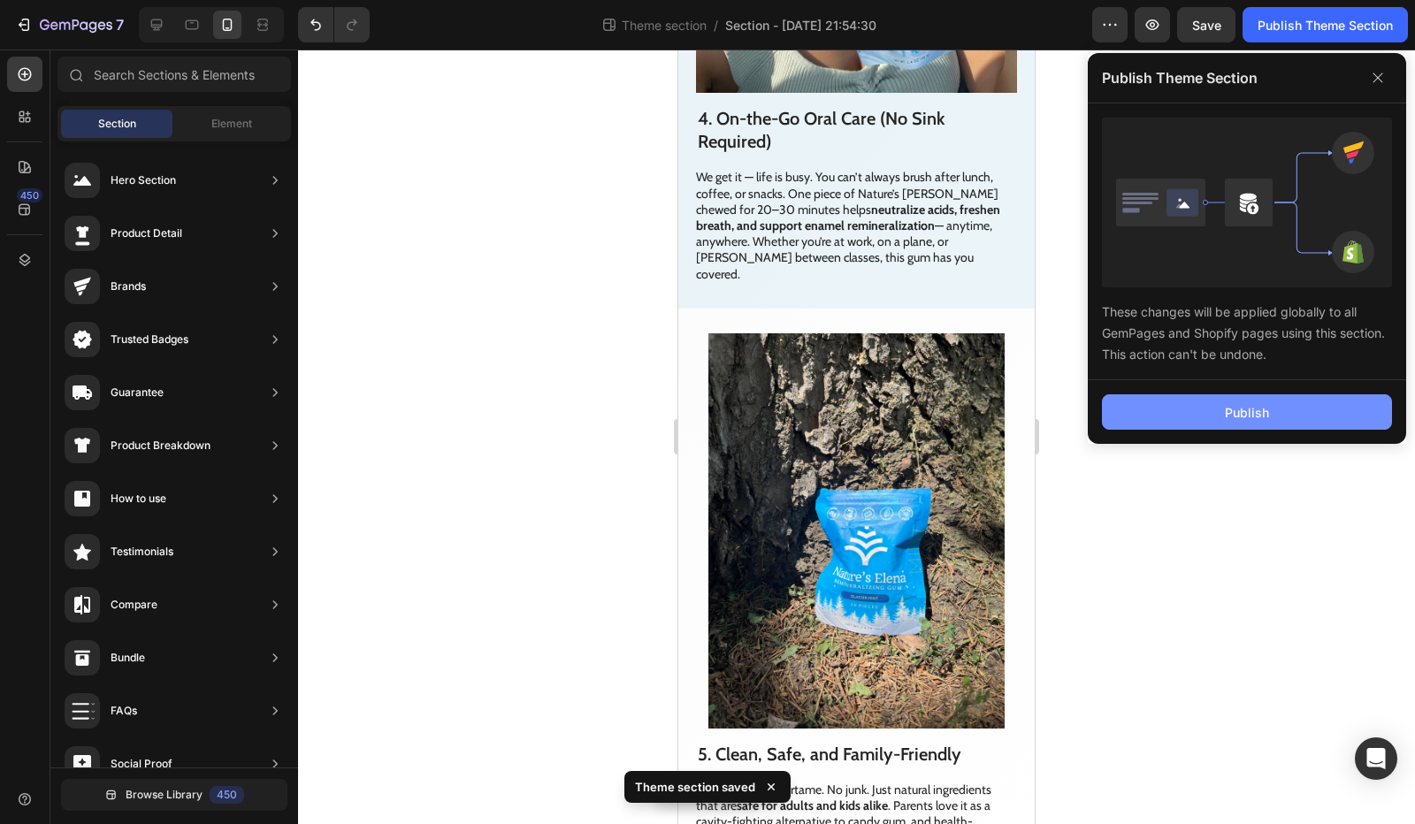
click at [1228, 410] on div "Publish" at bounding box center [1246, 412] width 44 height 19
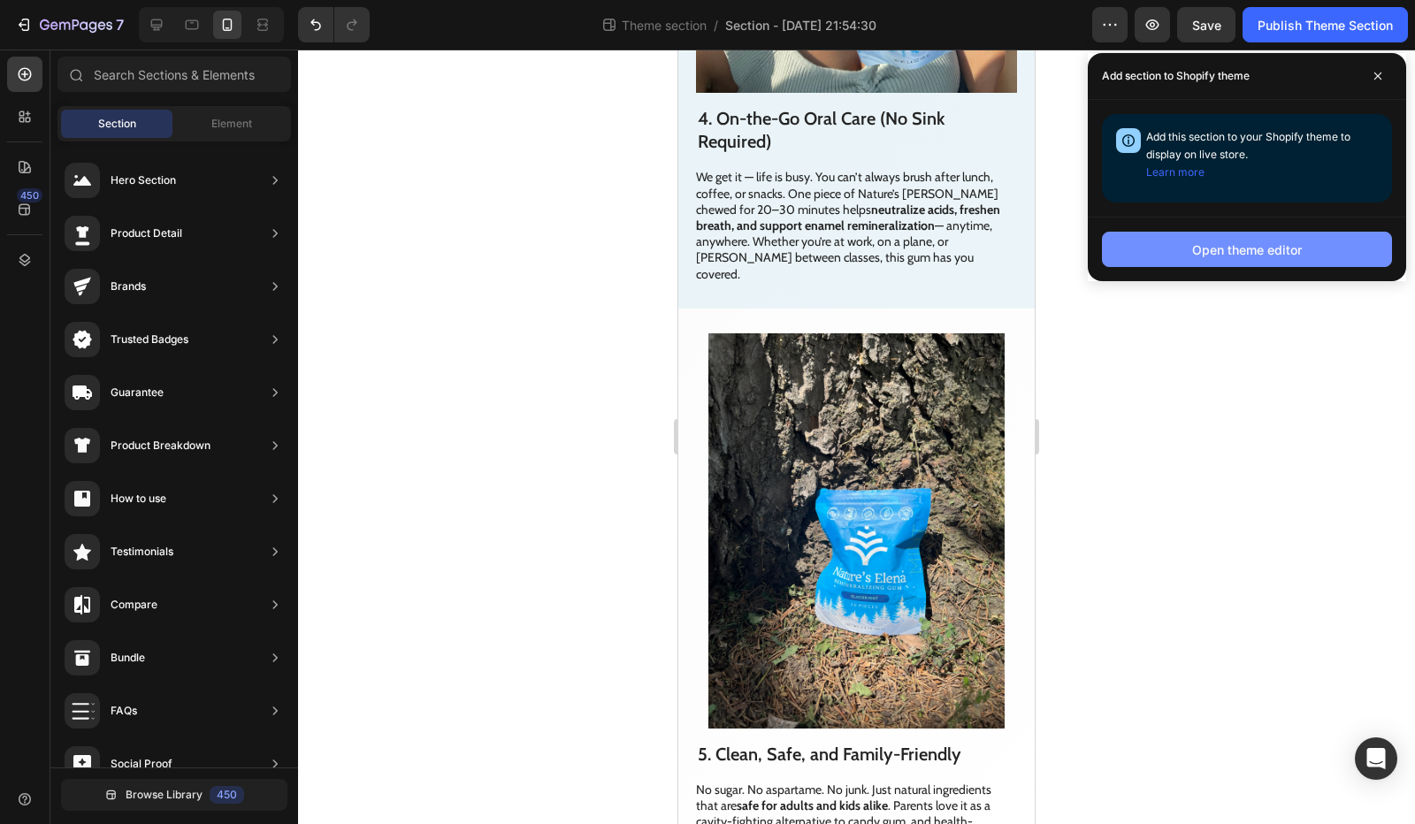
click at [1288, 243] on div "Open theme editor" at bounding box center [1247, 249] width 110 height 19
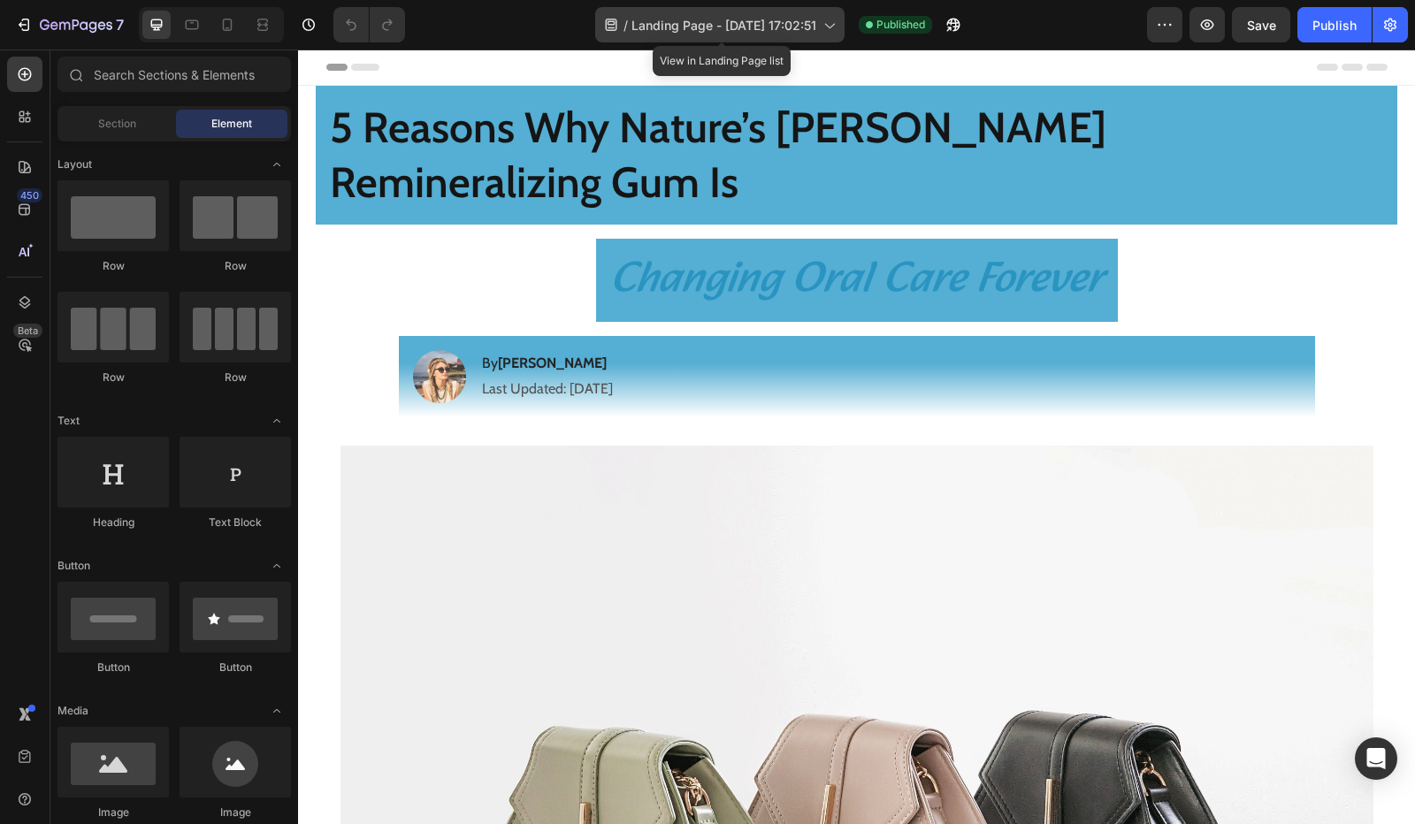
click at [794, 26] on span "Landing Page - Aug 26, 17:02:51" at bounding box center [723, 25] width 185 height 19
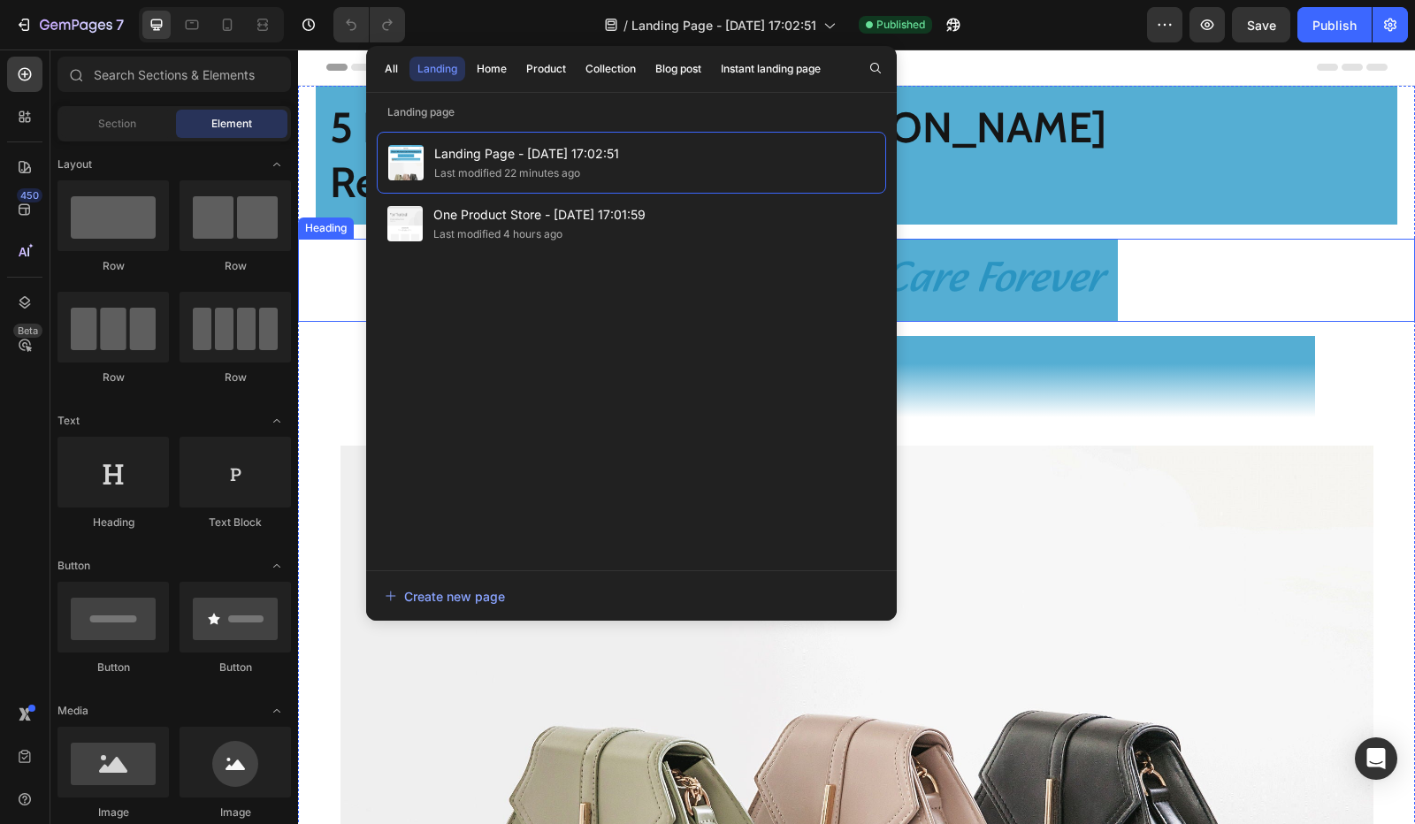
click at [1296, 239] on div "Changing Oral Care Forever" at bounding box center [856, 280] width 1081 height 83
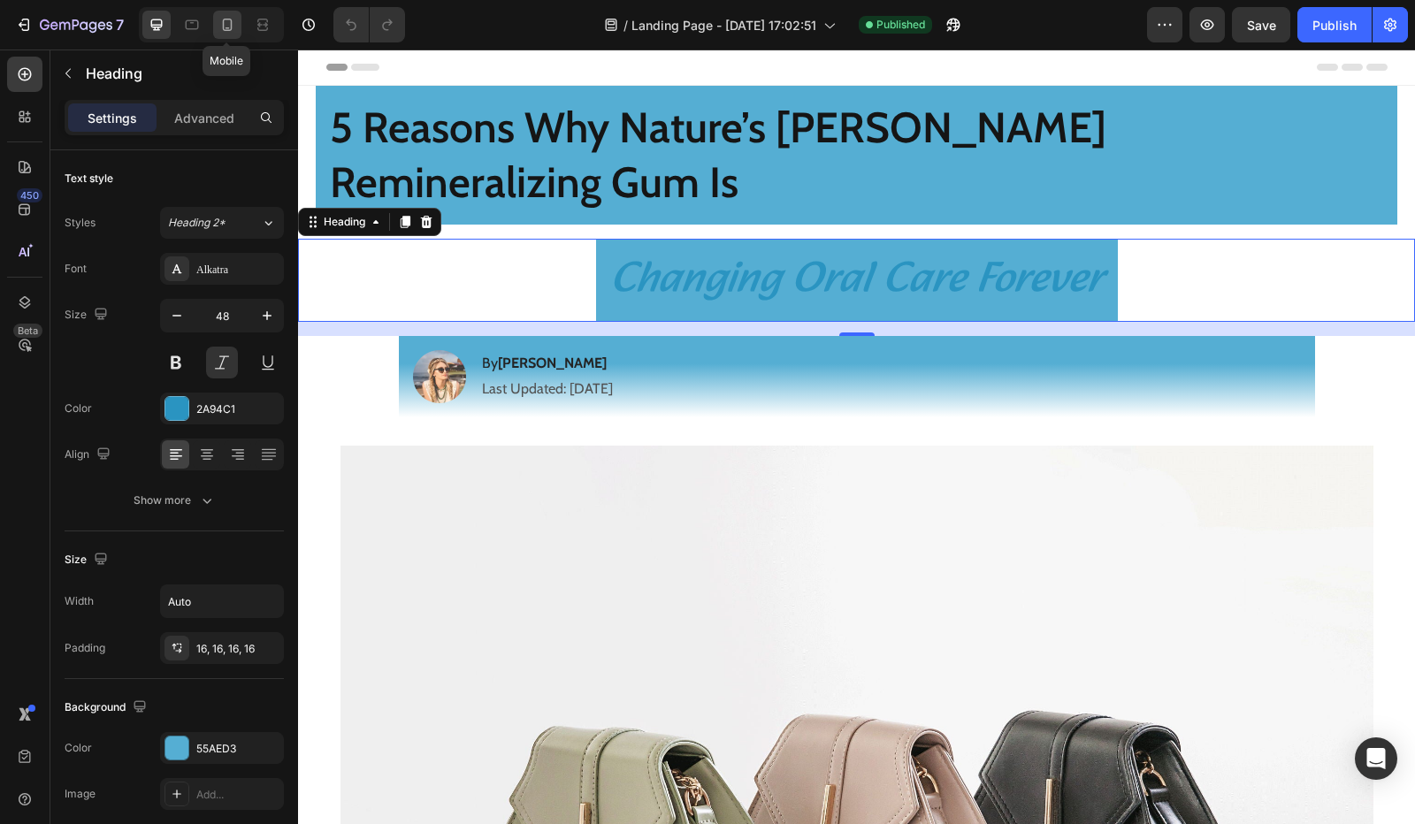
click at [219, 24] on icon at bounding box center [227, 25] width 18 height 18
type input "29"
type input "100%"
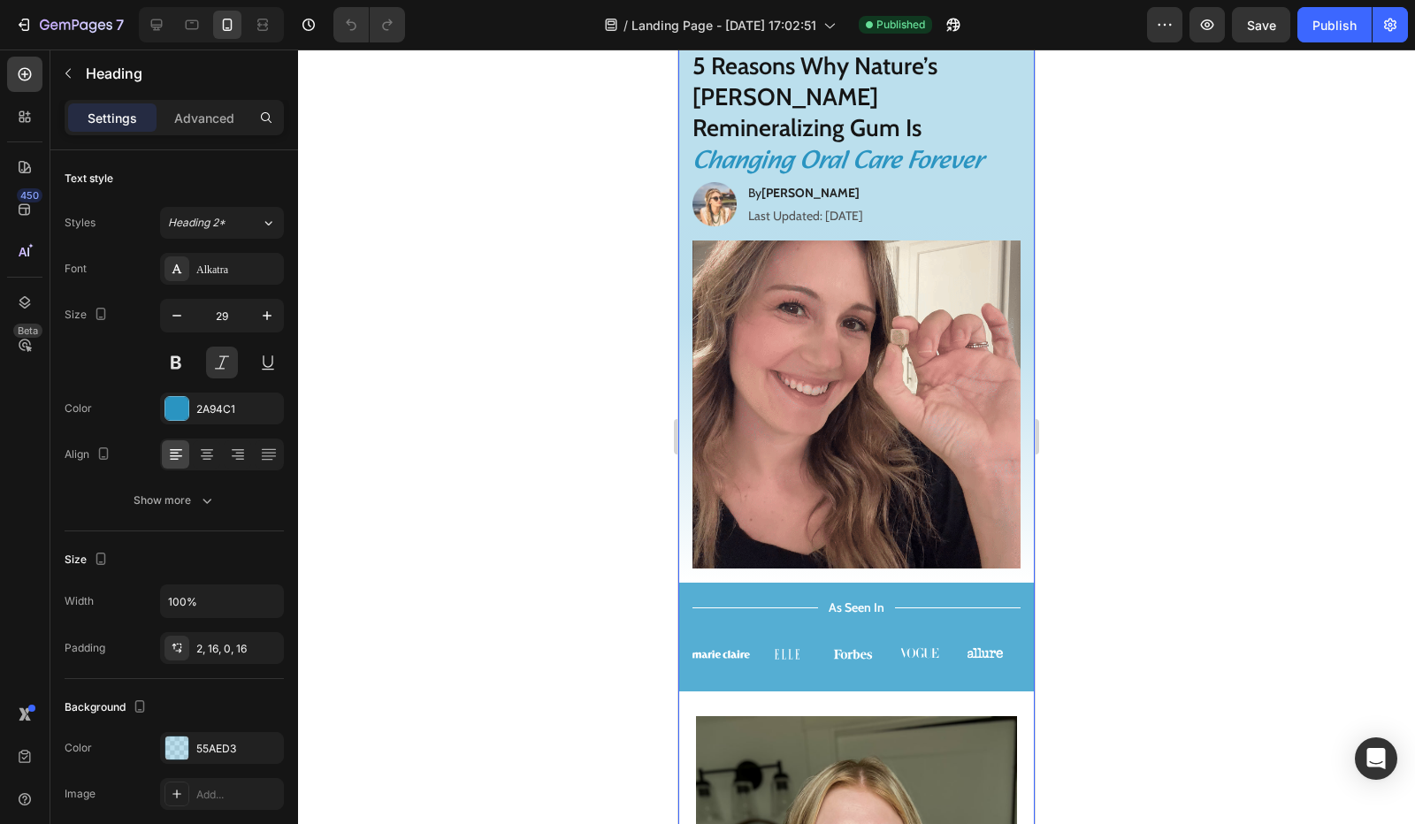
drag, startPoint x: 430, startPoint y: 112, endPoint x: 439, endPoint y: 118, distance: 10.3
click at [430, 112] on div at bounding box center [856, 437] width 1117 height 774
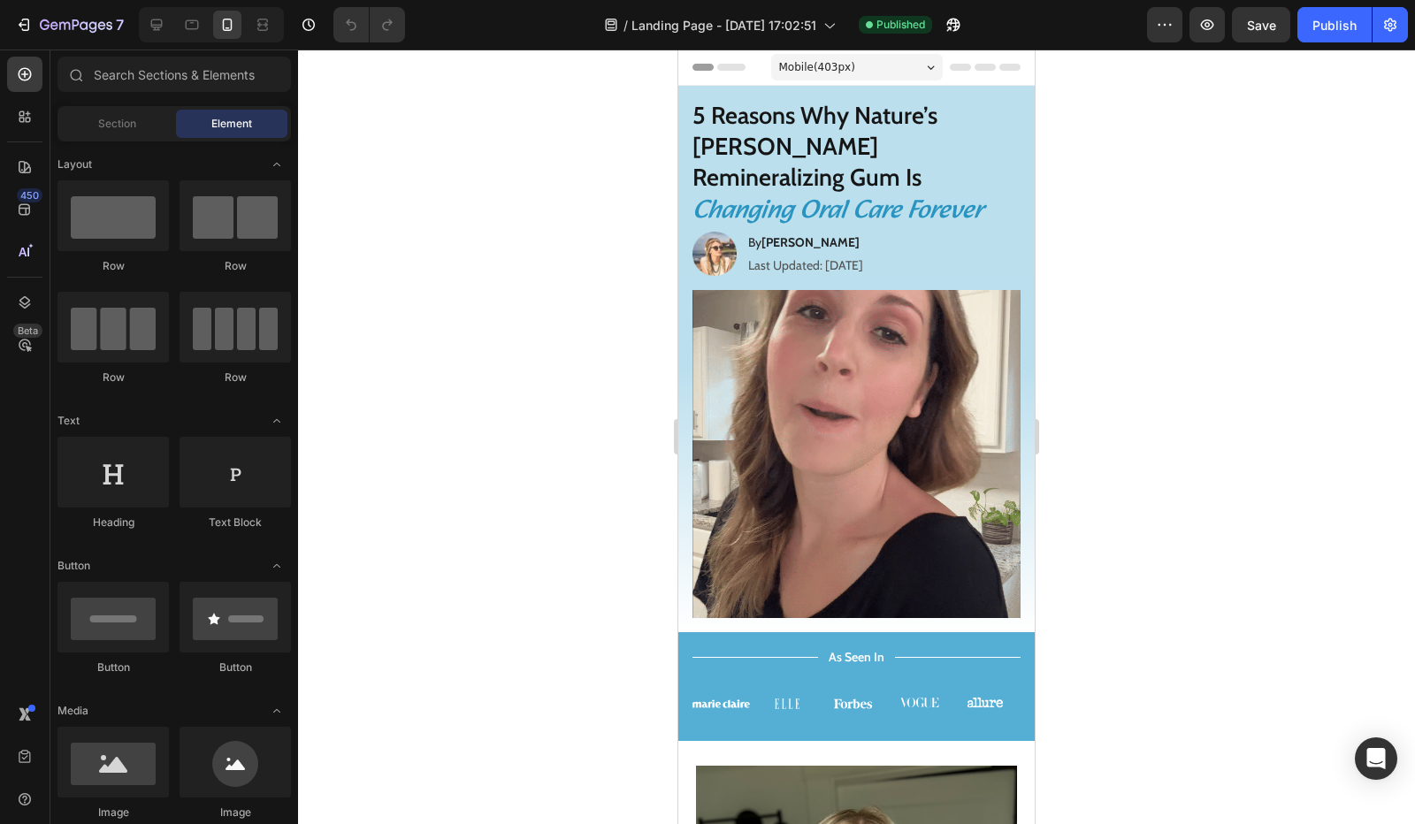
click at [1132, 144] on div at bounding box center [856, 437] width 1117 height 774
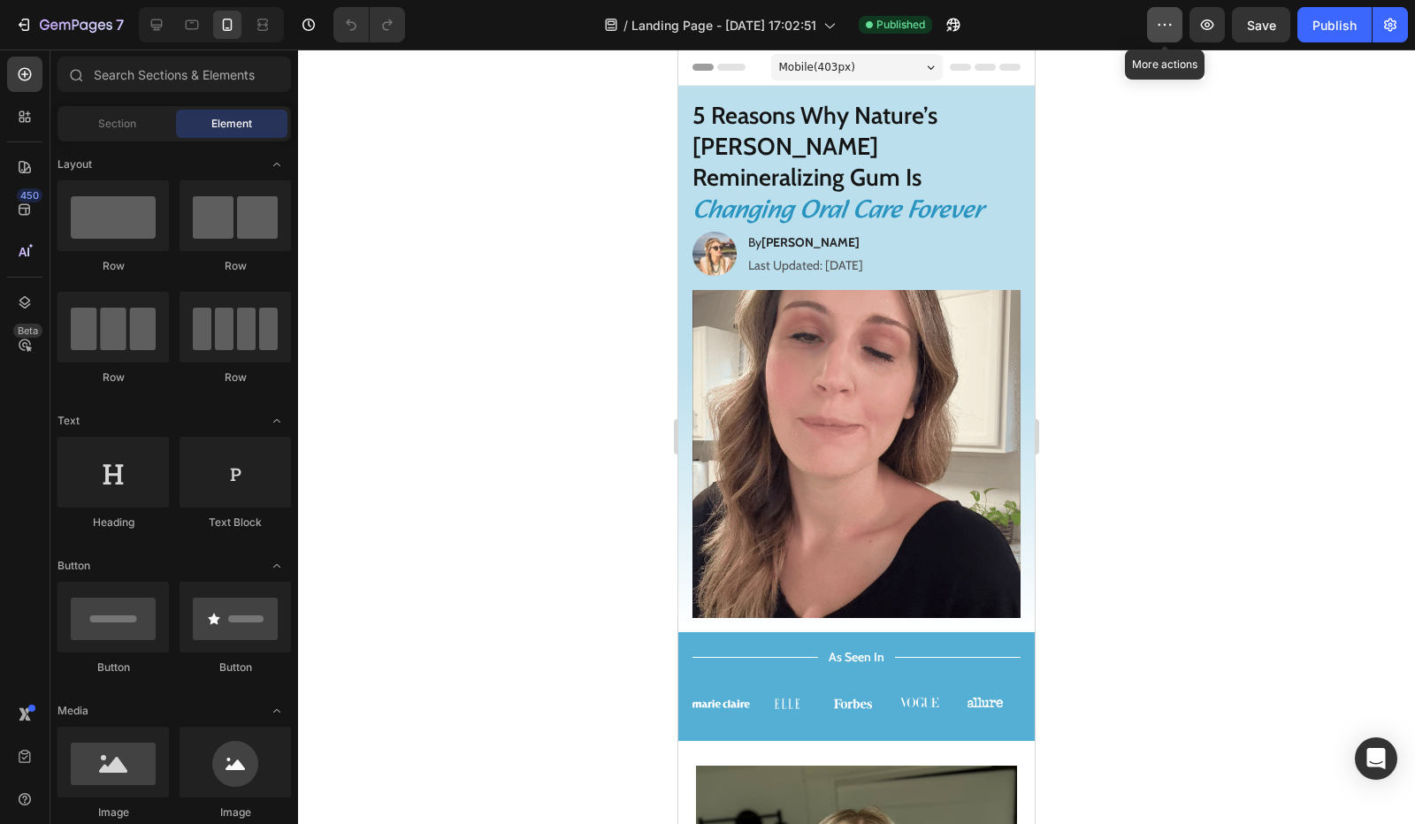
click at [1171, 31] on icon "button" at bounding box center [1164, 25] width 18 height 18
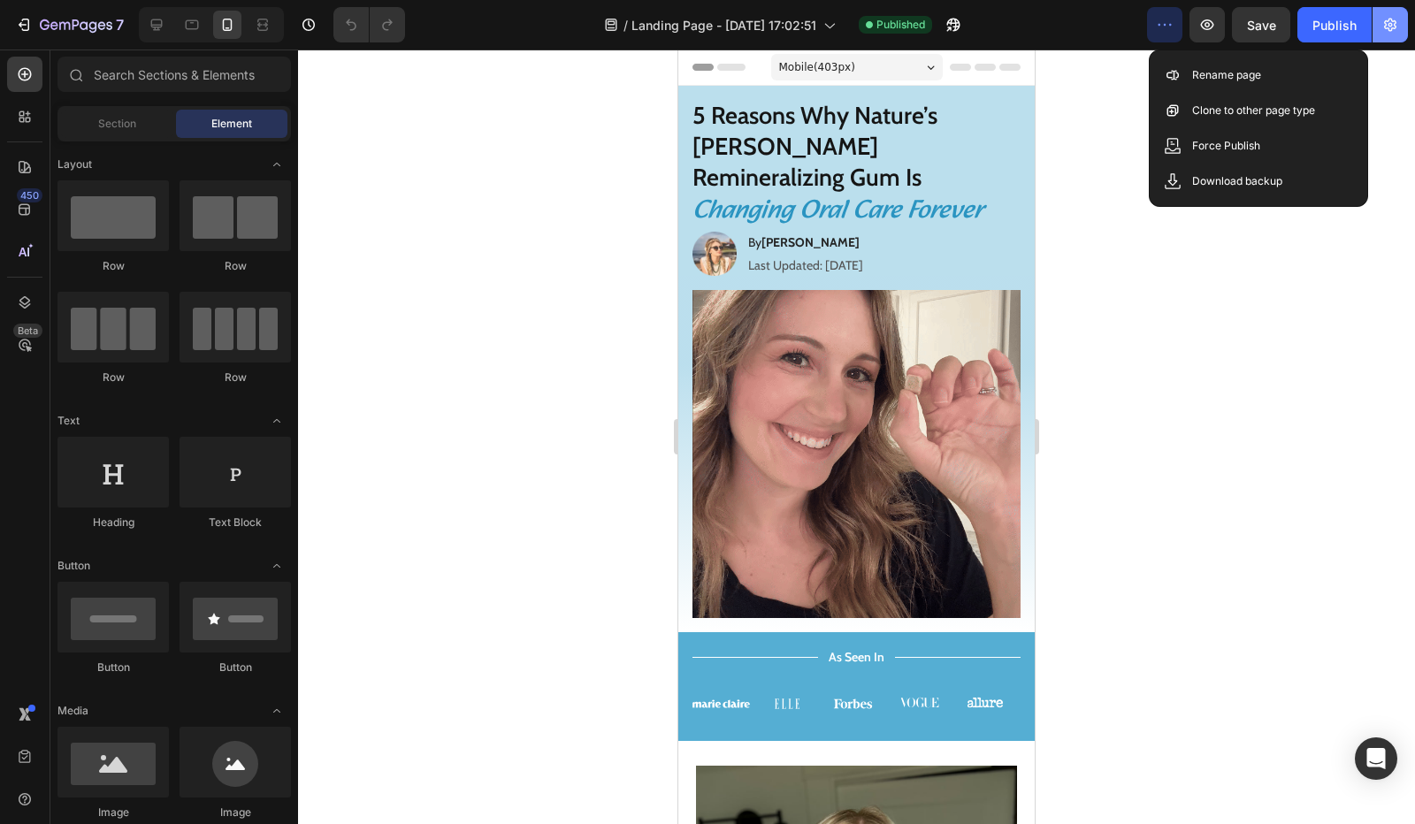
click at [1404, 27] on button "button" at bounding box center [1389, 24] width 35 height 35
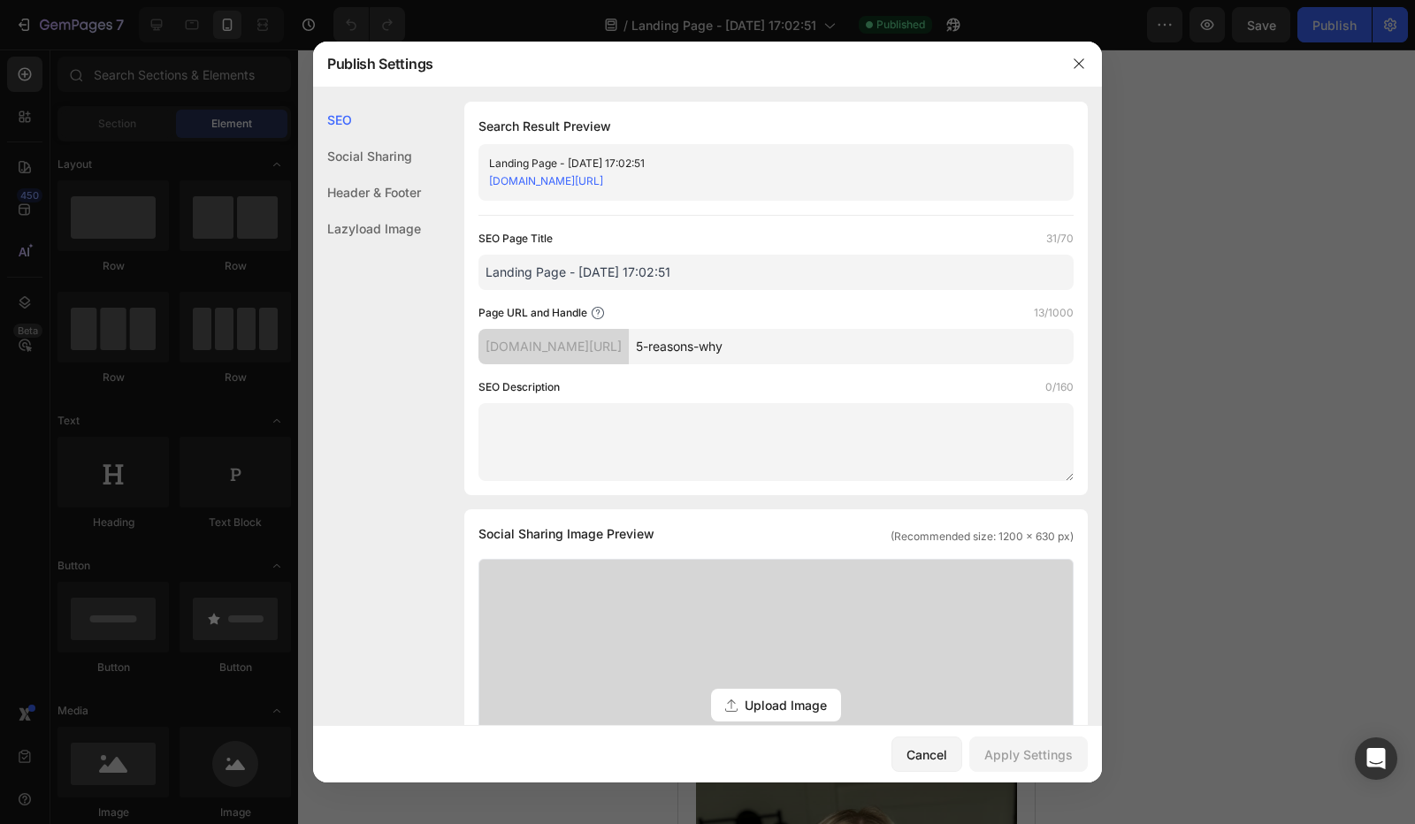
drag, startPoint x: 834, startPoint y: 341, endPoint x: 644, endPoint y: 354, distance: 190.5
click at [644, 354] on div "24f83a-2.myshopify.com/pages/ 5-reasons-why" at bounding box center [775, 346] width 595 height 35
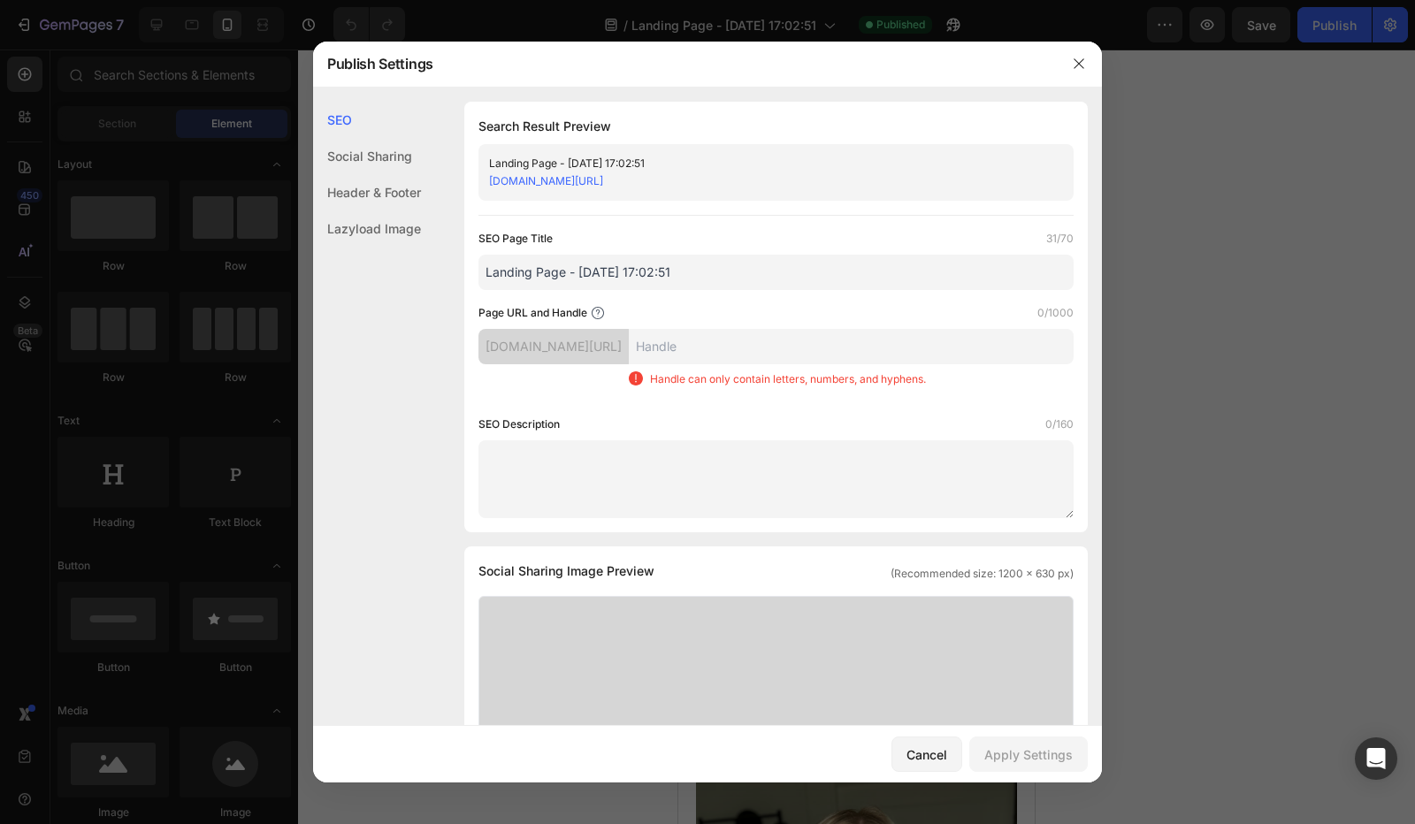
click at [752, 304] on div "Page URL and Handle 0/1000" at bounding box center [775, 313] width 595 height 18
click at [755, 351] on input "text" at bounding box center [851, 346] width 445 height 35
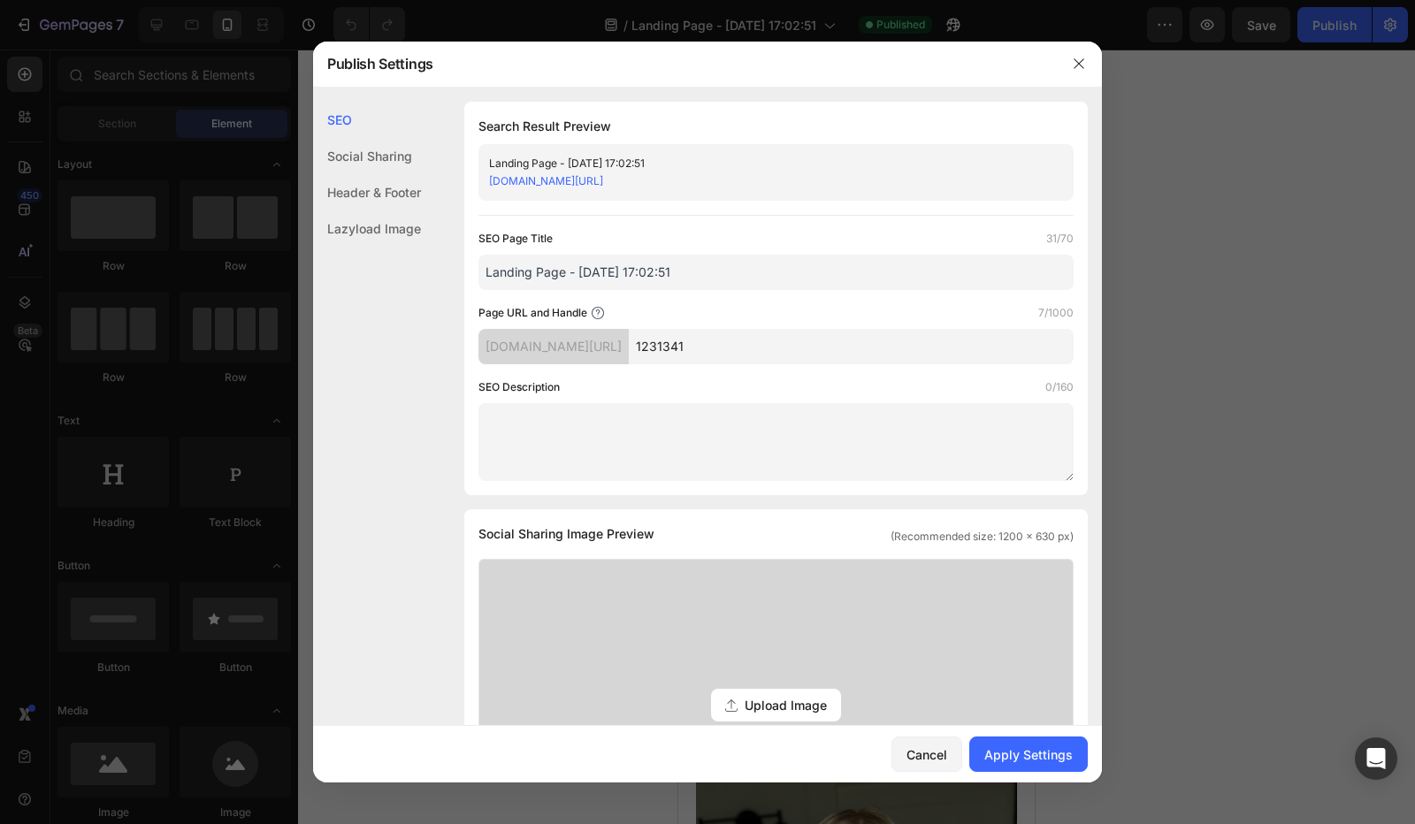
click at [768, 344] on input "1231341" at bounding box center [851, 346] width 445 height 35
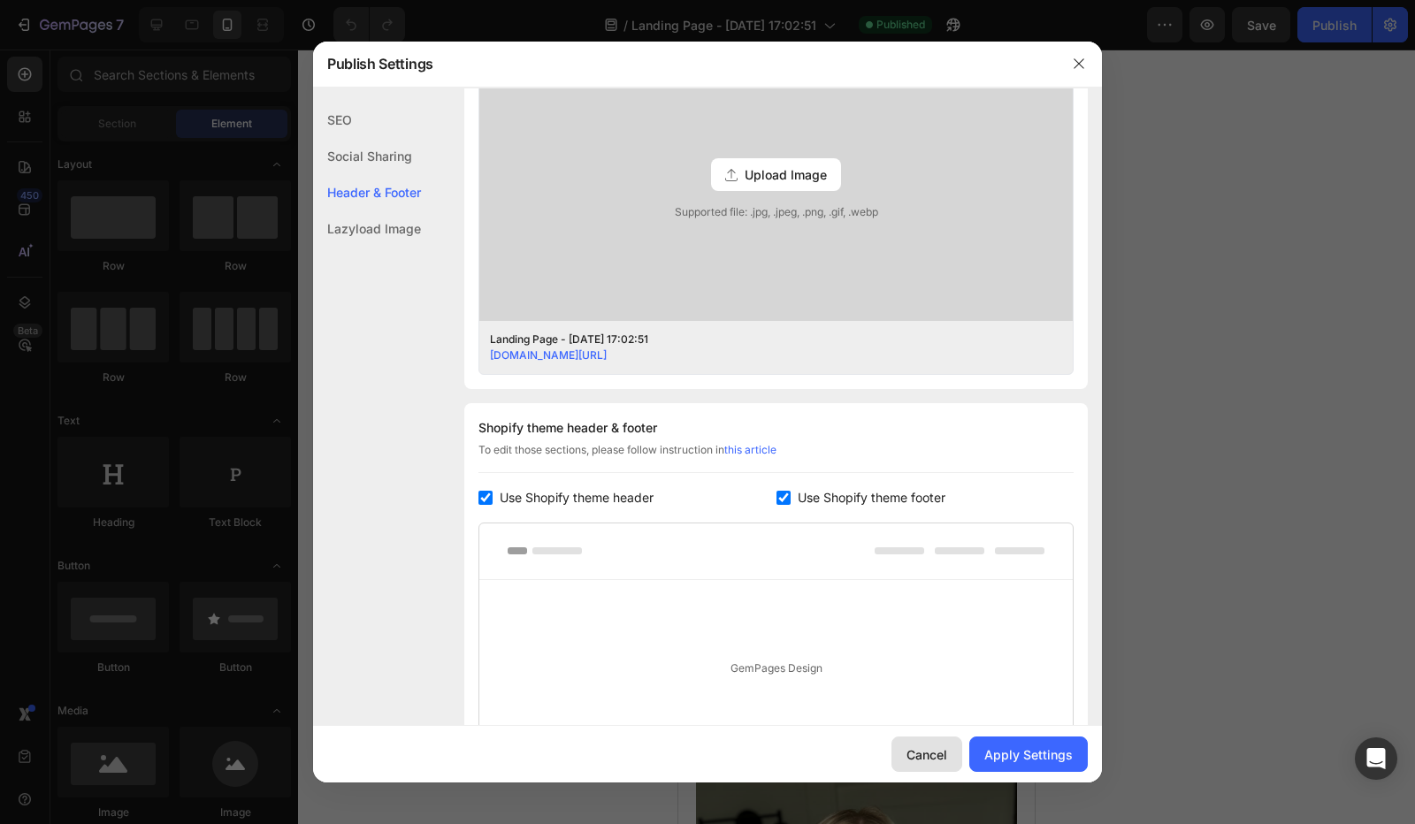
type input "123a234"
click at [917, 745] on div "Cancel" at bounding box center [926, 754] width 41 height 19
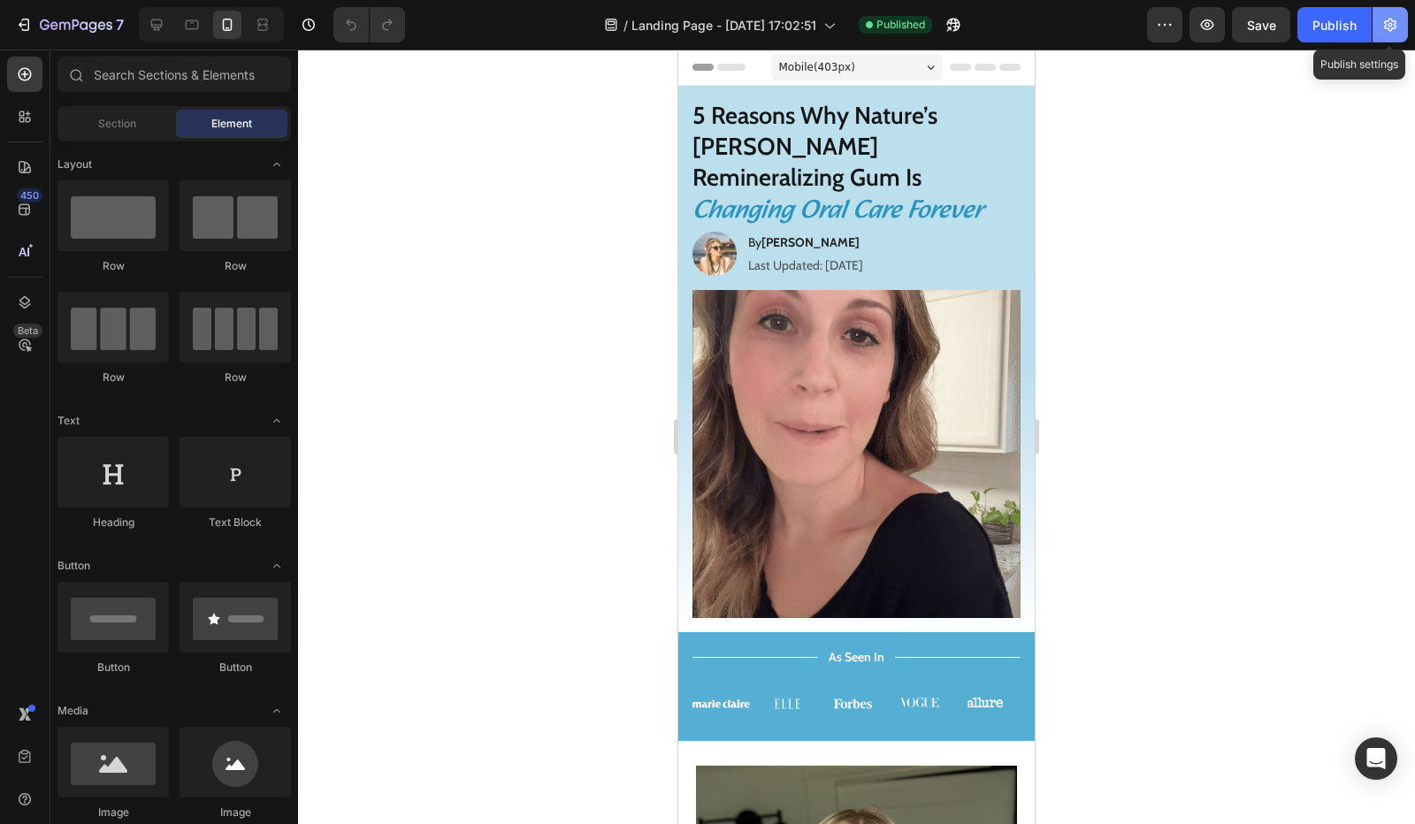
click at [1383, 25] on icon "button" at bounding box center [1390, 25] width 18 height 18
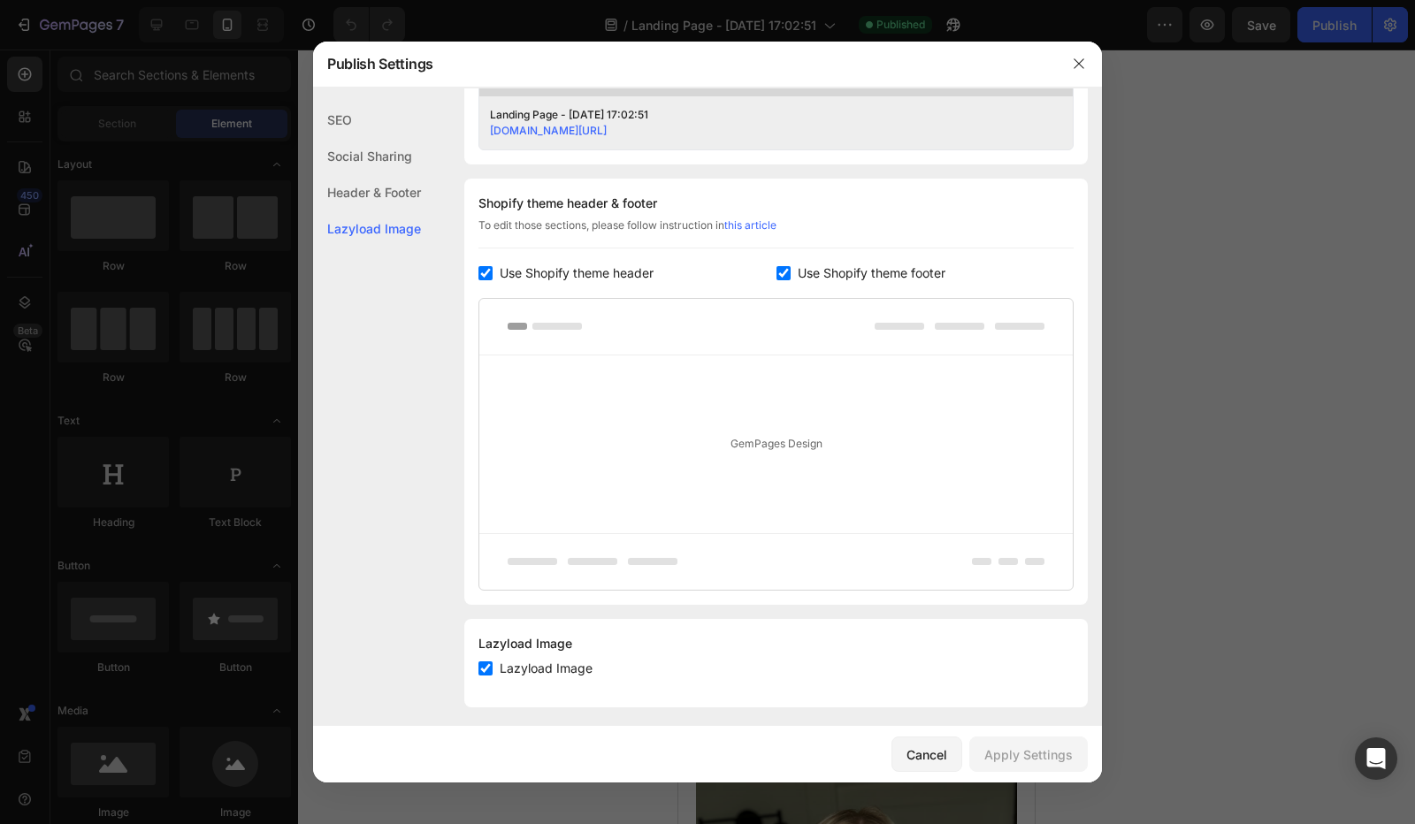
scroll to position [762, 0]
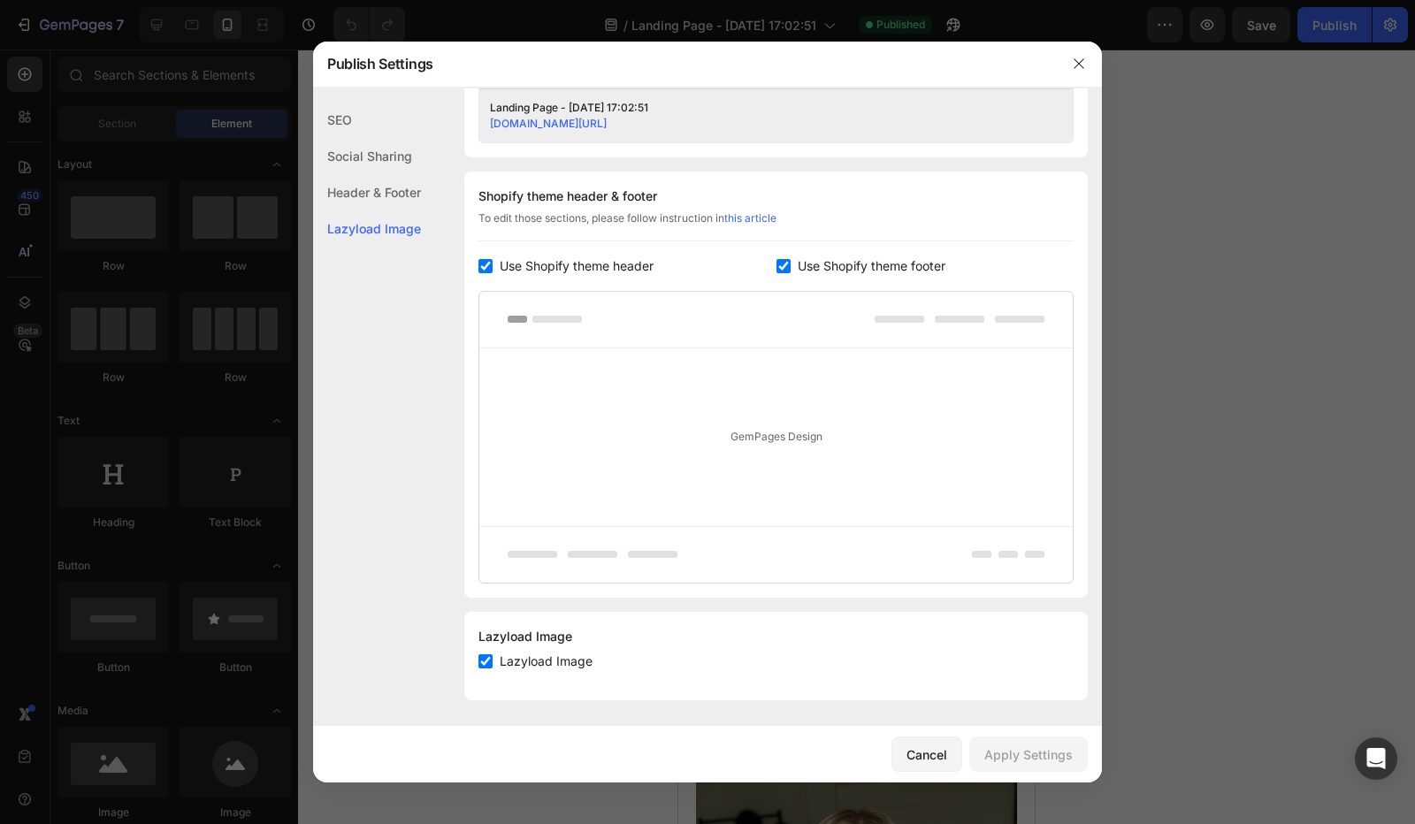
click at [859, 265] on span "Use Shopify theme footer" at bounding box center [871, 265] width 148 height 21
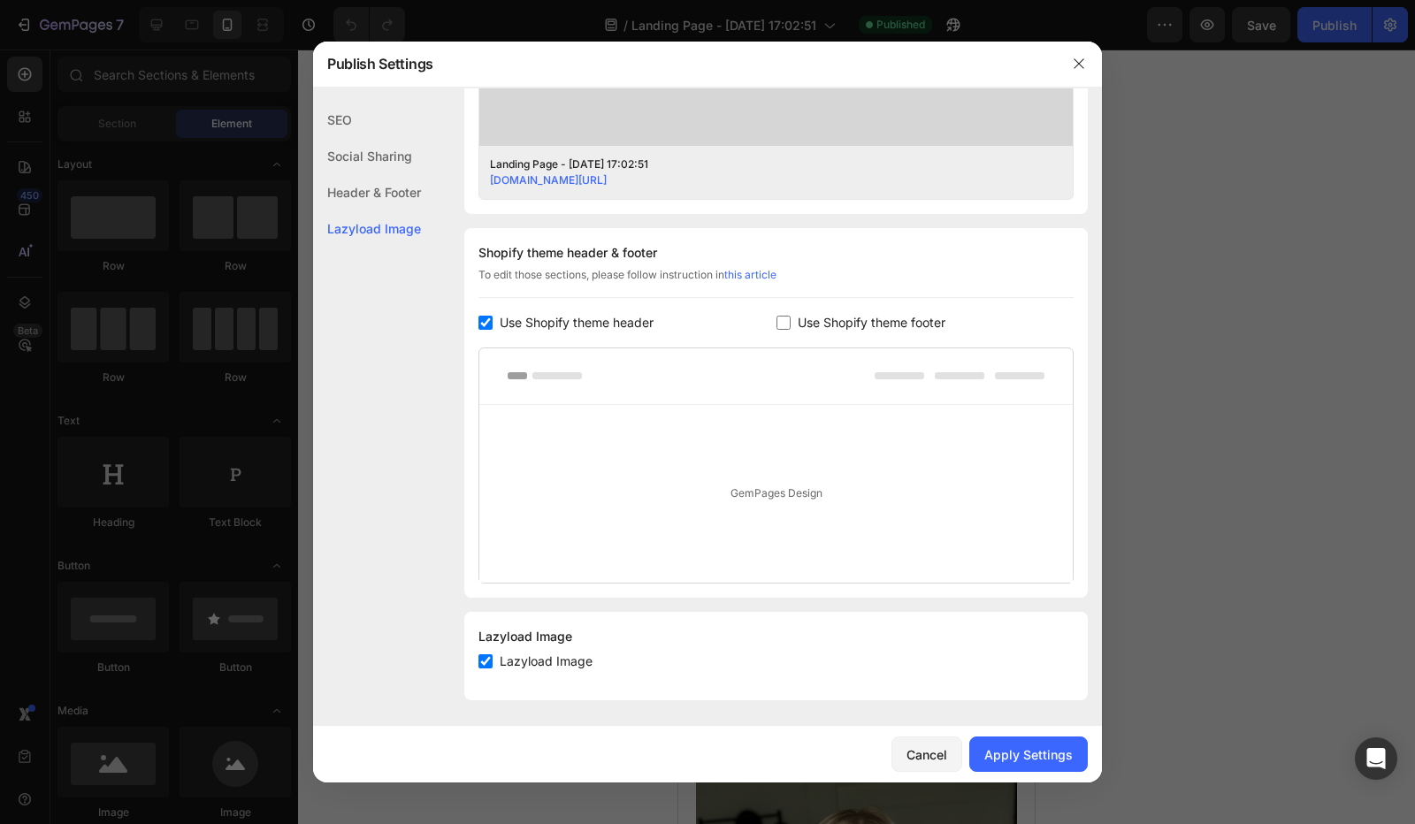
click at [860, 317] on span "Use Shopify theme footer" at bounding box center [871, 322] width 148 height 21
checkbox input "true"
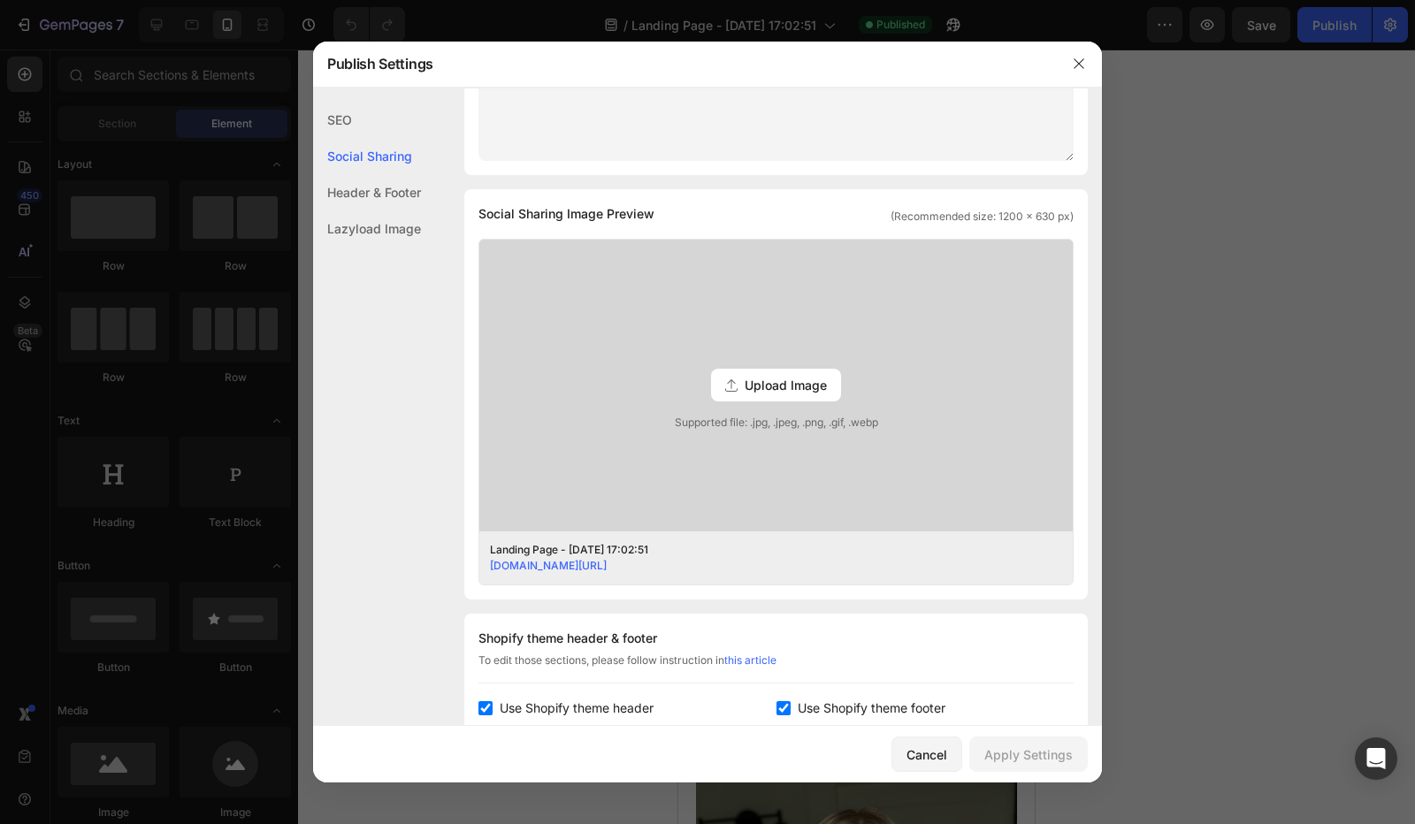
scroll to position [0, 0]
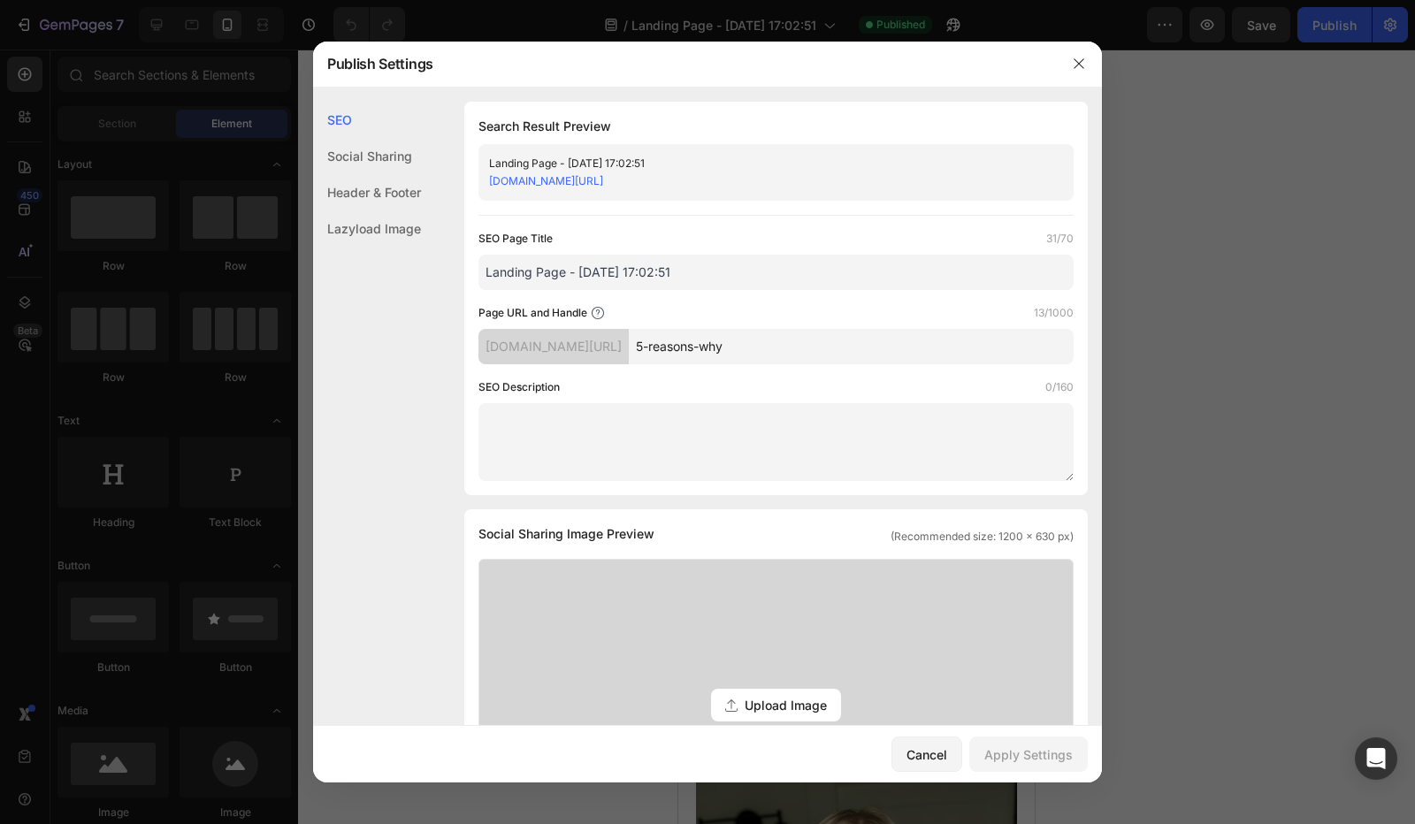
click at [1266, 238] on div at bounding box center [707, 412] width 1415 height 824
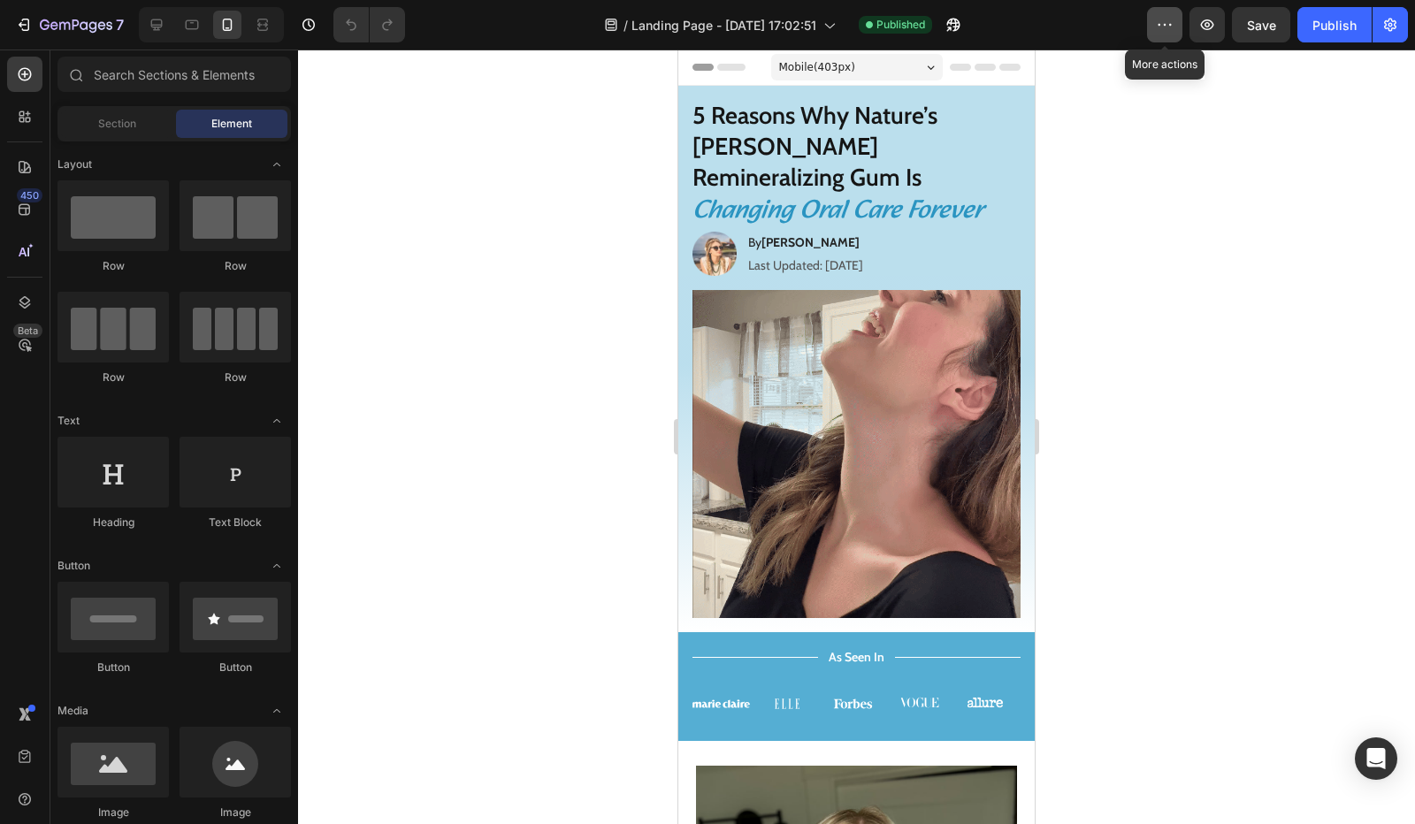
click at [1179, 22] on button "button" at bounding box center [1164, 24] width 35 height 35
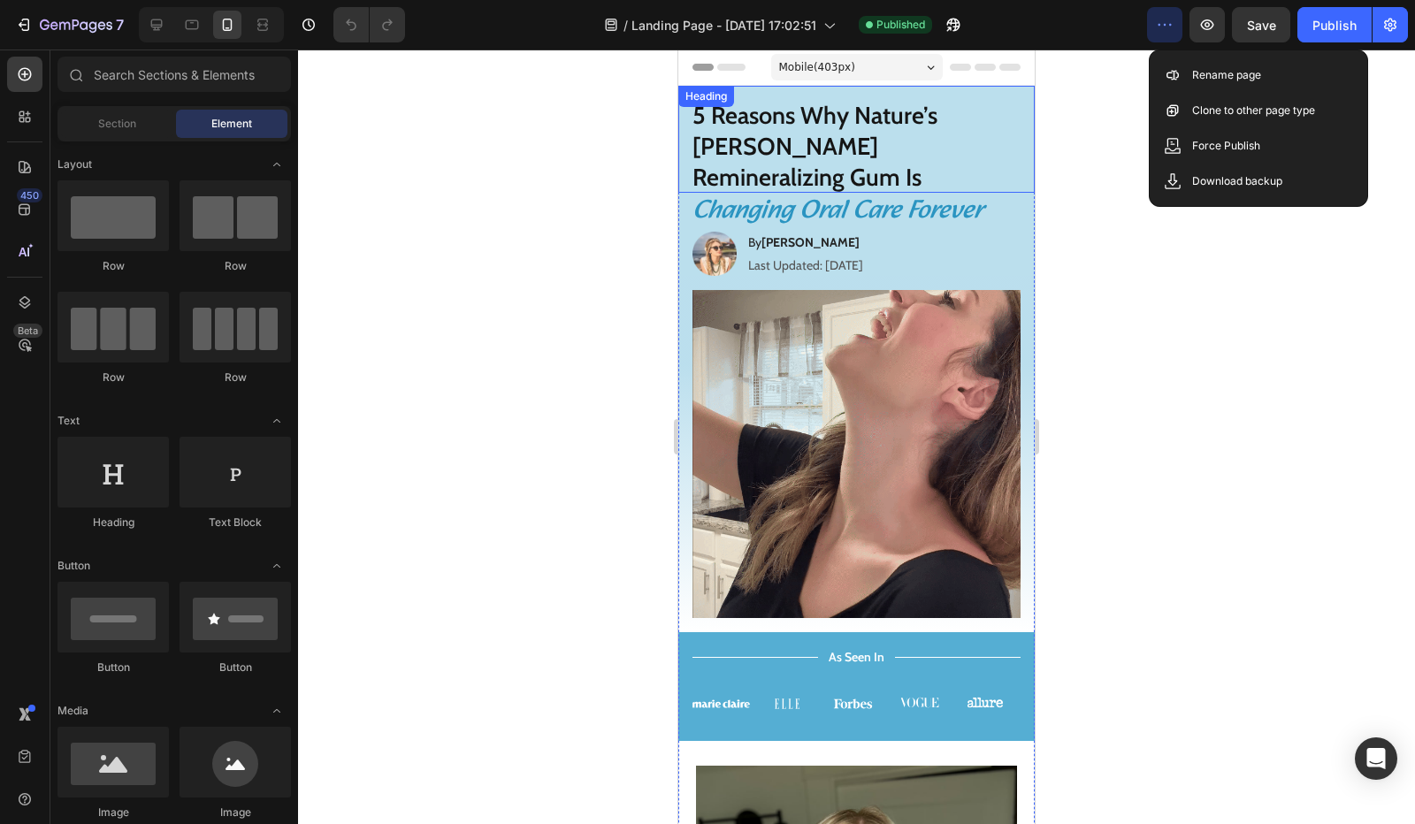
click at [458, 200] on div at bounding box center [856, 437] width 1117 height 774
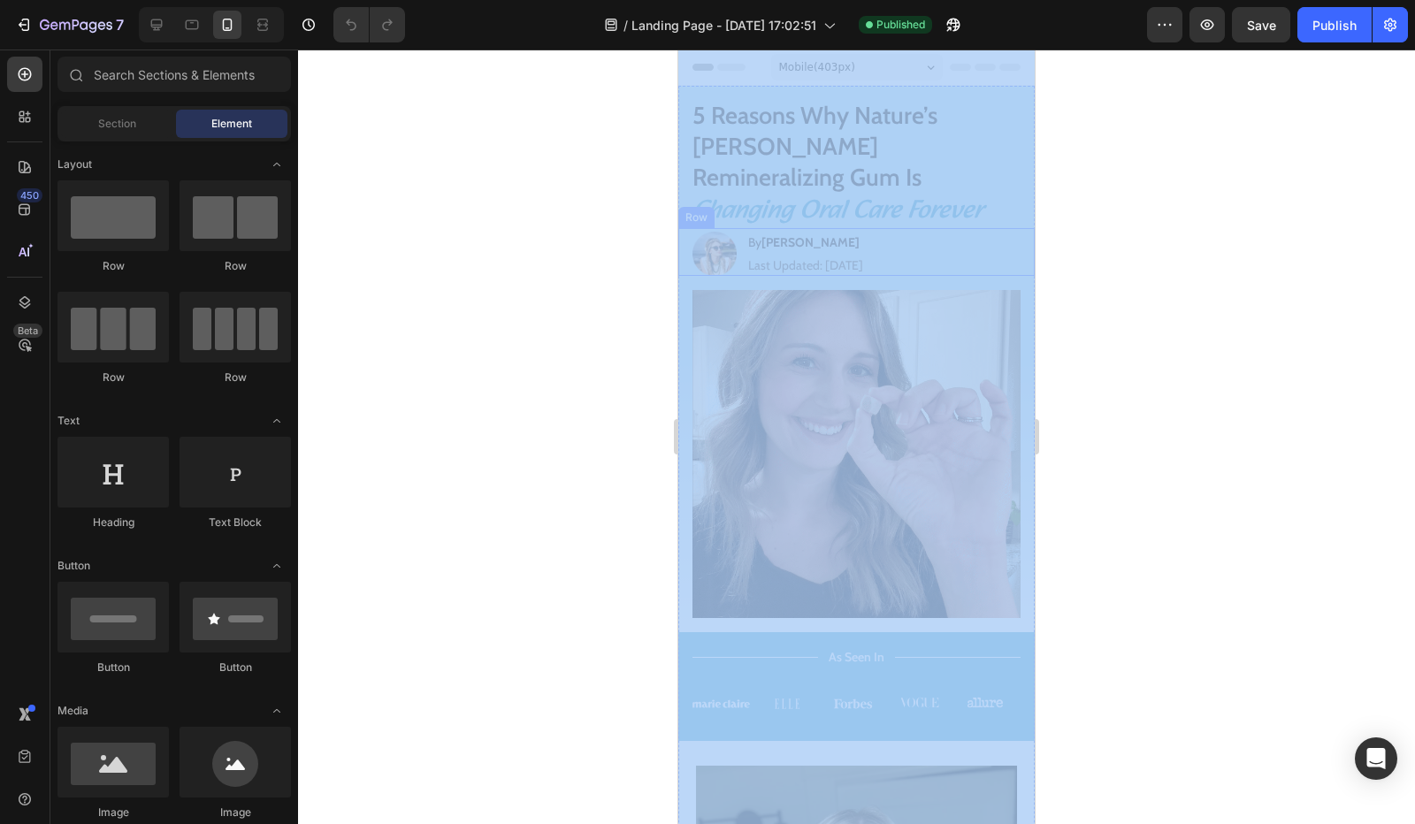
drag, startPoint x: 1355, startPoint y: 128, endPoint x: 976, endPoint y: 291, distance: 412.7
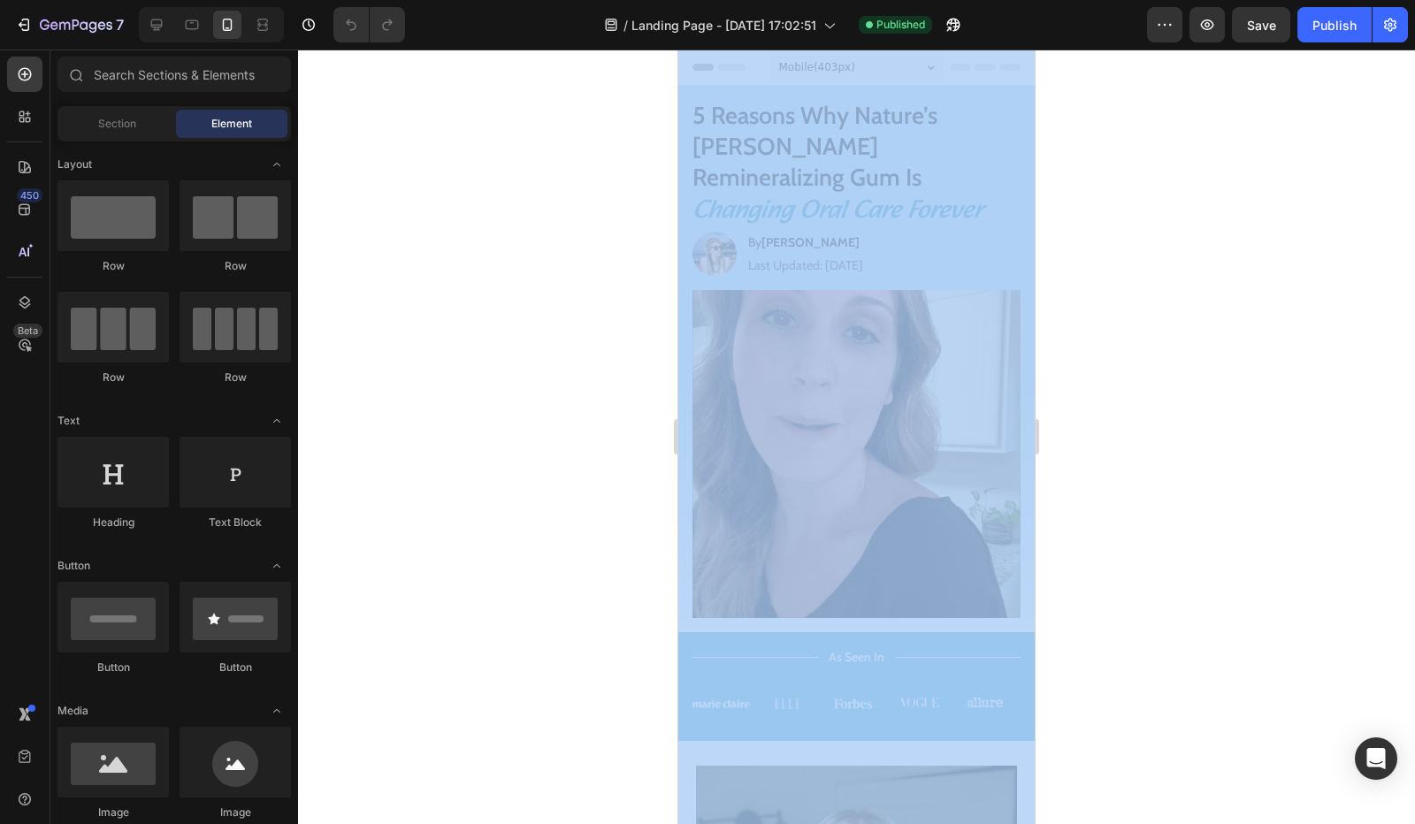
click at [1133, 261] on div at bounding box center [856, 437] width 1117 height 774
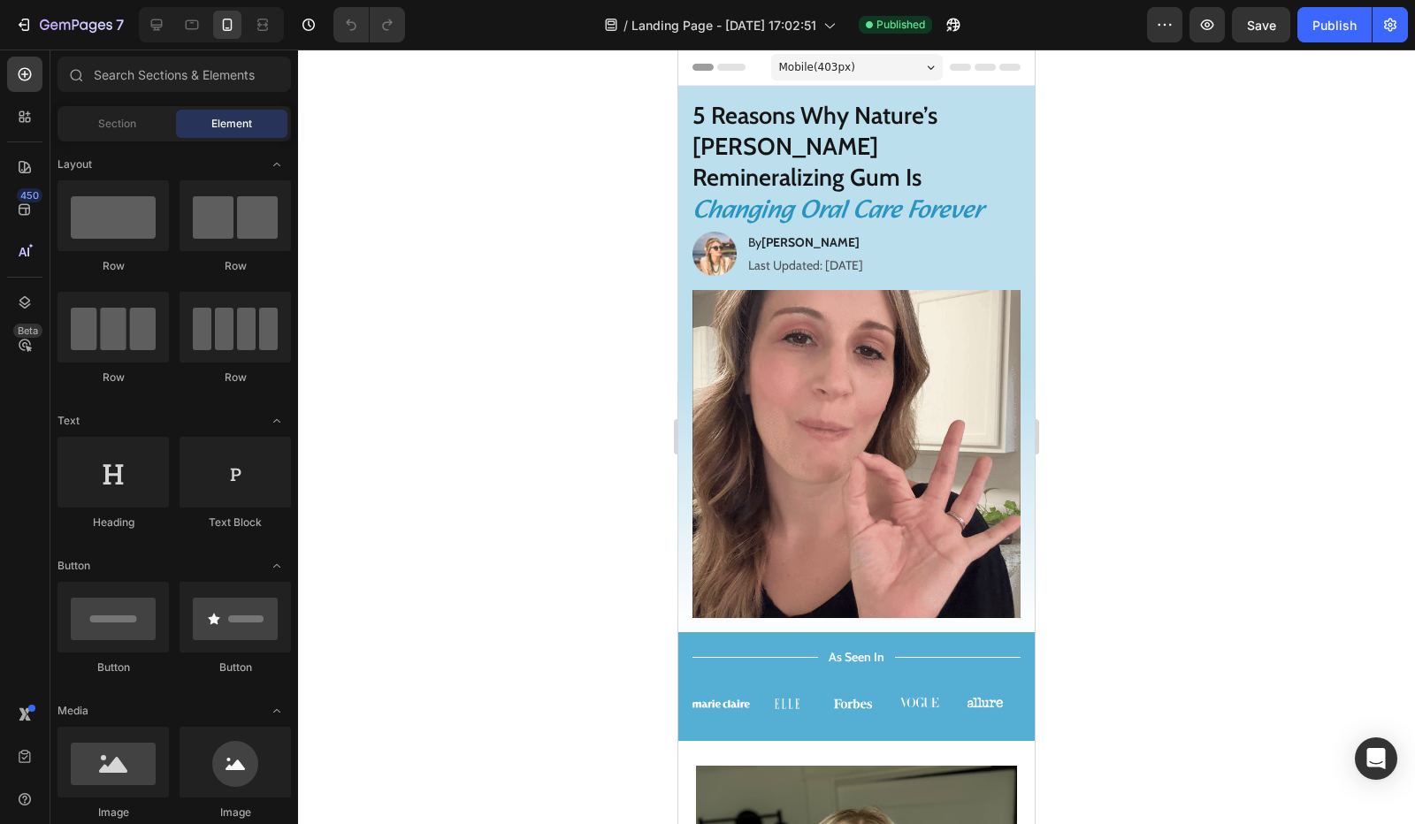
click at [709, 72] on div "Header" at bounding box center [721, 67] width 65 height 21
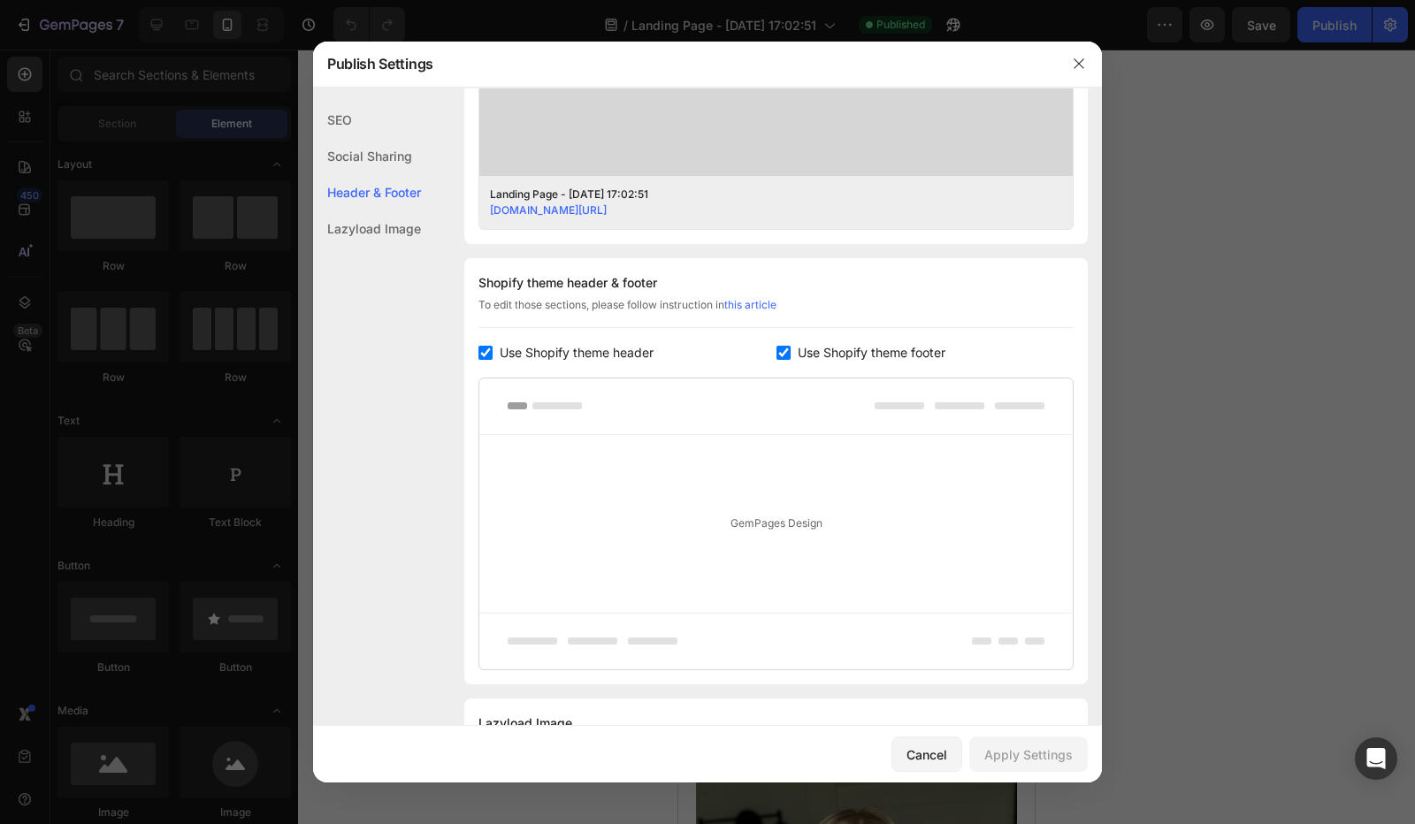
scroll to position [762, 0]
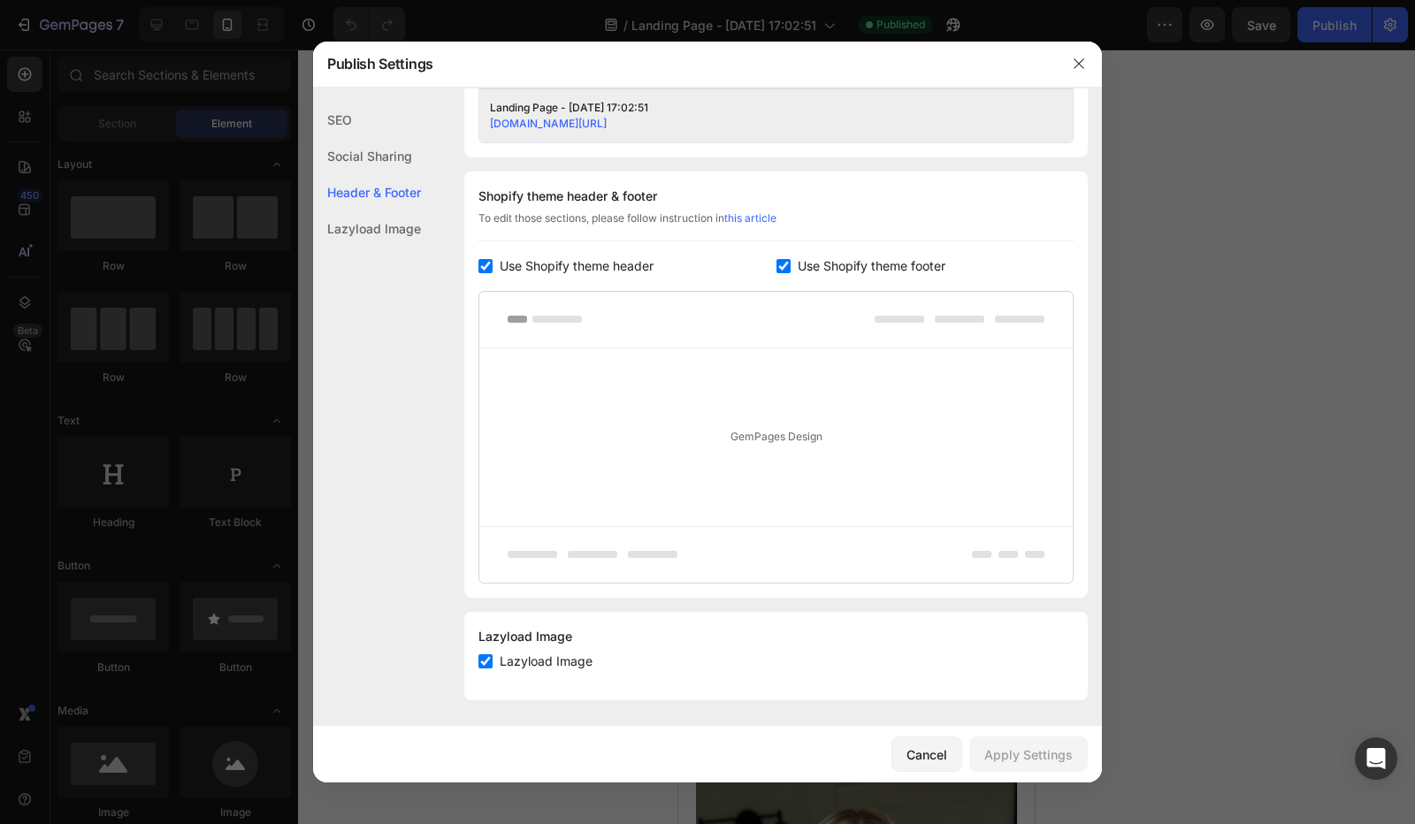
click at [1060, 72] on div at bounding box center [1079, 64] width 46 height 46
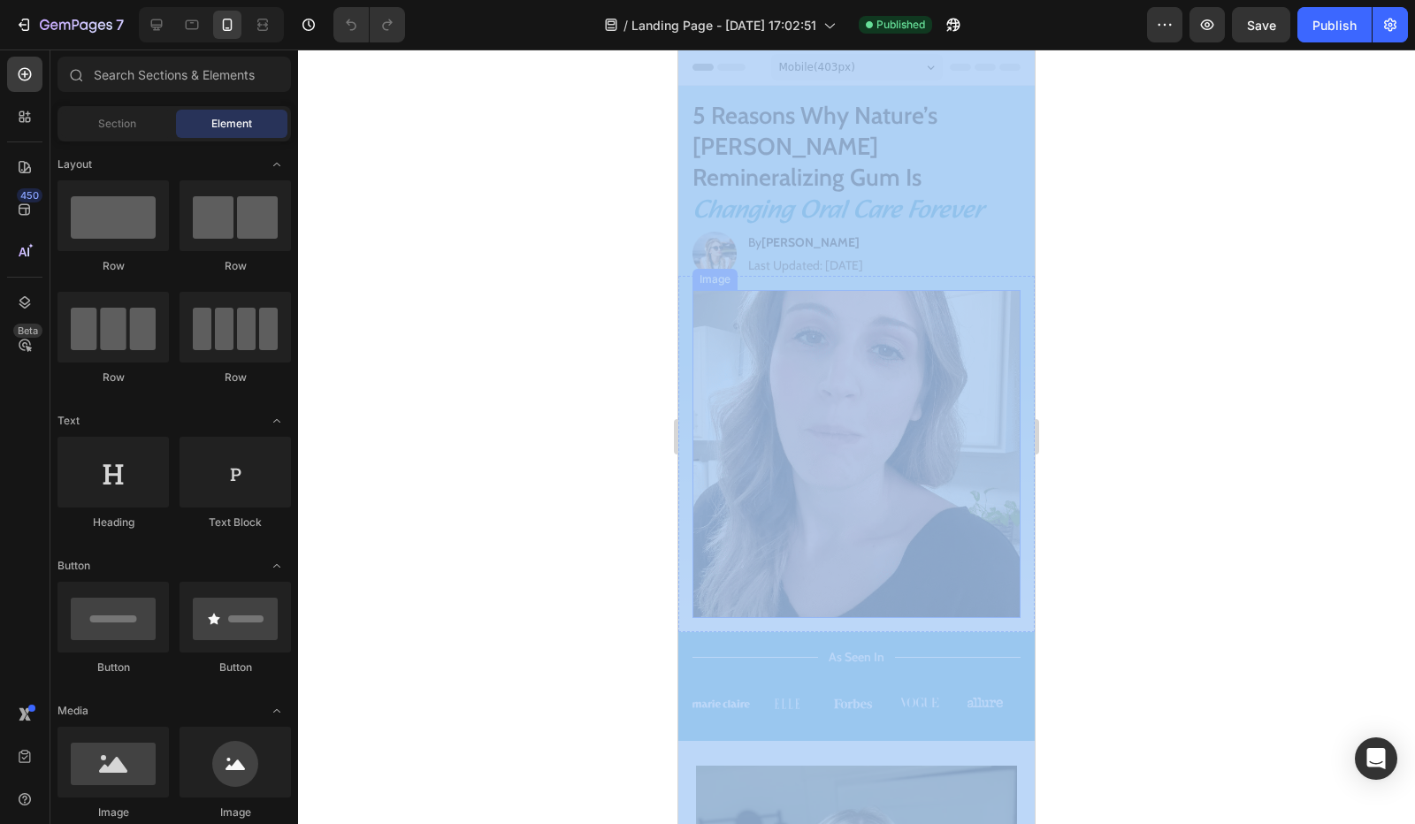
drag, startPoint x: 1346, startPoint y: 125, endPoint x: 942, endPoint y: 378, distance: 477.1
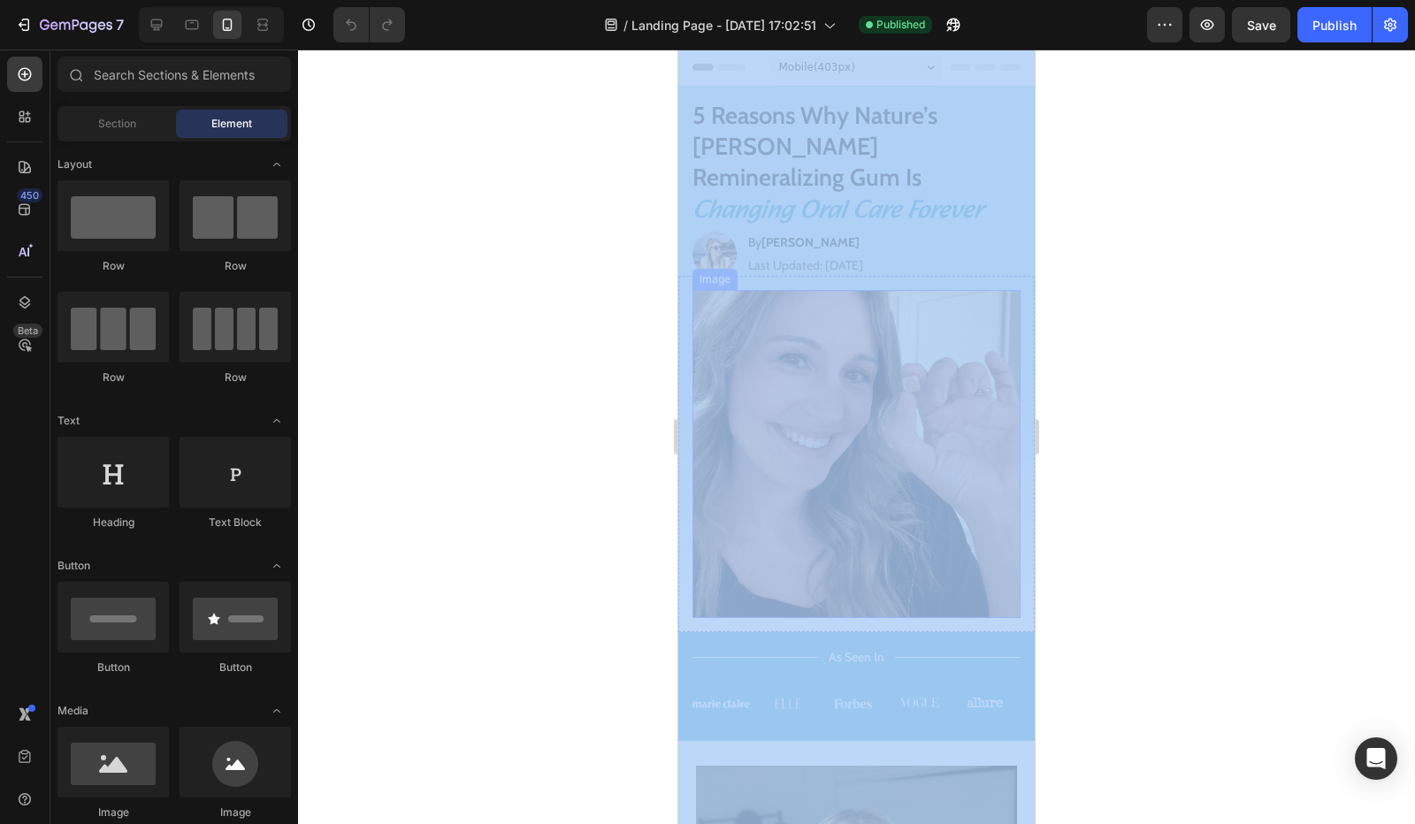
copy div
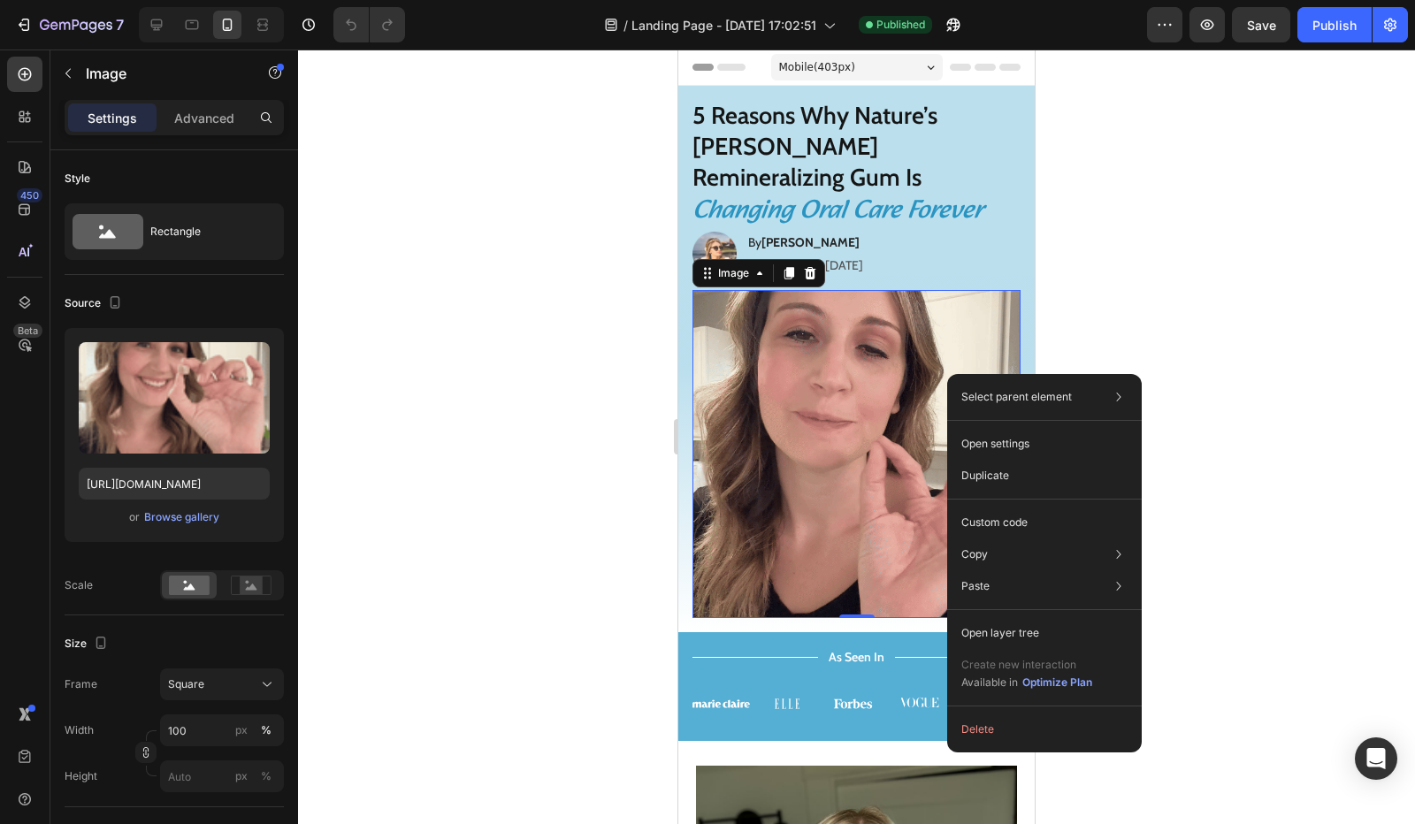
click at [1117, 305] on div at bounding box center [856, 437] width 1117 height 774
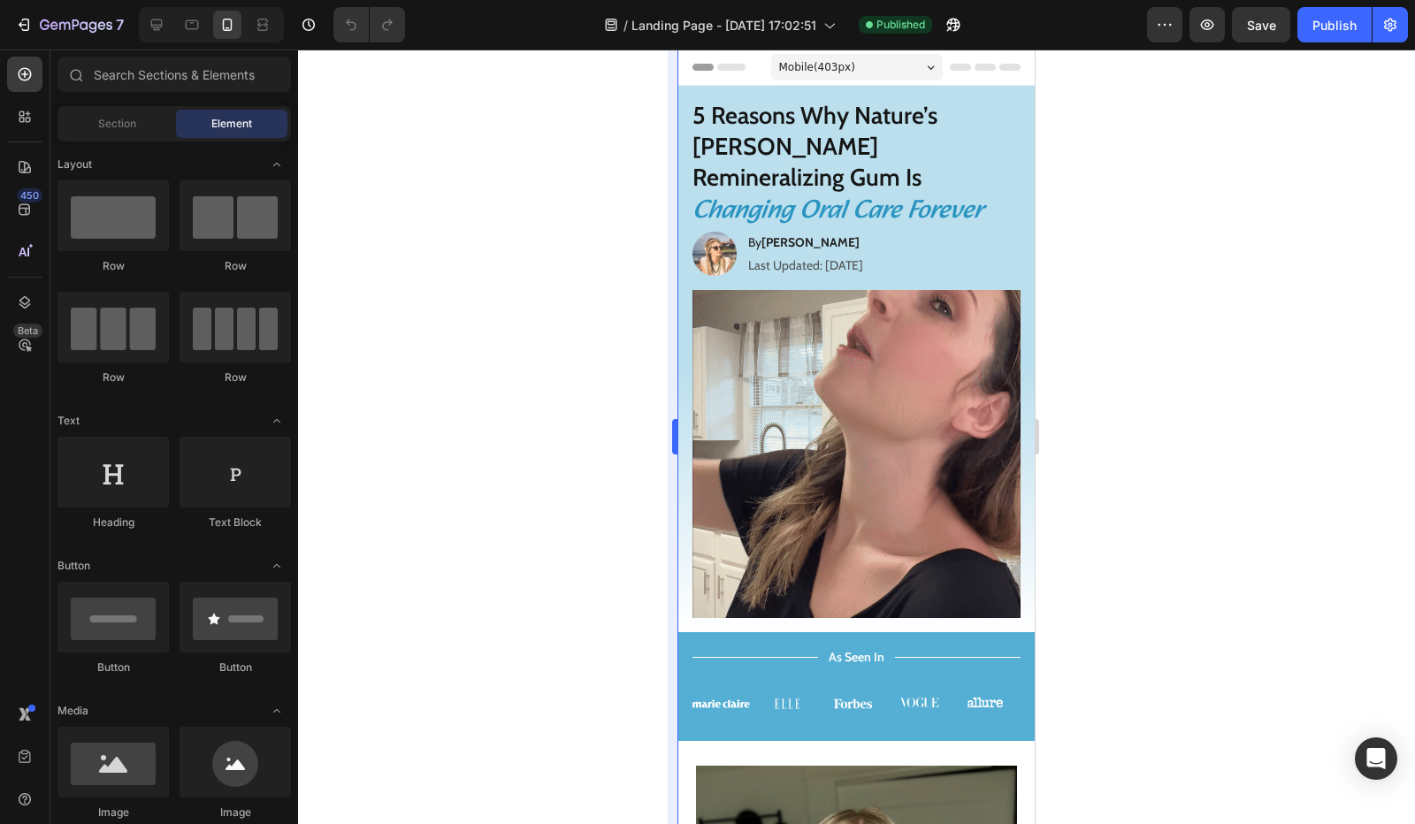
drag, startPoint x: 1346, startPoint y: 392, endPoint x: 680, endPoint y: 313, distance: 671.2
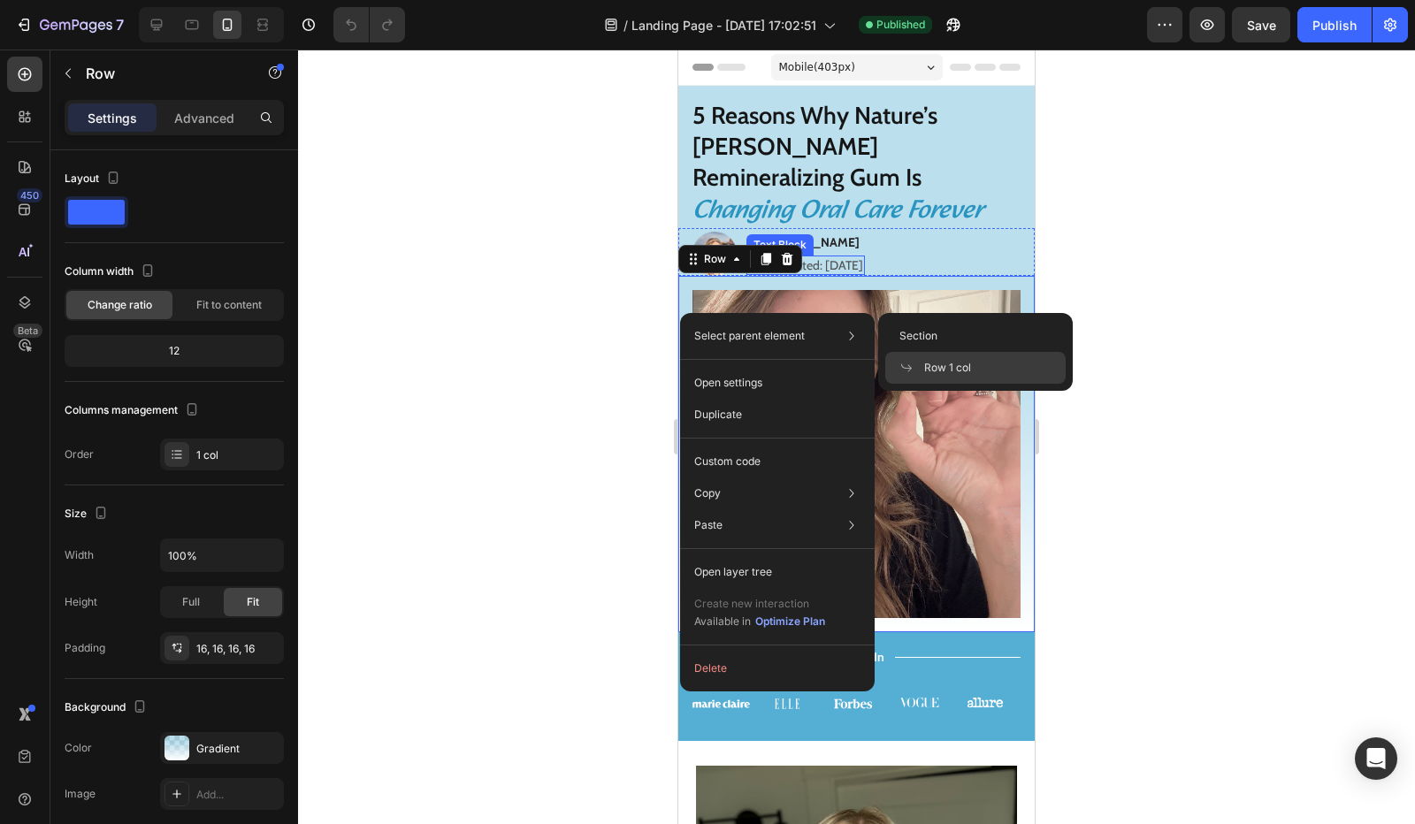
click at [863, 257] on p "Last Updated: [DATE]" at bounding box center [805, 265] width 115 height 16
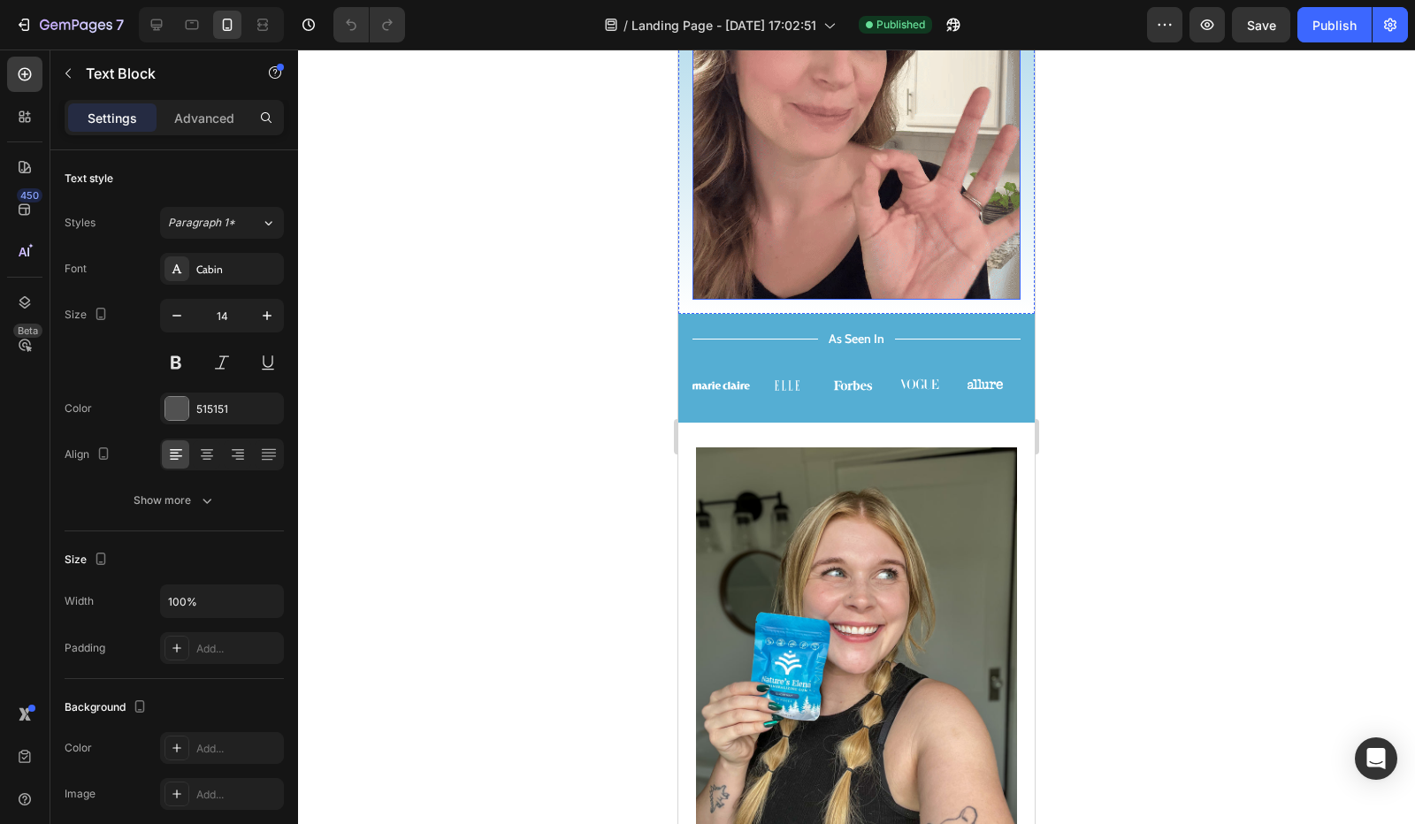
scroll to position [354, 0]
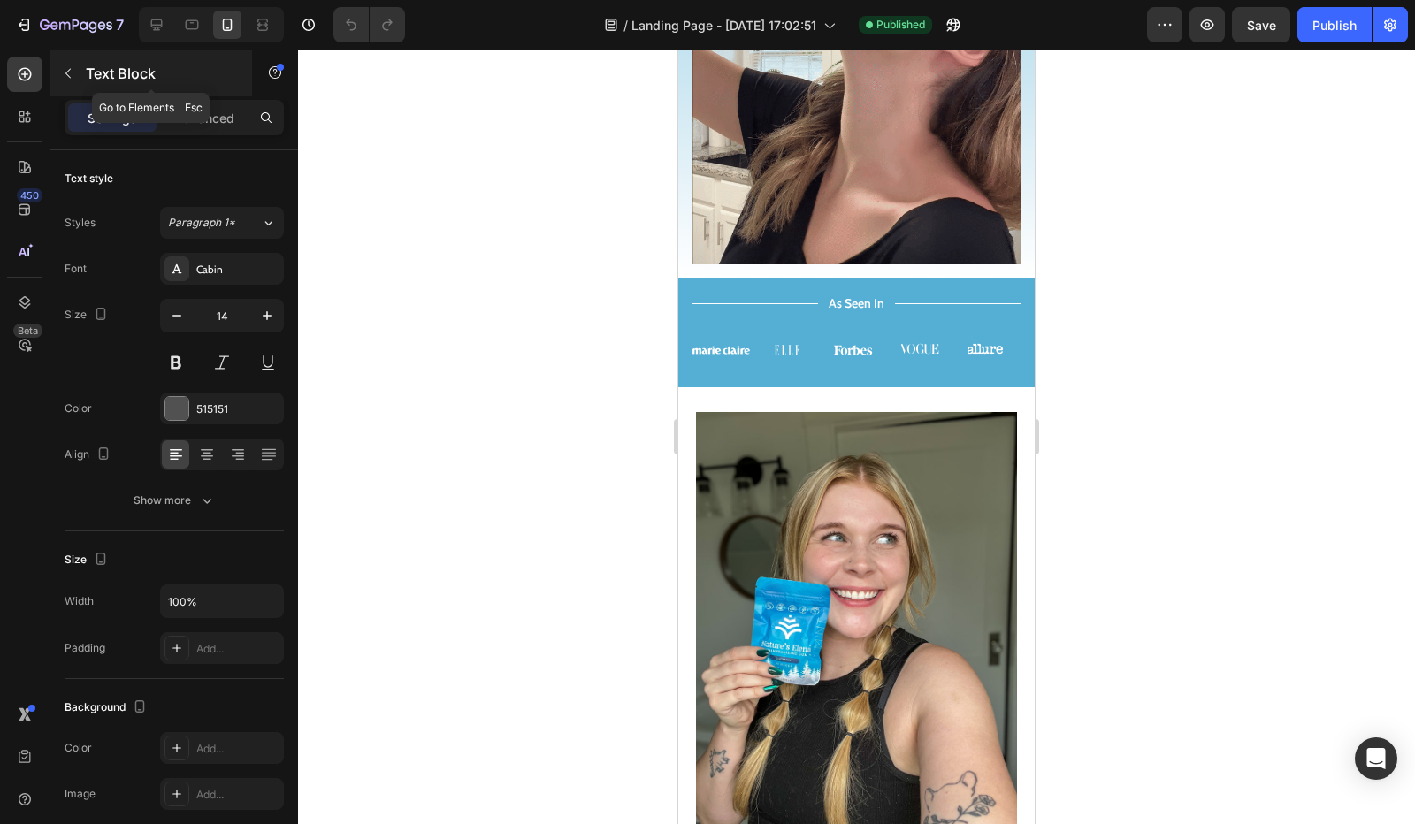
click at [61, 69] on icon "button" at bounding box center [68, 73] width 14 height 14
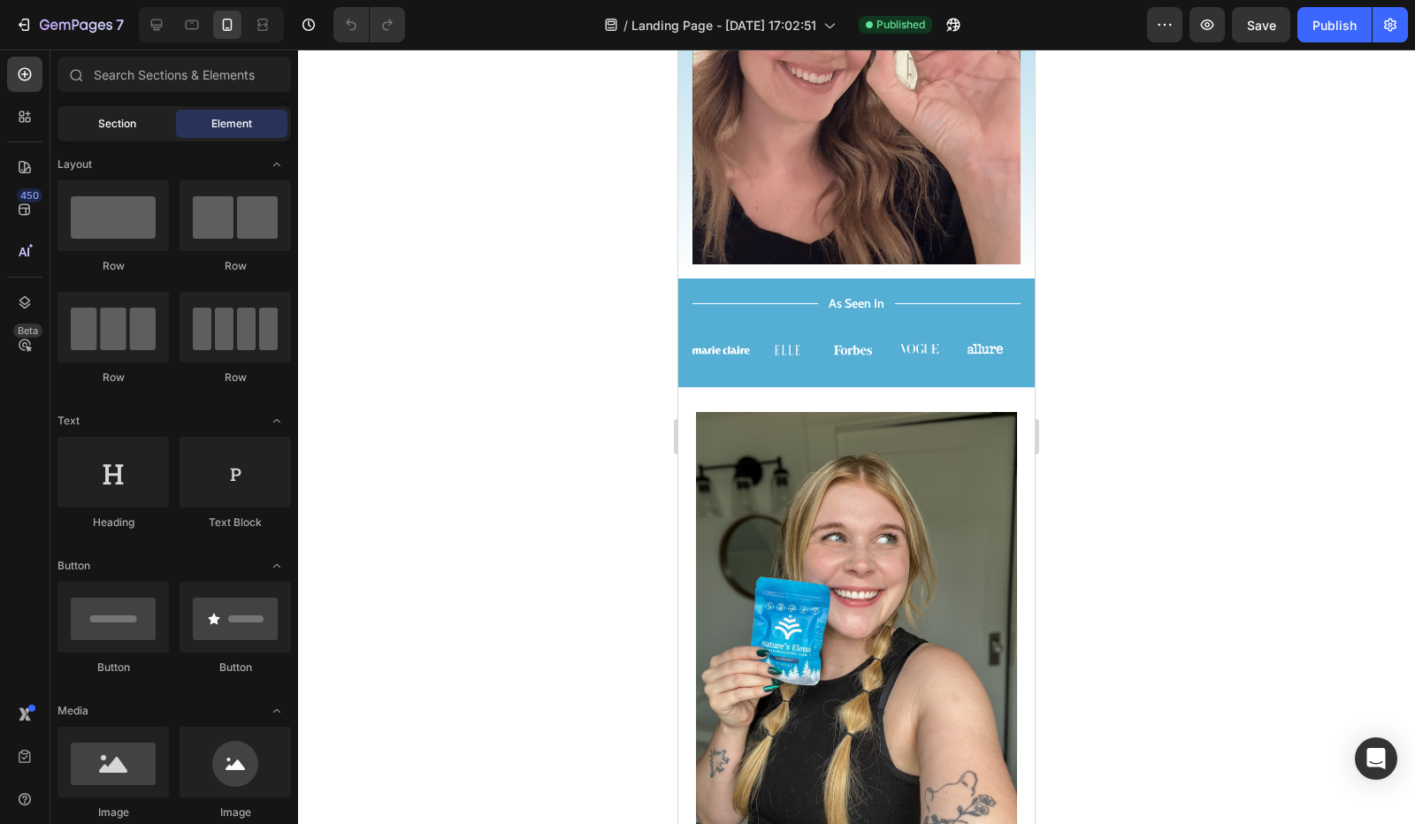
click at [121, 132] on div "Section" at bounding box center [116, 124] width 111 height 28
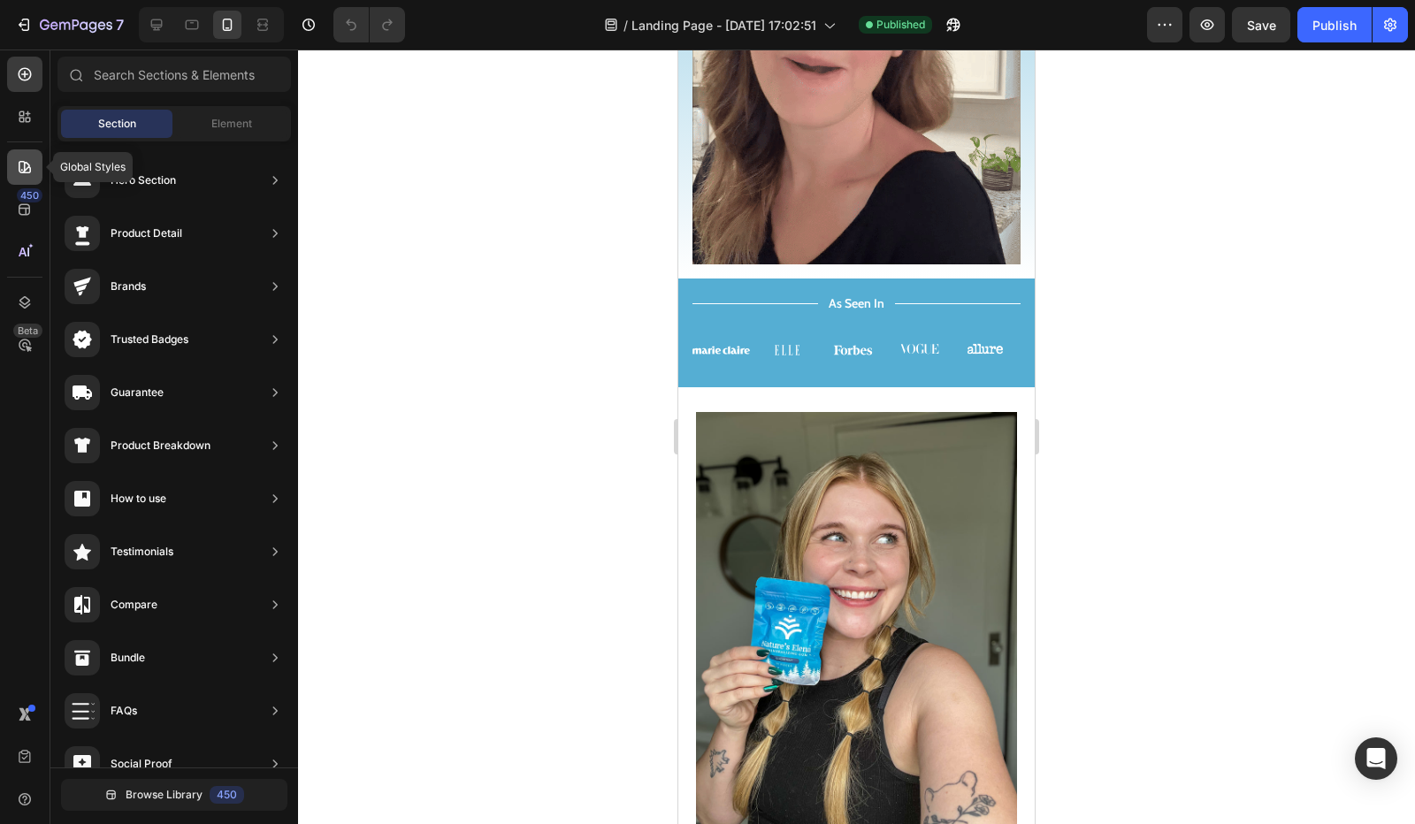
click at [23, 165] on icon at bounding box center [25, 167] width 18 height 18
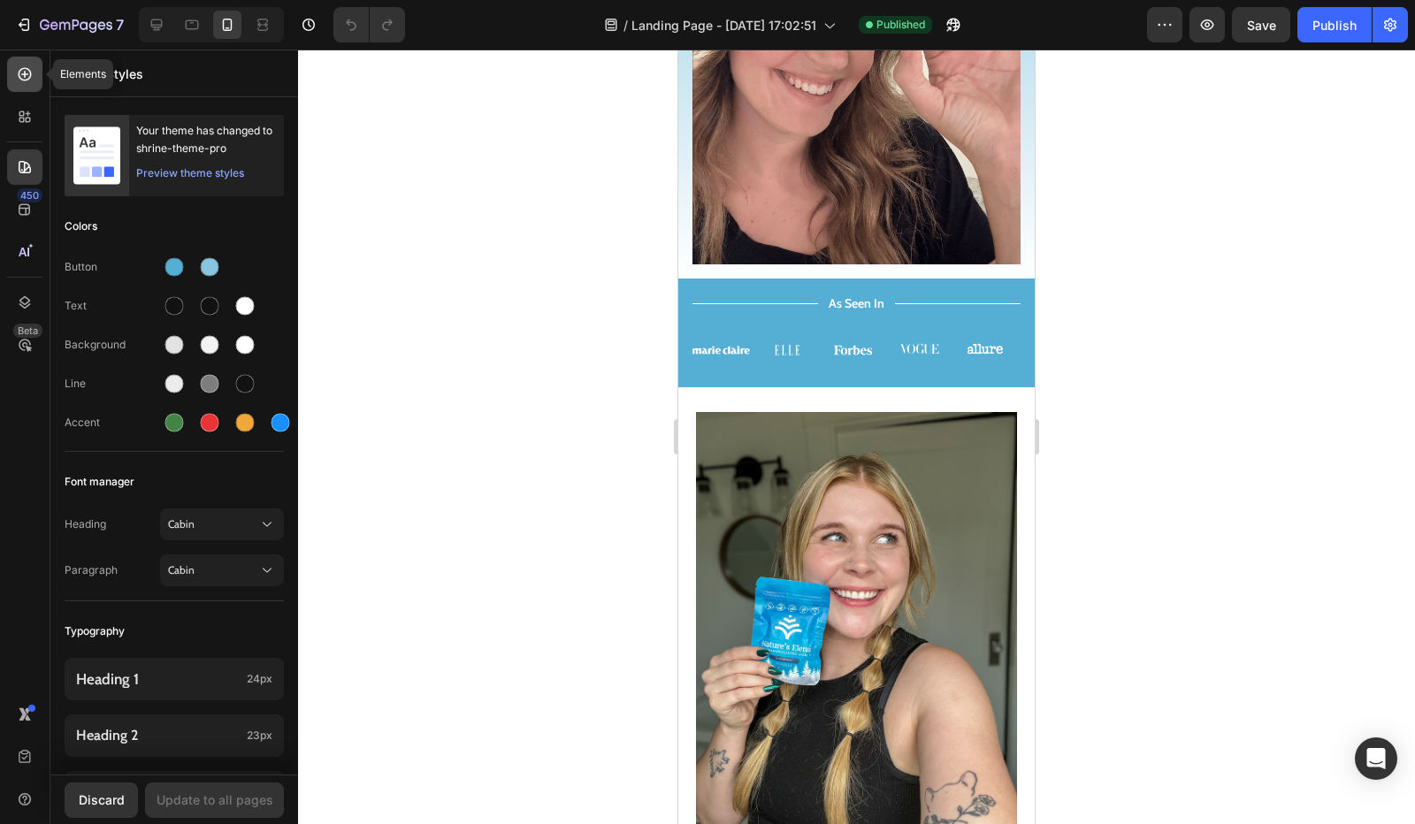
click at [18, 65] on icon at bounding box center [25, 74] width 18 height 18
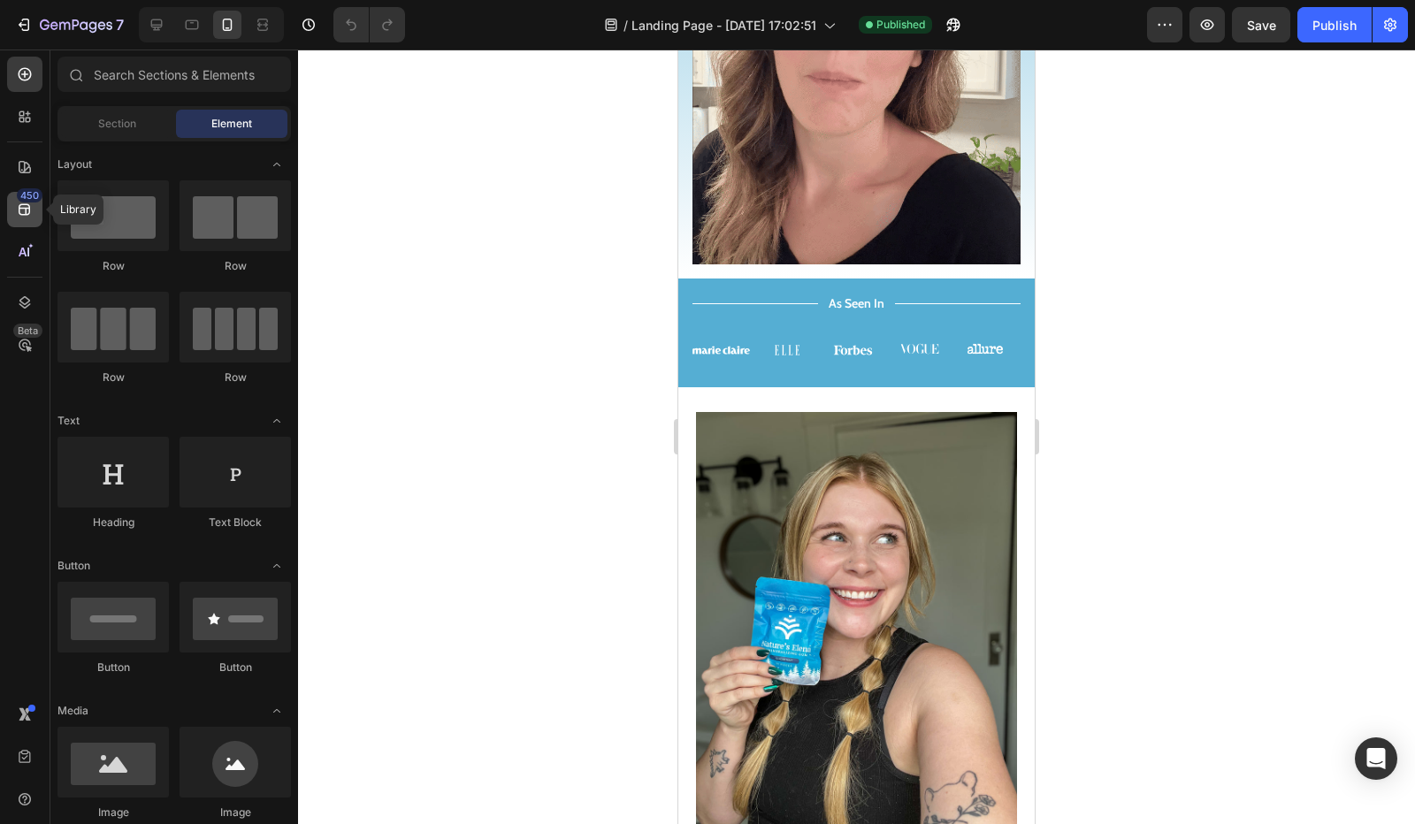
click at [28, 213] on icon at bounding box center [25, 210] width 18 height 18
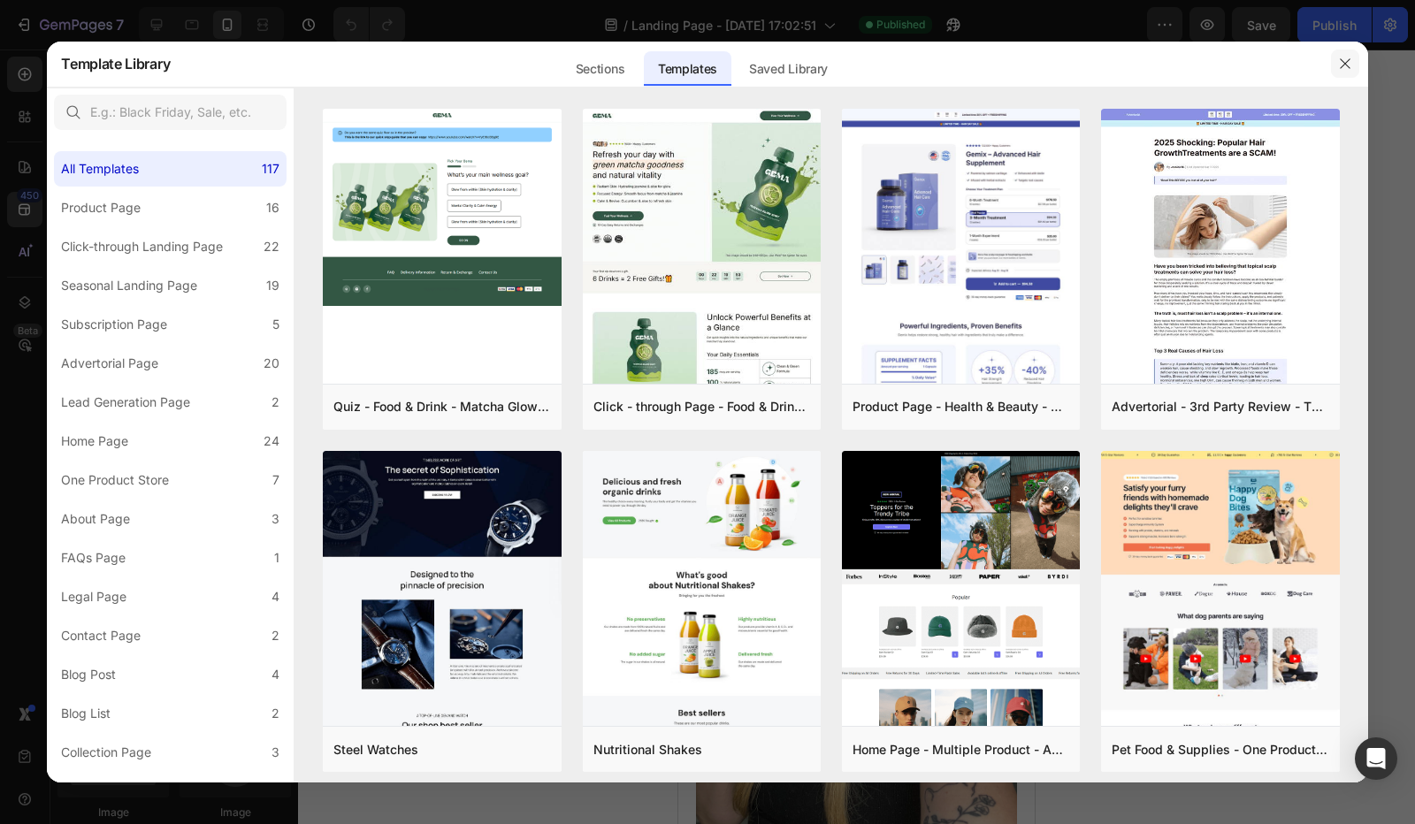
click at [1349, 58] on icon "button" at bounding box center [1345, 64] width 14 height 14
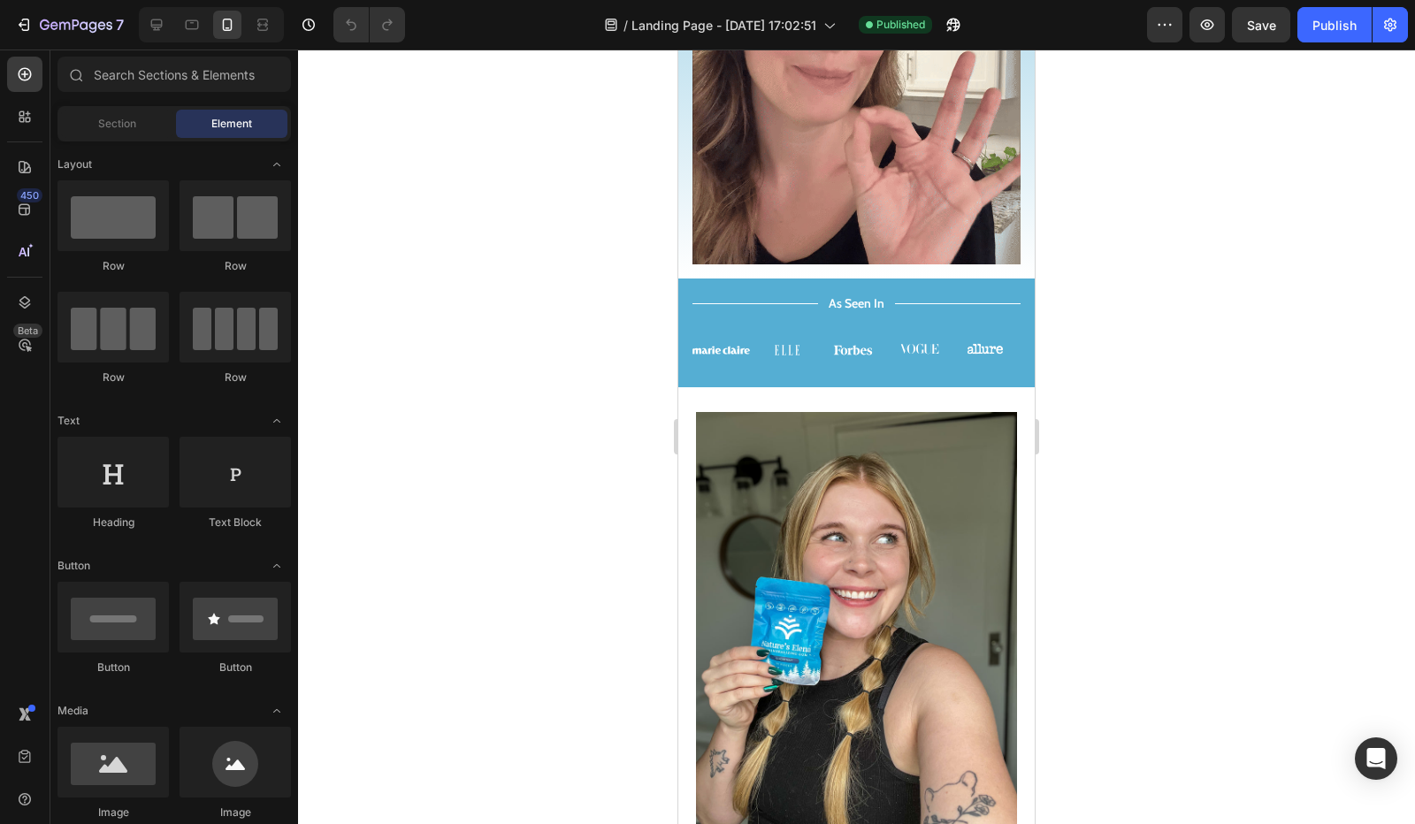
click at [1160, 590] on div at bounding box center [856, 437] width 1117 height 774
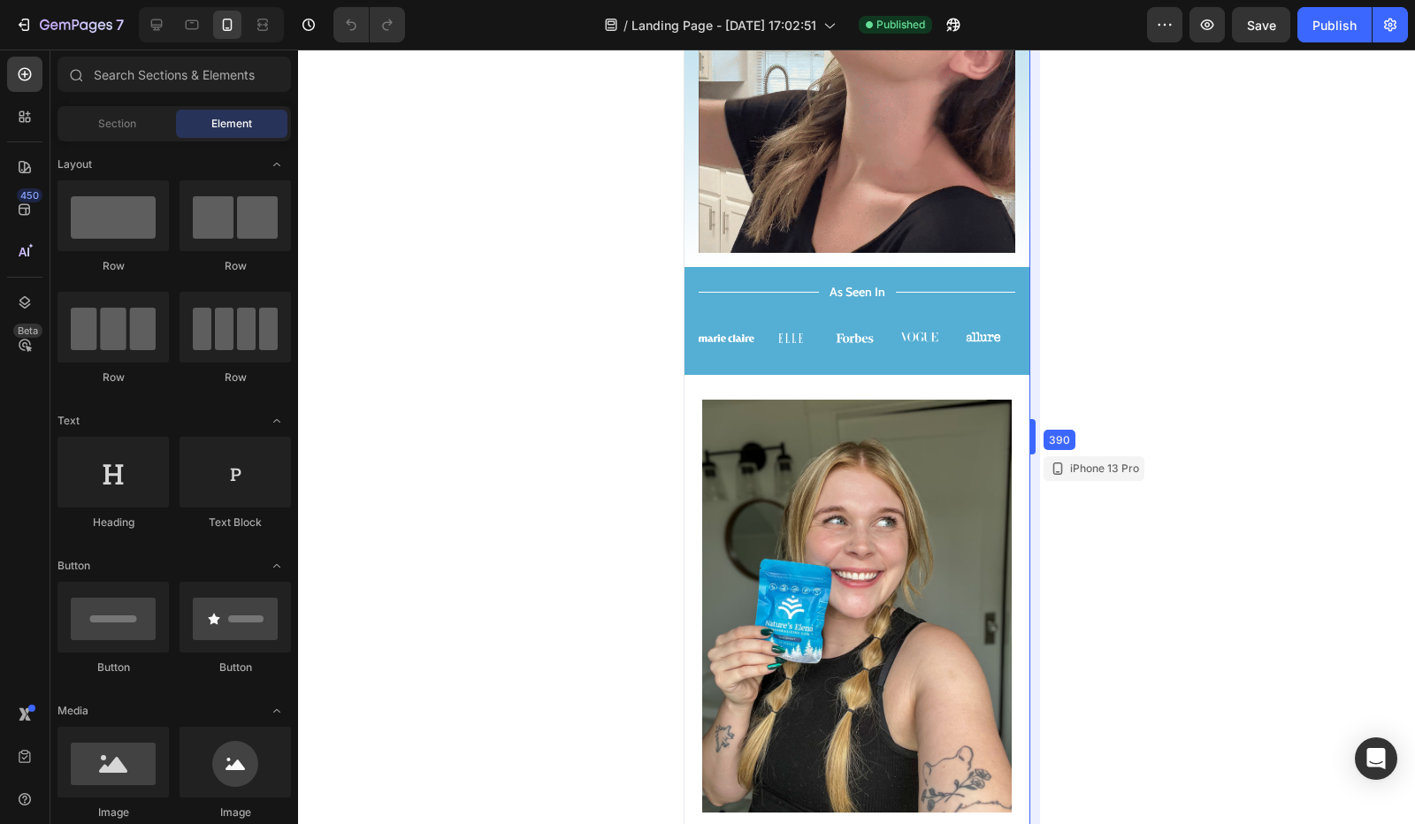
drag, startPoint x: 1042, startPoint y: 420, endPoint x: 1031, endPoint y: 427, distance: 13.5
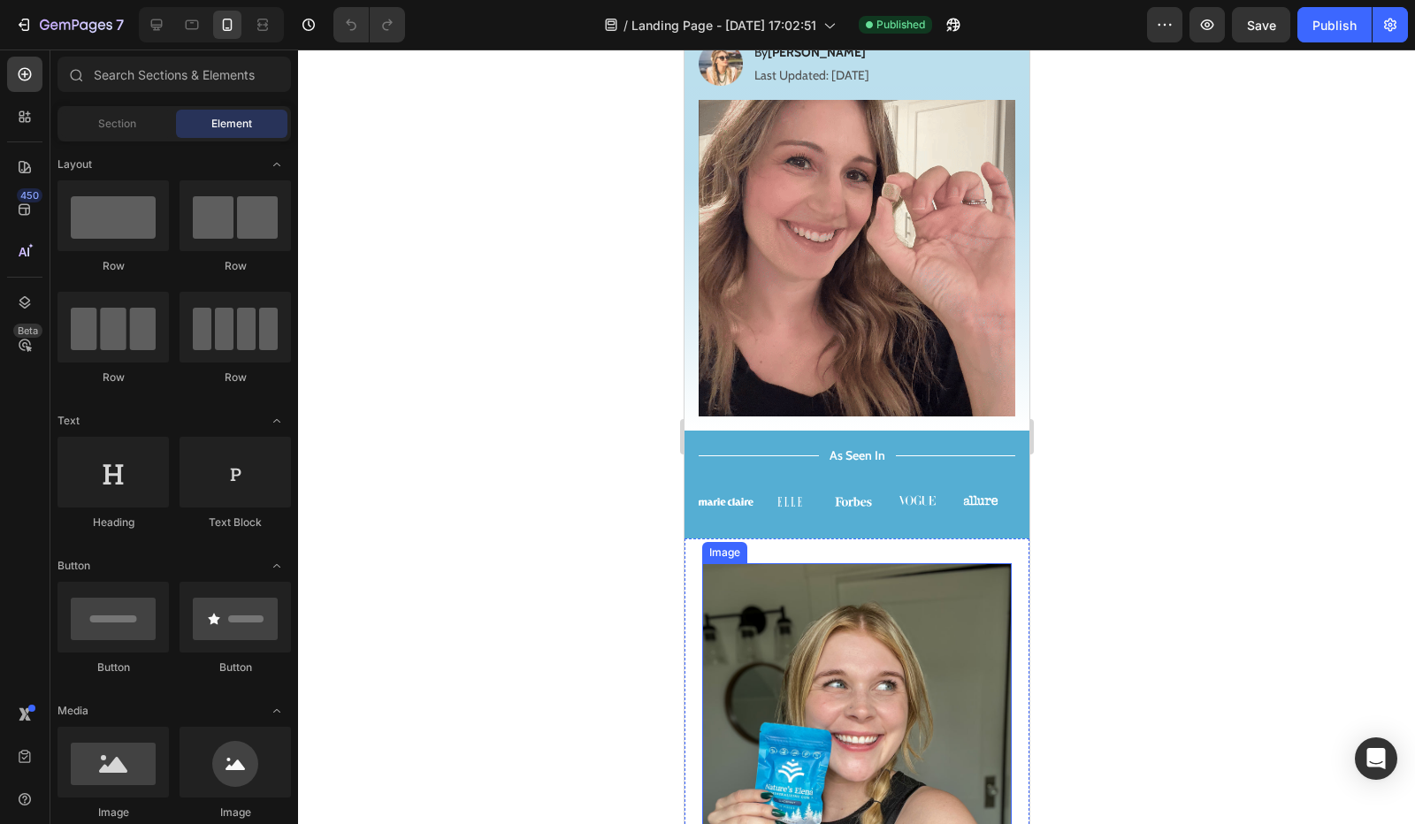
scroll to position [0, 0]
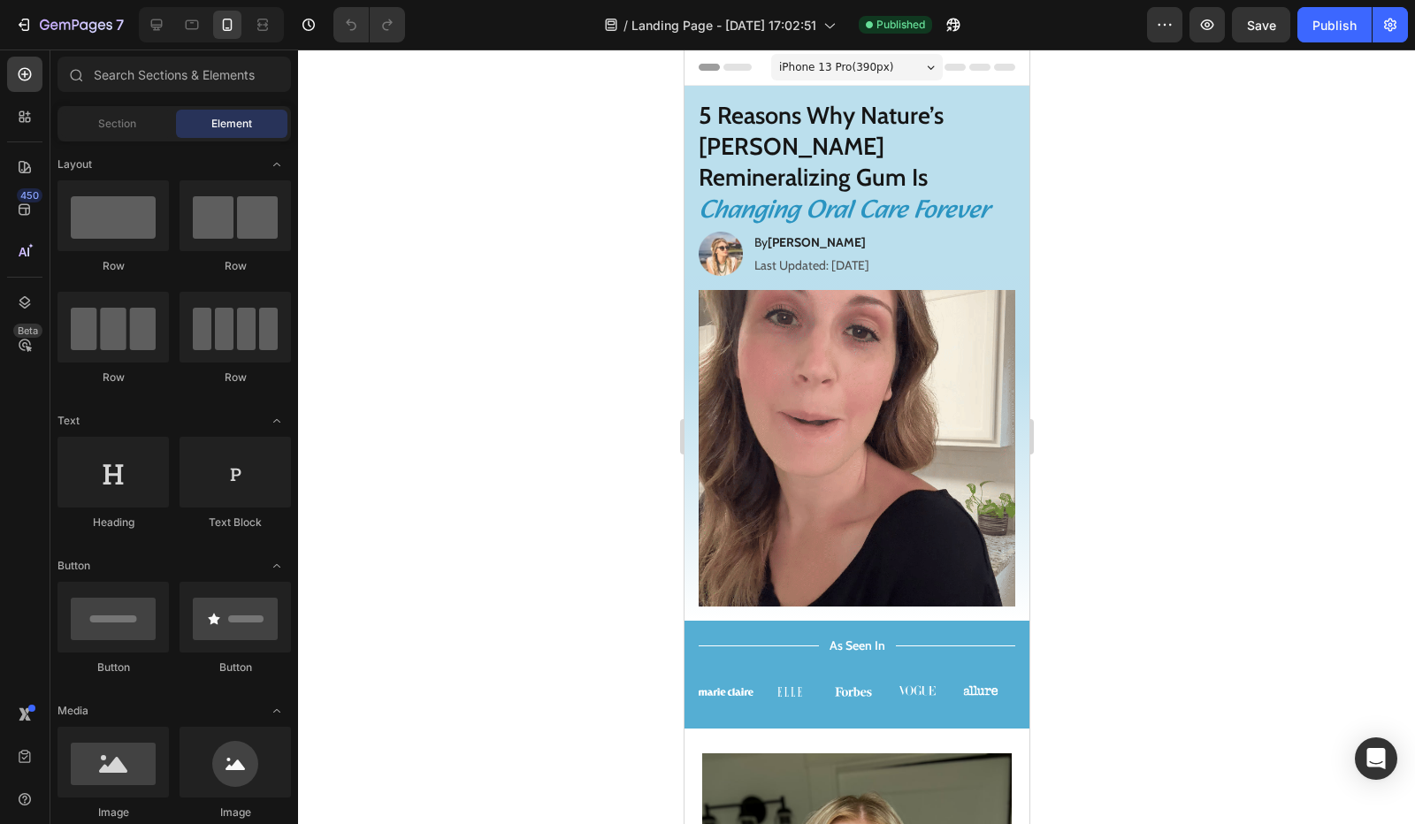
click at [1077, 206] on div at bounding box center [856, 437] width 1117 height 774
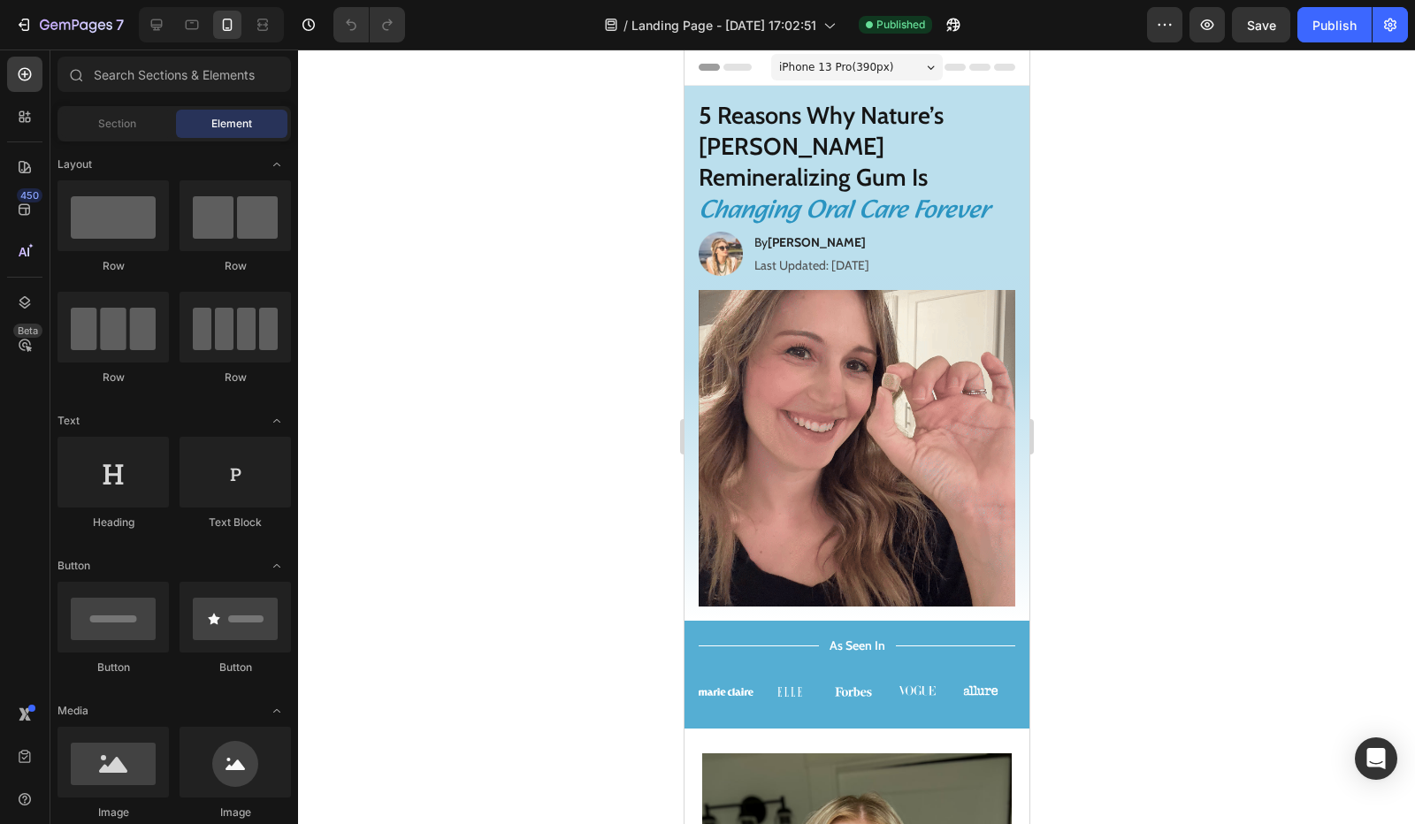
click at [902, 69] on div "iPhone 13 Pro ( 390 px)" at bounding box center [856, 67] width 172 height 27
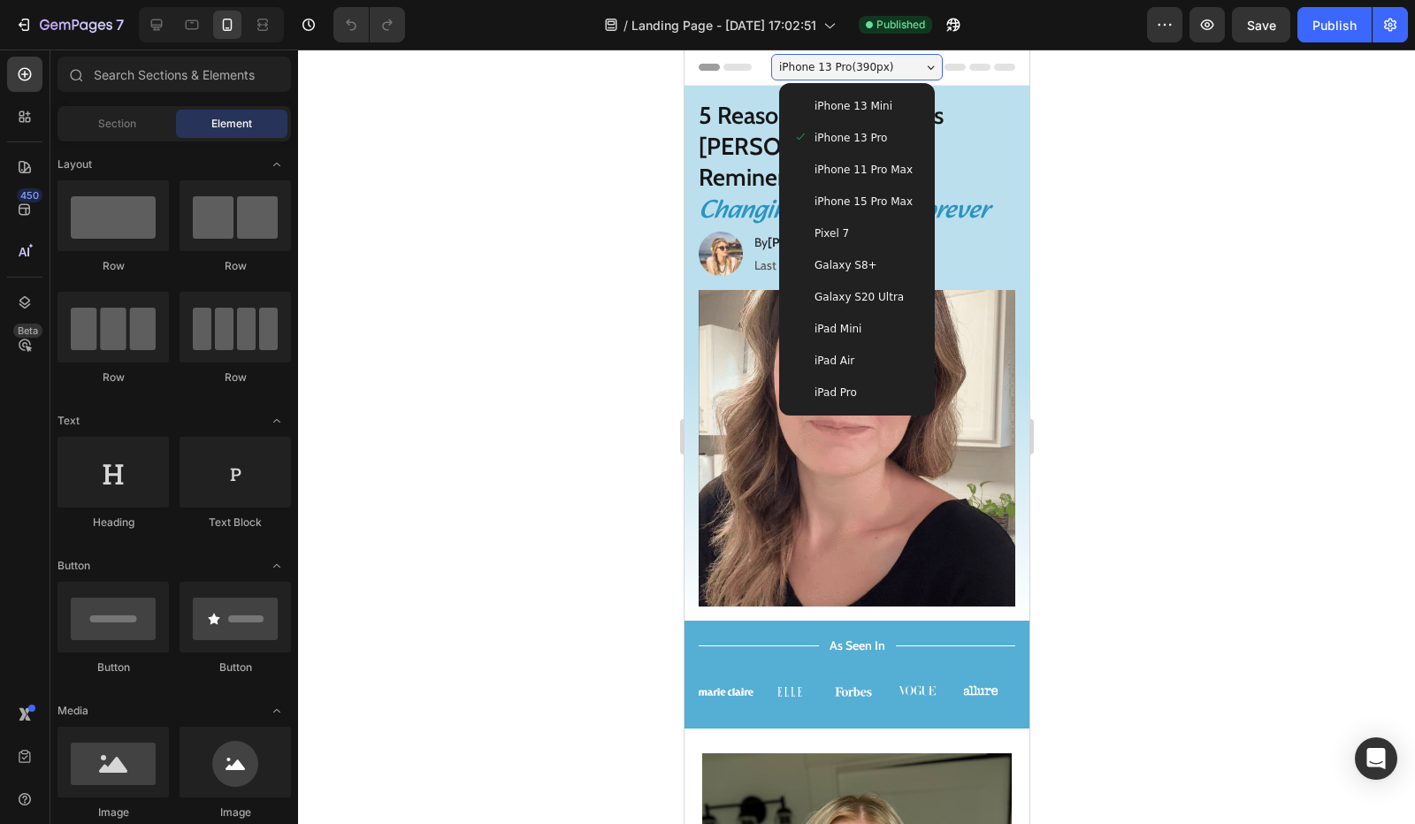
click at [882, 98] on div "iPhone 13 Mini" at bounding box center [855, 106] width 127 height 18
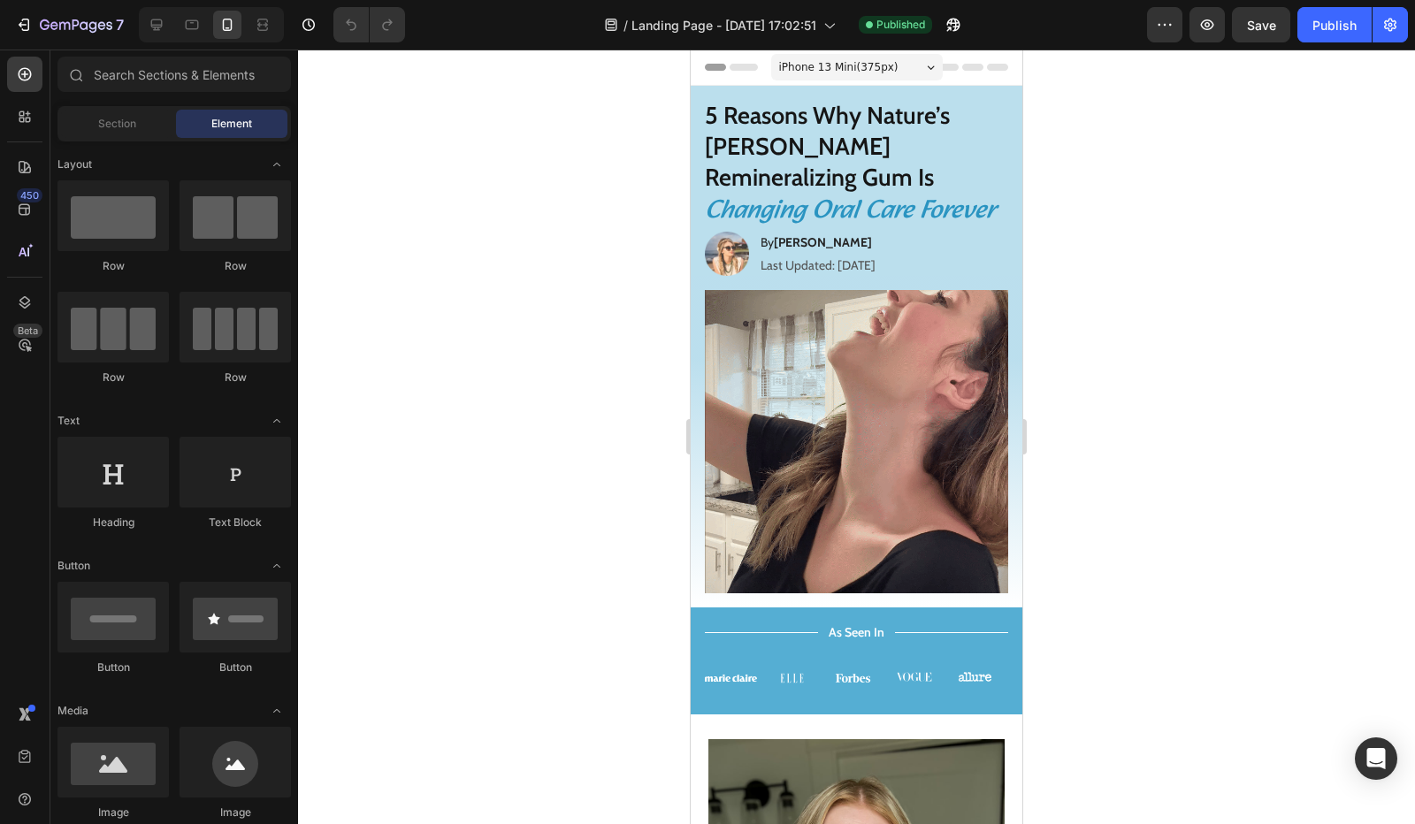
click at [882, 68] on div "iPhone 13 Mini ( 375 px)" at bounding box center [857, 67] width 172 height 27
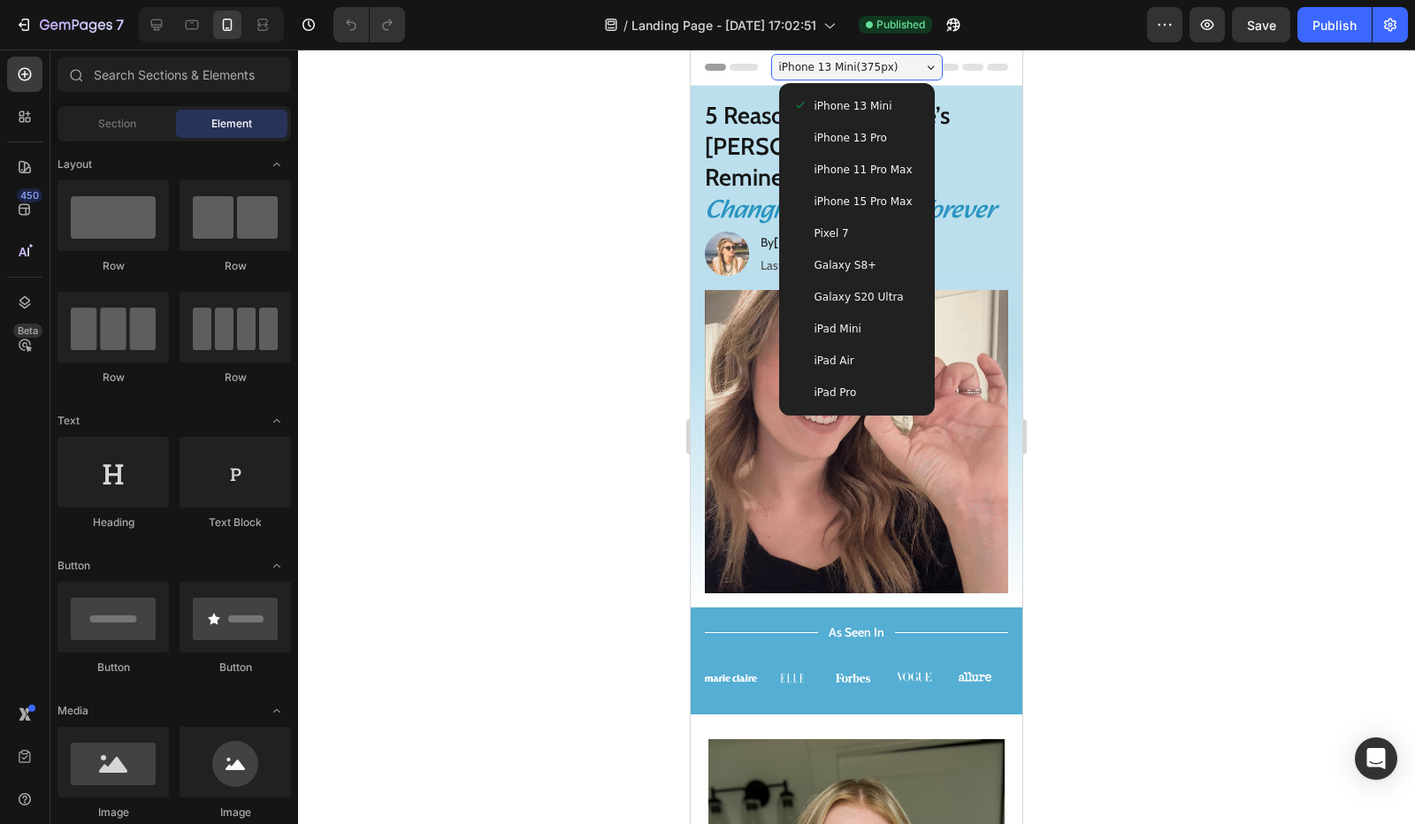
click at [861, 167] on span "iPhone 11 Pro Max" at bounding box center [863, 170] width 98 height 18
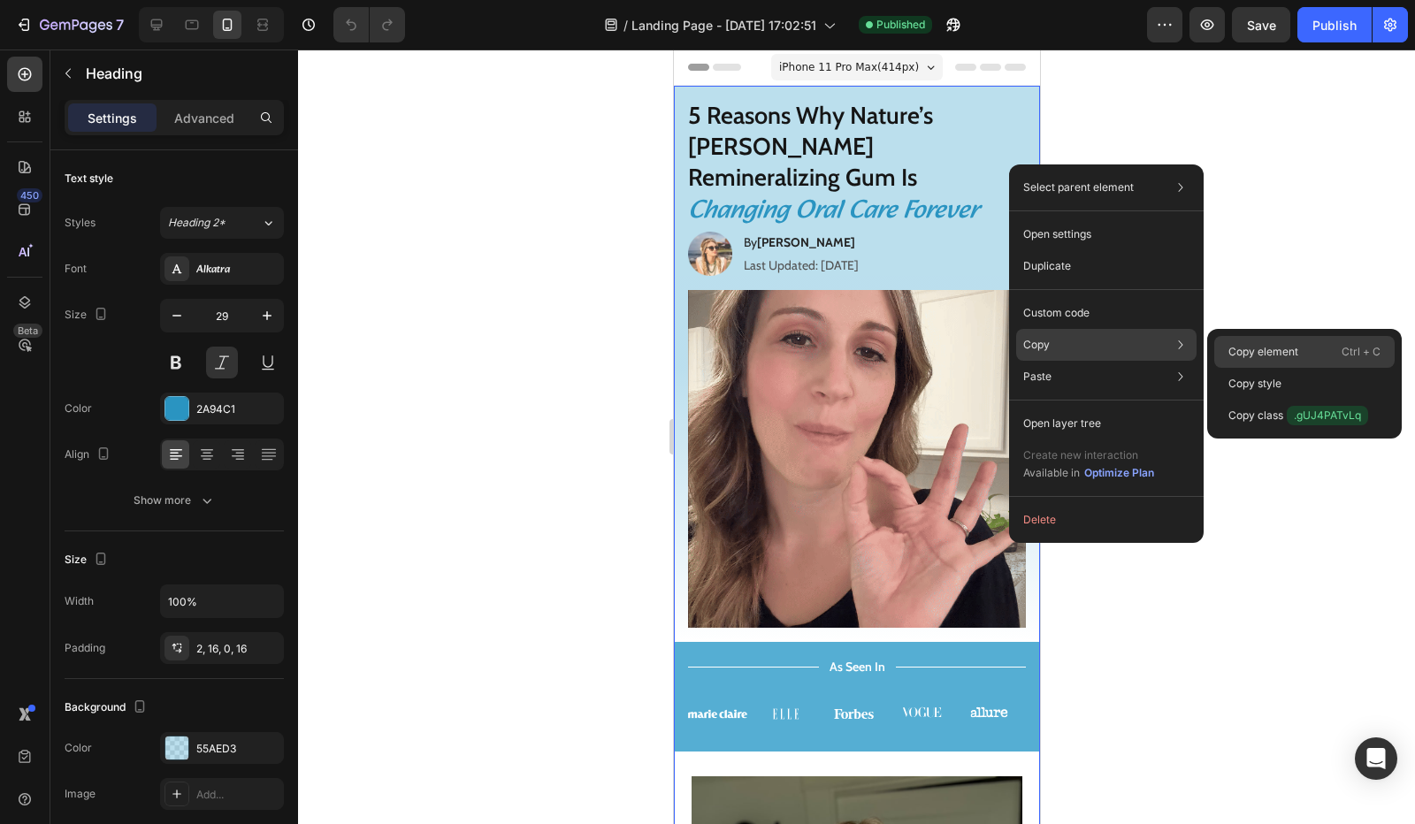
click at [1262, 354] on p "Copy element" at bounding box center [1263, 352] width 70 height 16
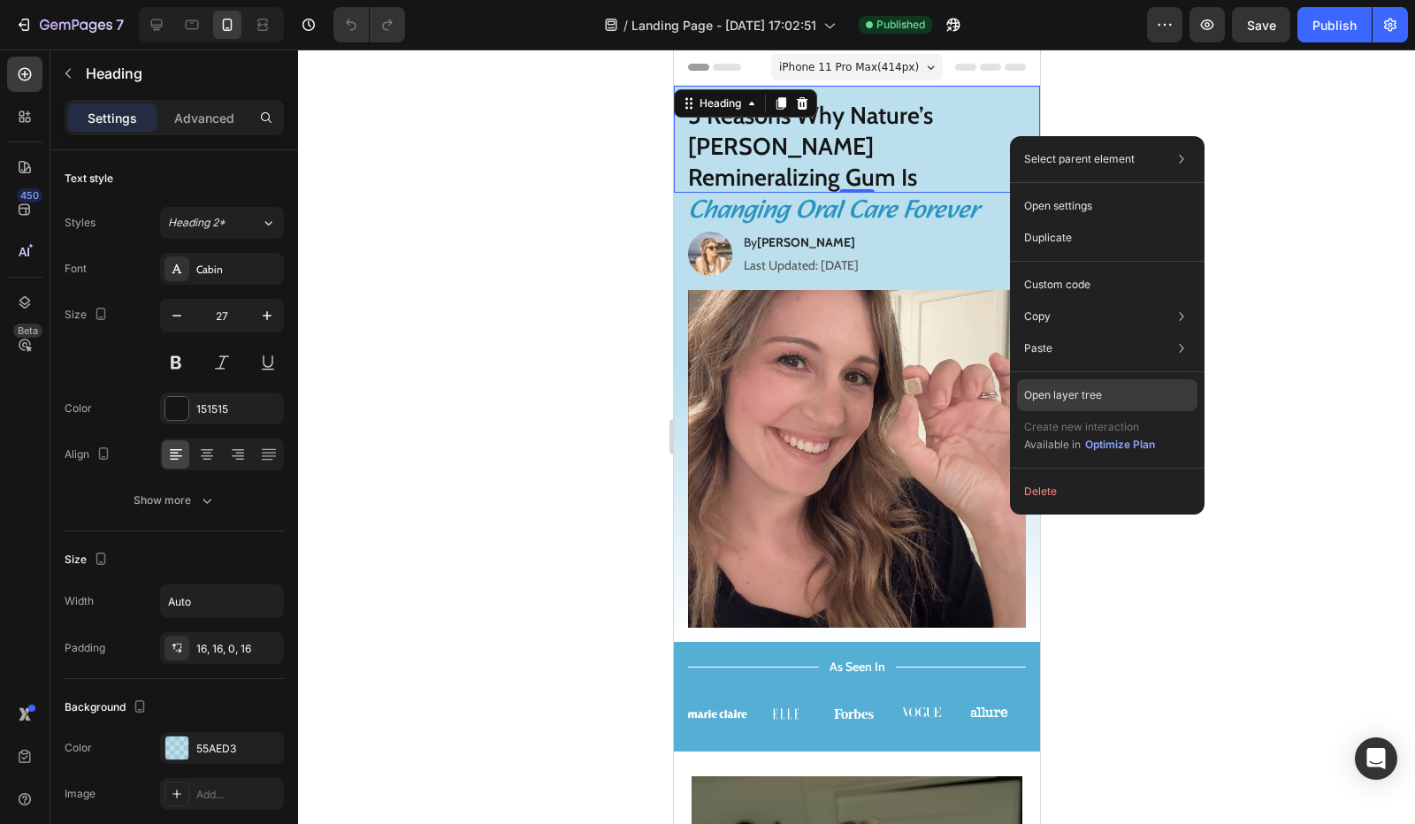
click at [1151, 396] on div "Open layer tree" at bounding box center [1107, 395] width 180 height 32
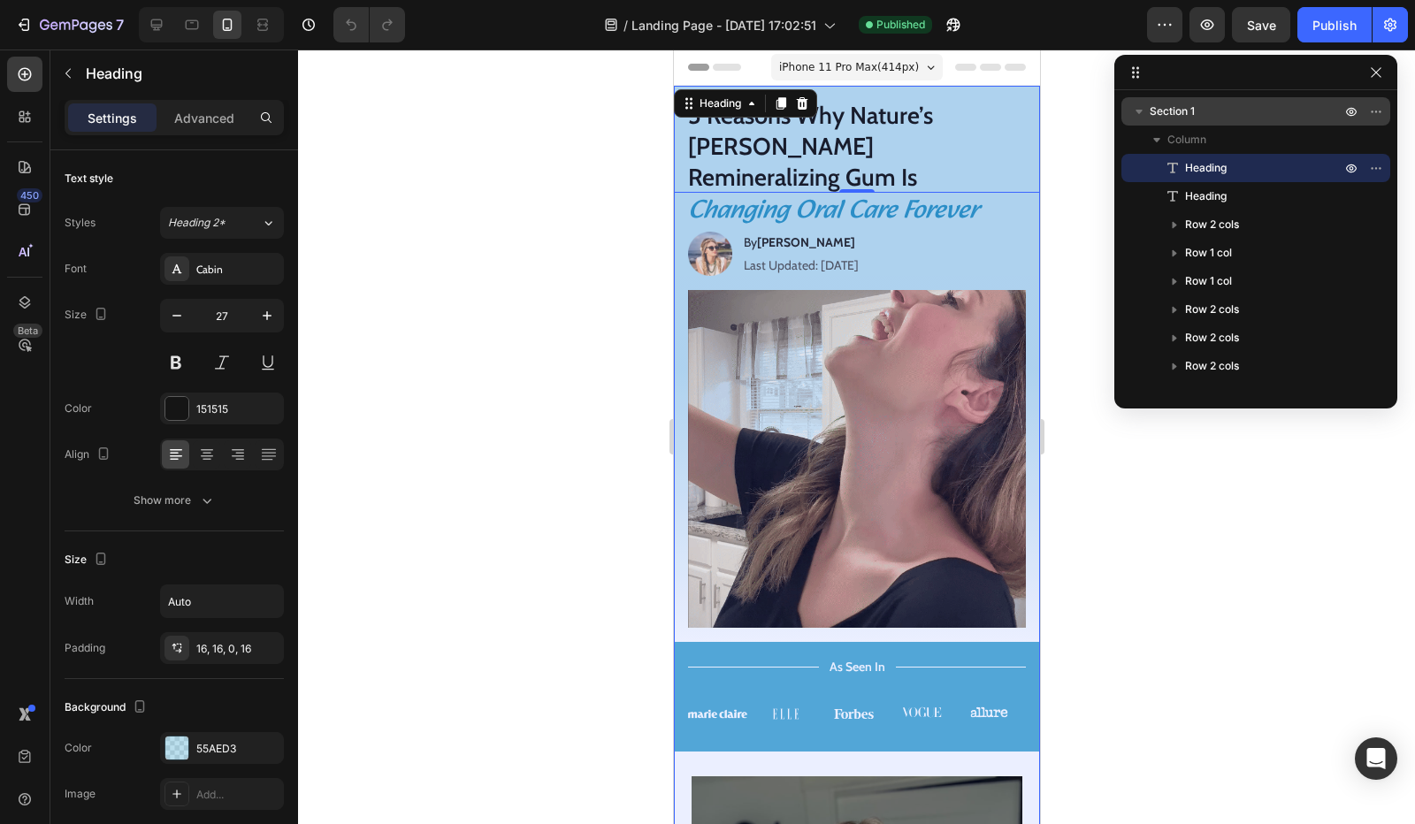
click at [1137, 110] on icon "button" at bounding box center [1138, 112] width 7 height 4
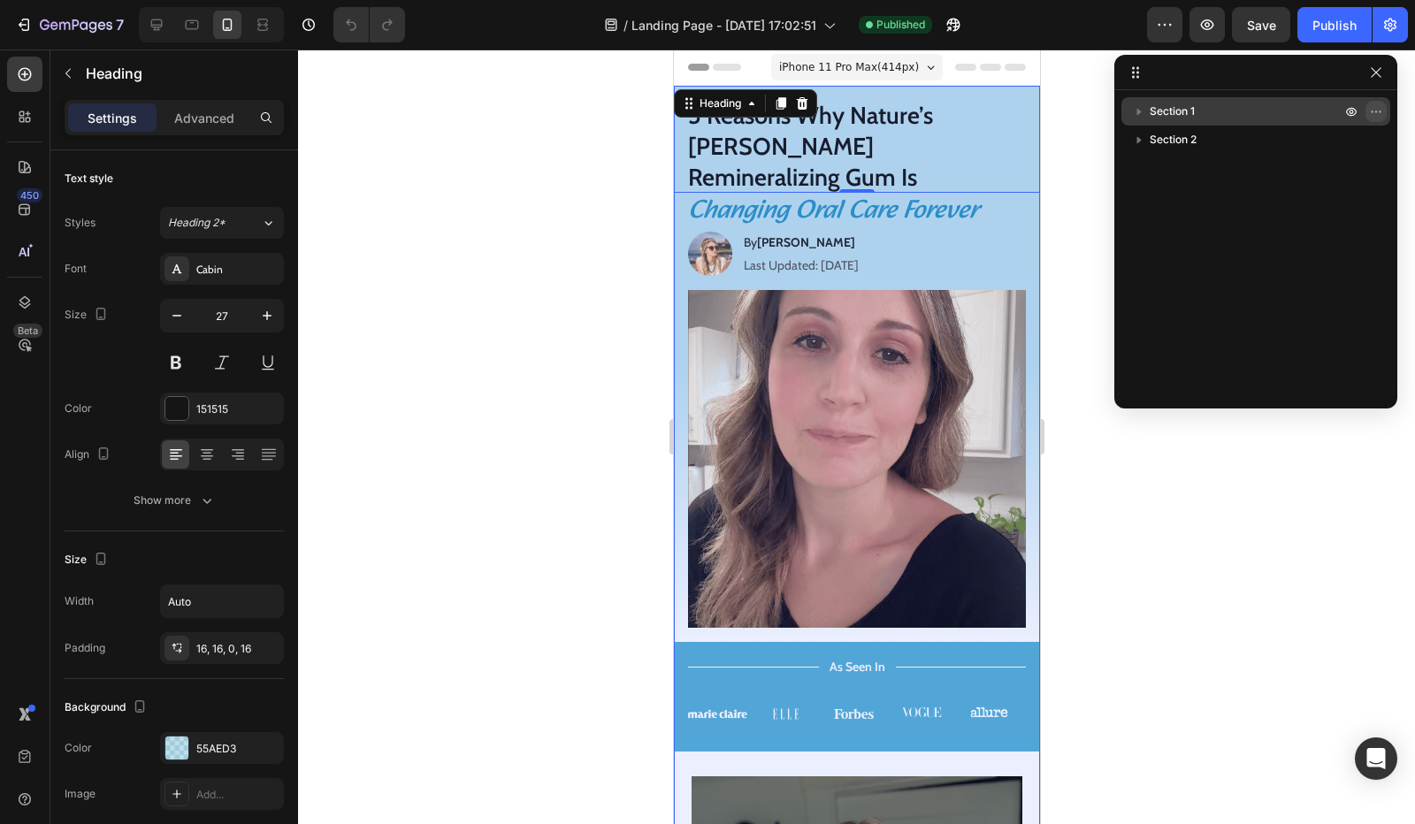
click at [1376, 109] on icon "button" at bounding box center [1376, 111] width 14 height 14
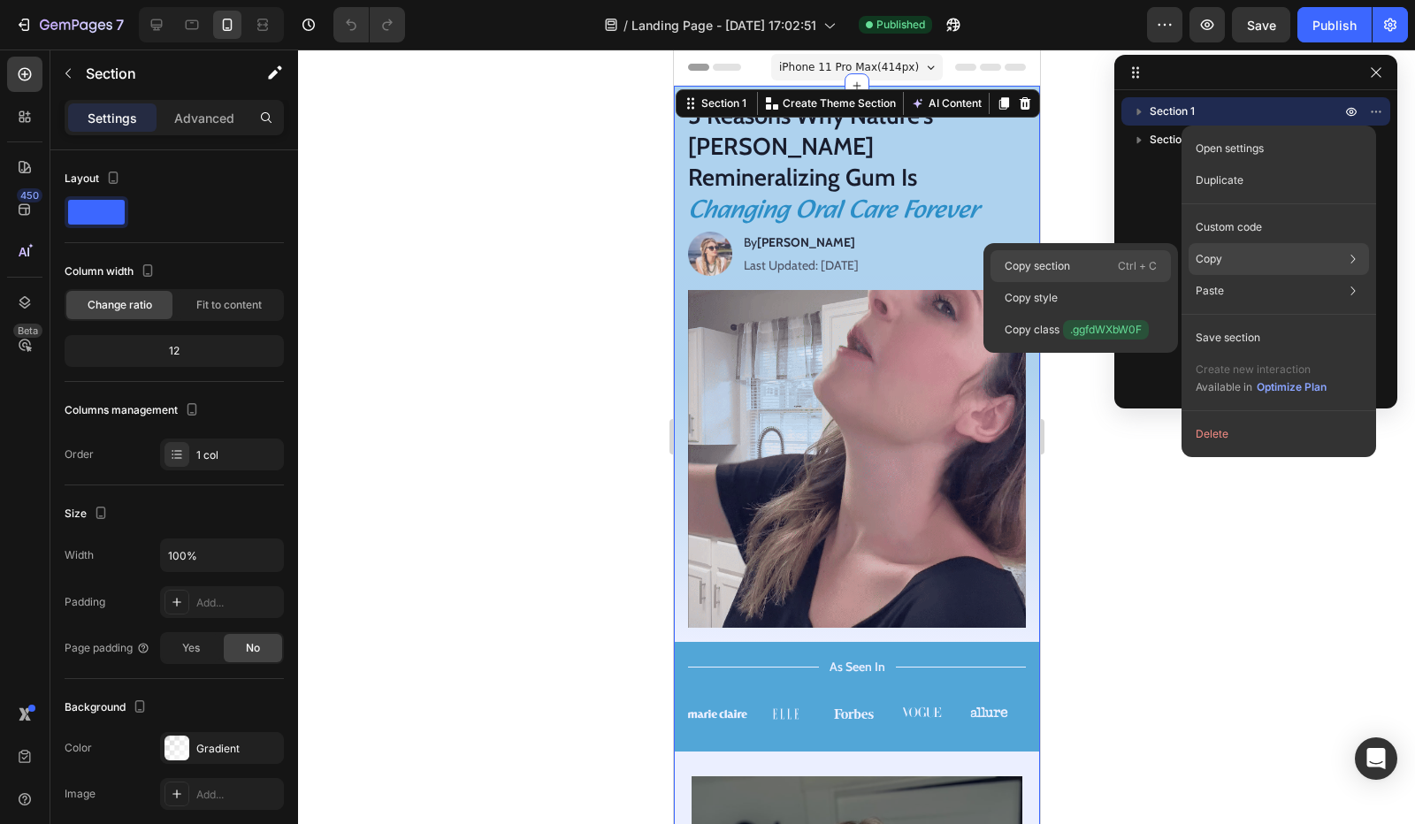
click at [1144, 260] on p "Ctrl + C" at bounding box center [1136, 266] width 39 height 18
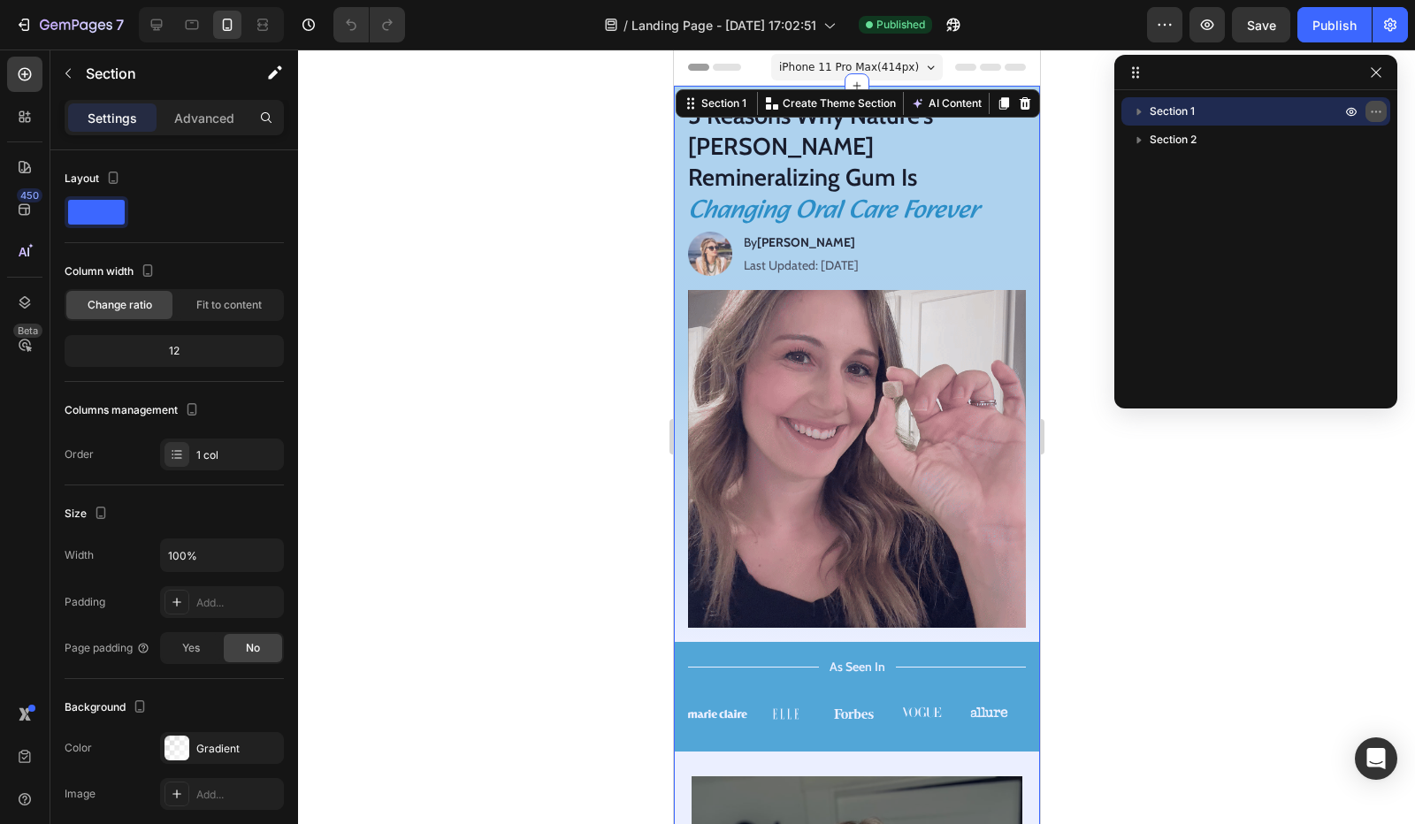
click at [1372, 115] on icon "button" at bounding box center [1376, 111] width 14 height 14
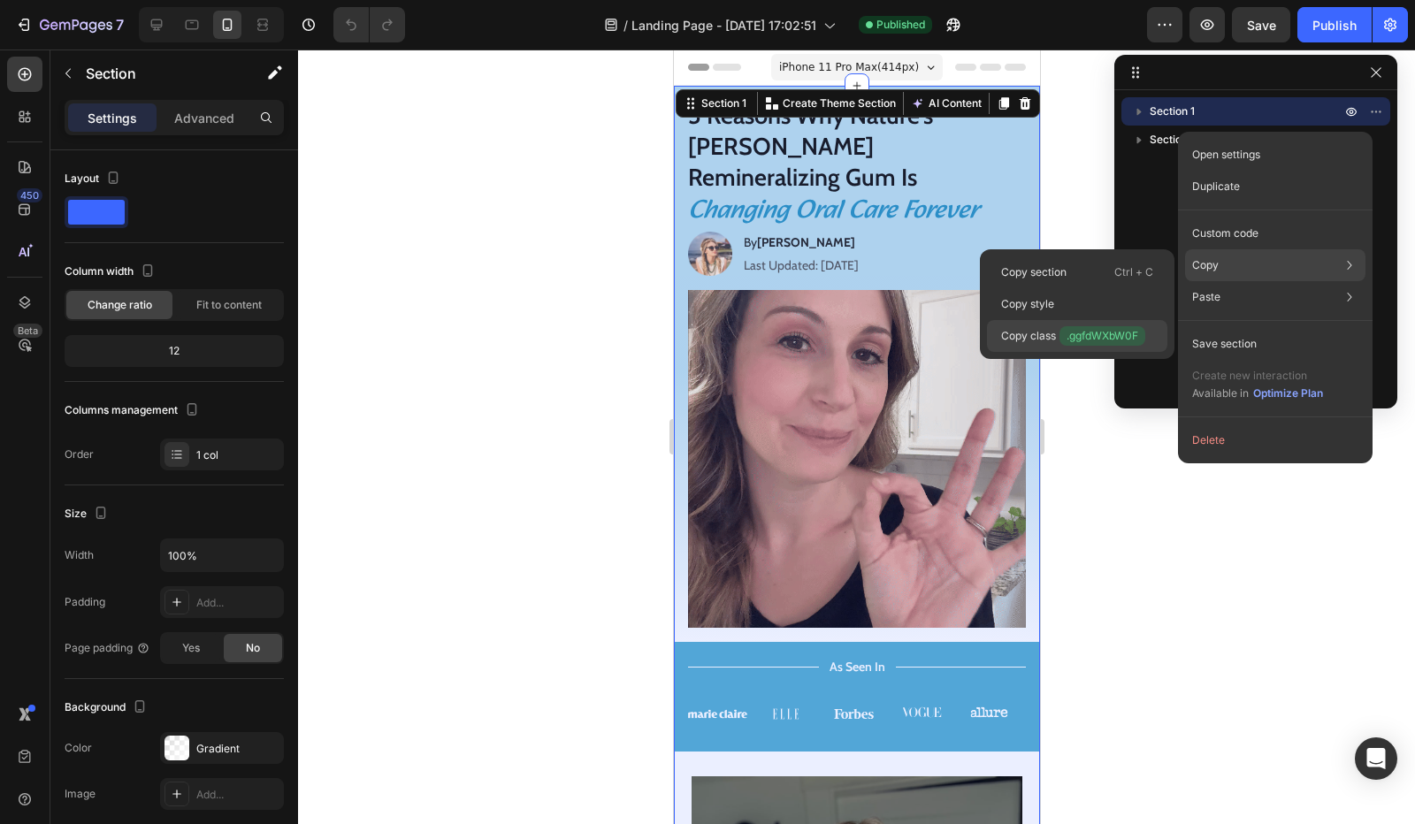
click at [1073, 337] on span ".ggfdWXbW0F" at bounding box center [1102, 335] width 86 height 19
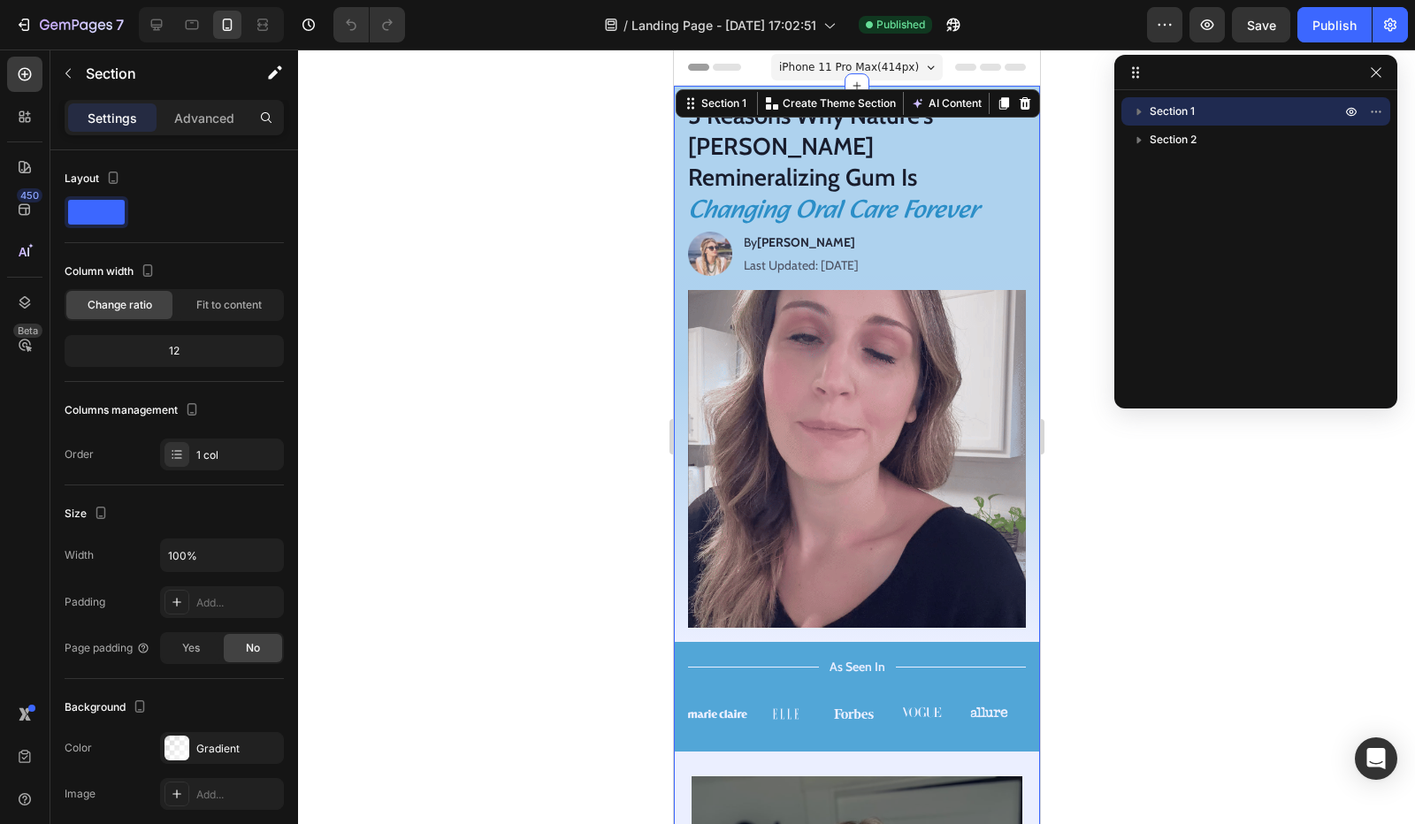
click at [934, 193] on h1 "Changing Oral Care Forever" at bounding box center [856, 210] width 366 height 35
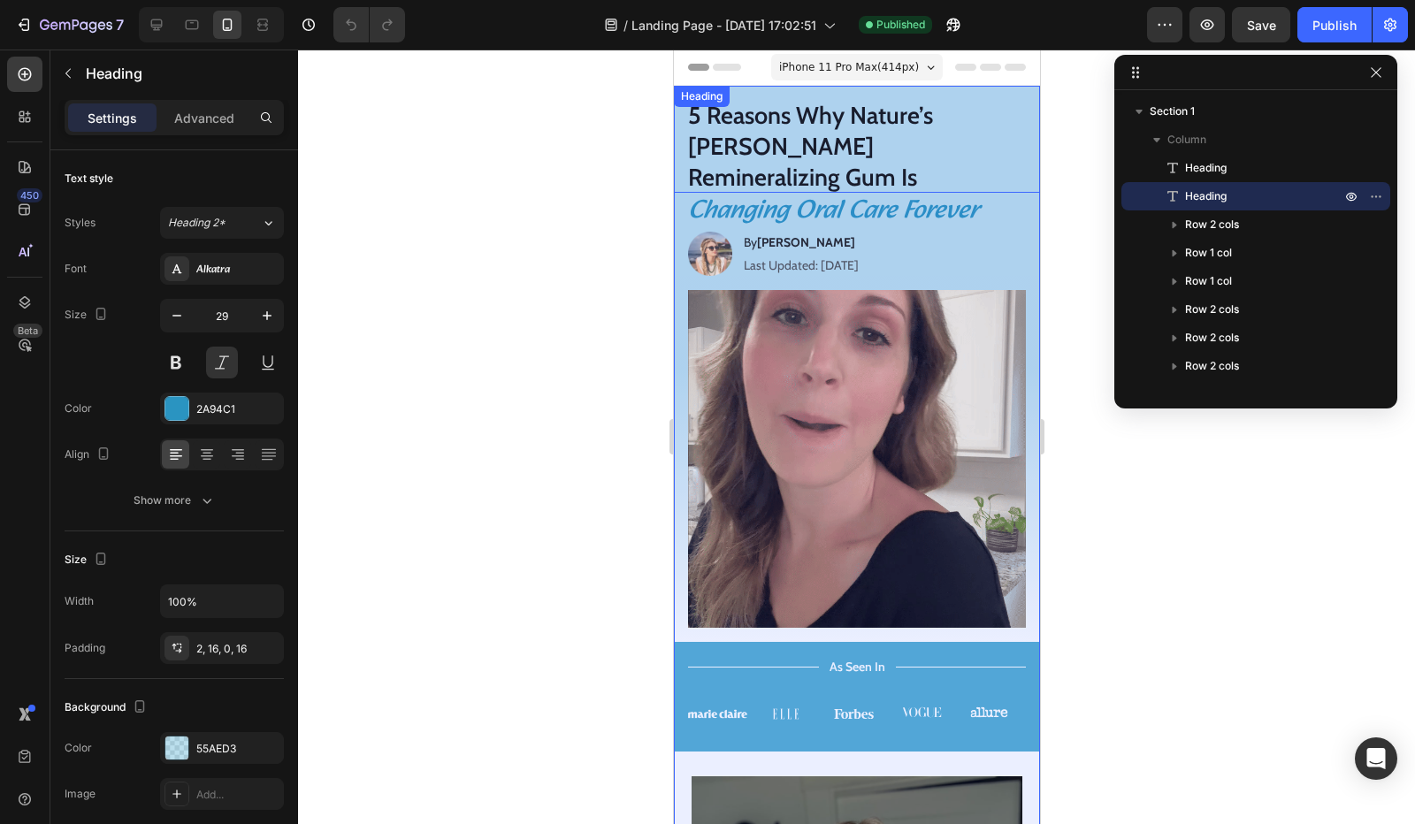
click at [997, 135] on h1 "5 Reasons Why Nature’s [PERSON_NAME] Remineralizing Gum Is" at bounding box center [856, 139] width 366 height 107
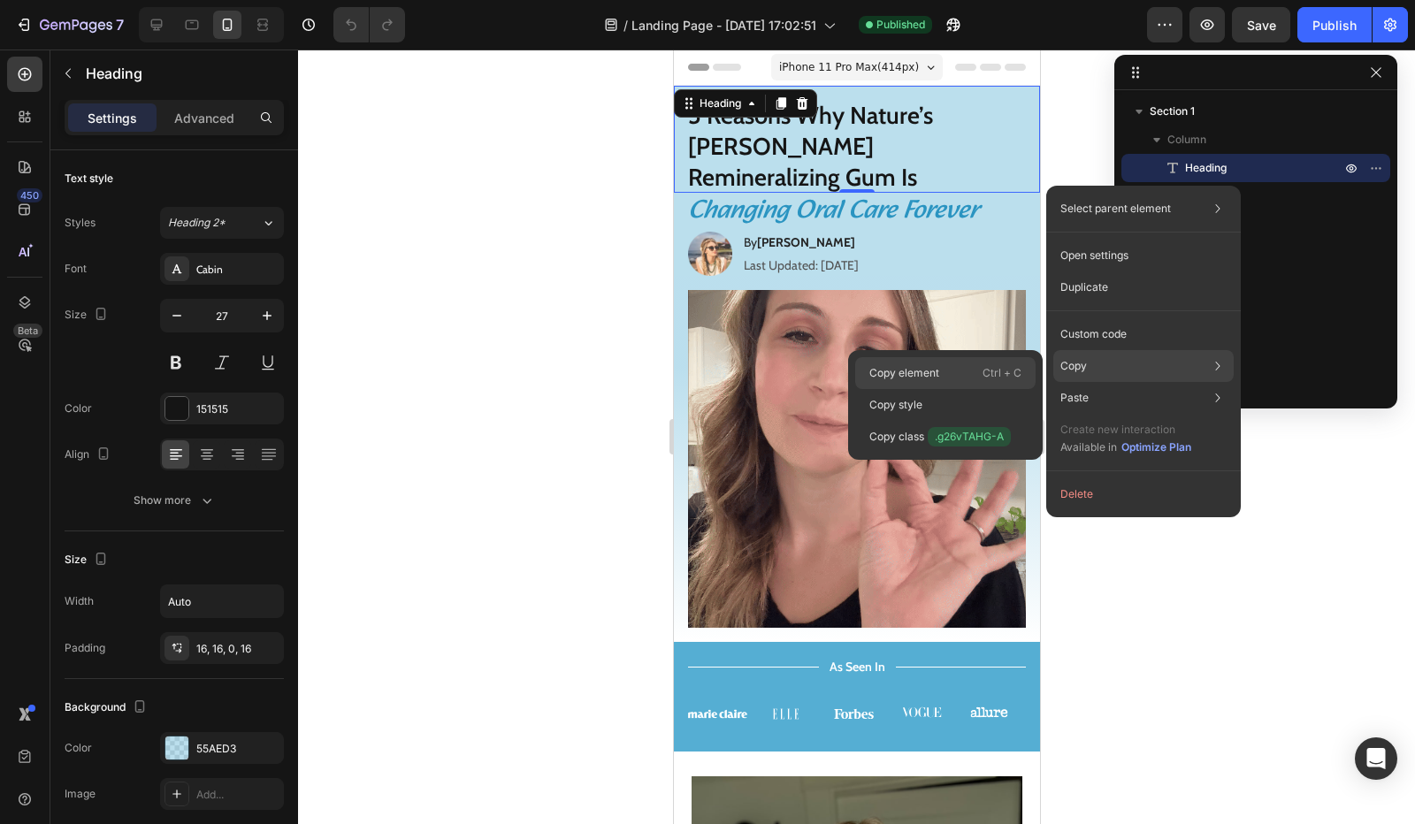
click at [1022, 389] on div "Copy element Ctrl + C" at bounding box center [945, 405] width 180 height 32
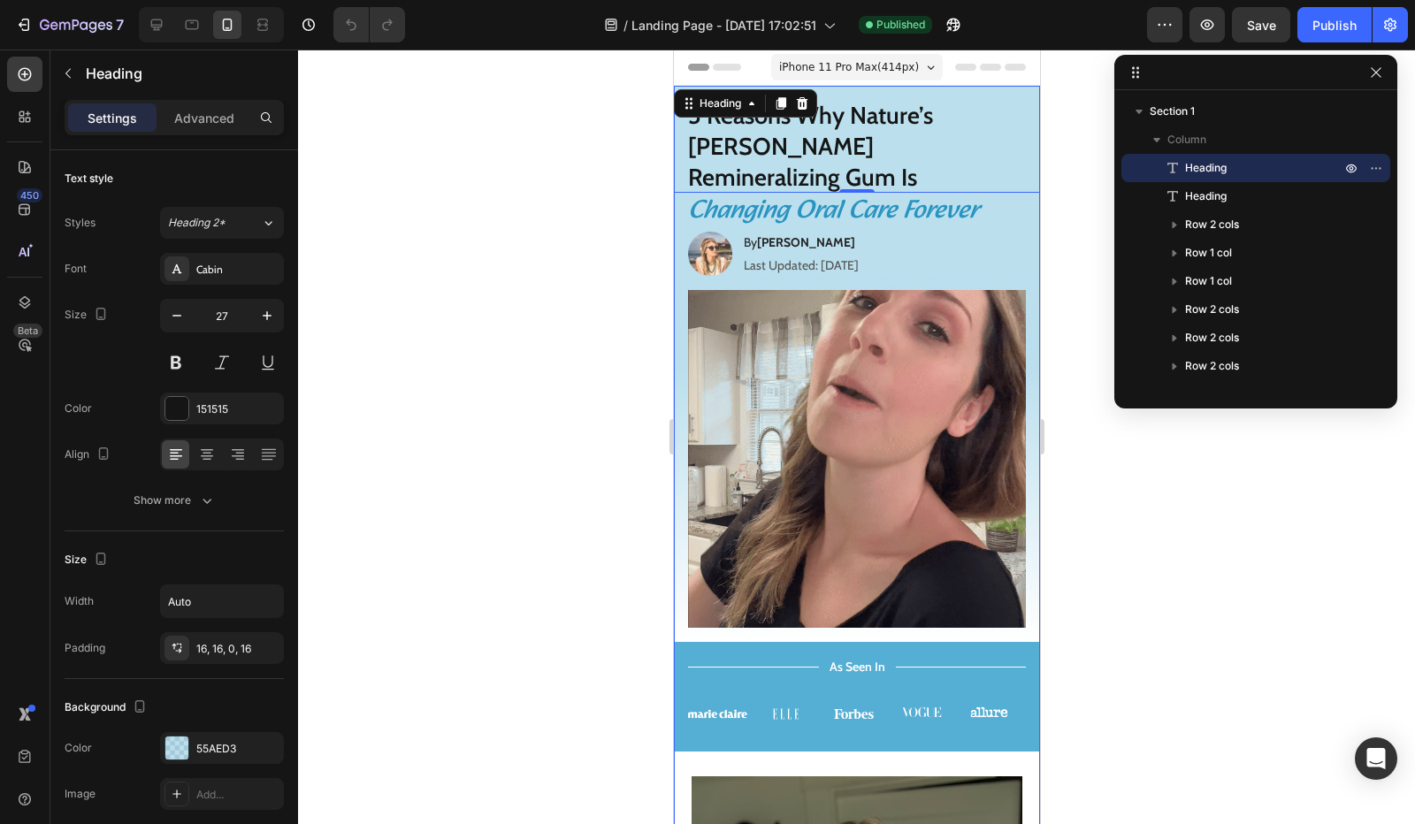
click at [992, 193] on h1 "Changing Oral Care Forever" at bounding box center [856, 210] width 366 height 35
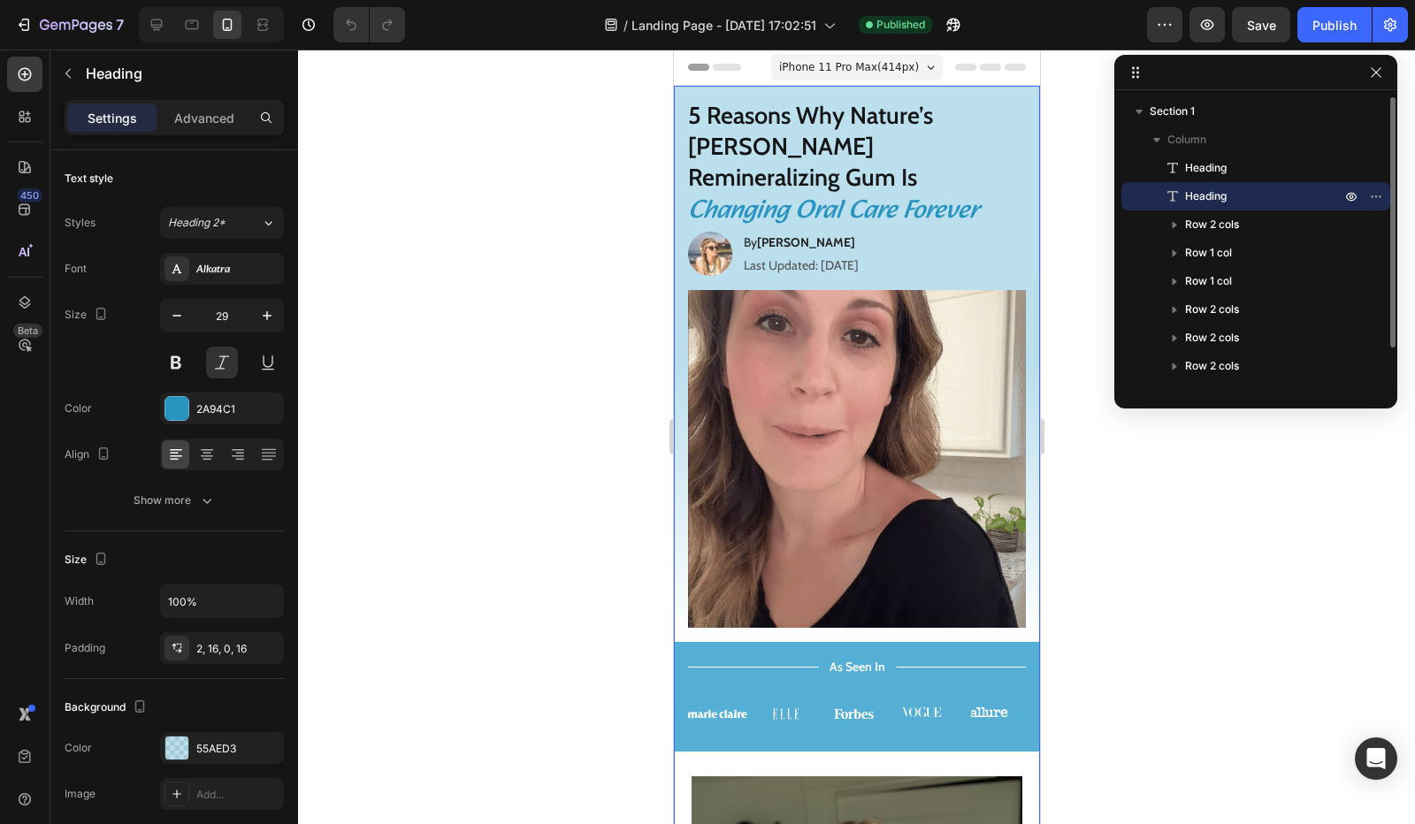
click at [1281, 196] on p "Heading" at bounding box center [1242, 196] width 159 height 18
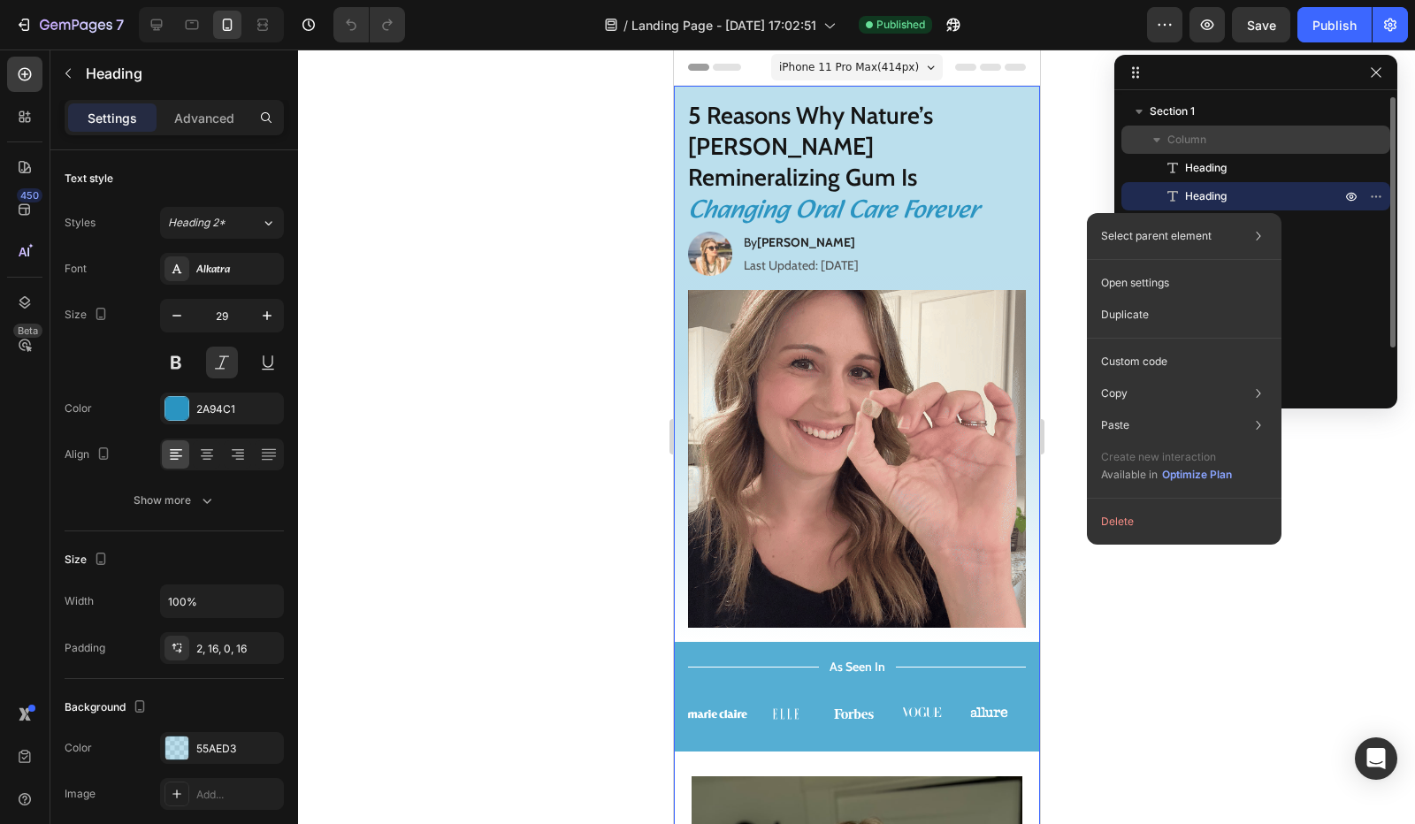
click at [1200, 138] on span "Column" at bounding box center [1186, 140] width 39 height 18
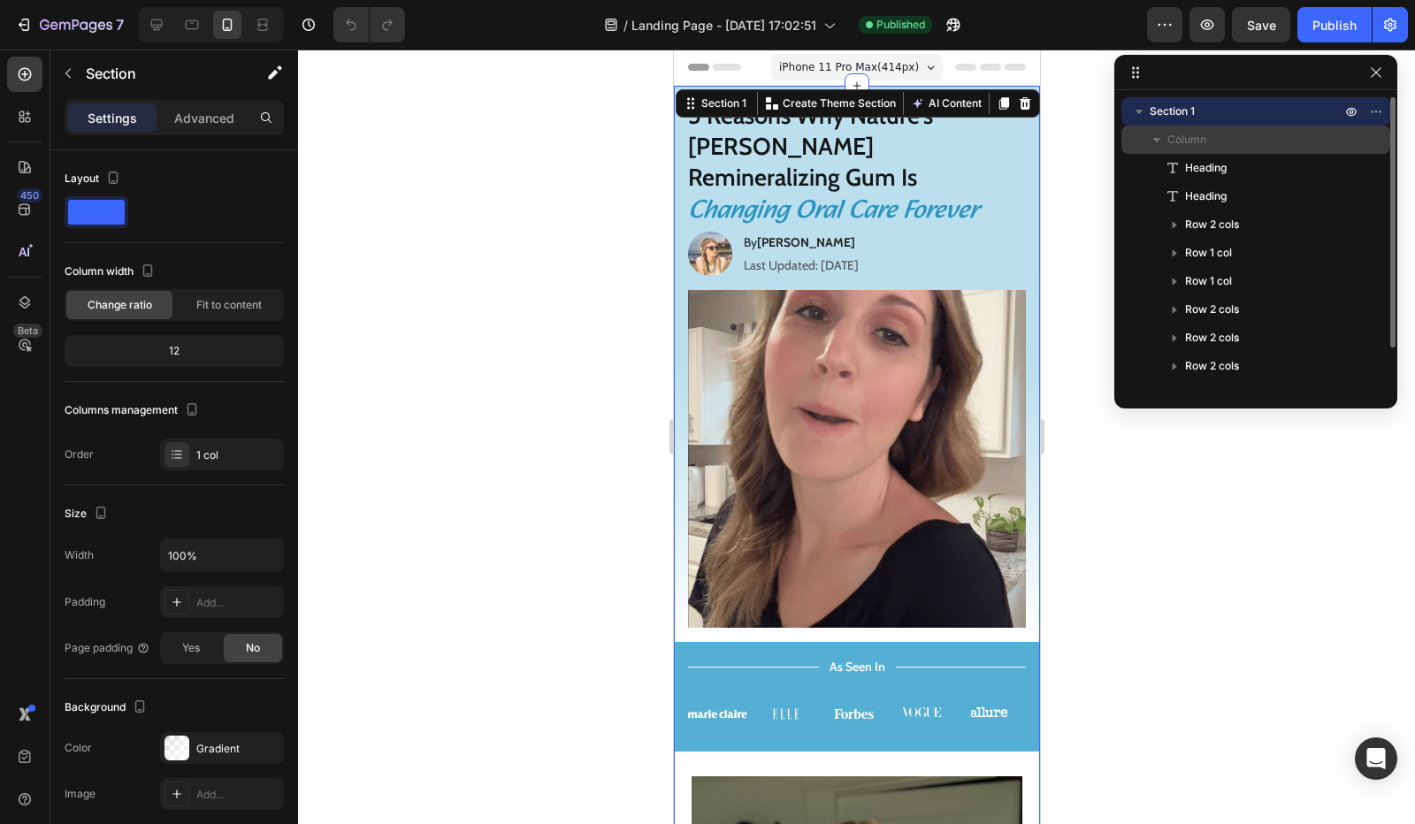
click at [1158, 139] on icon "button" at bounding box center [1156, 140] width 7 height 4
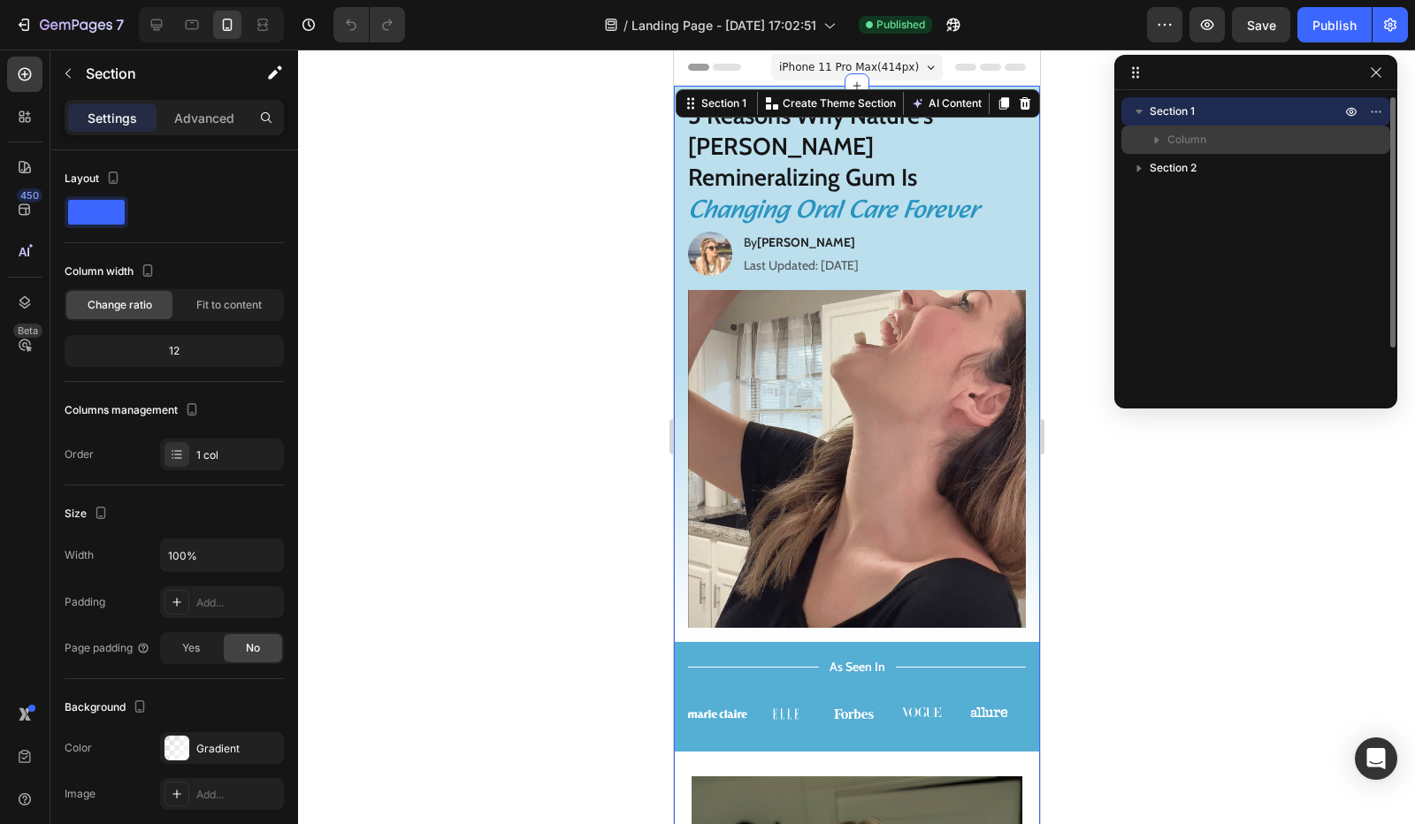
click at [1159, 140] on icon "button" at bounding box center [1157, 140] width 18 height 18
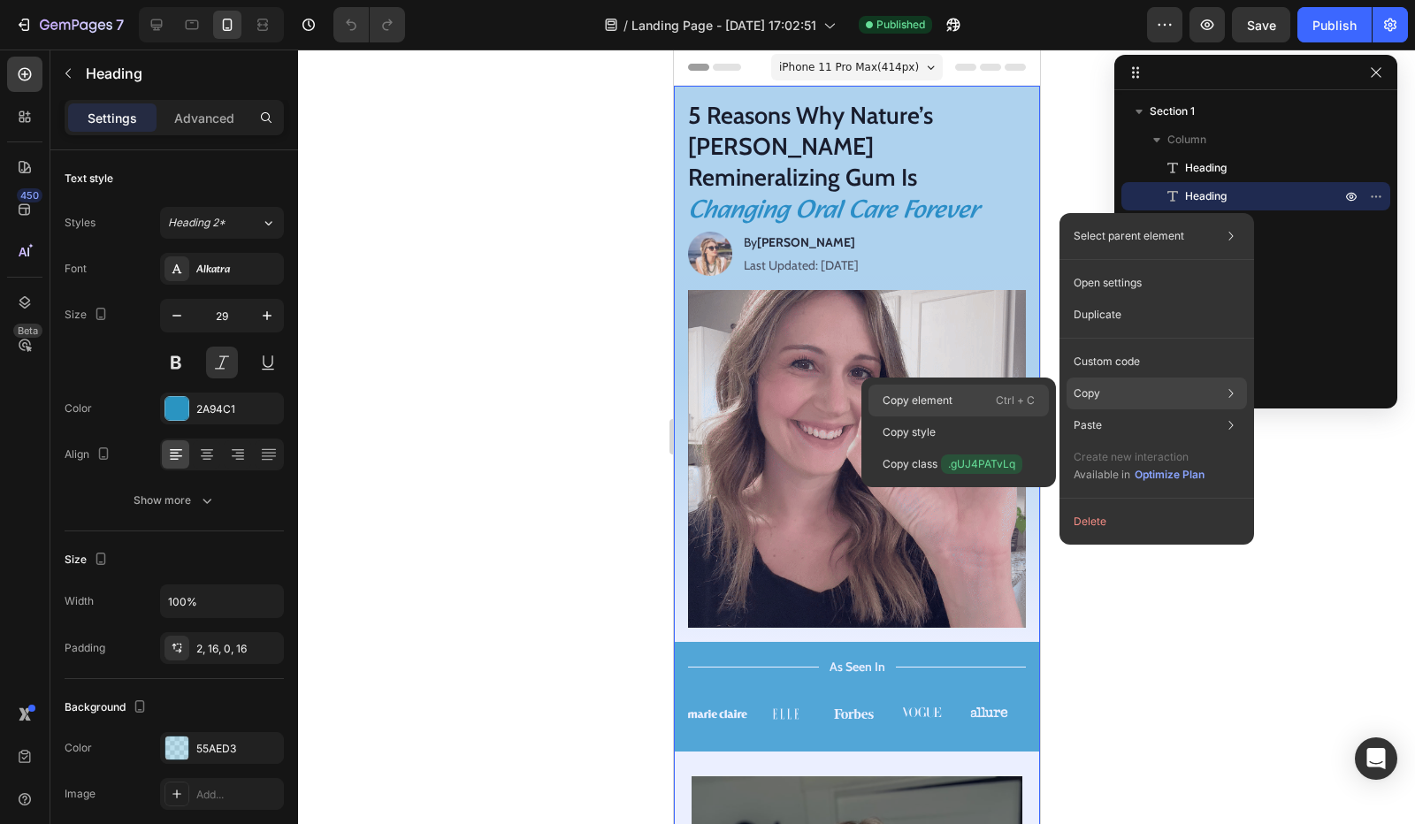
click at [1001, 407] on p "Ctrl + C" at bounding box center [1014, 401] width 39 height 18
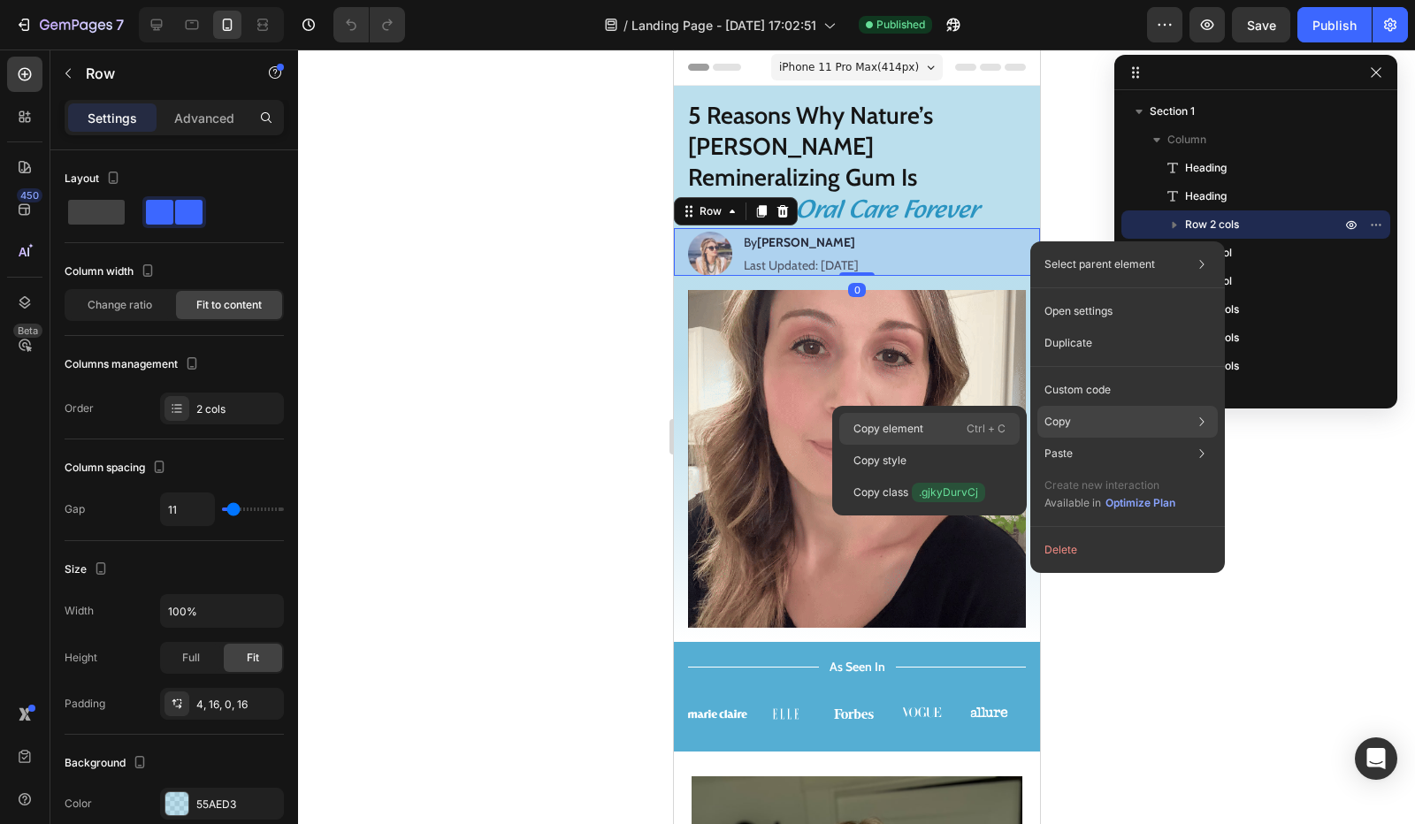
click at [967, 445] on div "Copy element Ctrl + C" at bounding box center [929, 461] width 180 height 32
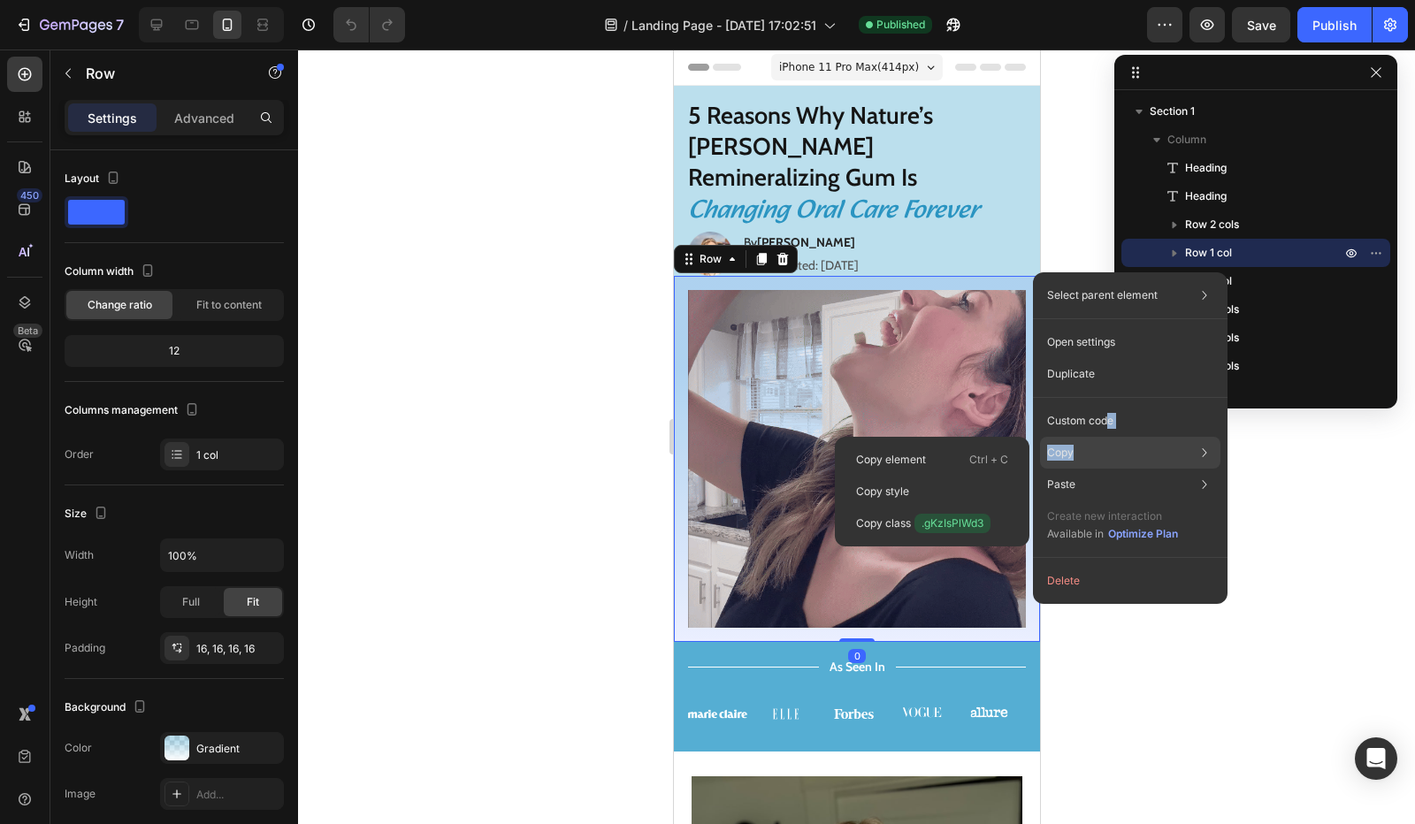
drag, startPoint x: 1107, startPoint y: 423, endPoint x: 1102, endPoint y: 450, distance: 26.9
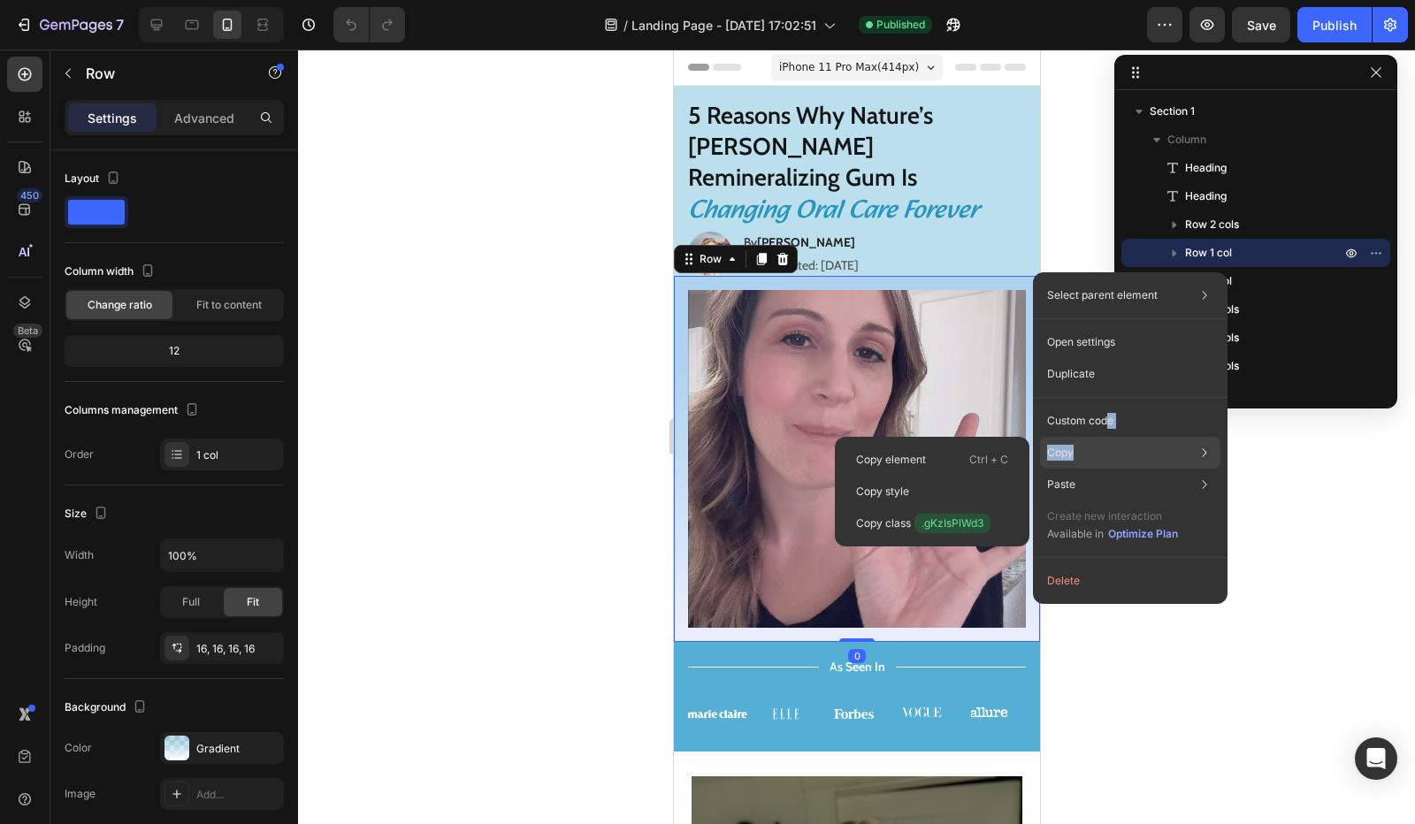
click at [1102, 450] on div "Select parent element Section Row 1 col Open settings Duplicate Custom code Cop…" at bounding box center [1130, 438] width 194 height 332
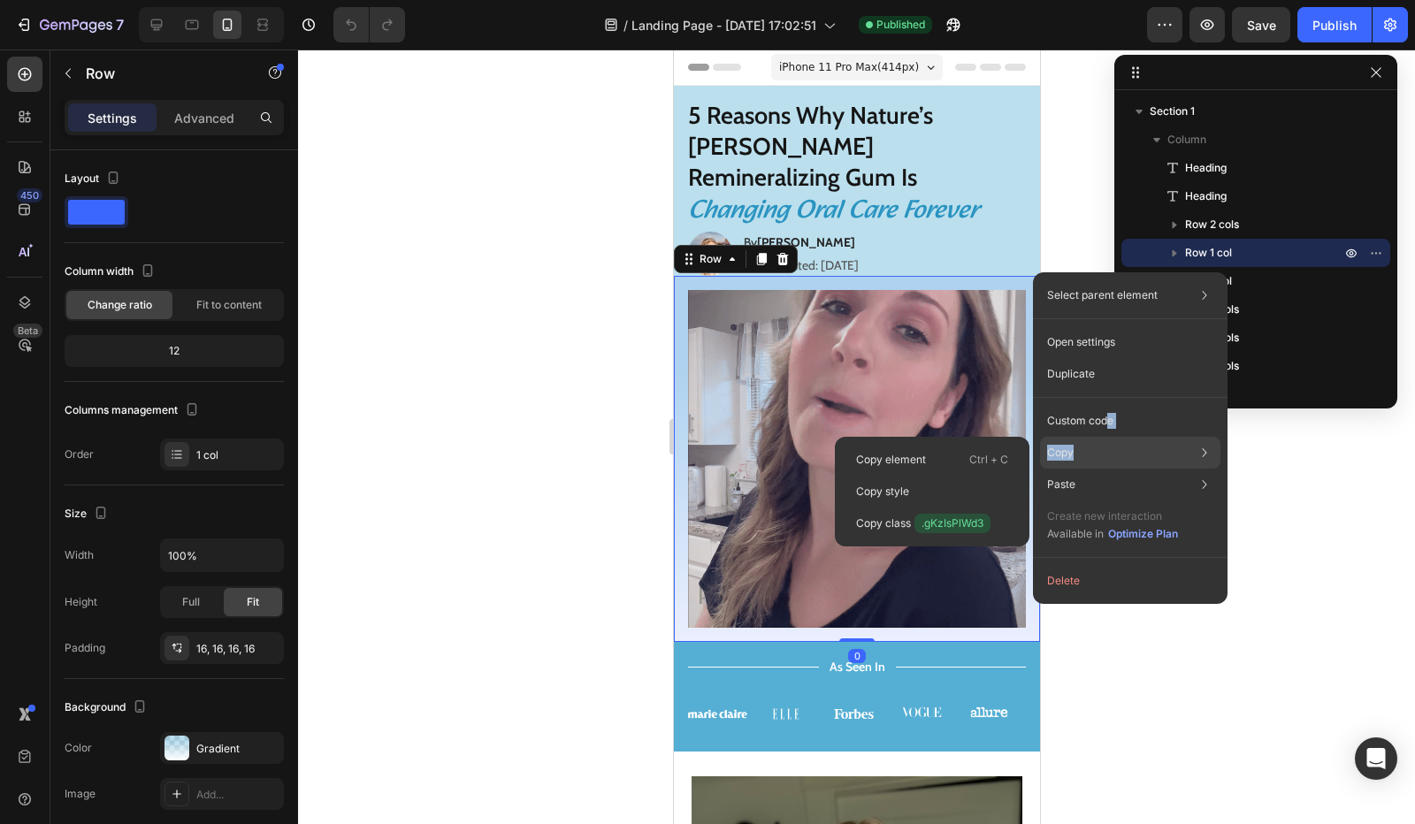
click at [1102, 500] on div "Copy Copy element Ctrl + C Copy style Copy class .gKzIsPlWd3" at bounding box center [1130, 525] width 180 height 50
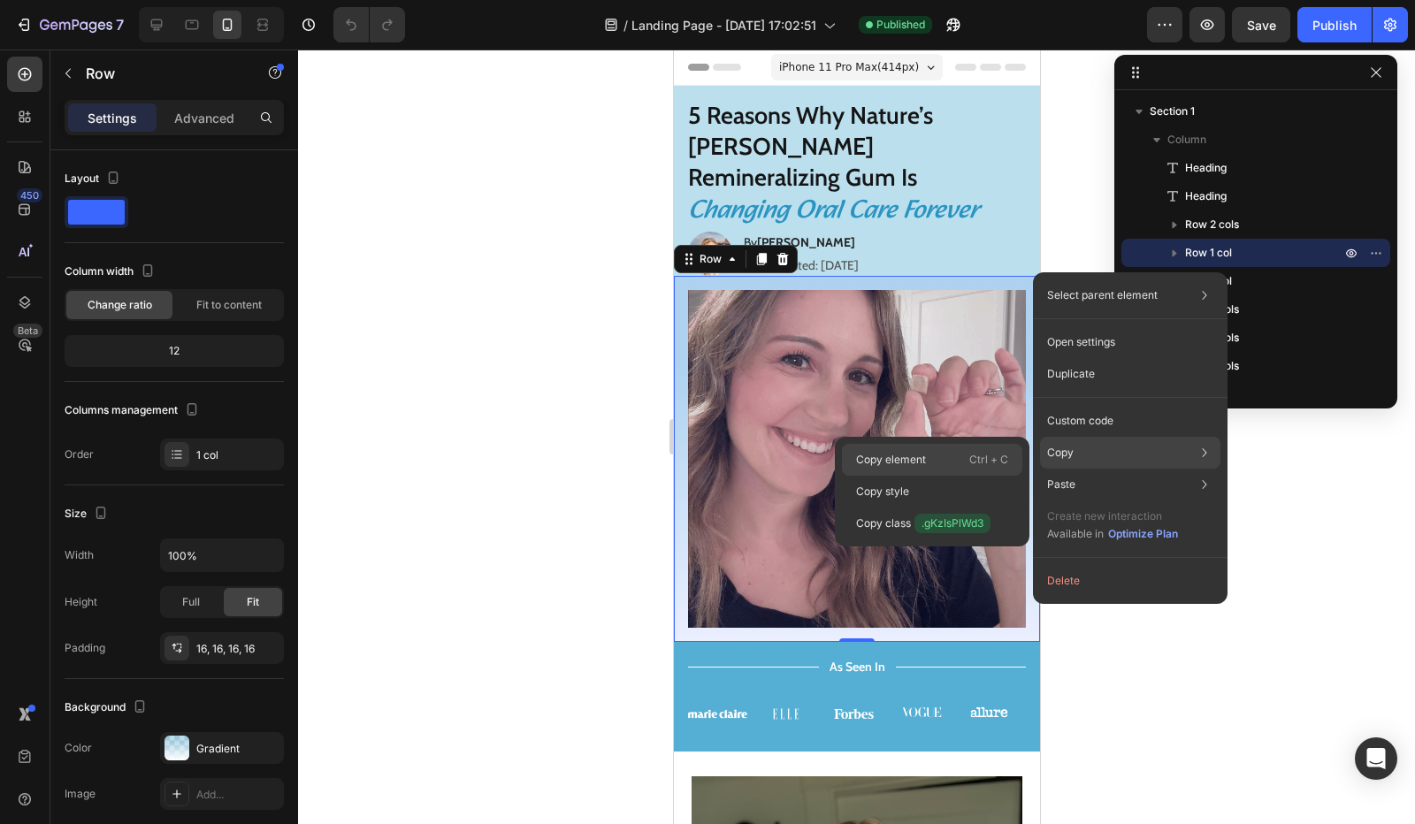
click at [972, 464] on p "Ctrl + C" at bounding box center [988, 460] width 39 height 18
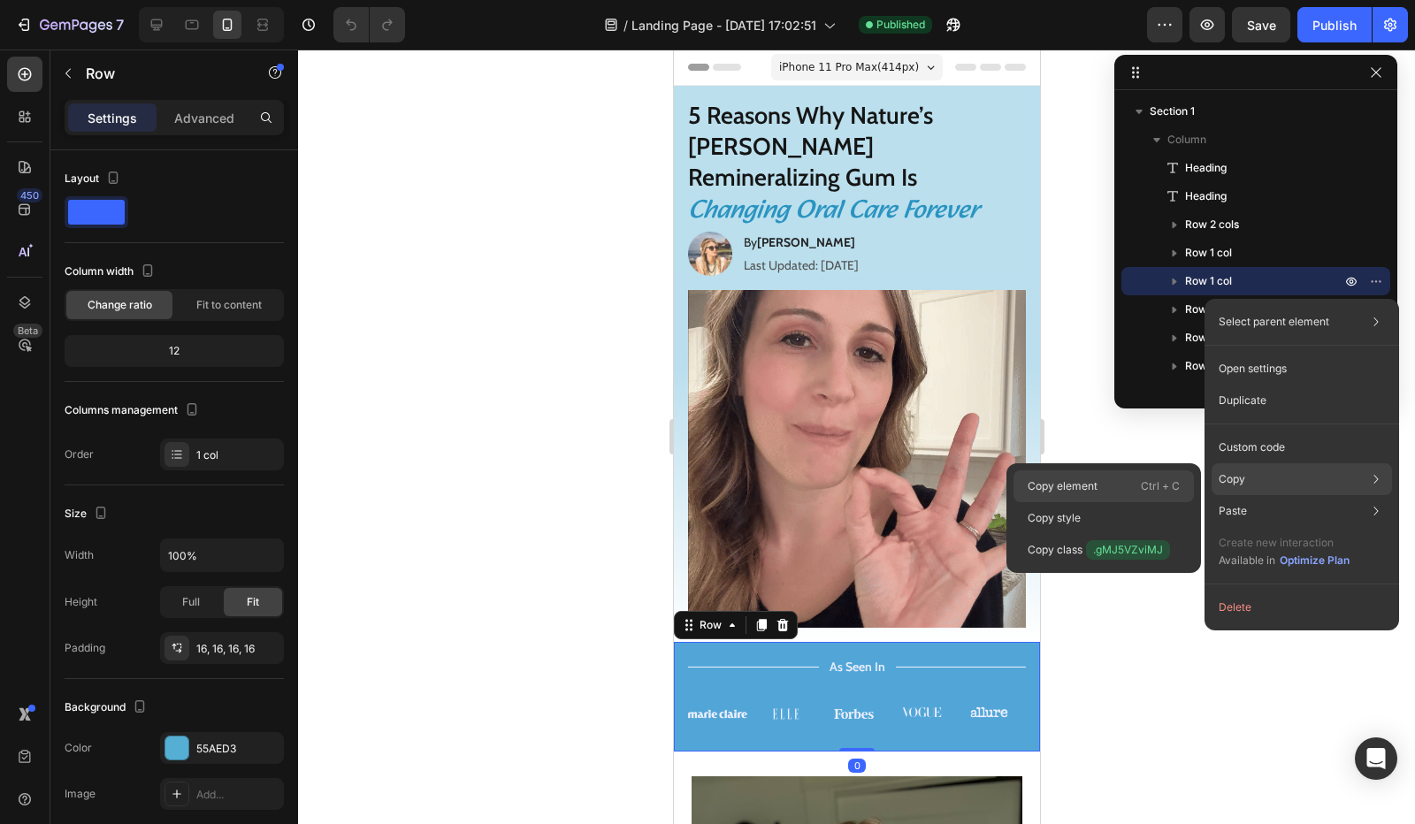
click at [1162, 485] on p "Ctrl + C" at bounding box center [1159, 486] width 39 height 18
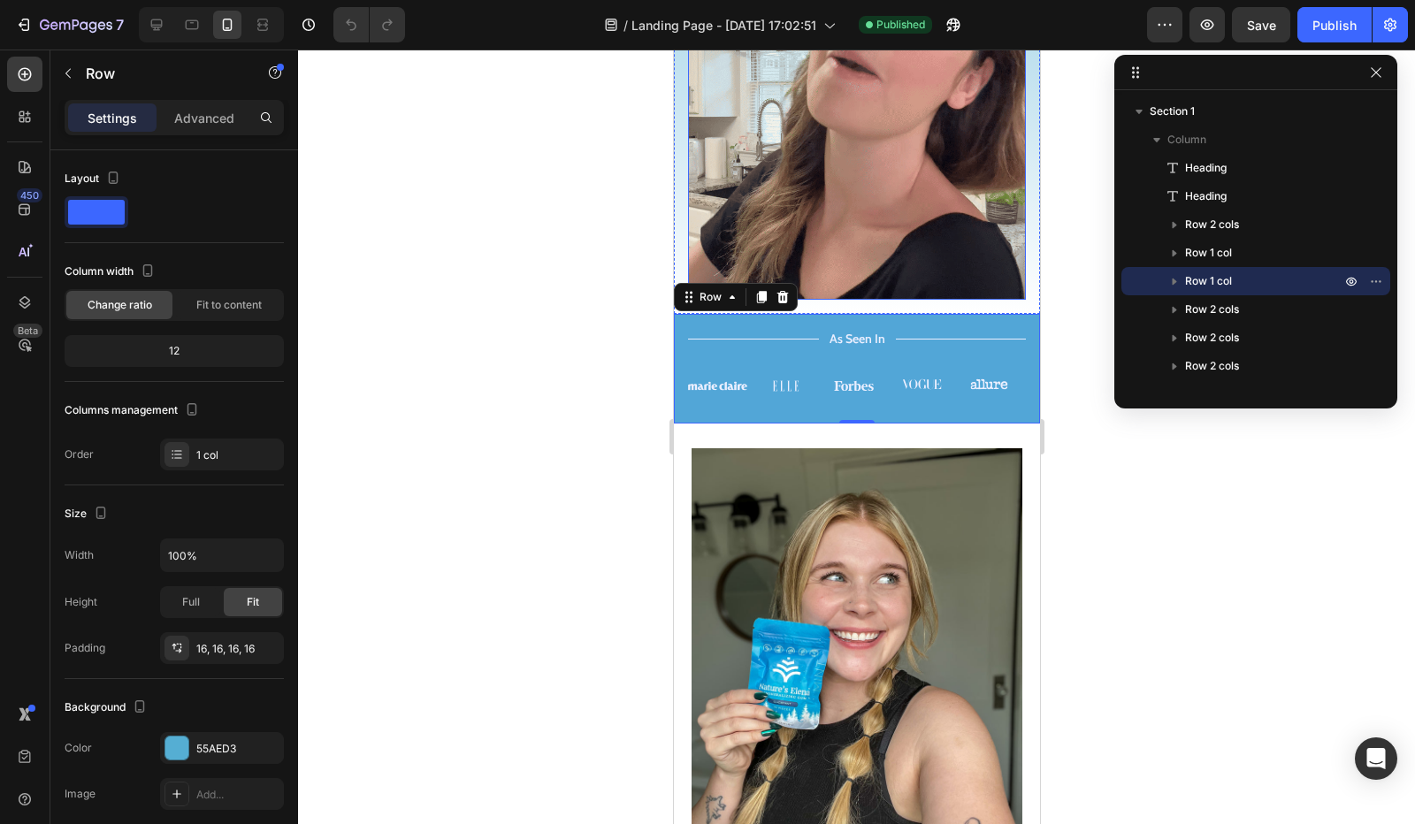
scroll to position [354, 0]
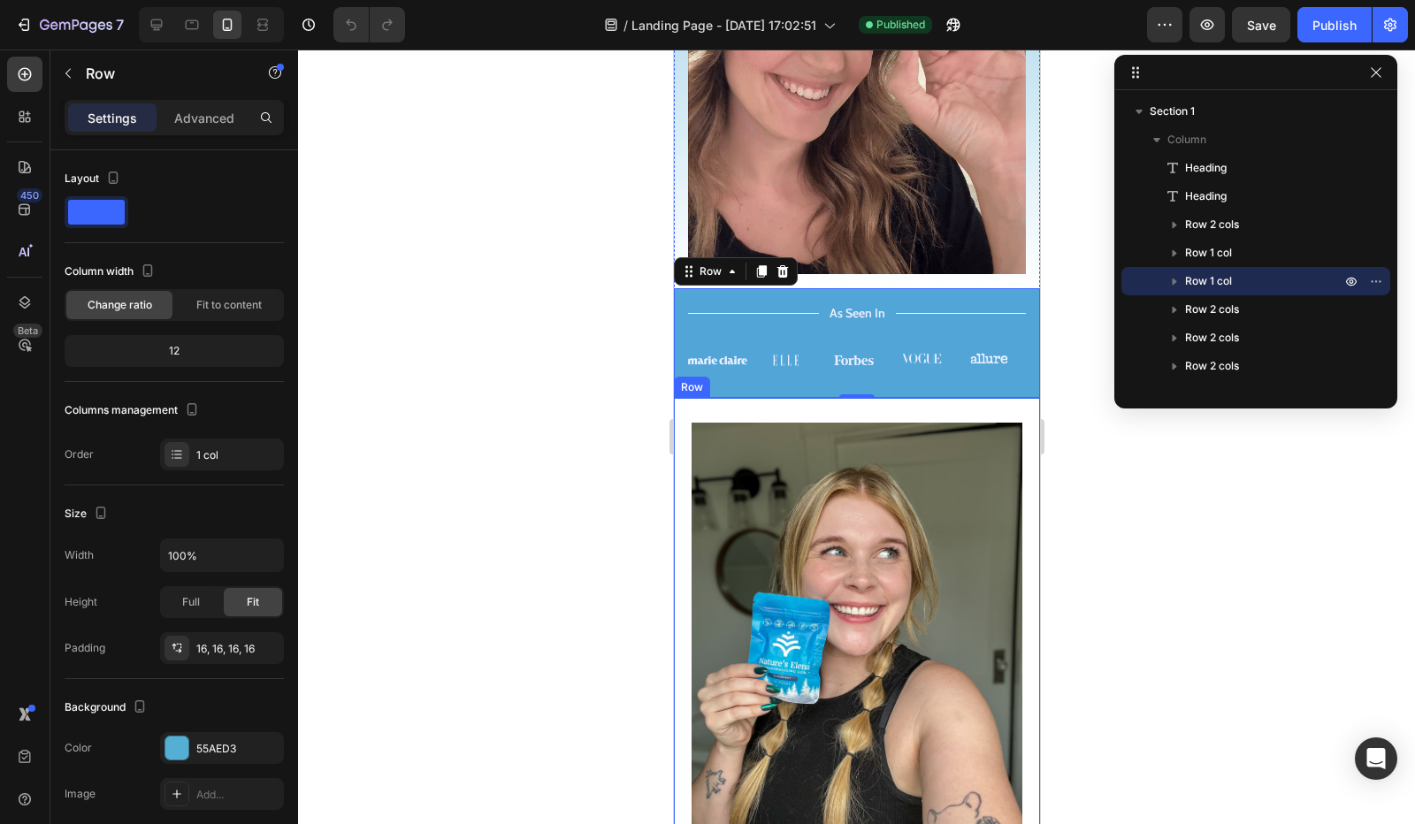
click at [1012, 398] on div "Image 1. It Actually Strengthens Enamel — Not Just Freshens Breath Heading Most…" at bounding box center [856, 730] width 366 height 665
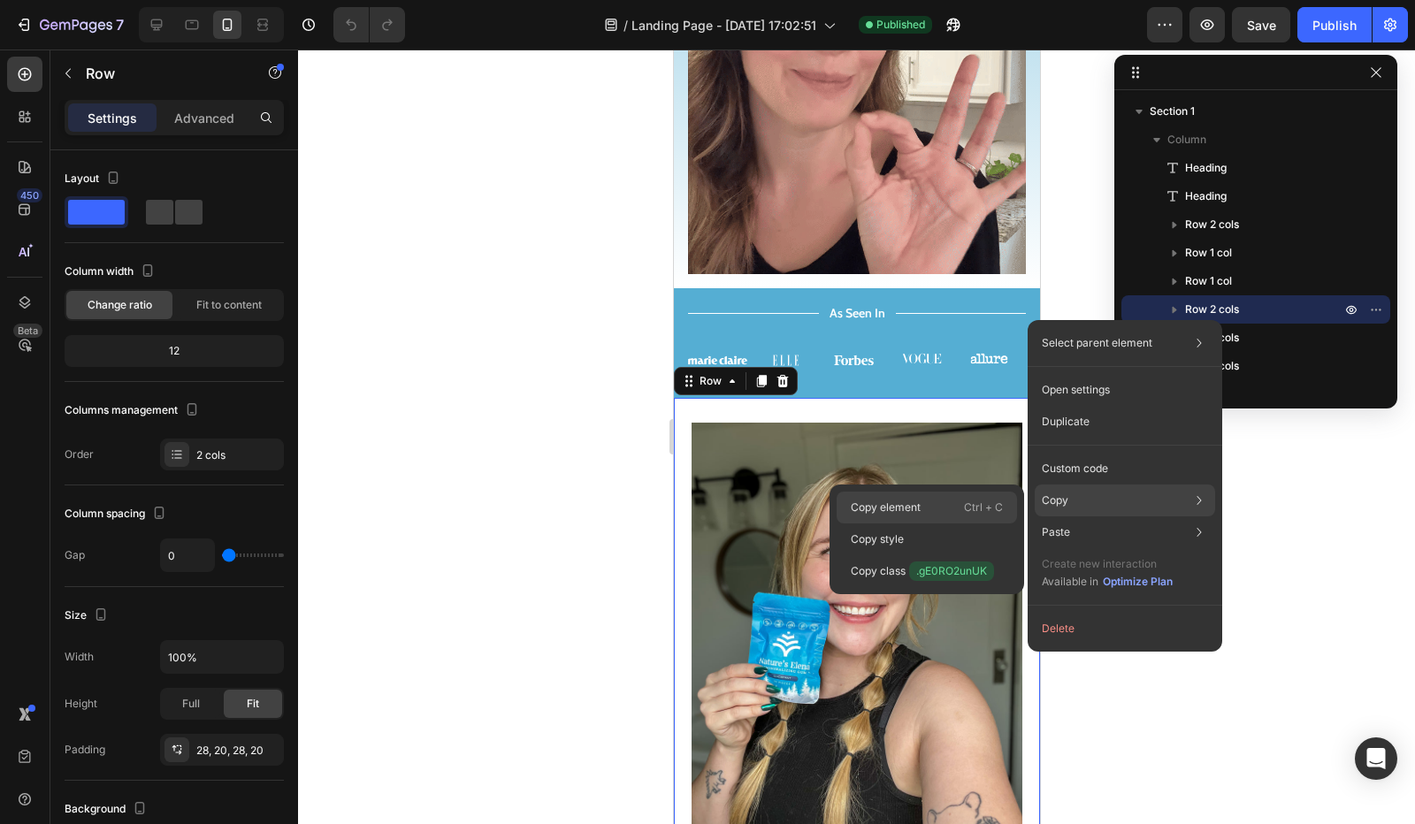
click at [962, 523] on div "Copy element Ctrl + C" at bounding box center [926, 539] width 180 height 32
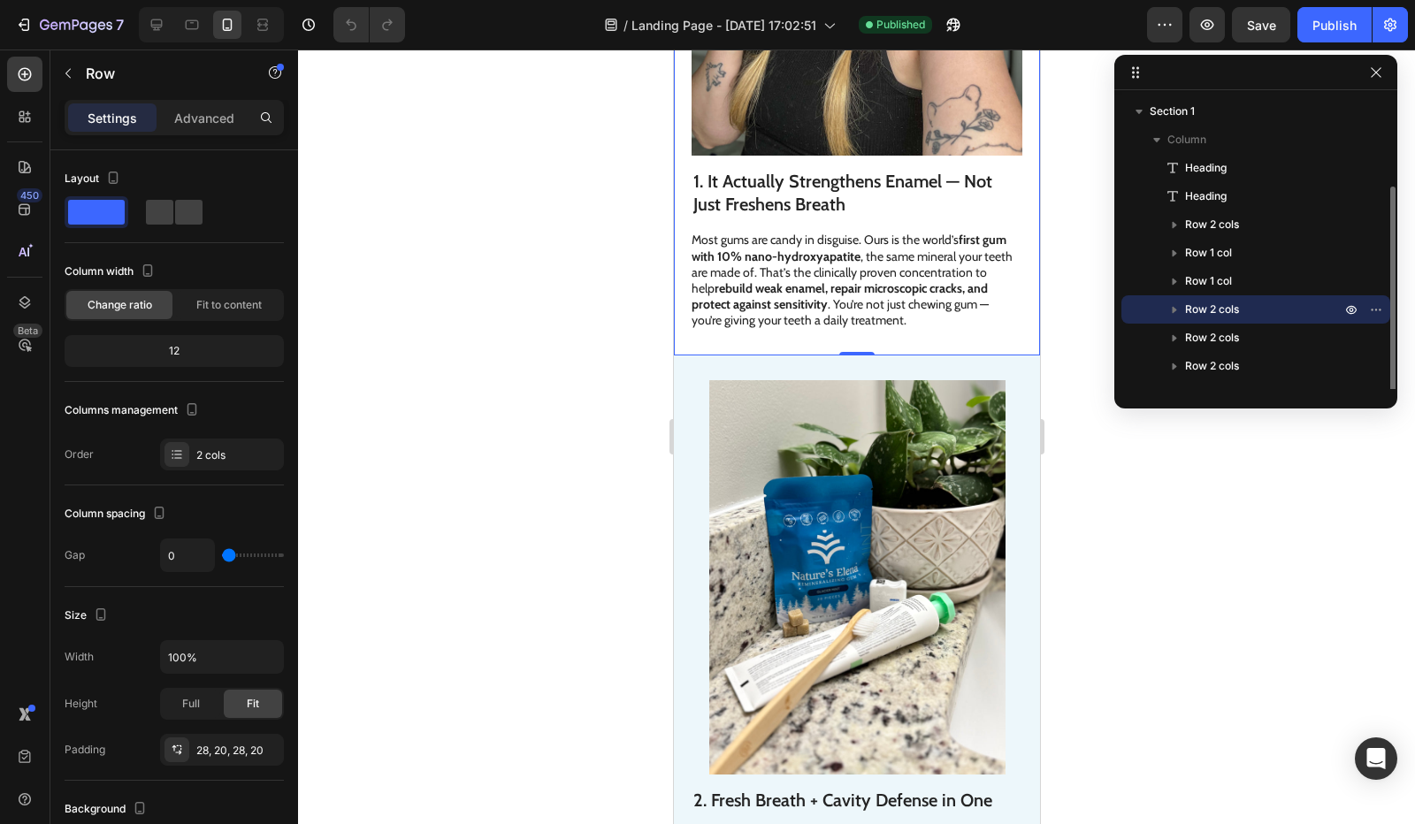
scroll to position [48, 0]
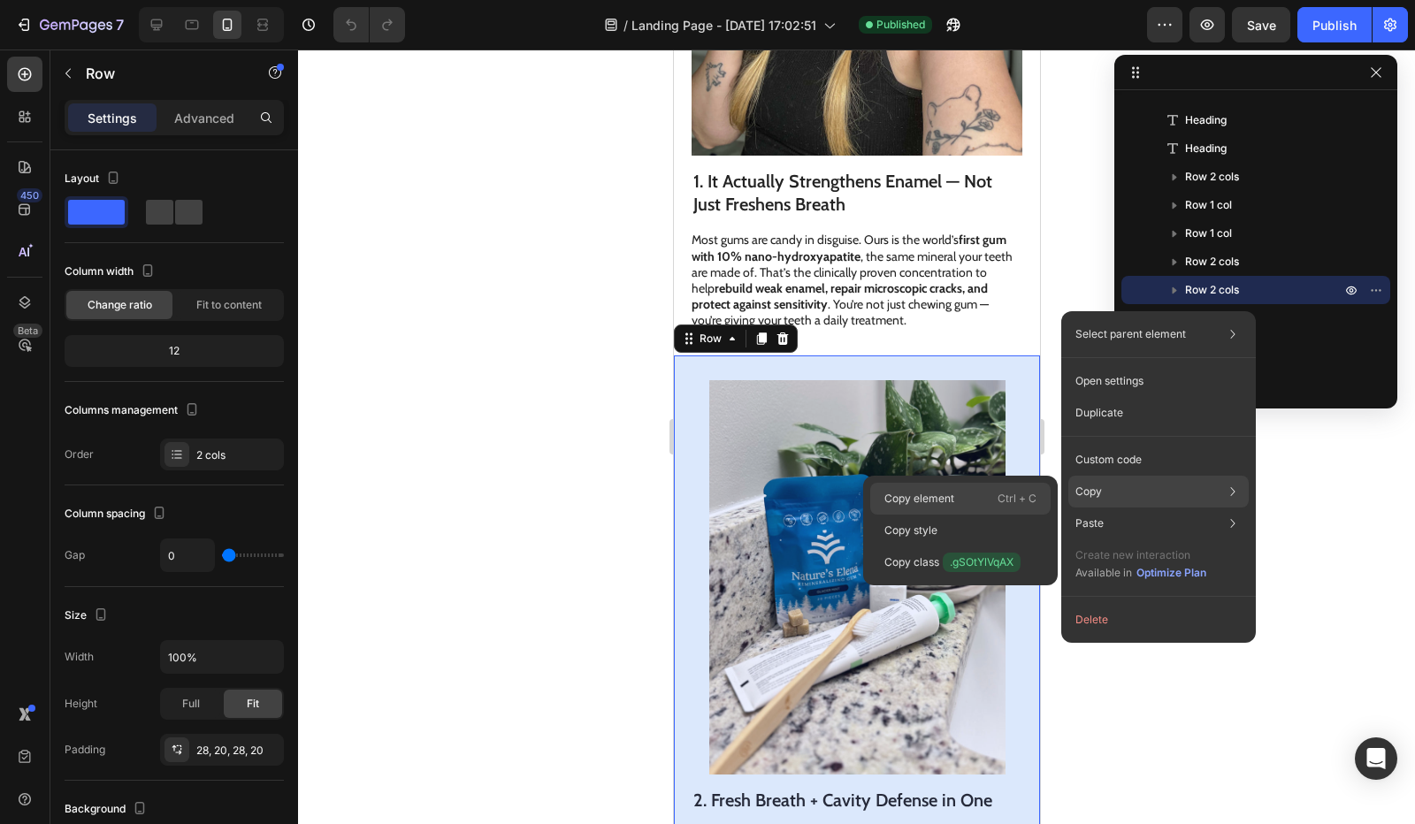
click at [1002, 504] on p "Ctrl + C" at bounding box center [1016, 499] width 39 height 18
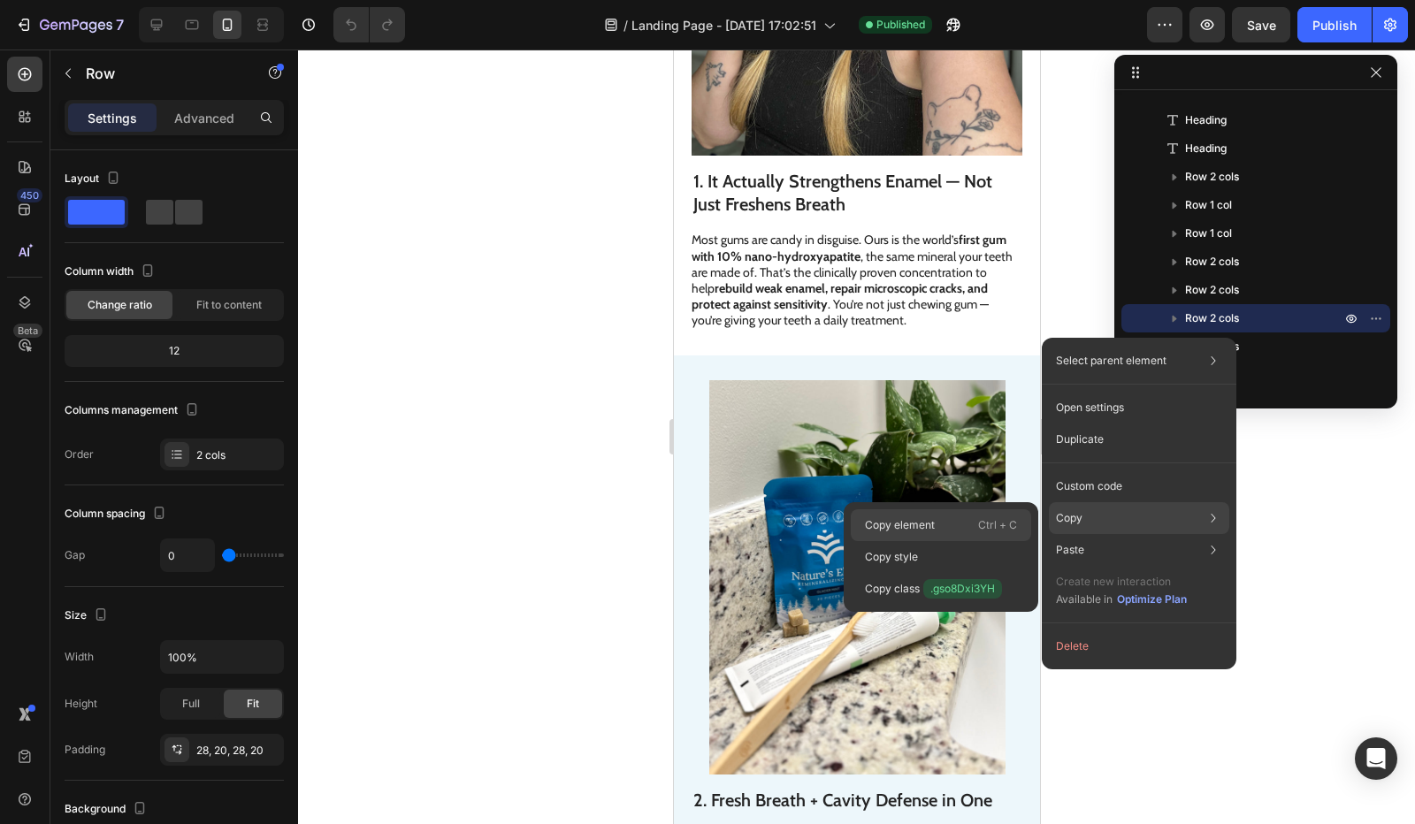
click at [964, 541] on div "Copy element Ctrl + C" at bounding box center [940, 557] width 180 height 32
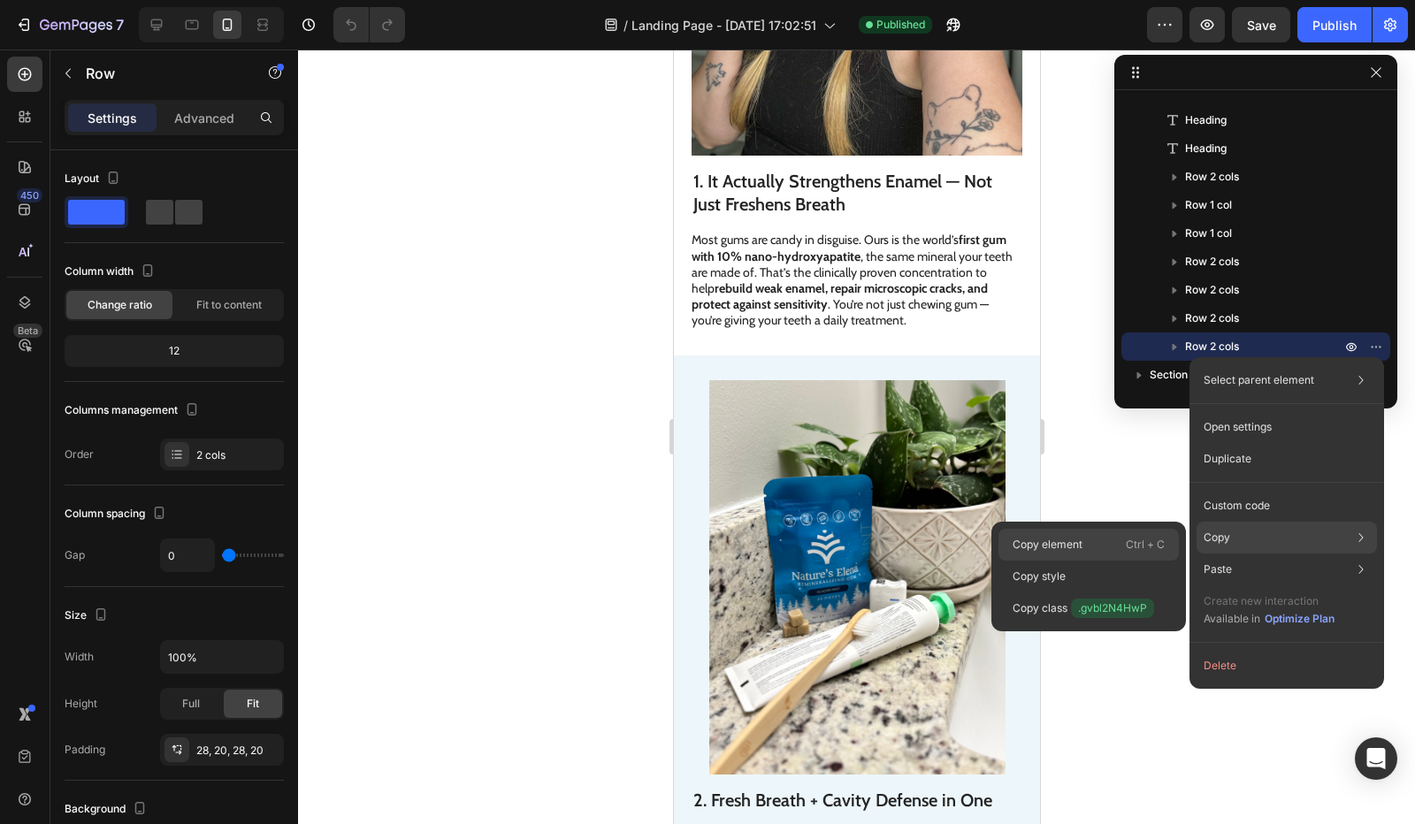
click at [1117, 561] on div "Copy element Ctrl + C" at bounding box center [1088, 577] width 180 height 32
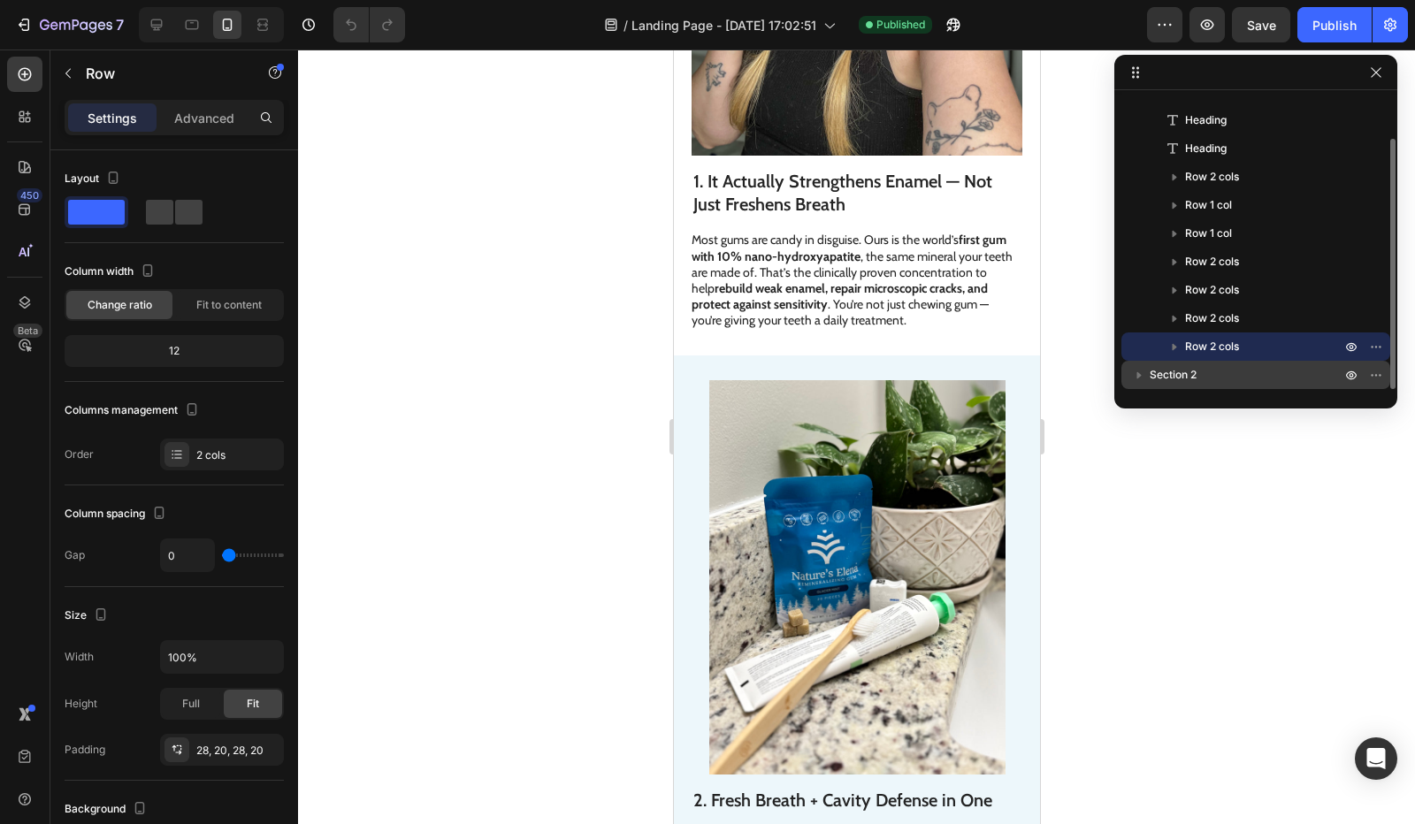
click at [1140, 372] on icon "button" at bounding box center [1139, 375] width 18 height 18
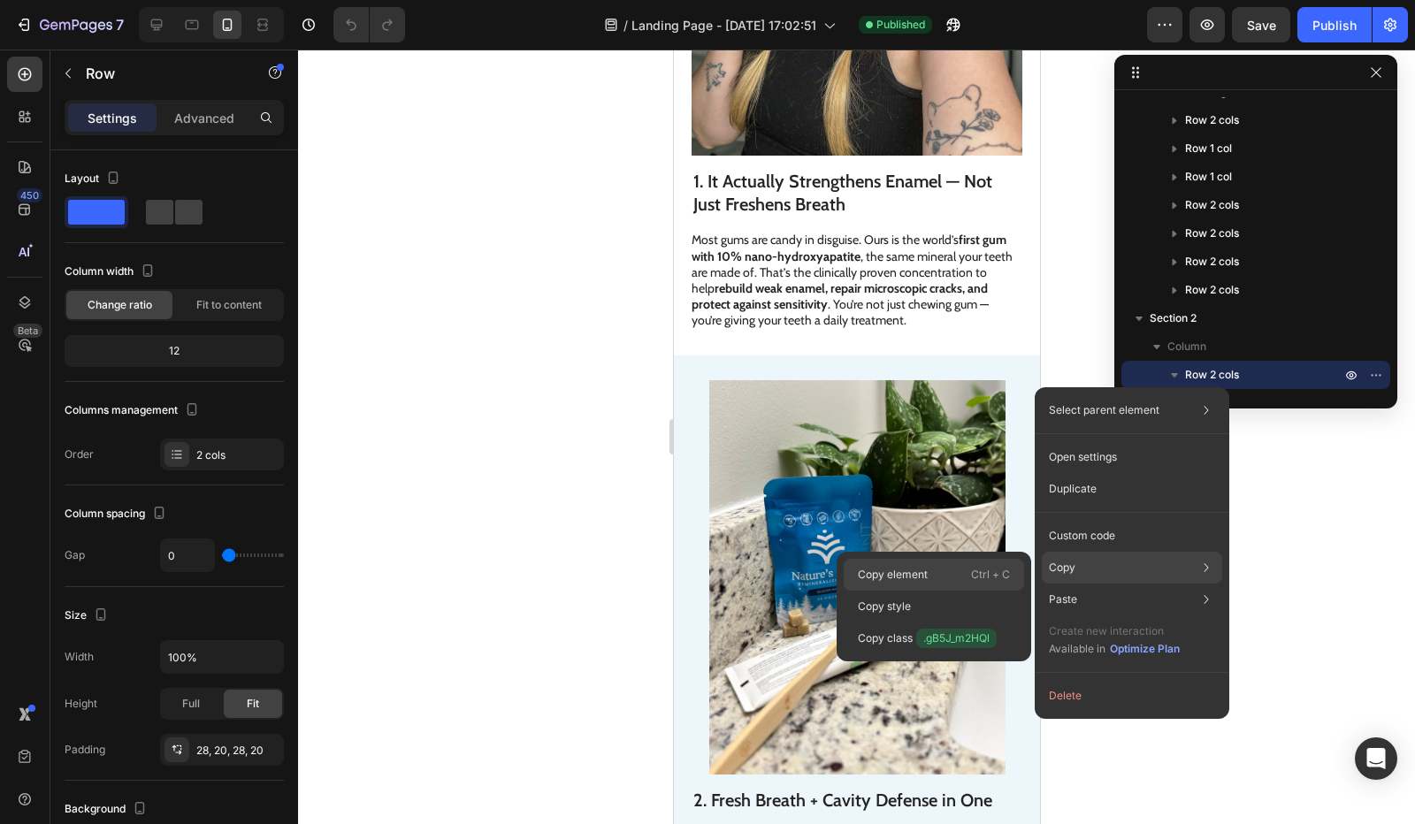
click at [986, 578] on p "Ctrl + C" at bounding box center [990, 575] width 39 height 18
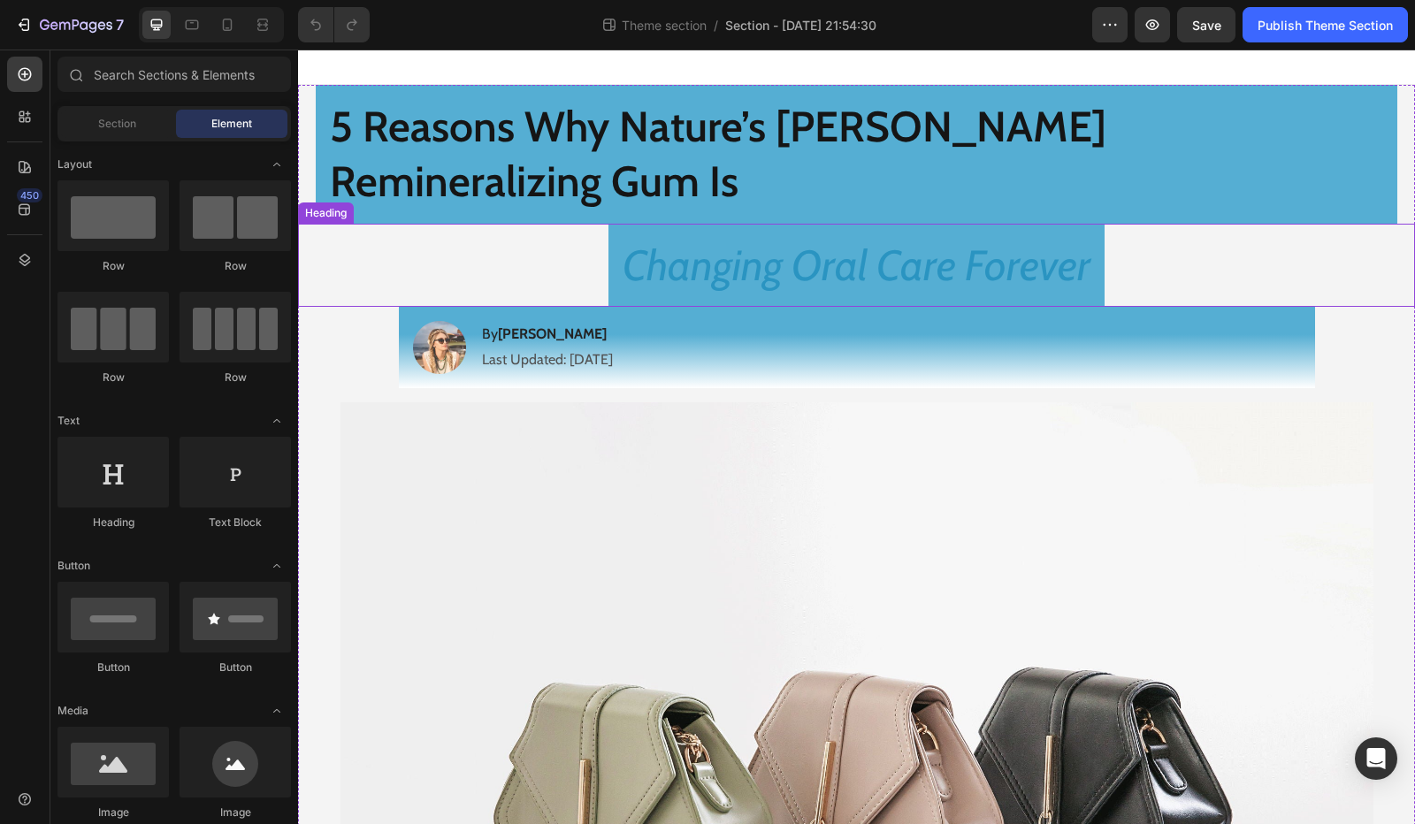
click at [302, 224] on div "Changing Oral Care Forever Heading" at bounding box center [856, 265] width 1117 height 83
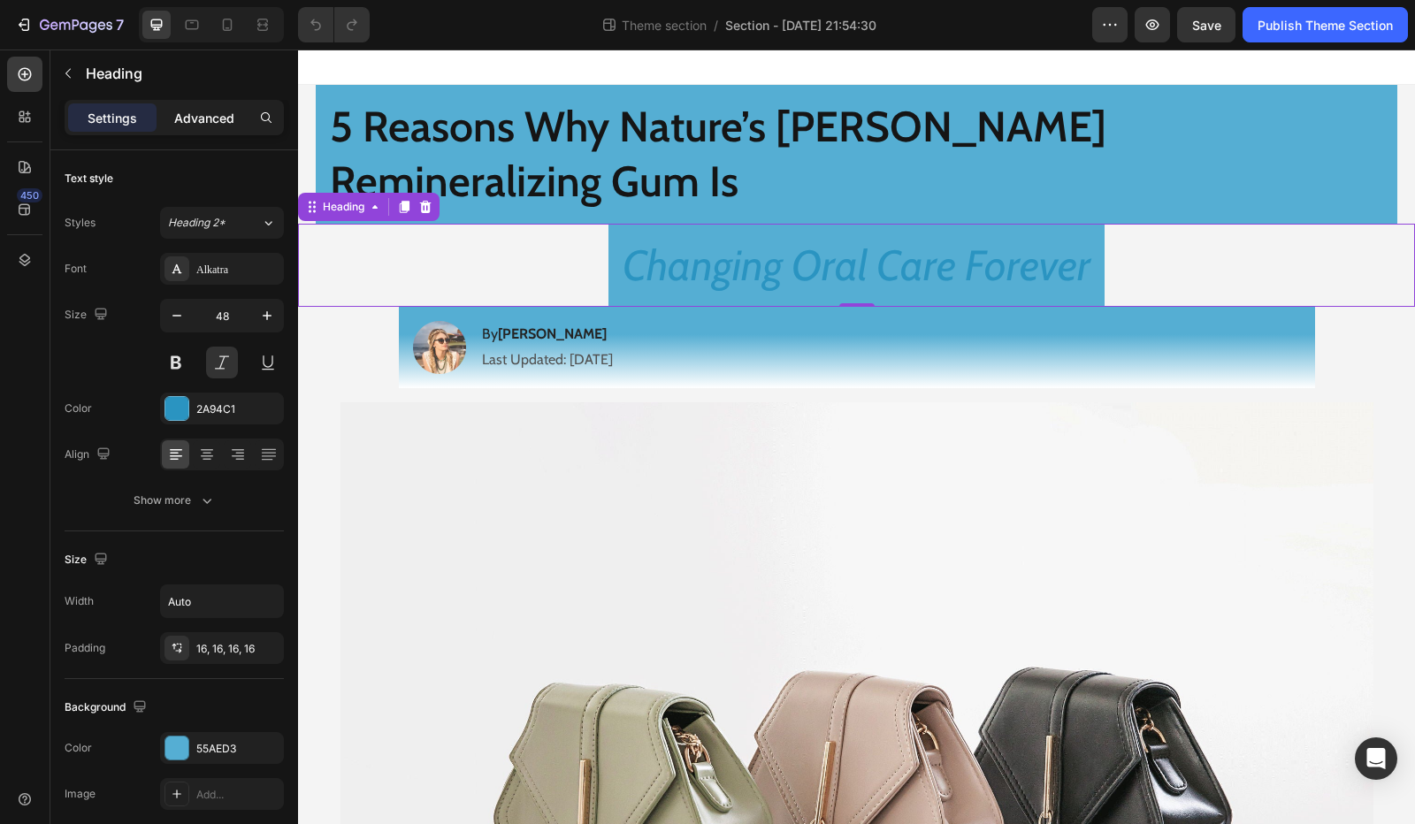
click at [202, 126] on div "Advanced" at bounding box center [204, 117] width 88 height 28
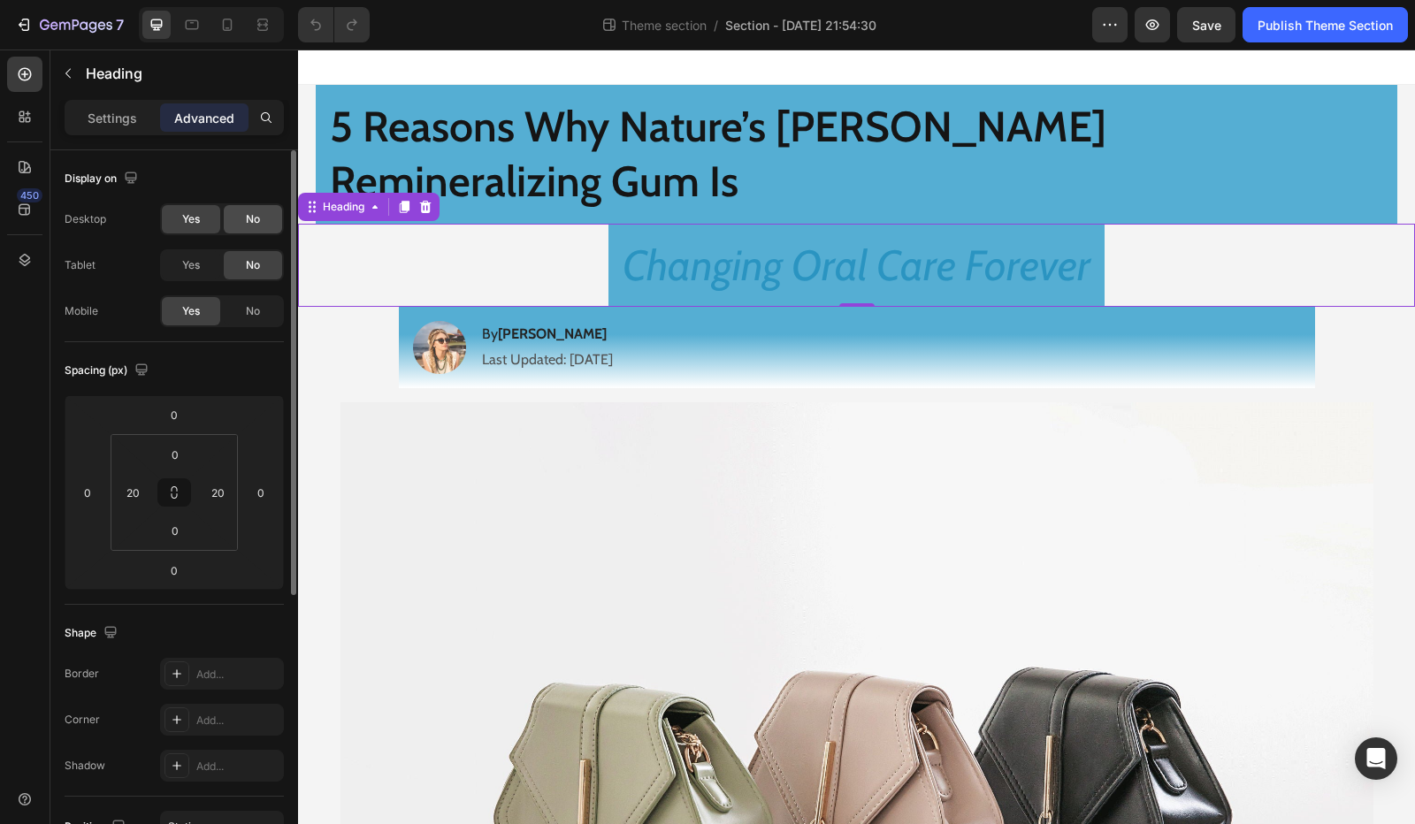
click at [244, 217] on div "No" at bounding box center [253, 219] width 58 height 28
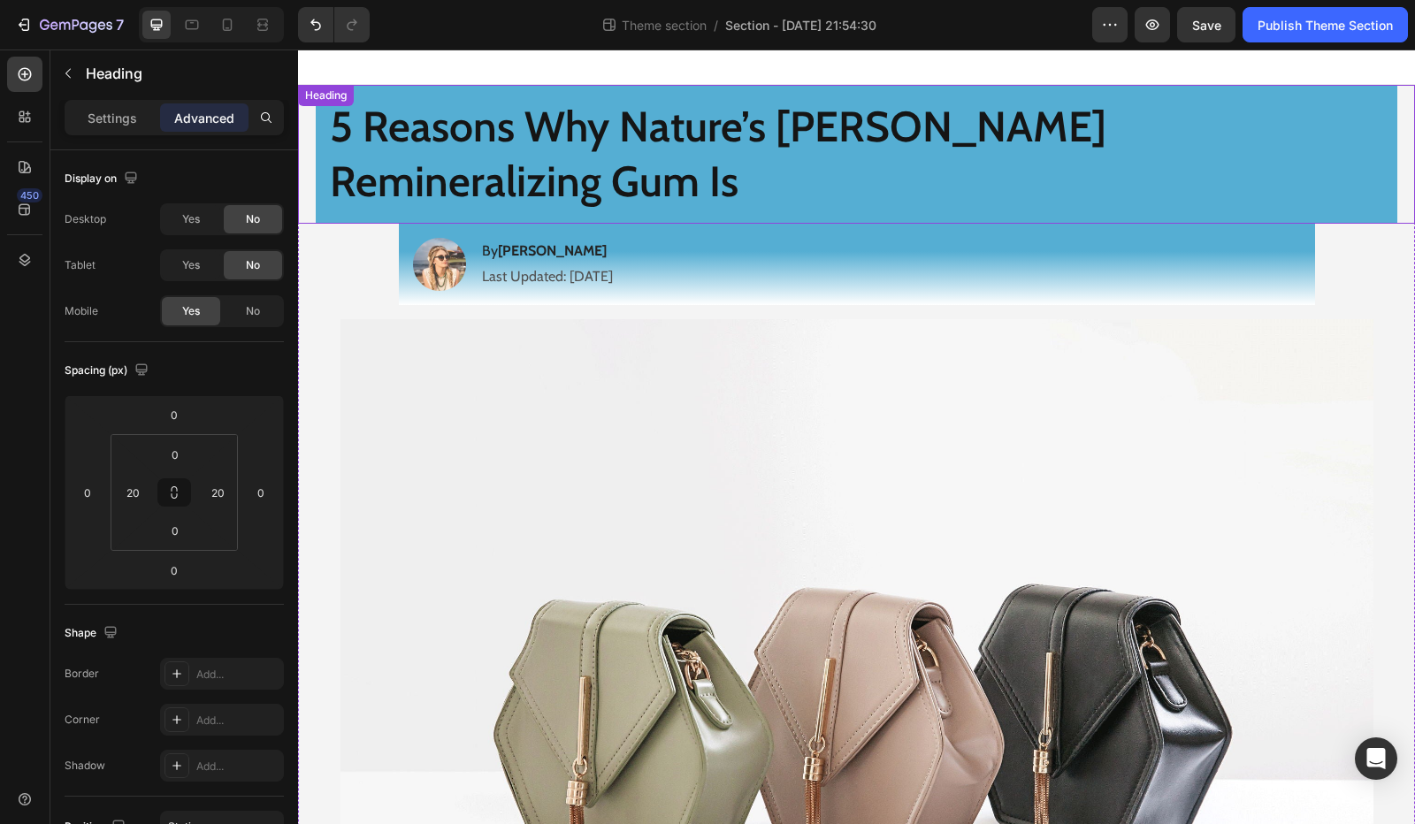
click at [321, 152] on div "5 Reasons Why Nature’s [PERSON_NAME] Remineralizing Gum Is" at bounding box center [856, 154] width 1081 height 139
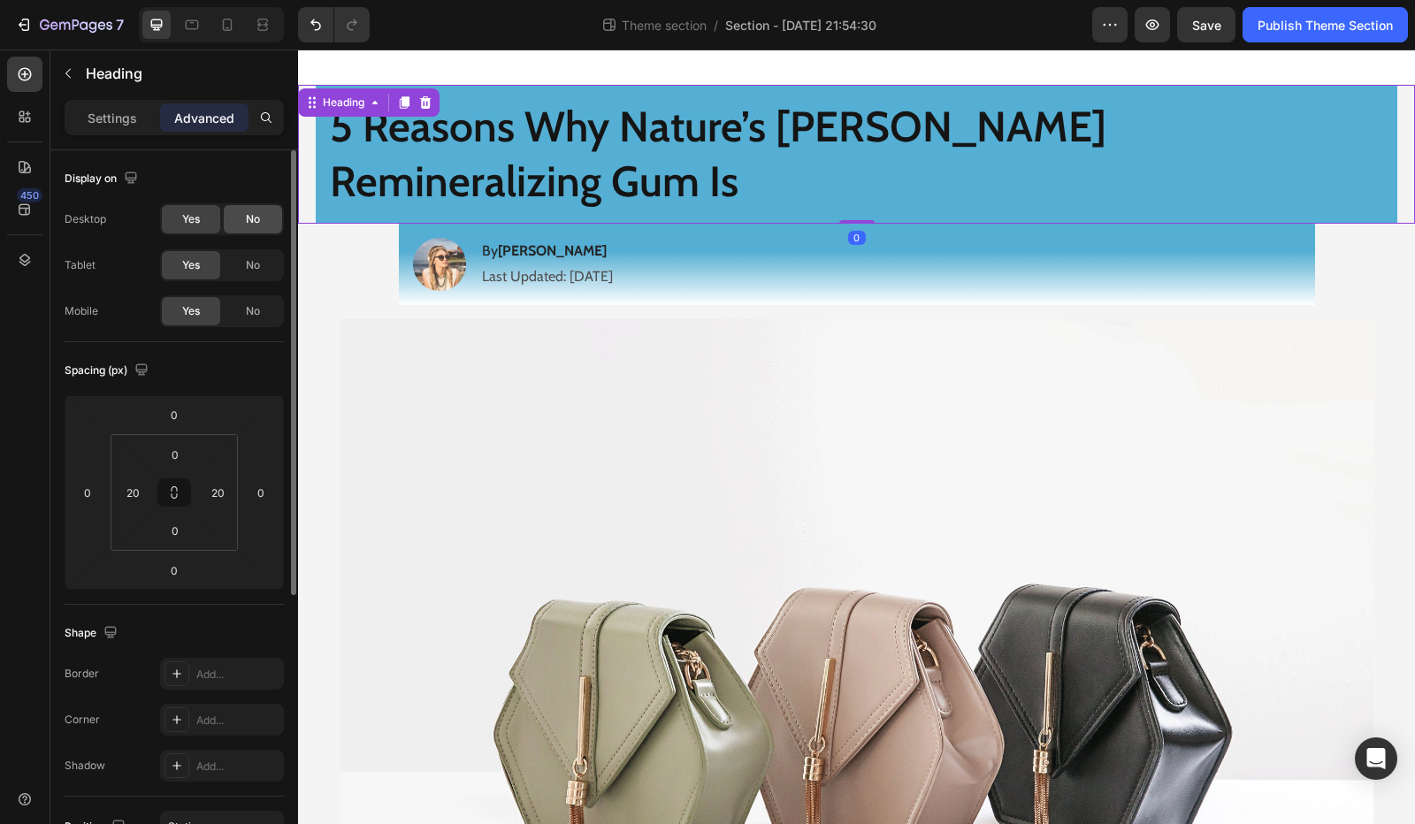
click at [255, 217] on span "No" at bounding box center [253, 219] width 14 height 16
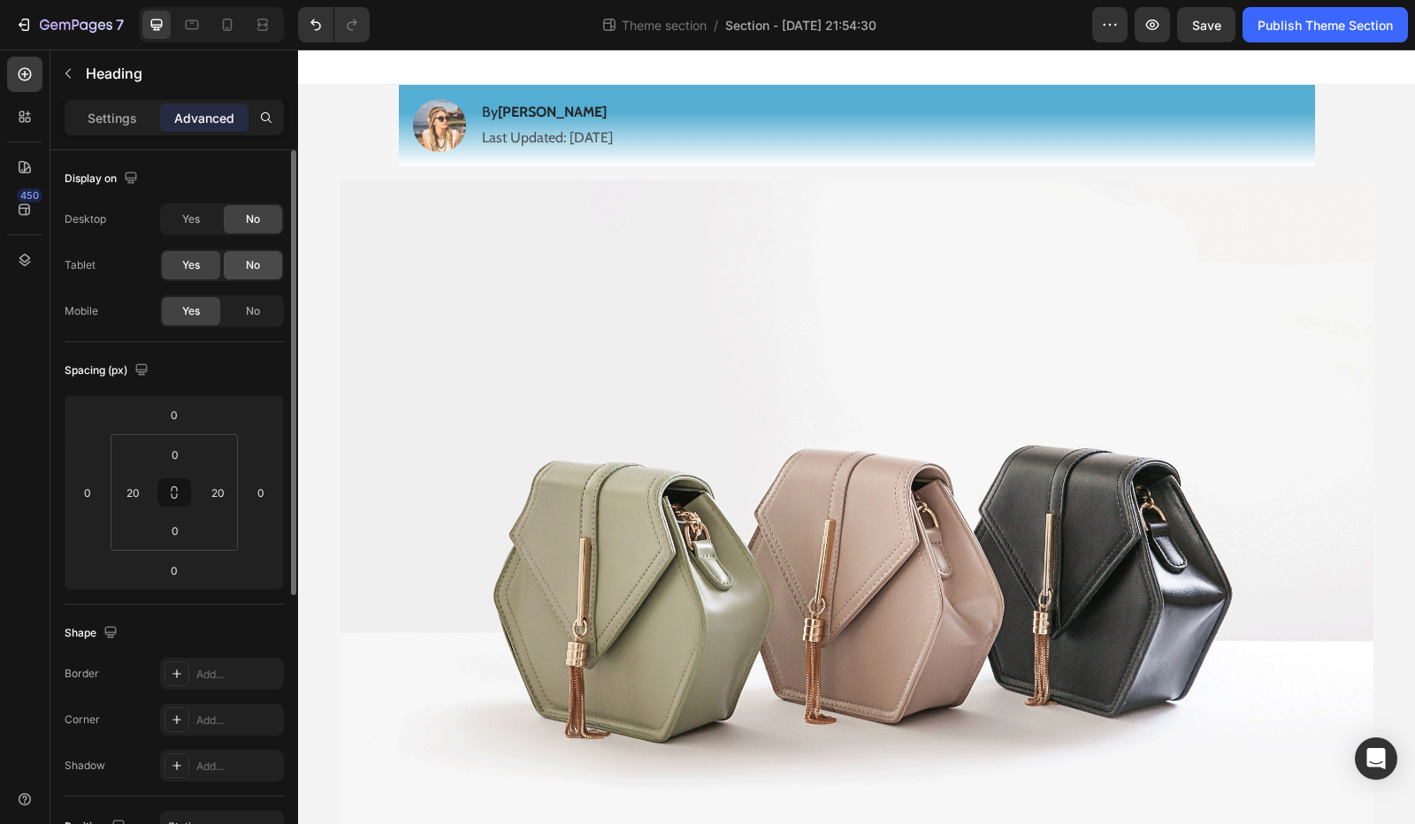
click at [250, 262] on span "No" at bounding box center [253, 265] width 14 height 16
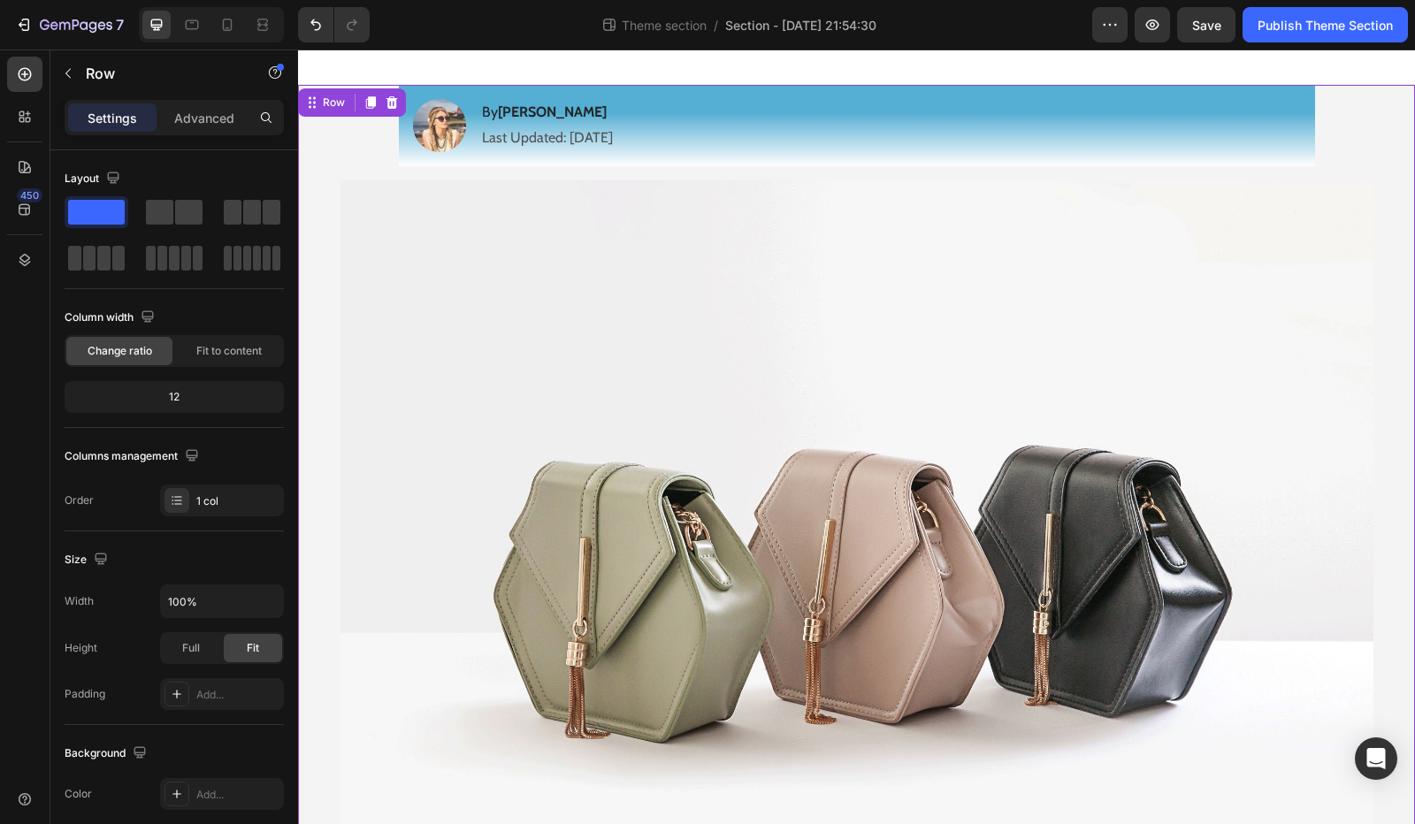
click at [417, 135] on img at bounding box center [439, 125] width 53 height 53
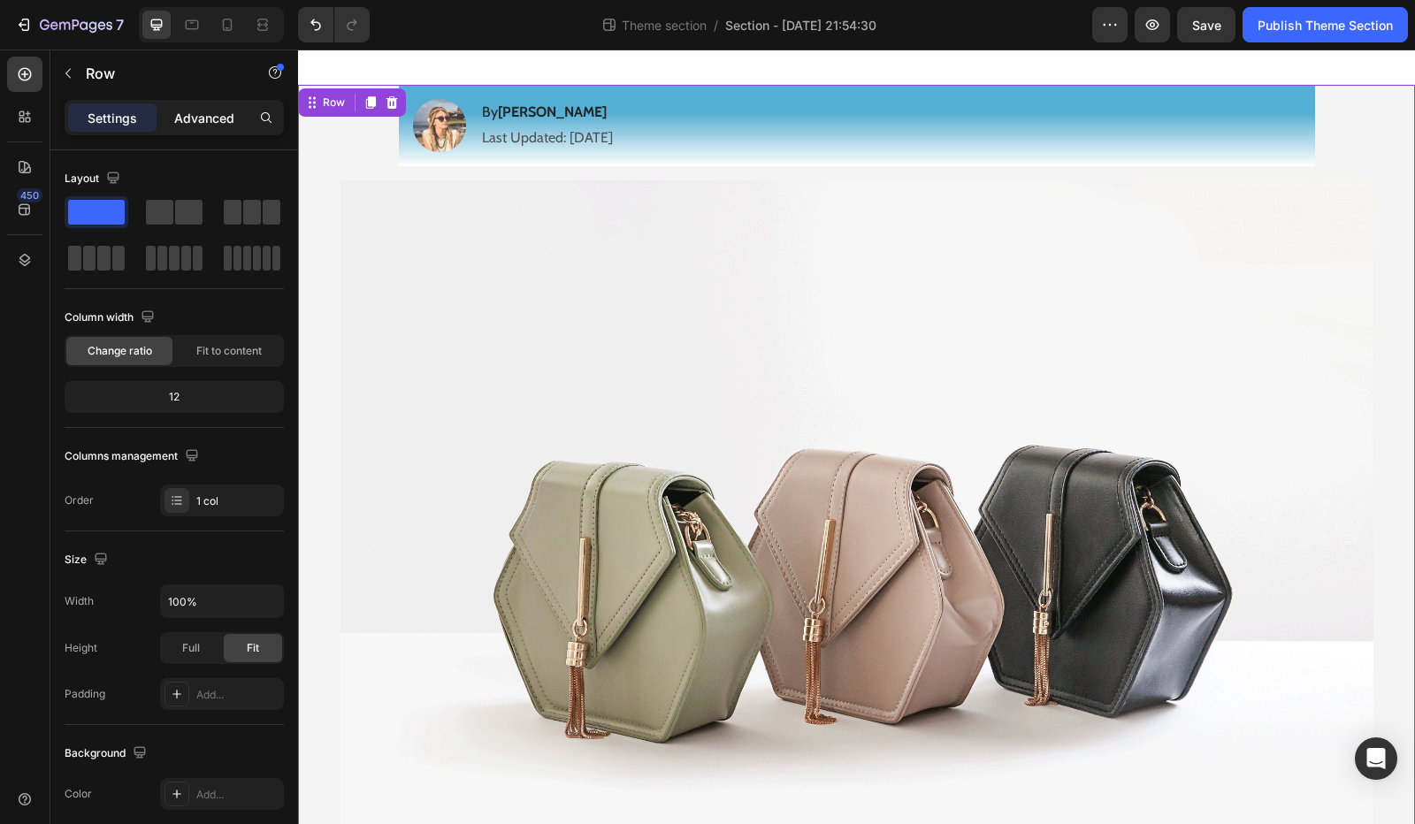
click at [208, 121] on p "Advanced" at bounding box center [204, 118] width 60 height 19
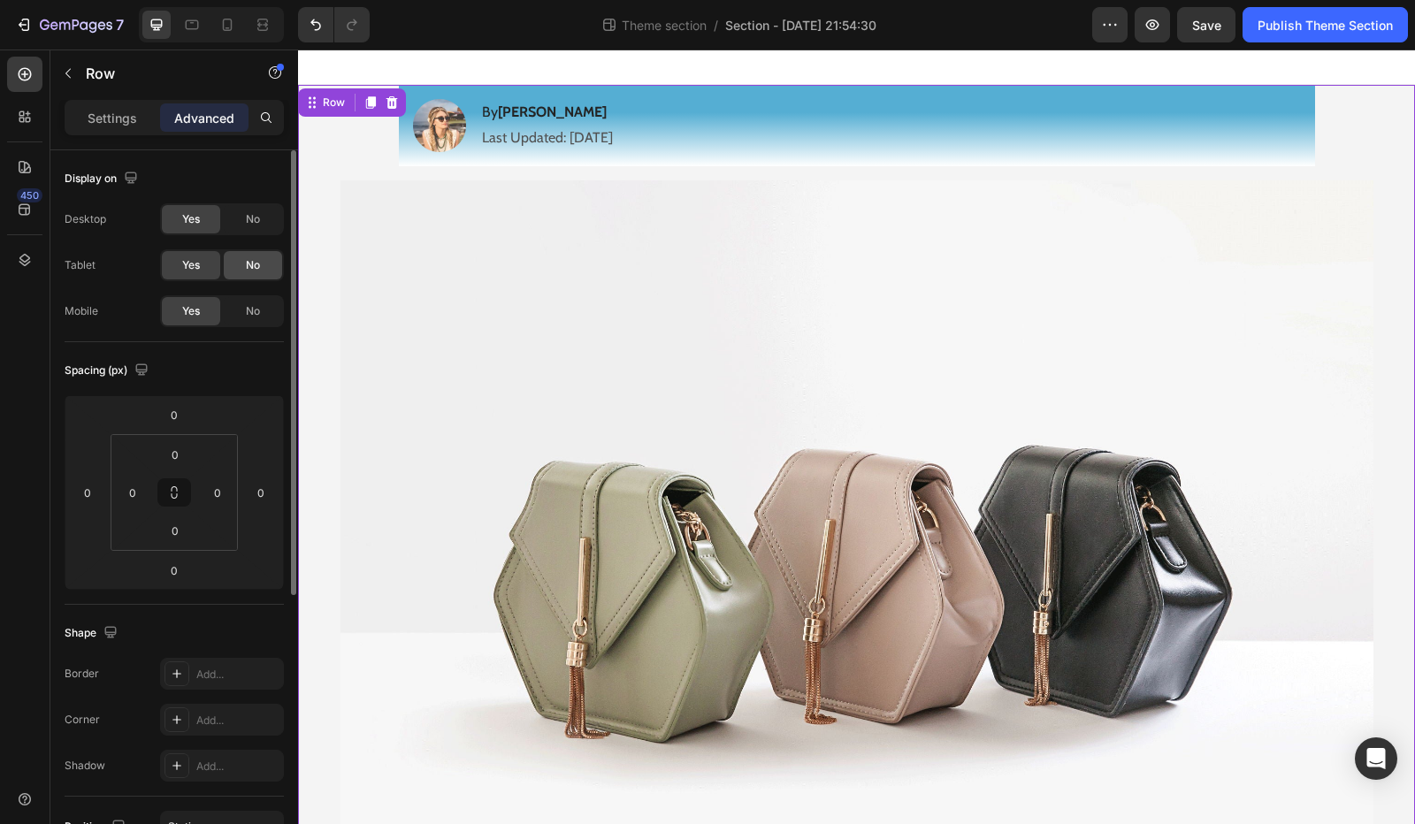
click at [256, 219] on span "No" at bounding box center [253, 219] width 14 height 16
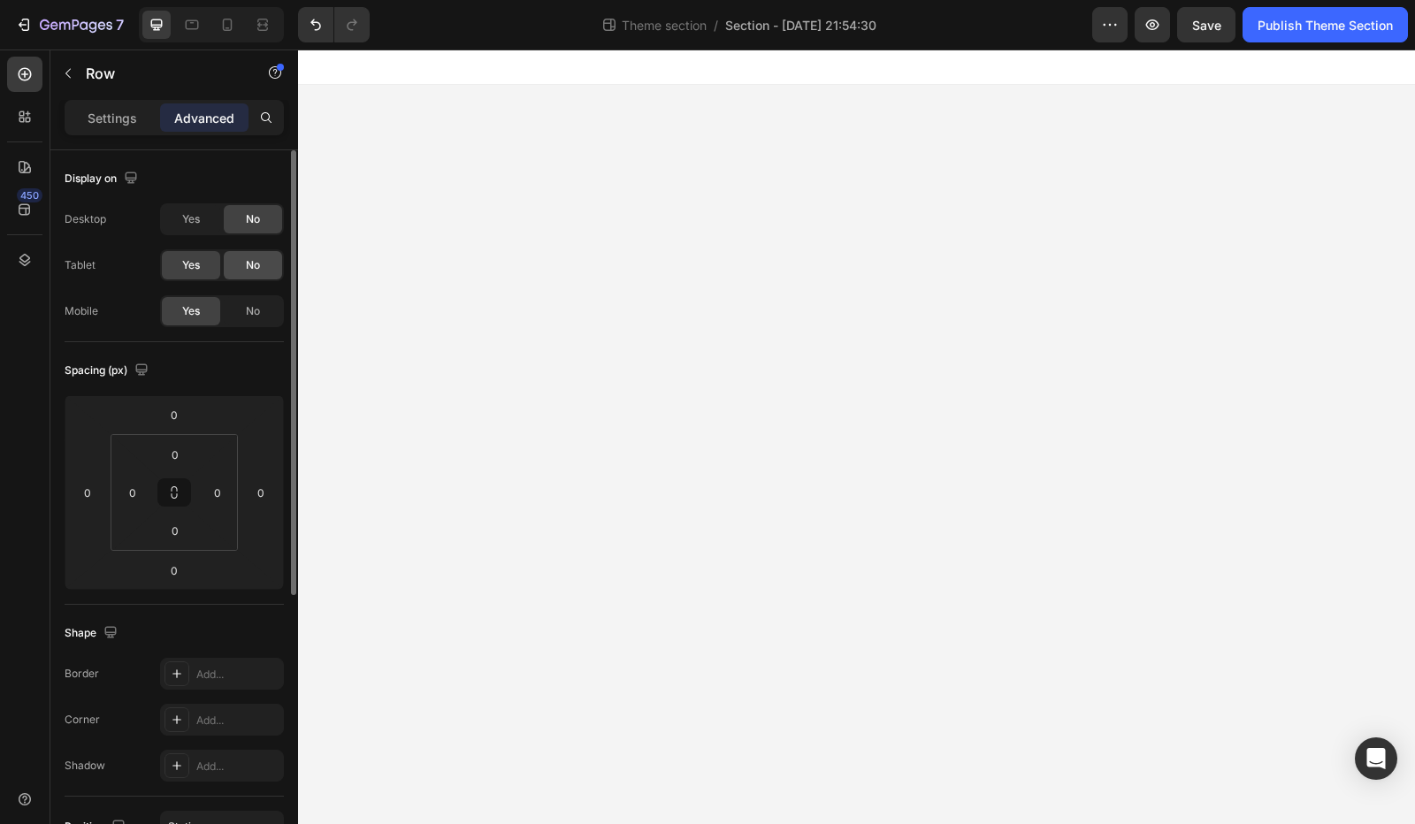
click at [253, 266] on span "No" at bounding box center [253, 265] width 14 height 16
click at [345, 233] on body "5 Reasons Why Nature’s [PERSON_NAME] Remineralizing Gum Is Heading Changing Ora…" at bounding box center [856, 437] width 1117 height 774
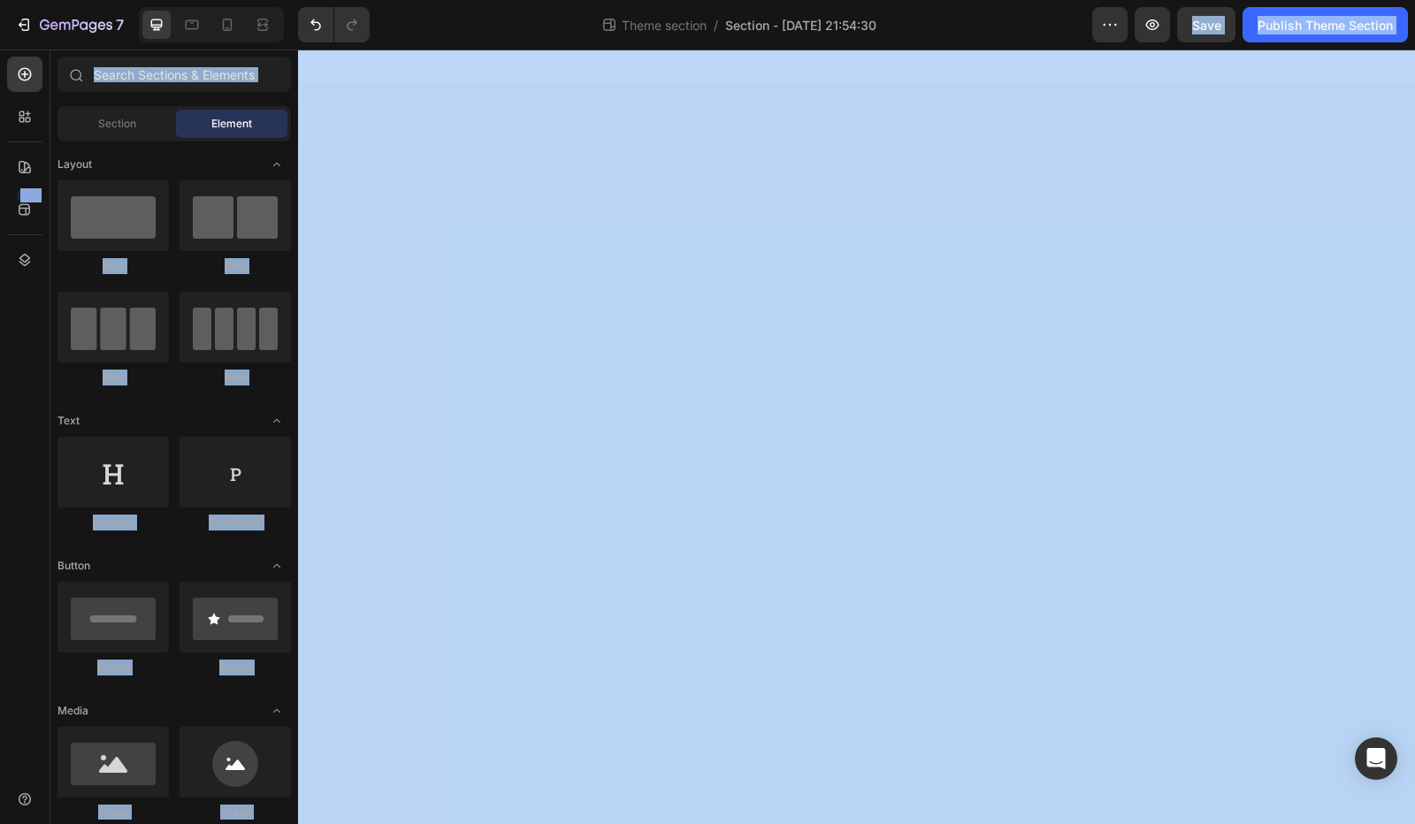
click at [1062, 34] on div "Theme section / Section - [DATE] 21:54:30" at bounding box center [738, 24] width 708 height 35
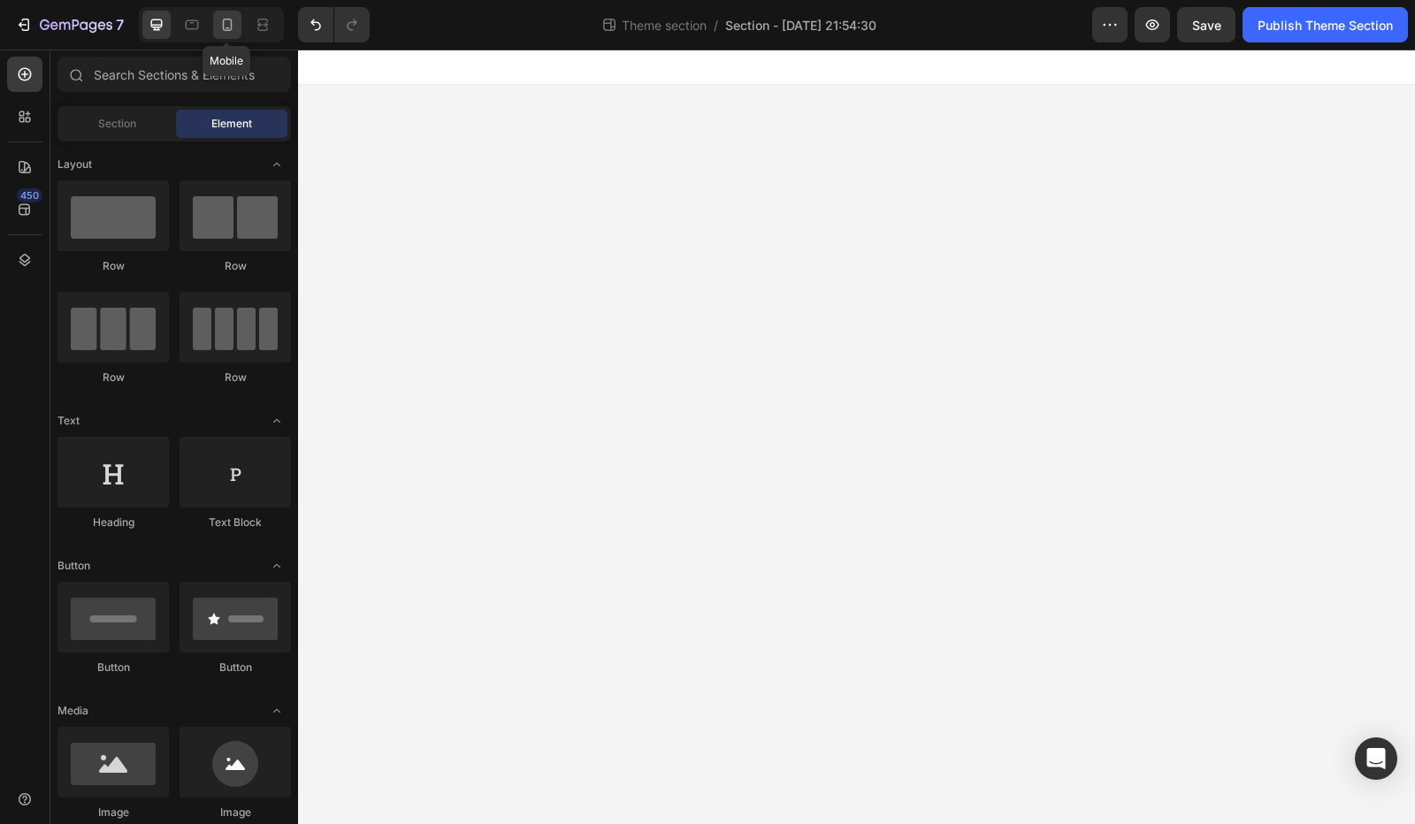
click at [225, 27] on icon at bounding box center [227, 25] width 18 height 18
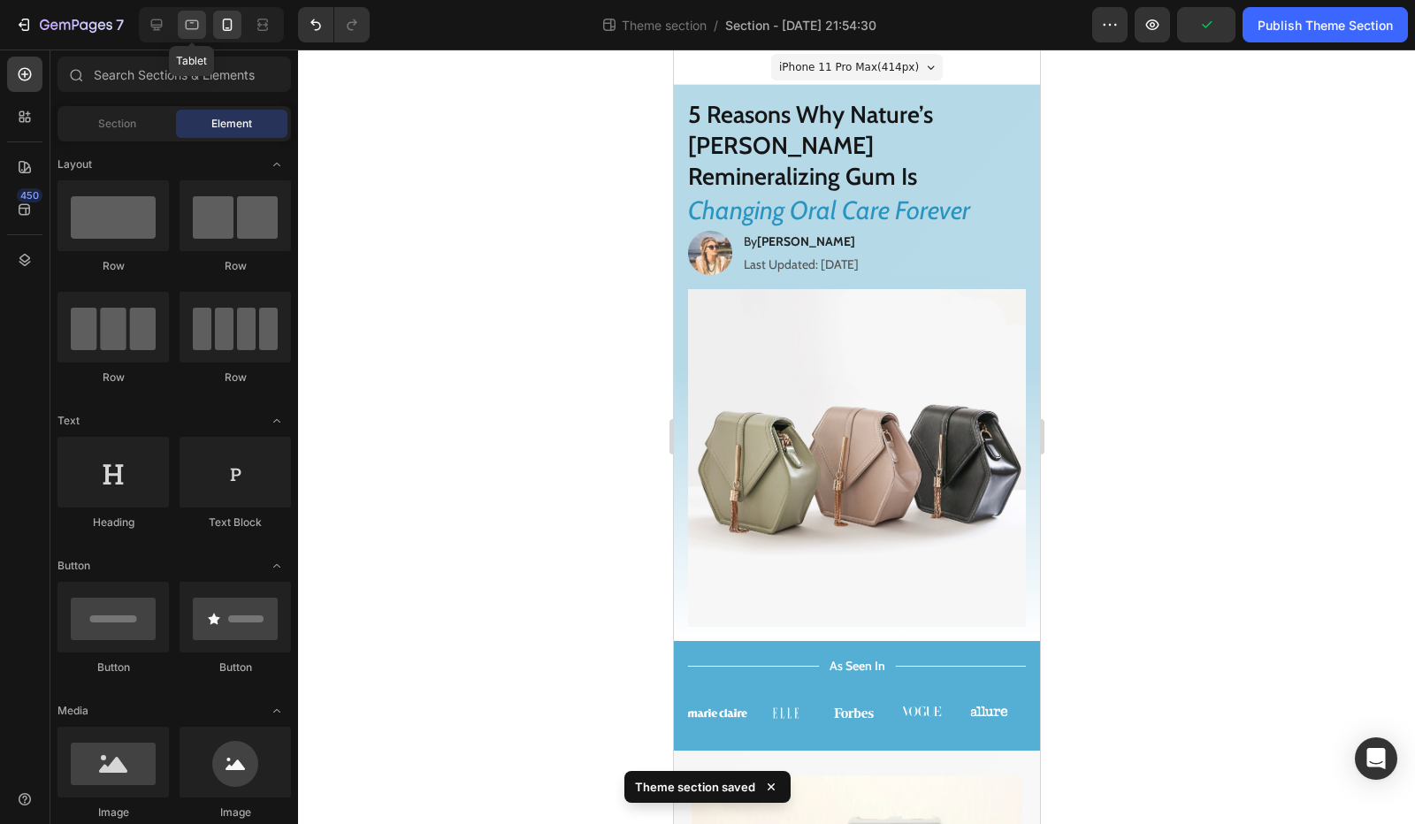
click at [196, 29] on icon at bounding box center [192, 25] width 13 height 10
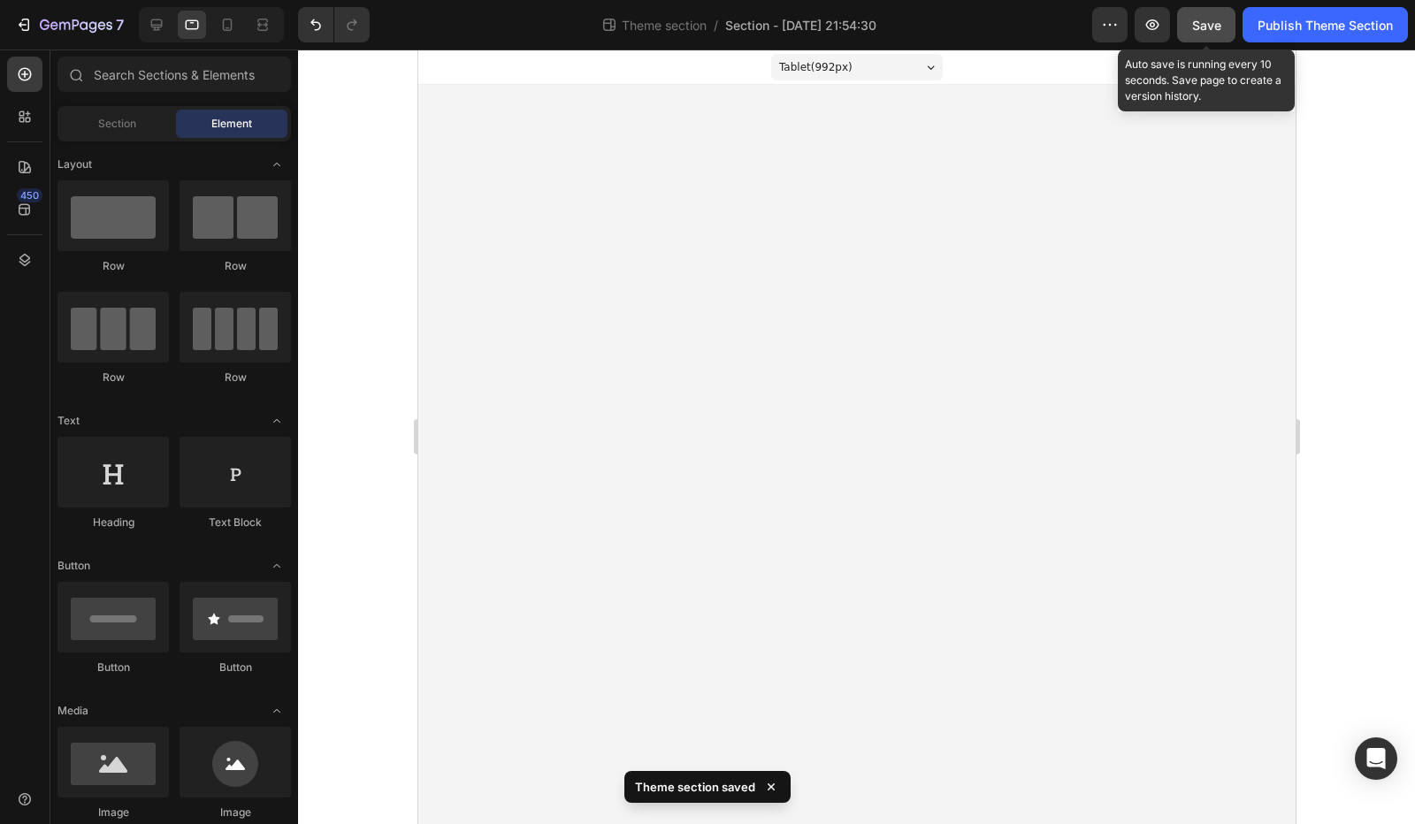
click at [1215, 21] on span "Save" at bounding box center [1206, 25] width 29 height 15
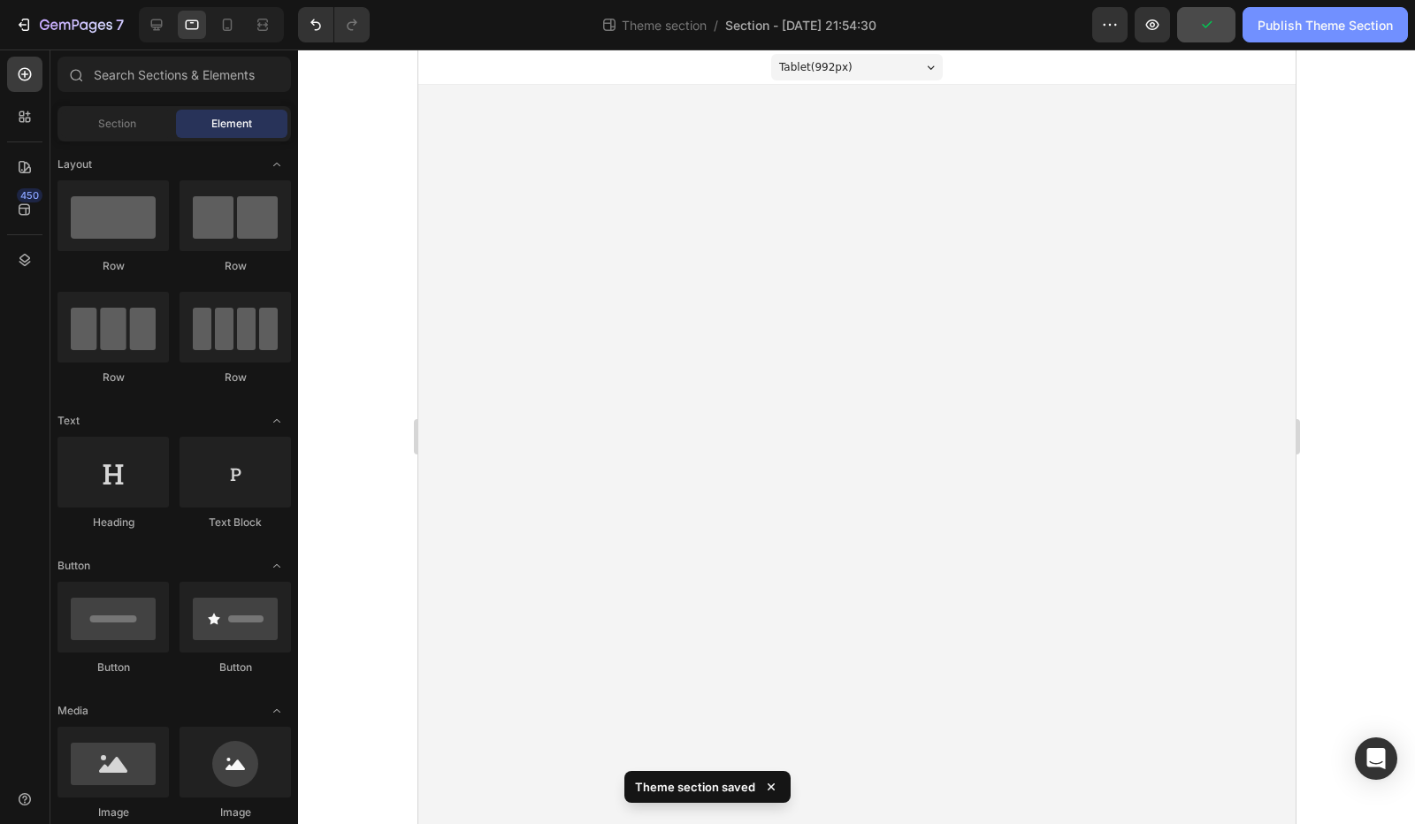
click at [1291, 21] on div "Publish Theme Section" at bounding box center [1324, 25] width 135 height 19
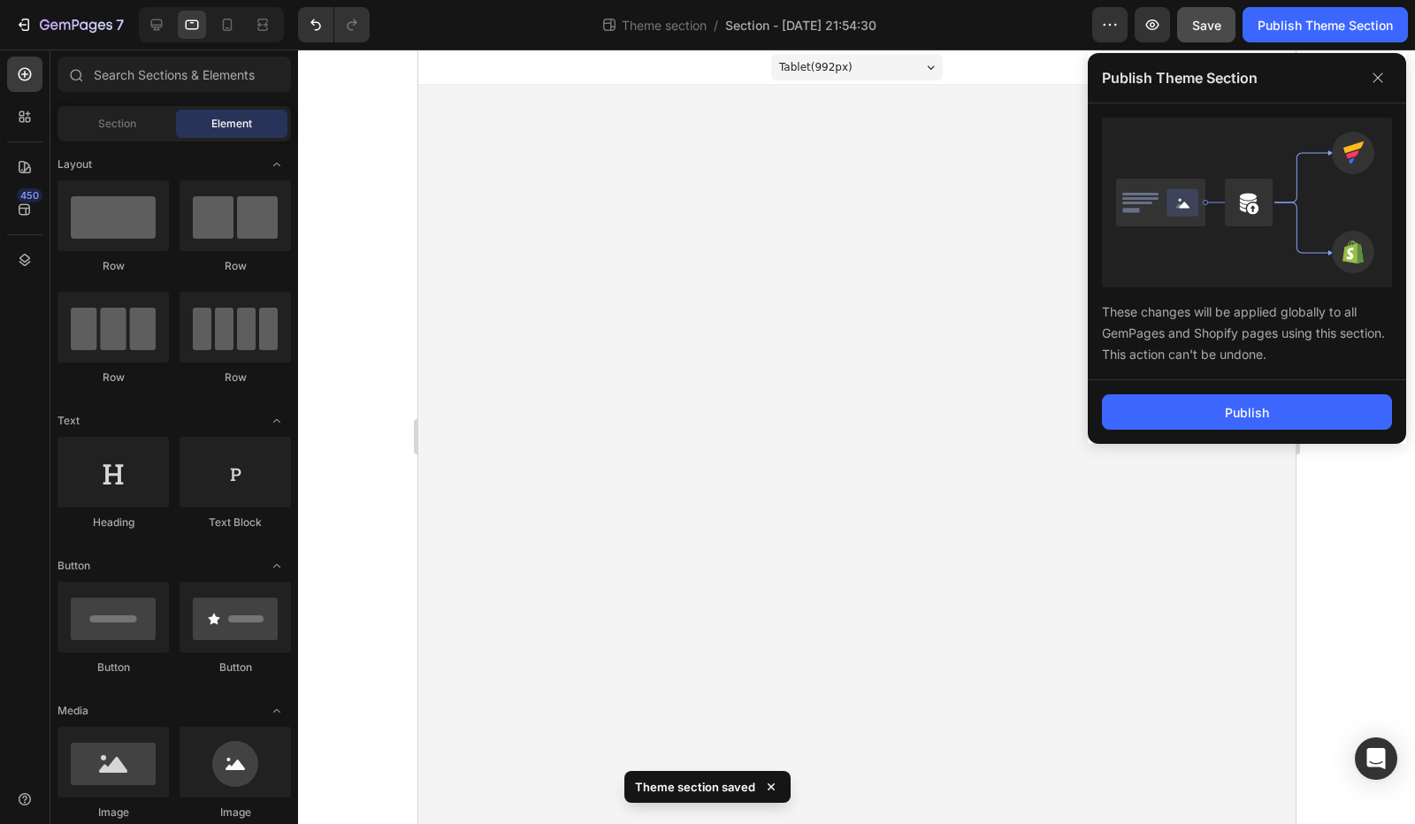
click at [1401, 84] on div "Publish Theme Section" at bounding box center [1246, 78] width 318 height 50
click at [1385, 82] on icon at bounding box center [1377, 78] width 28 height 28
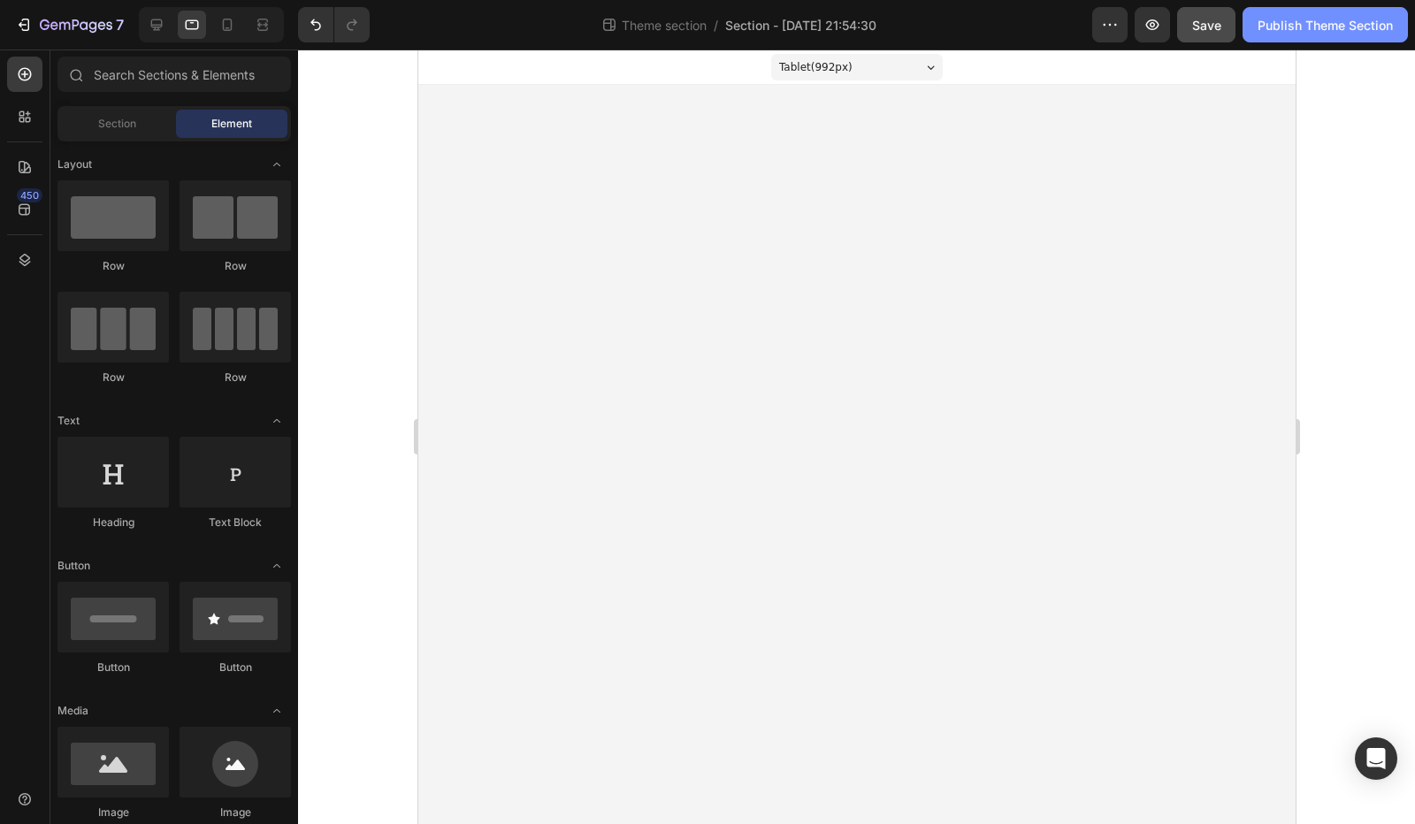
click at [1309, 25] on div "Publish Theme Section" at bounding box center [1324, 25] width 135 height 19
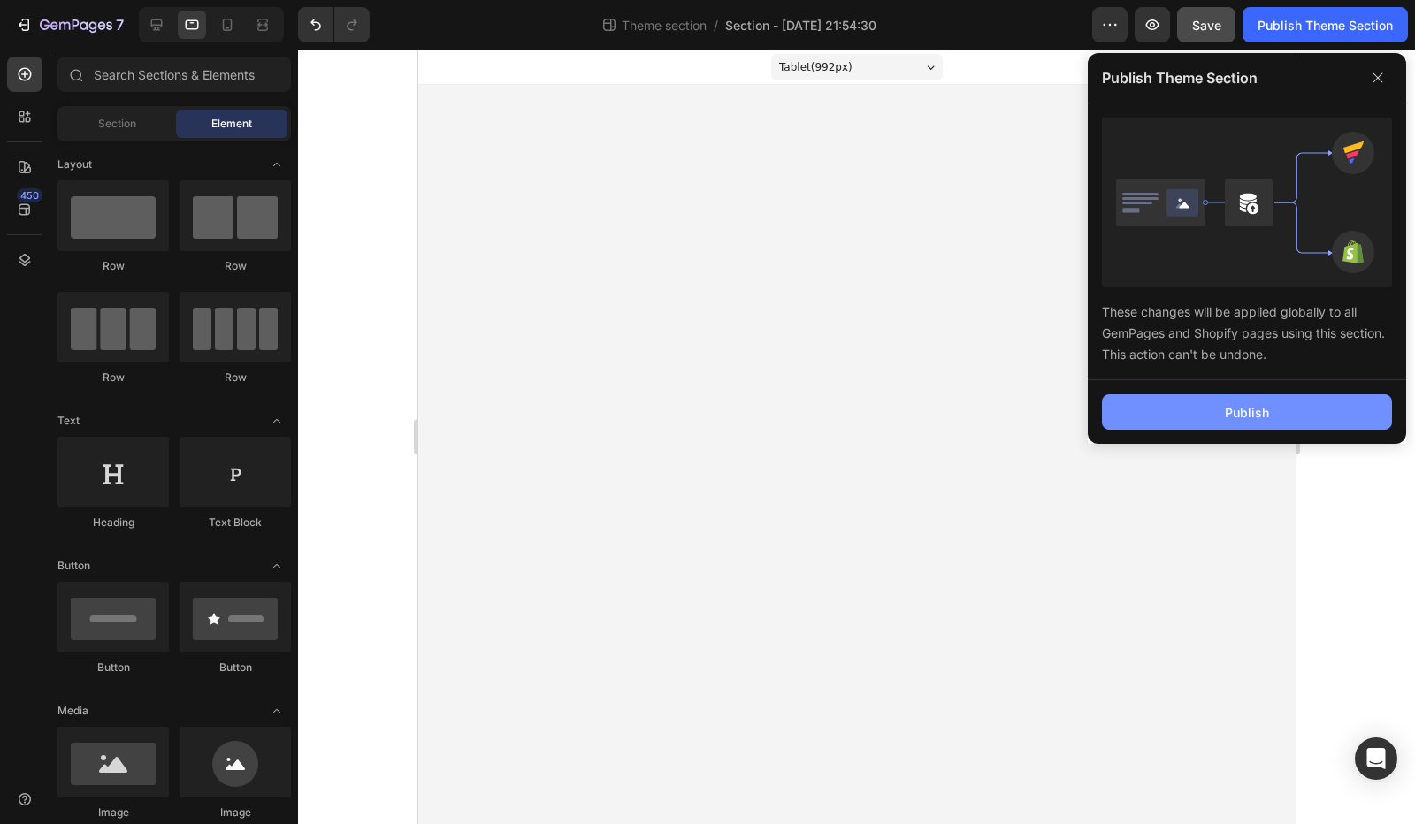
click at [1247, 403] on div "Publish" at bounding box center [1246, 412] width 44 height 19
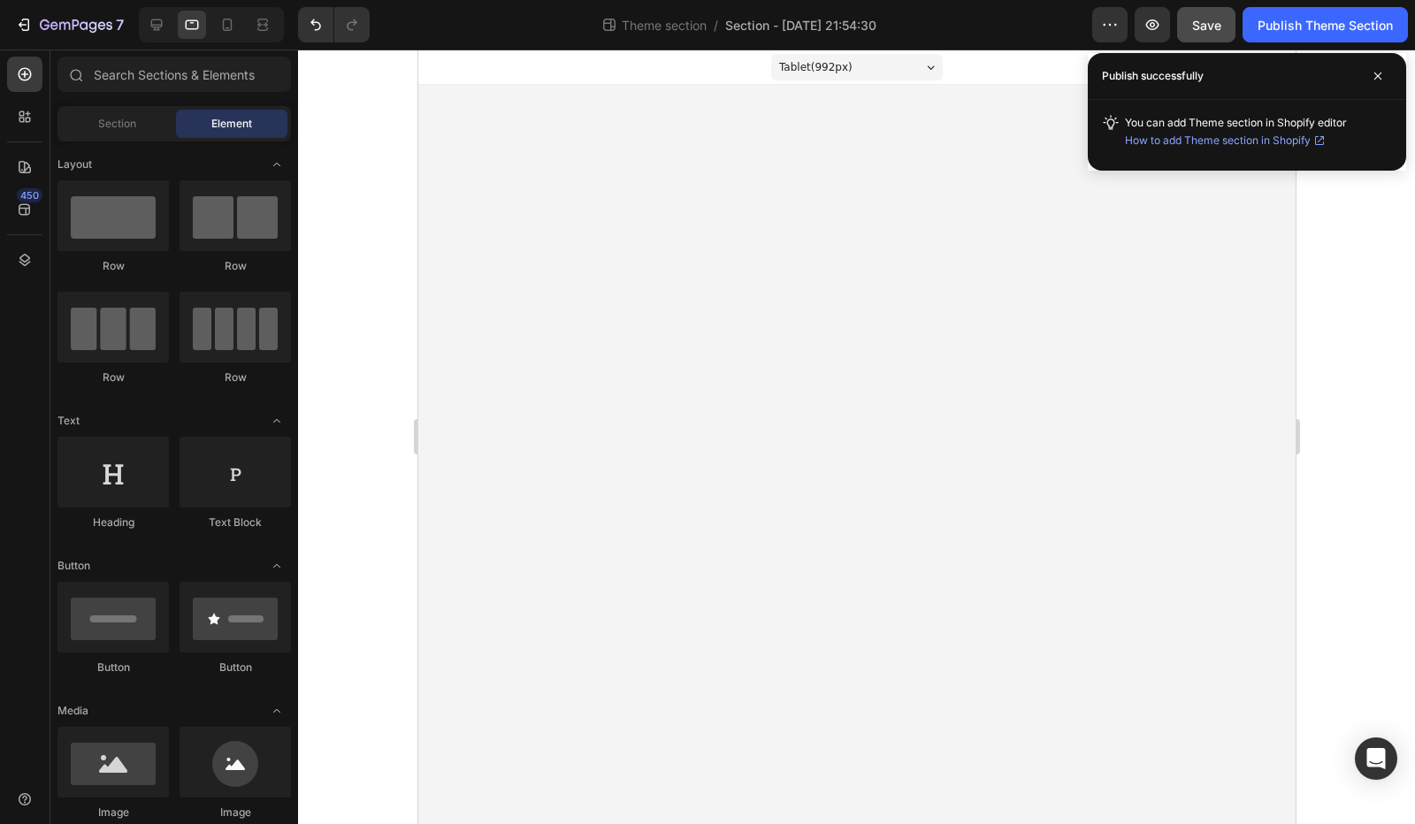
click at [1250, 137] on span "How to add Theme section in Shopify" at bounding box center [1218, 141] width 186 height 18
